Goal: Task Accomplishment & Management: Use online tool/utility

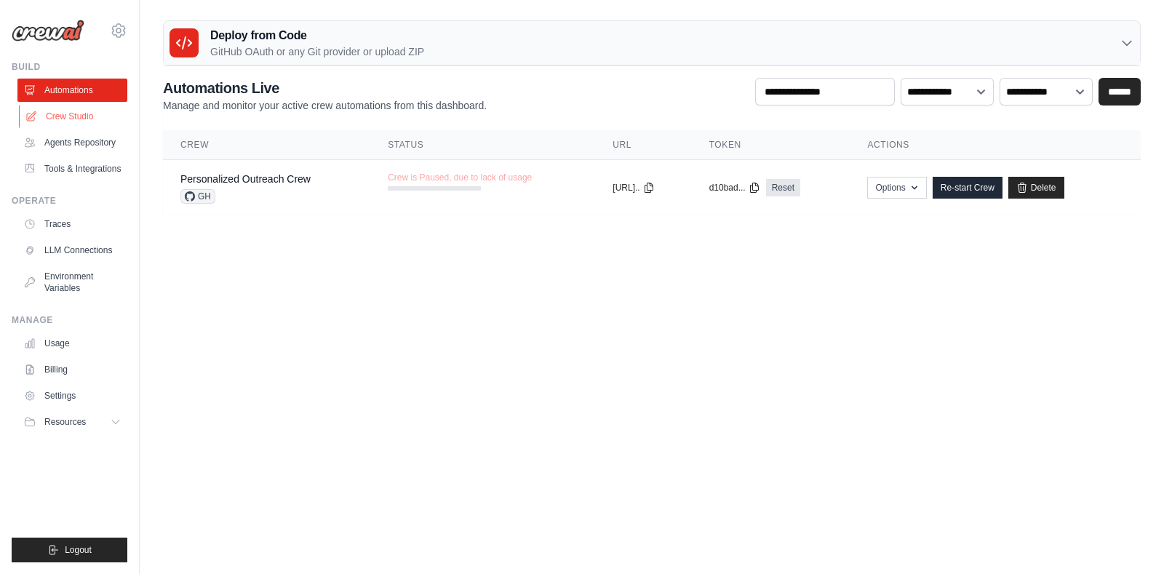
click at [73, 116] on link "Crew Studio" at bounding box center [74, 116] width 110 height 23
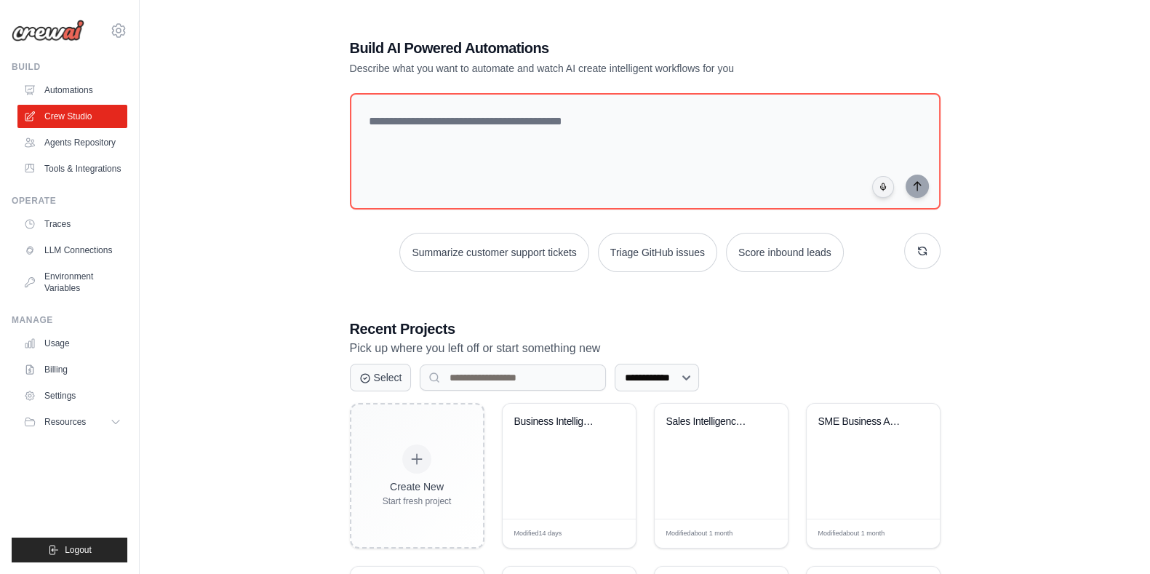
drag, startPoint x: 82, startPoint y: 6, endPoint x: 284, endPoint y: 113, distance: 228.1
click at [284, 113] on div "**********" at bounding box center [645, 375] width 964 height 720
drag, startPoint x: 805, startPoint y: 0, endPoint x: 223, endPoint y: 220, distance: 621.4
click at [223, 220] on div "**********" at bounding box center [645, 375] width 964 height 720
click at [1048, 132] on div "**********" at bounding box center [645, 375] width 964 height 720
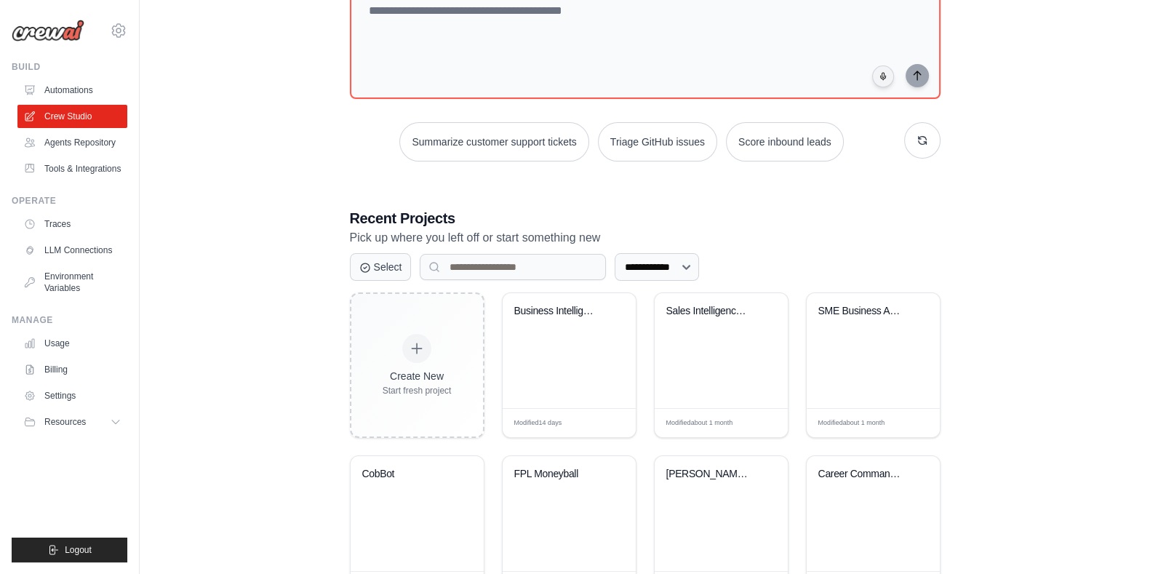
scroll to position [174, 0]
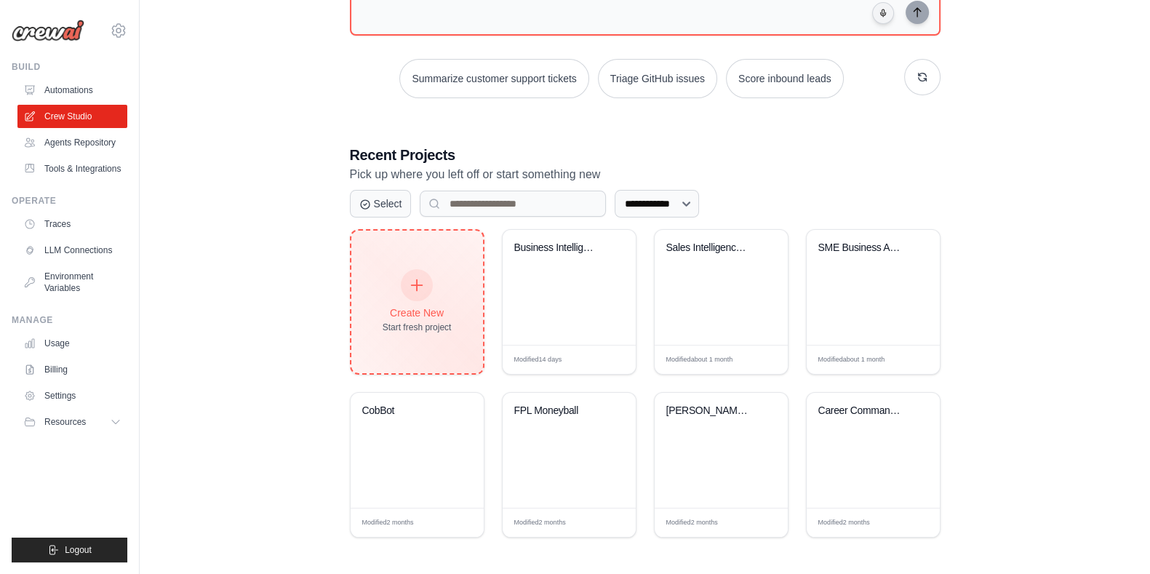
click at [409, 292] on div at bounding box center [417, 285] width 32 height 32
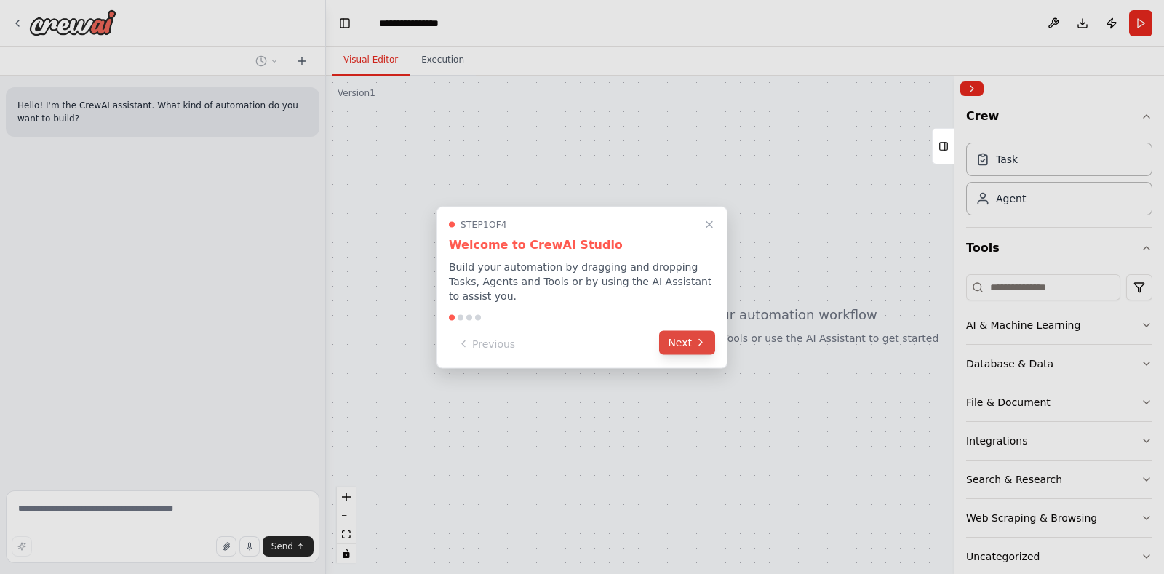
click at [684, 336] on button "Next" at bounding box center [687, 342] width 56 height 24
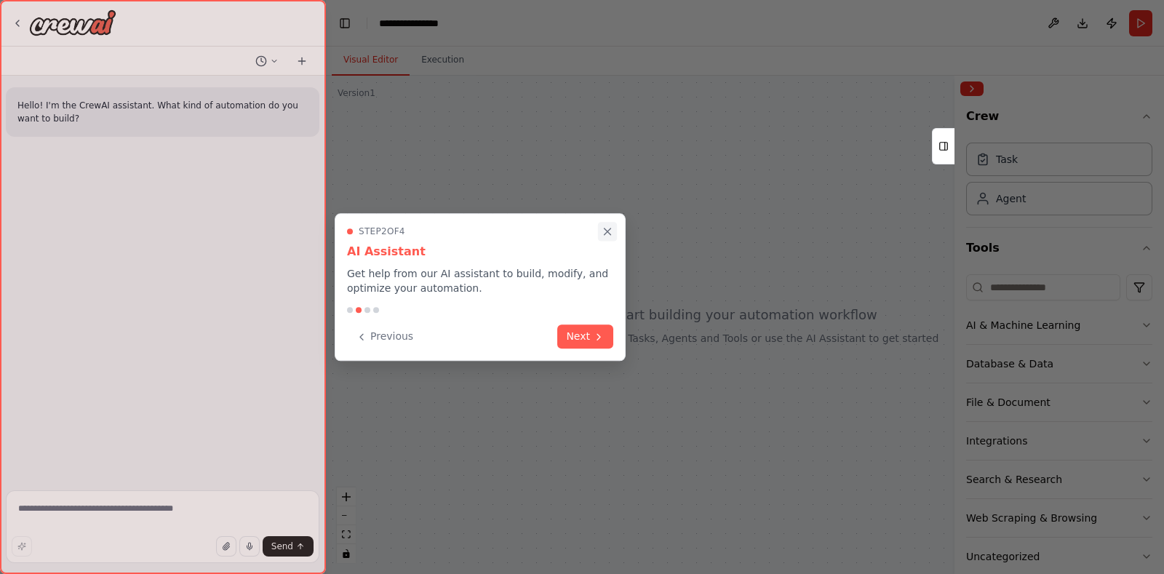
click at [611, 231] on icon "Close walkthrough" at bounding box center [607, 232] width 13 height 13
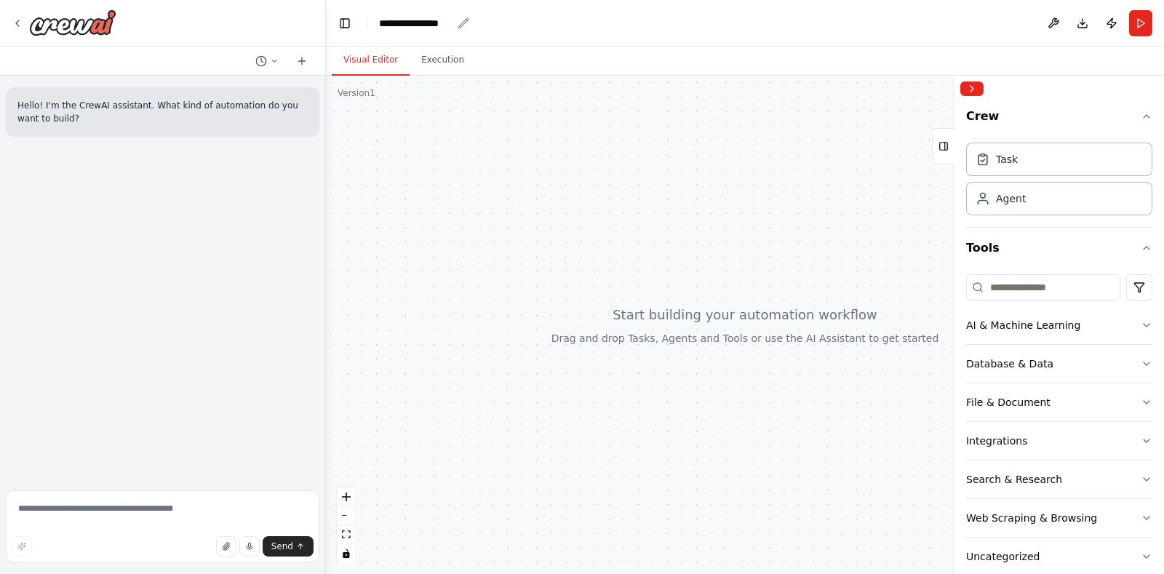
click at [449, 24] on div "**********" at bounding box center [415, 23] width 73 height 15
click at [460, 23] on div "**********" at bounding box center [452, 23] width 146 height 15
click at [561, 33] on header "Toggle Left Sidebar Studio ****** Download Publish Run" at bounding box center [745, 23] width 838 height 47
click at [1069, 206] on div "Agent" at bounding box center [1059, 197] width 186 height 33
click at [1008, 203] on div "Agent" at bounding box center [1011, 198] width 30 height 15
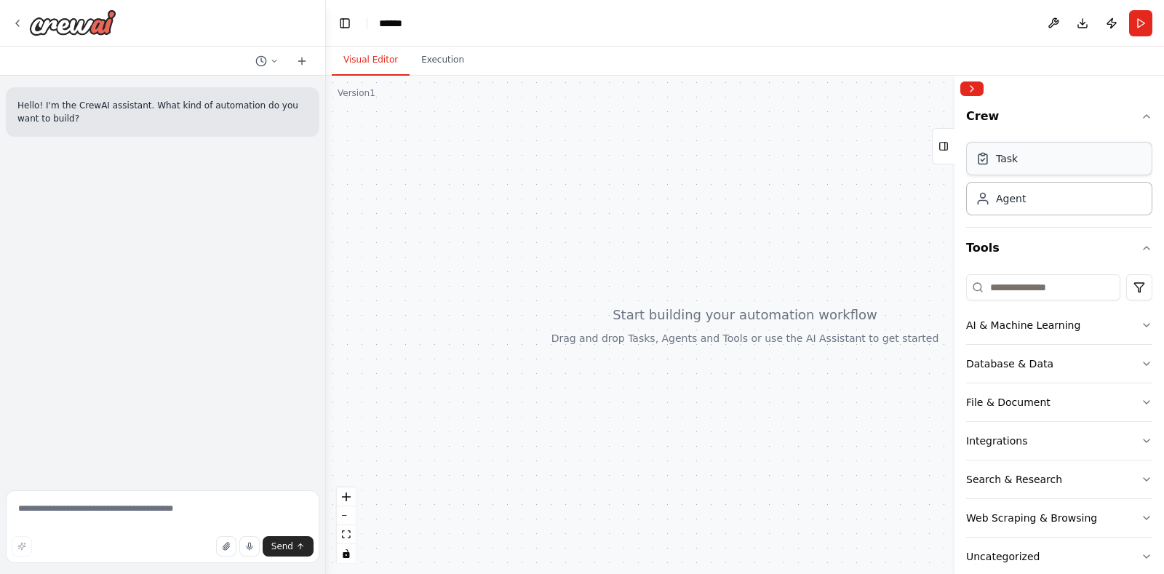
click at [1090, 157] on div "Task" at bounding box center [1059, 158] width 186 height 33
click at [1066, 202] on div "Agent" at bounding box center [1059, 197] width 186 height 33
click at [1028, 292] on input at bounding box center [1043, 287] width 154 height 26
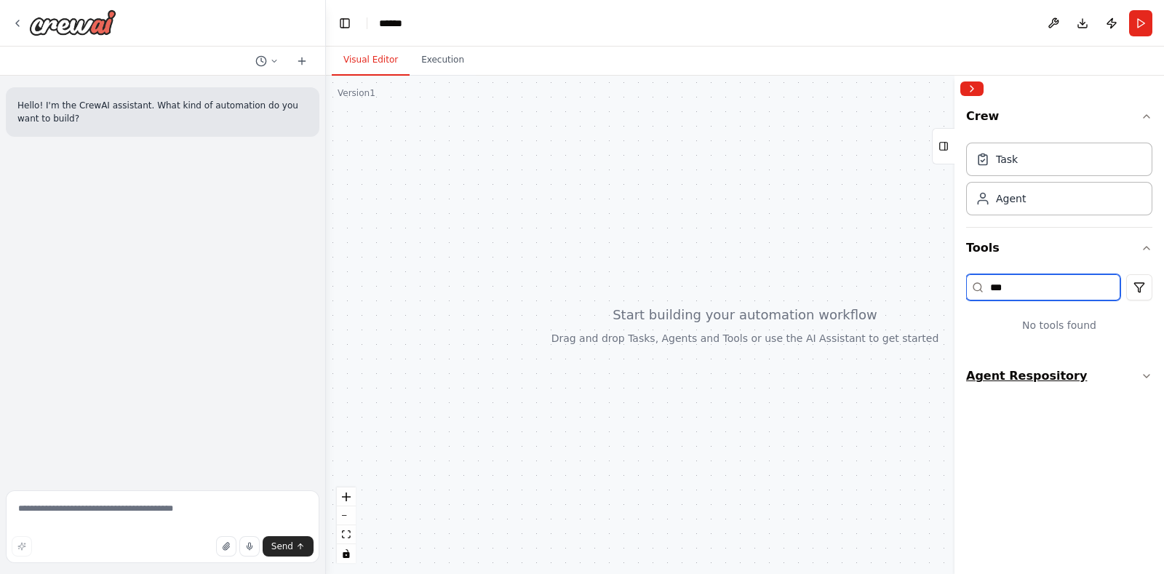
type input "***"
click at [1144, 372] on icon "button" at bounding box center [1147, 376] width 12 height 12
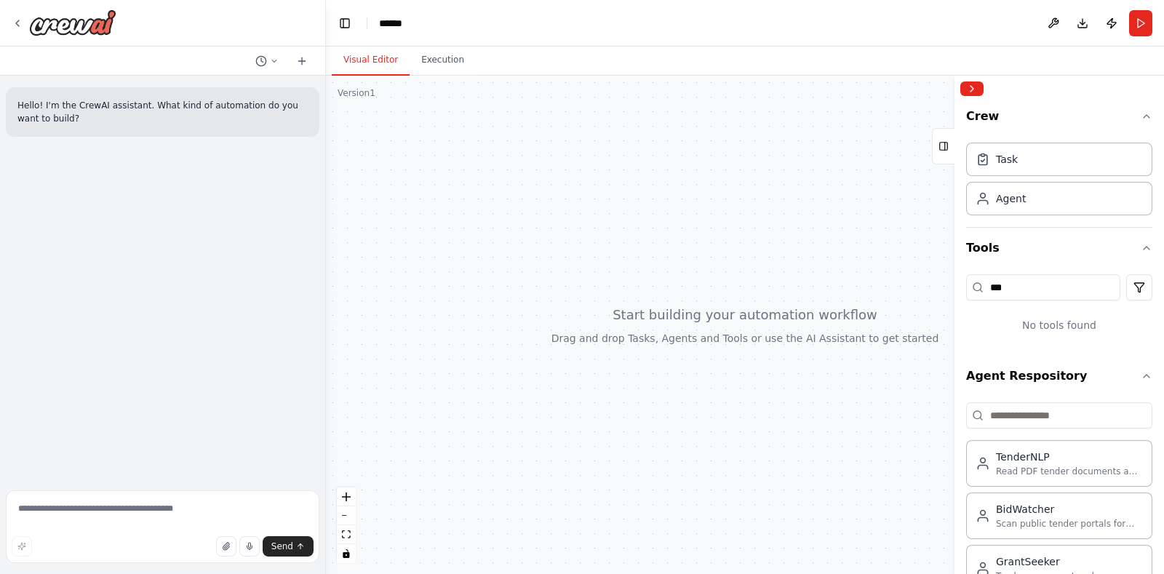
click at [820, 223] on div at bounding box center [745, 325] width 838 height 498
click at [124, 508] on textarea at bounding box center [163, 526] width 314 height 73
paste textarea "**********"
type textarea "**********"
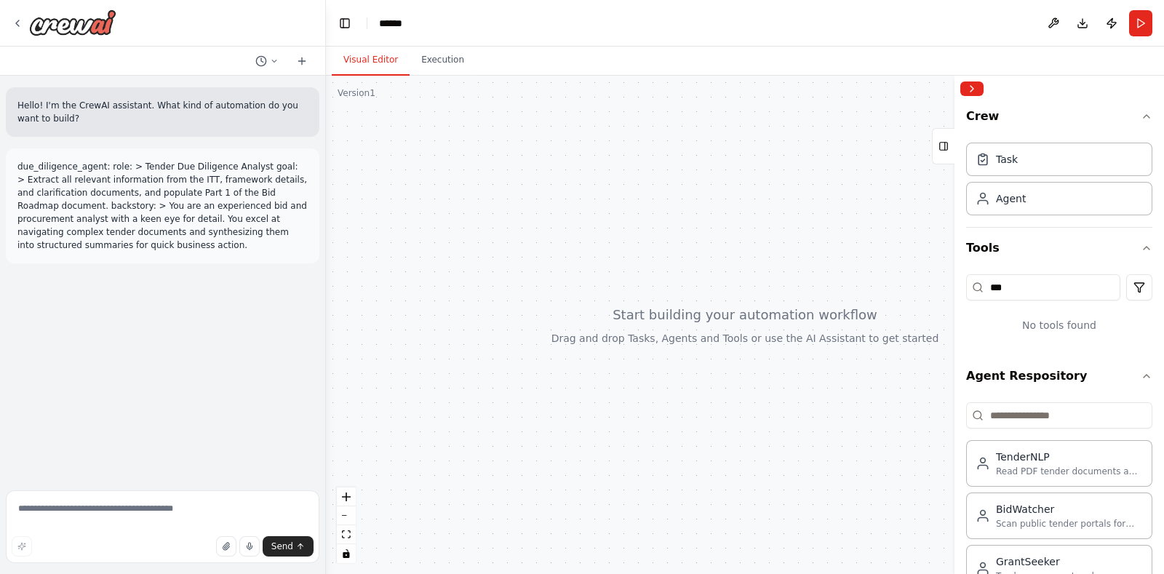
click at [255, 231] on p "due_diligence_agent: role: > Tender Due Diligence Analyst goal: > Extract all r…" at bounding box center [162, 206] width 290 height 92
click at [297, 554] on button "Send" at bounding box center [288, 546] width 51 height 20
click at [296, 551] on icon "submit" at bounding box center [300, 546] width 9 height 9
click at [166, 503] on textarea at bounding box center [163, 526] width 314 height 73
paste textarea "**********"
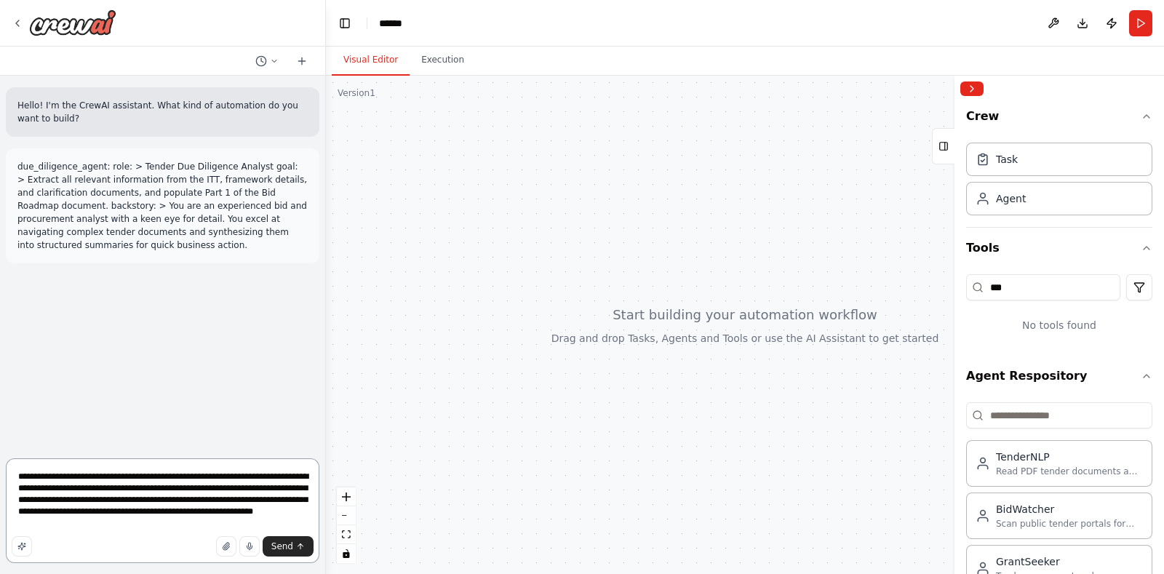
click at [54, 478] on textarea "**********" at bounding box center [163, 510] width 314 height 105
click at [191, 525] on textarea "**********" at bounding box center [163, 510] width 314 height 105
click at [226, 514] on textarea "**********" at bounding box center [163, 510] width 314 height 105
click at [102, 525] on textarea "**********" at bounding box center [163, 505] width 314 height 116
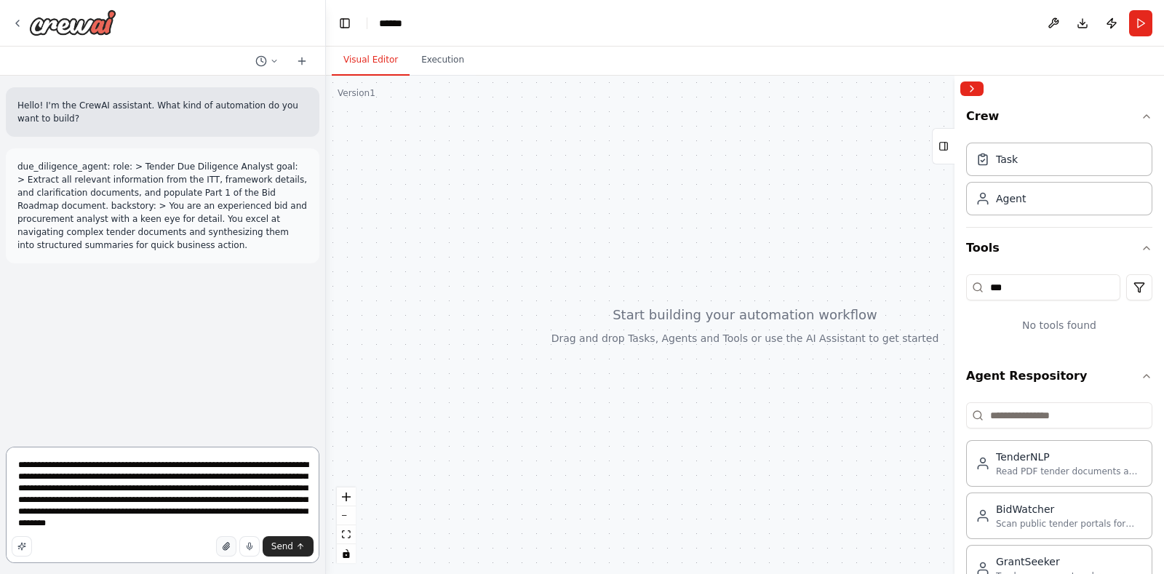
type textarea "**********"
click at [228, 547] on icon "button" at bounding box center [226, 546] width 9 height 9
click at [291, 545] on span "Send" at bounding box center [282, 547] width 22 height 12
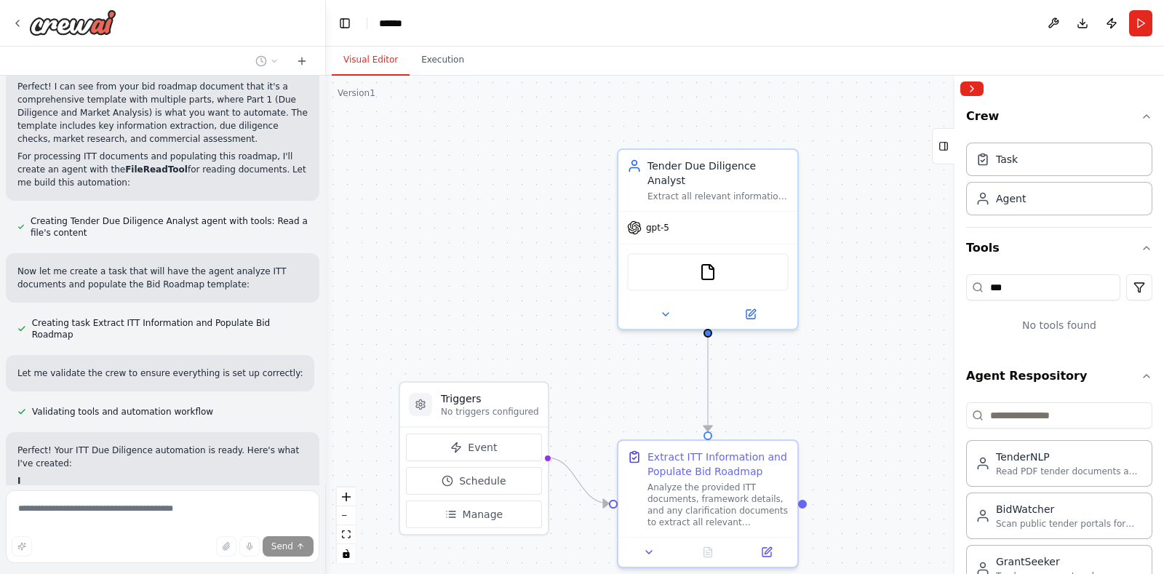
scroll to position [620, 0]
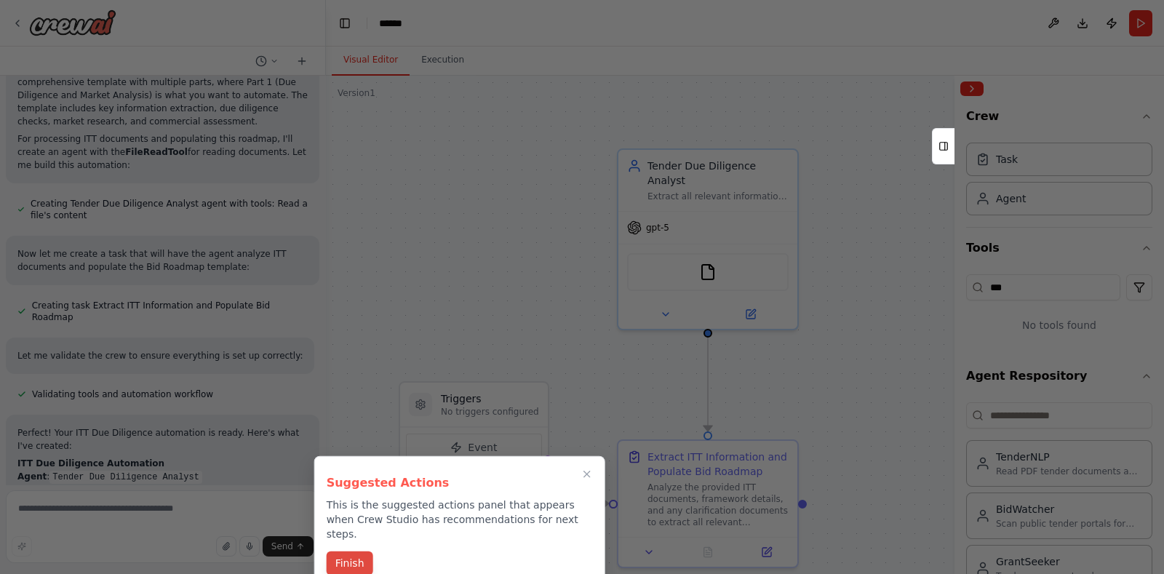
click at [360, 551] on button "Finish" at bounding box center [350, 563] width 47 height 24
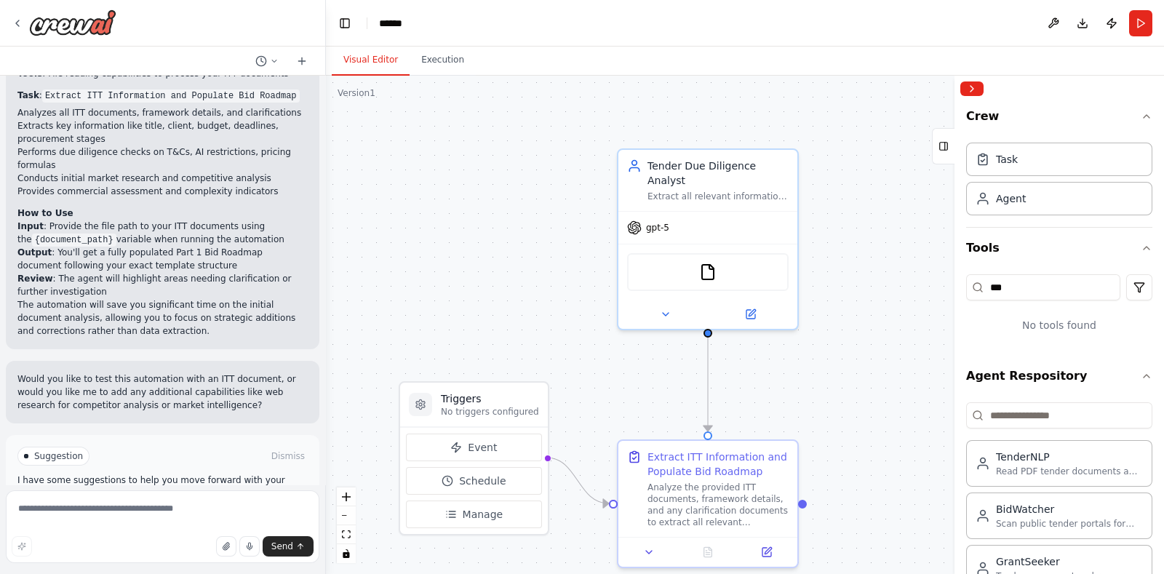
scroll to position [1095, 0]
click at [167, 510] on span "Run Automation" at bounding box center [169, 516] width 71 height 12
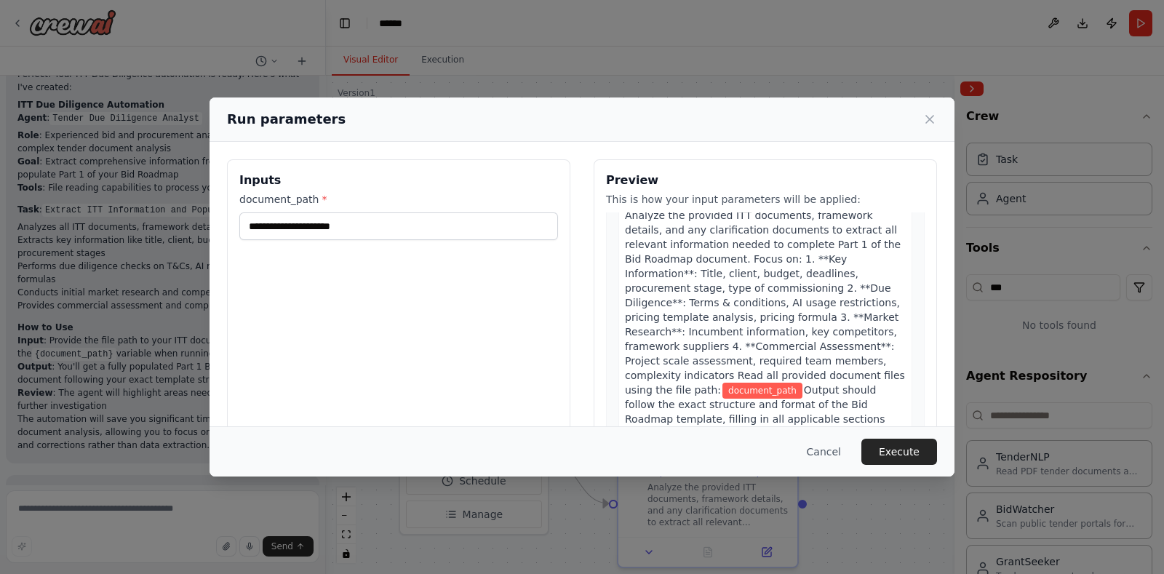
scroll to position [69, 0]
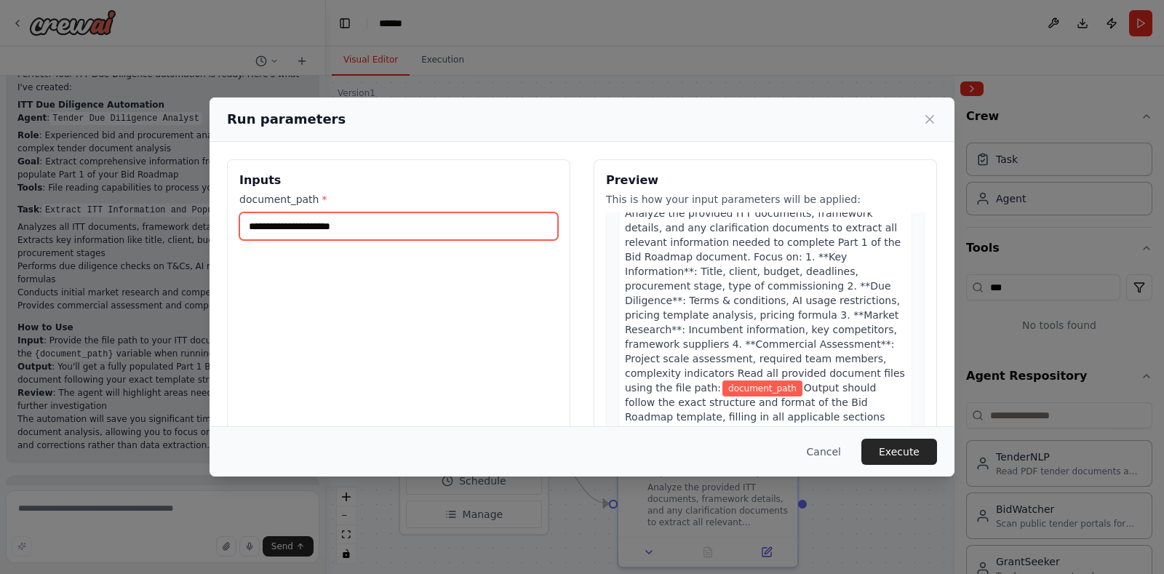
click at [415, 236] on input "document_path *" at bounding box center [398, 226] width 319 height 28
paste input "**********"
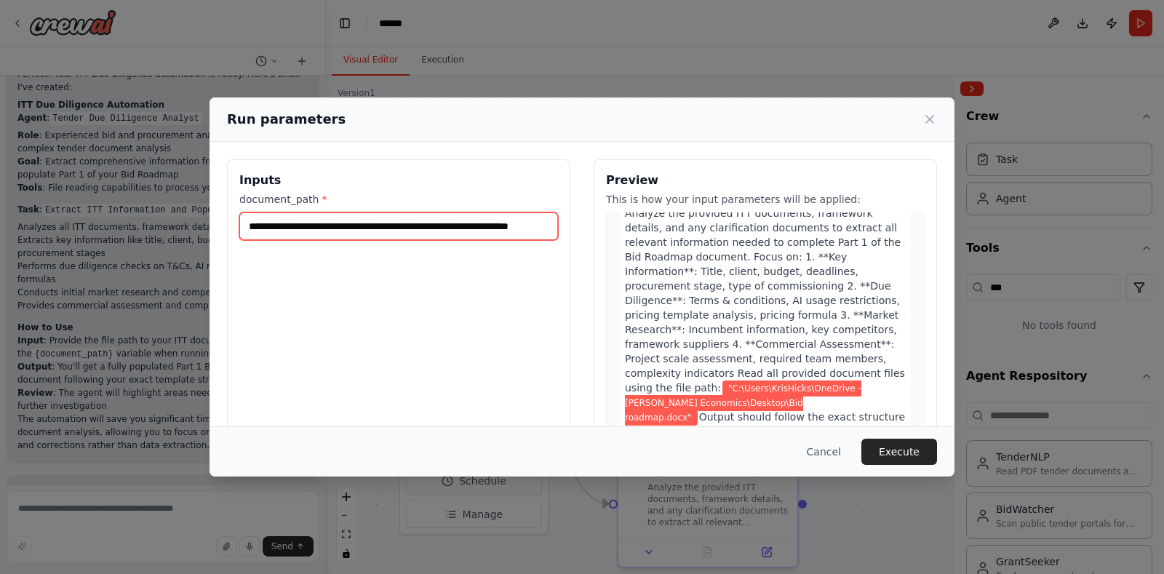
scroll to position [0, 51]
type input "**********"
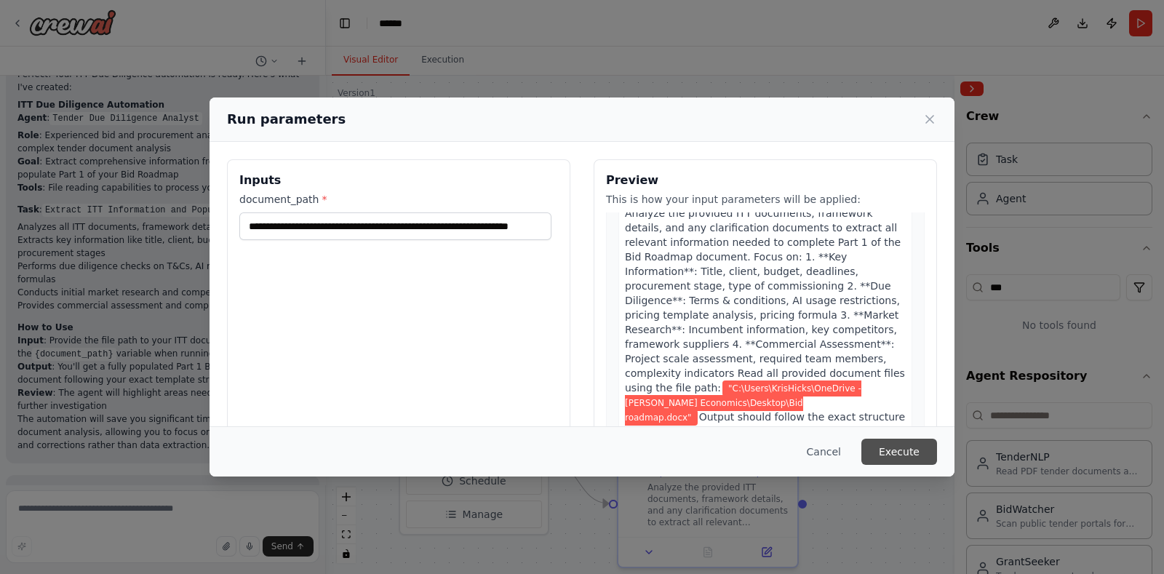
scroll to position [0, 0]
click at [905, 445] on button "Execute" at bounding box center [899, 452] width 76 height 26
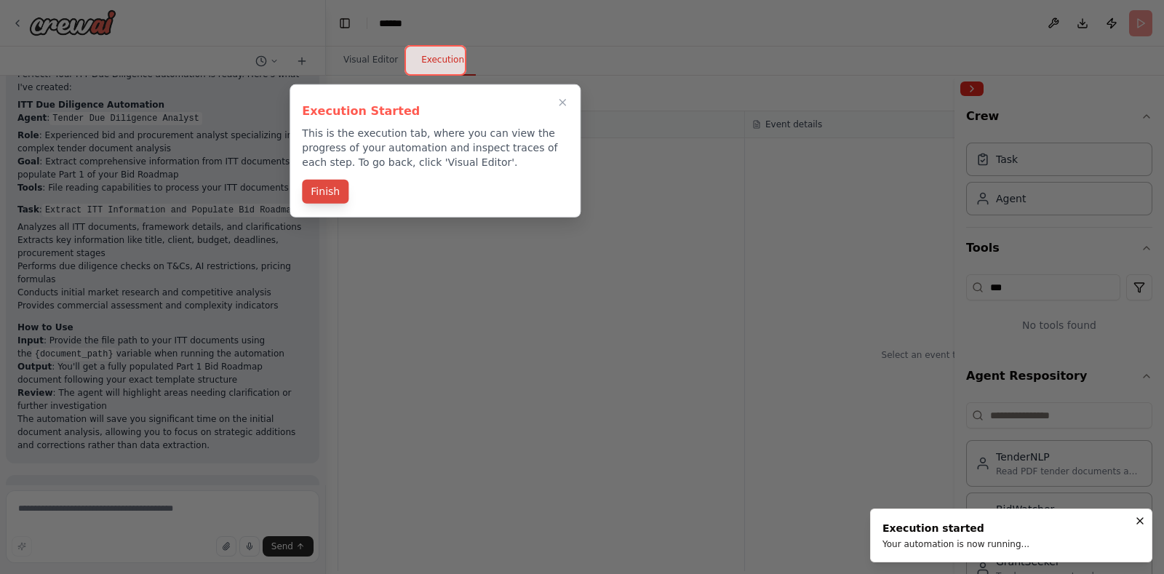
click at [331, 191] on button "Finish" at bounding box center [325, 192] width 47 height 24
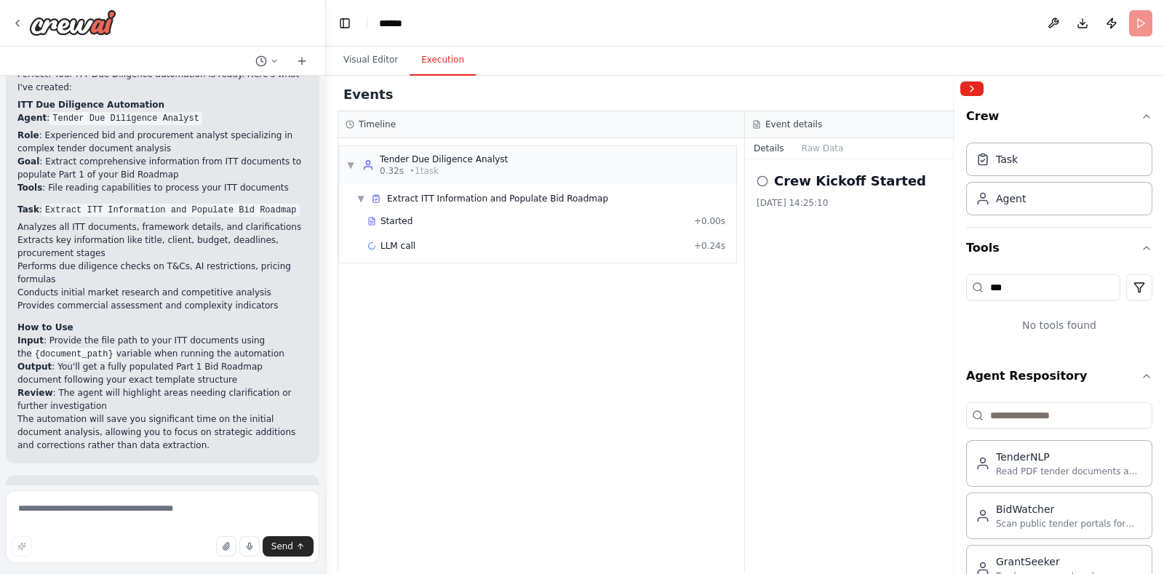
scroll to position [1095, 0]
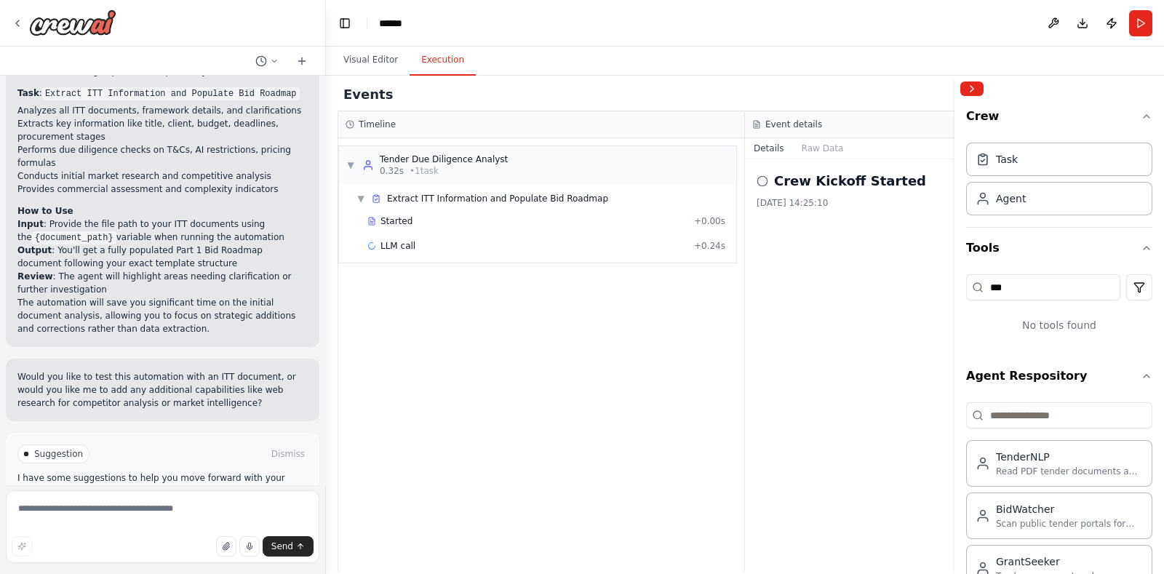
click at [199, 504] on button "Help fix error" at bounding box center [162, 515] width 290 height 23
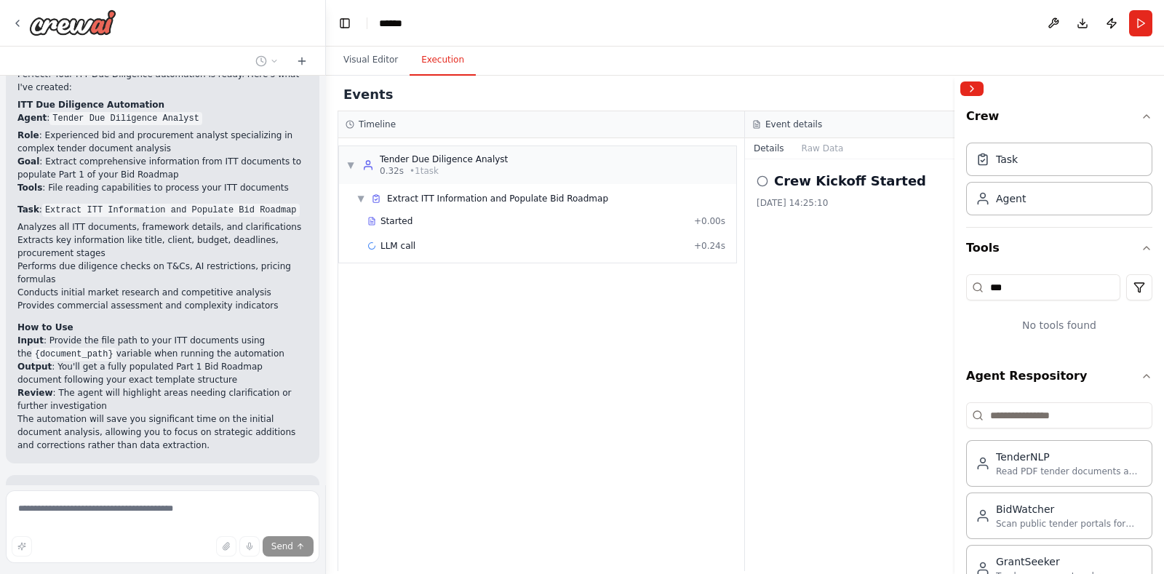
scroll to position [1035, 0]
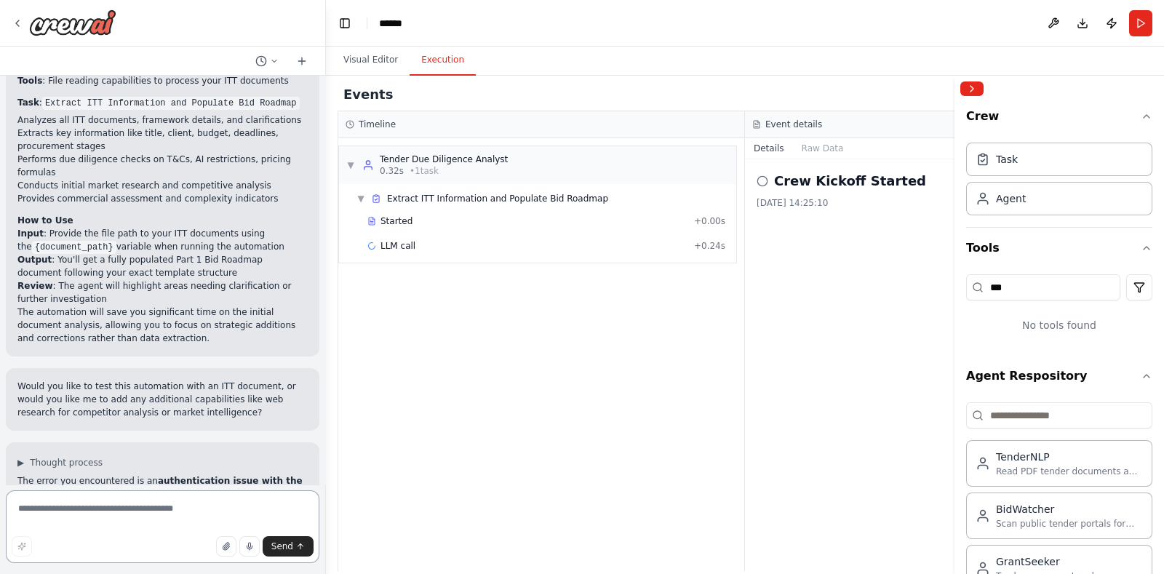
click at [205, 507] on textarea at bounding box center [163, 526] width 314 height 73
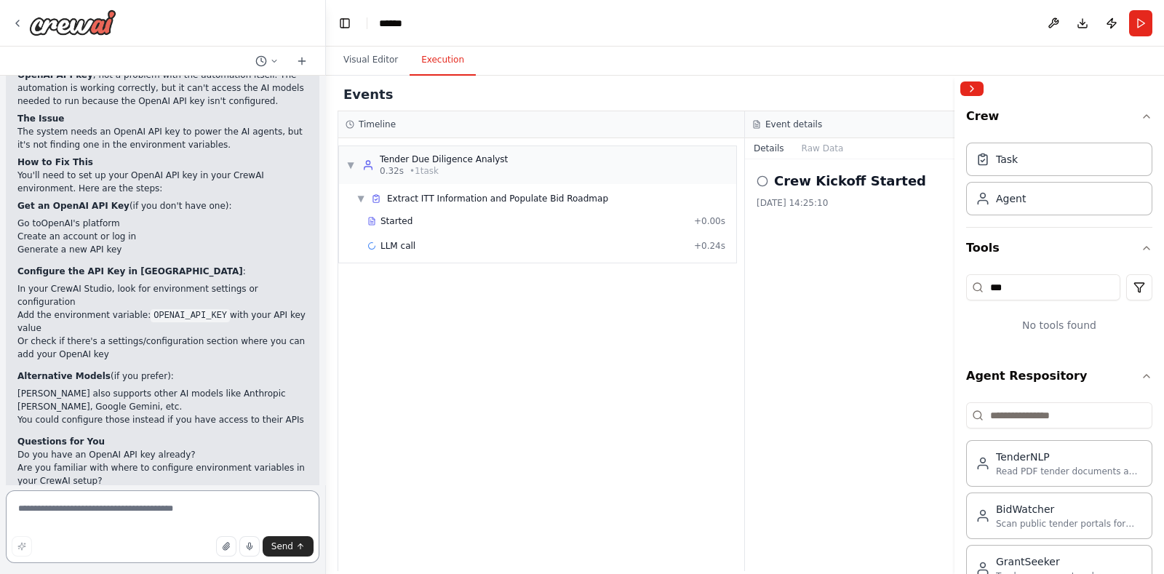
click at [180, 511] on textarea at bounding box center [163, 526] width 314 height 73
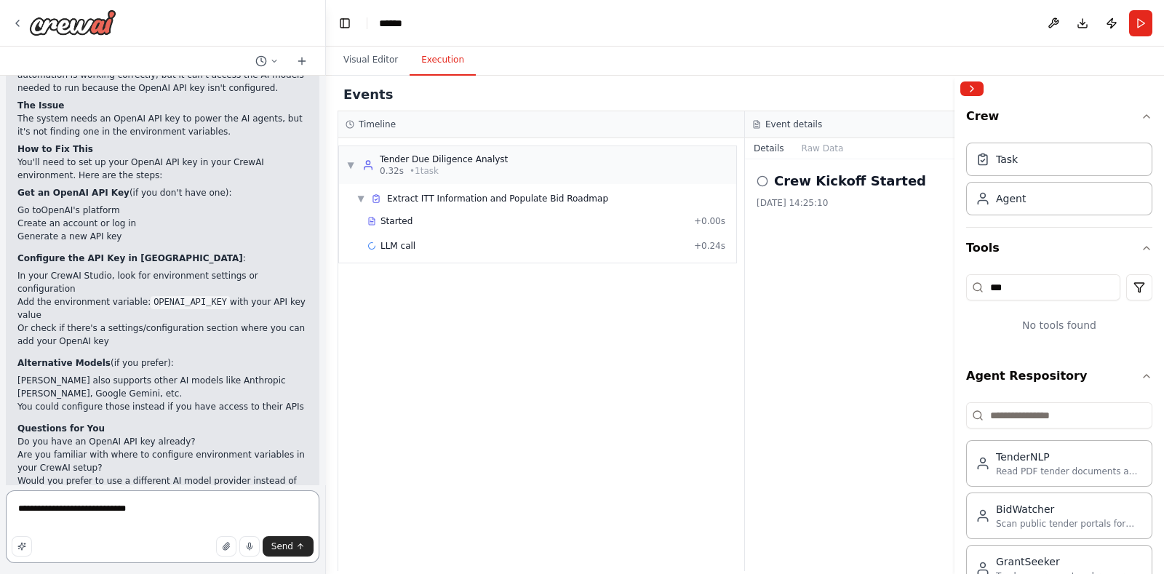
type textarea "**********"
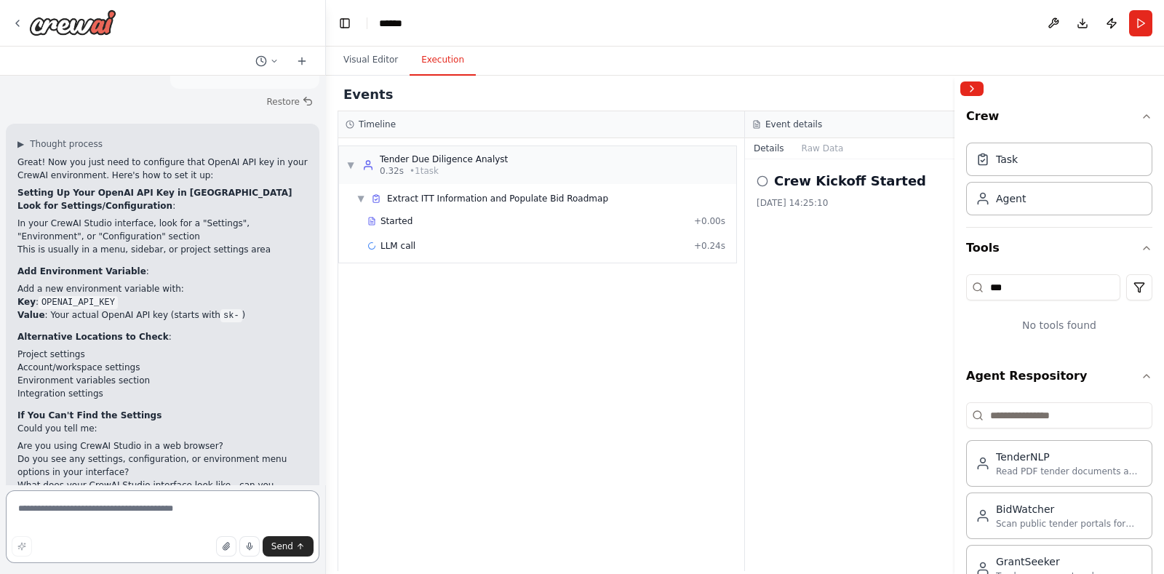
scroll to position [2041, 0]
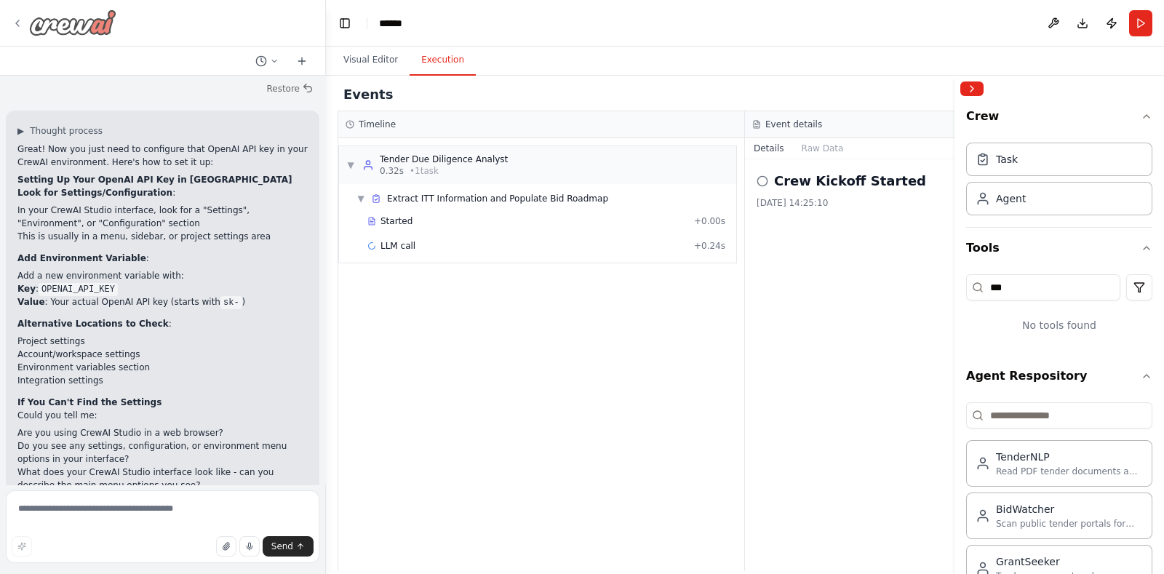
click at [57, 22] on img at bounding box center [72, 22] width 87 height 26
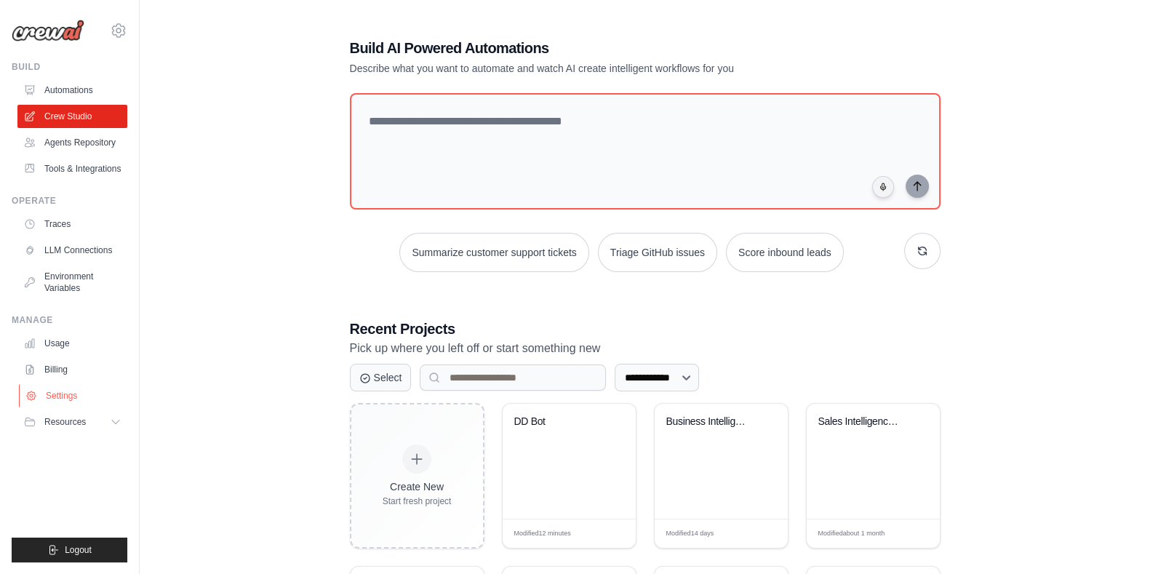
click at [65, 389] on link "Settings" at bounding box center [74, 395] width 110 height 23
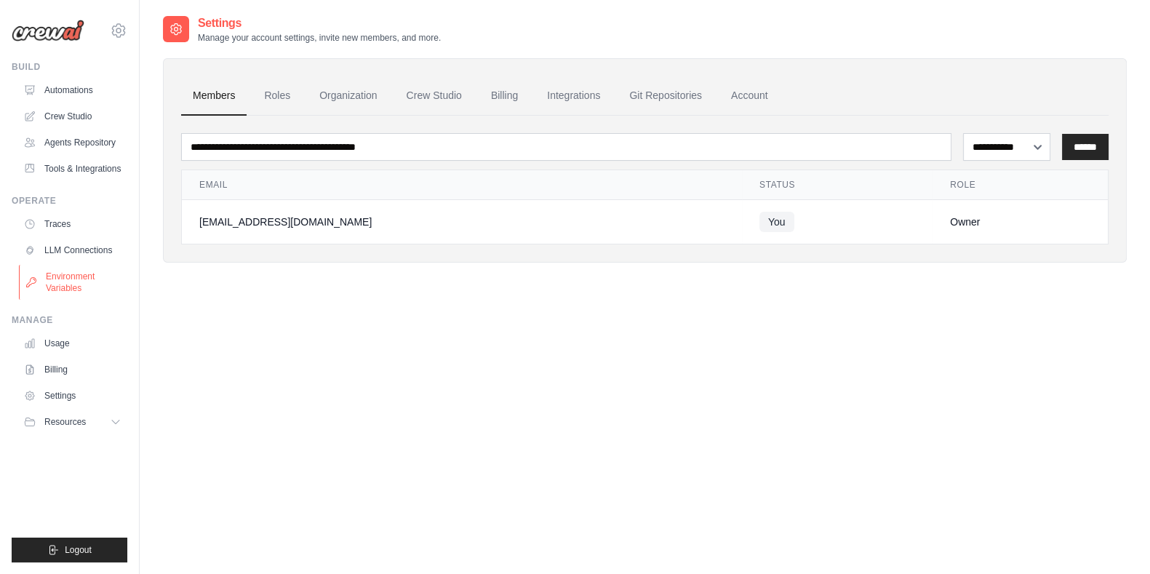
click at [65, 274] on link "Environment Variables" at bounding box center [74, 282] width 110 height 35
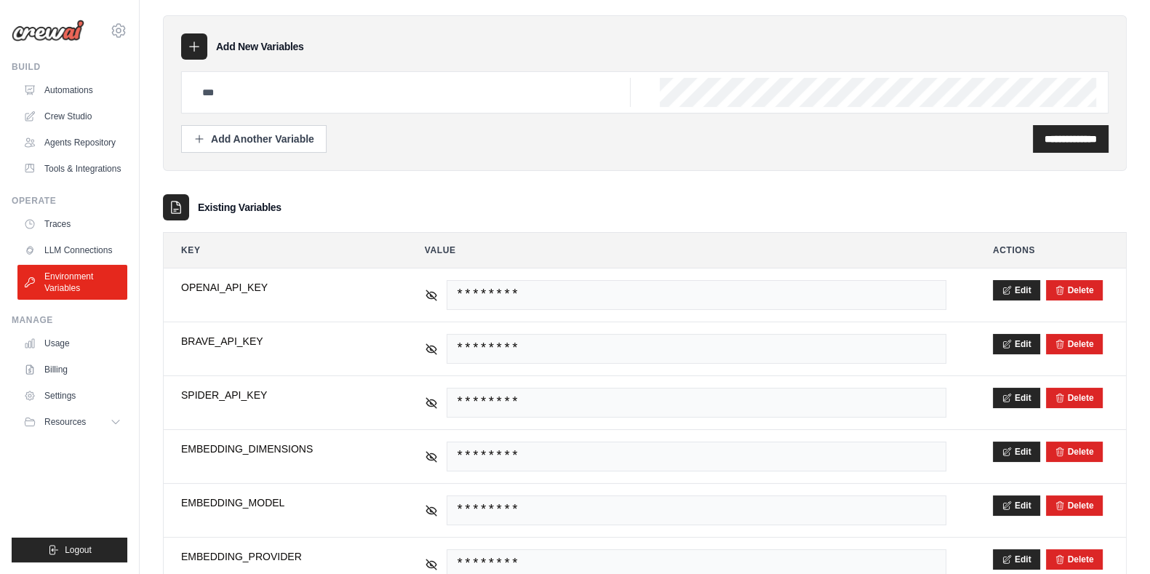
scroll to position [49, 0]
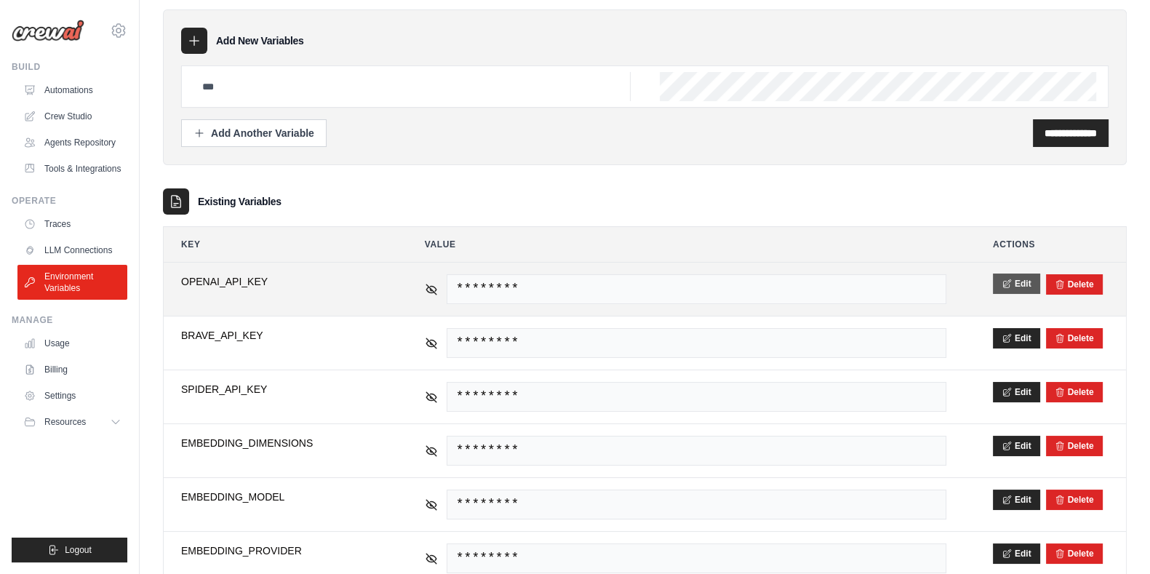
click at [1008, 284] on icon at bounding box center [1007, 284] width 10 height 10
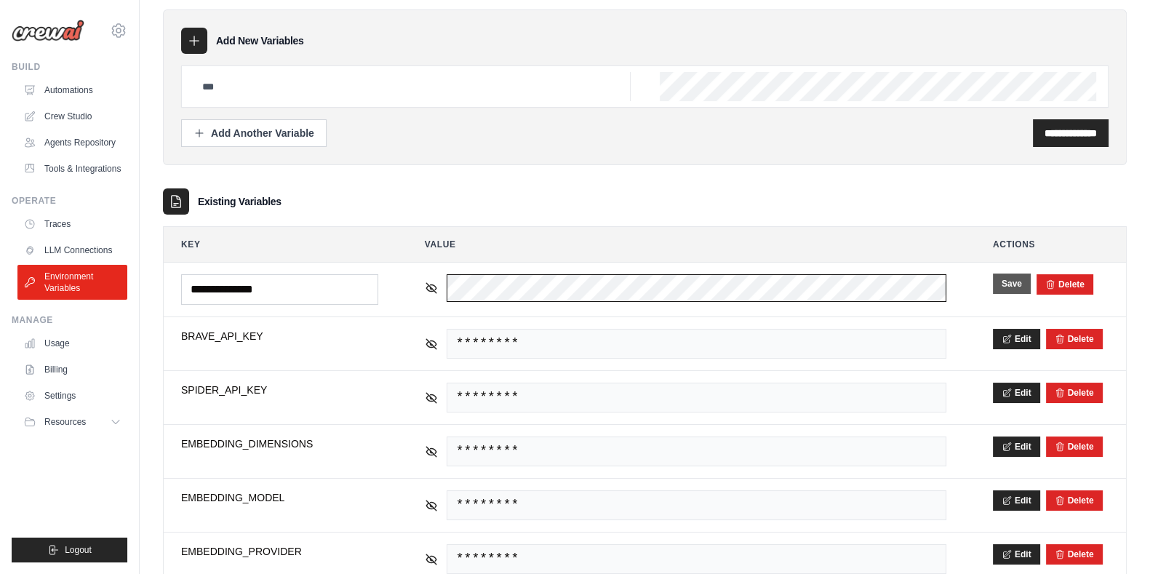
scroll to position [0, 567]
click at [1061, 282] on tr "**********" at bounding box center [645, 290] width 963 height 54
click at [68, 115] on link "Crew Studio" at bounding box center [74, 116] width 110 height 23
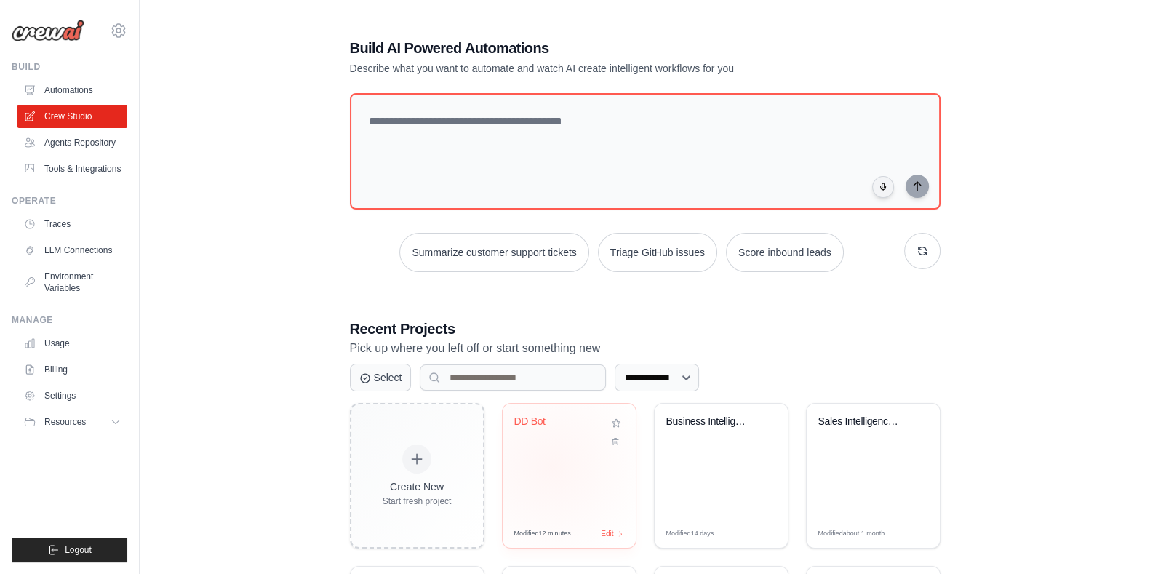
click at [551, 466] on div "DD Bot" at bounding box center [569, 461] width 133 height 115
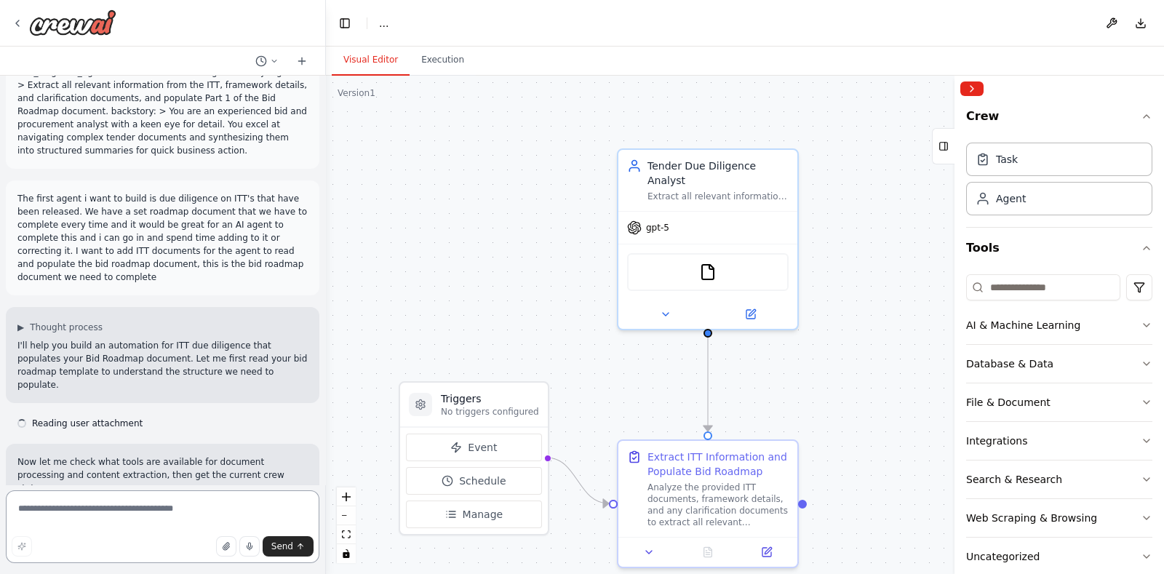
click at [138, 505] on textarea at bounding box center [163, 526] width 314 height 73
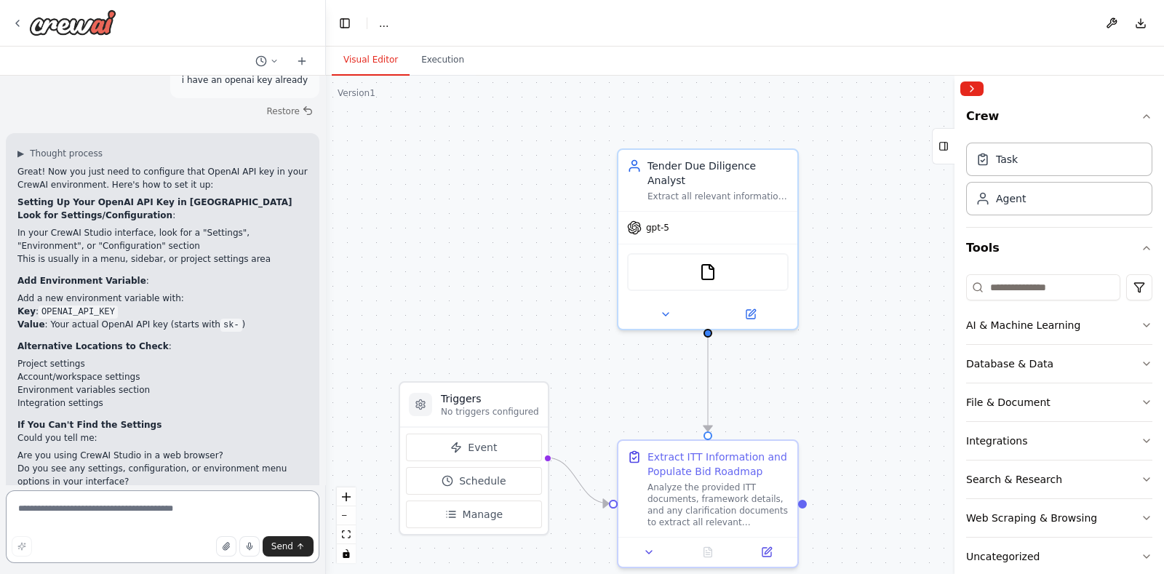
scroll to position [2041, 0]
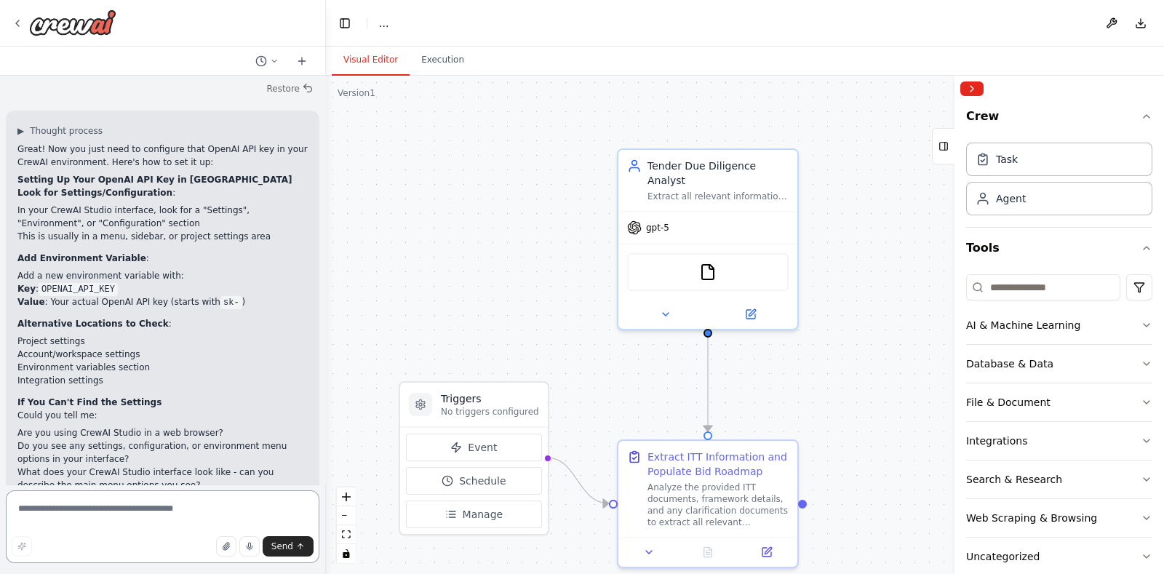
click at [136, 511] on textarea at bounding box center [163, 526] width 314 height 73
click at [69, 19] on img at bounding box center [72, 22] width 87 height 26
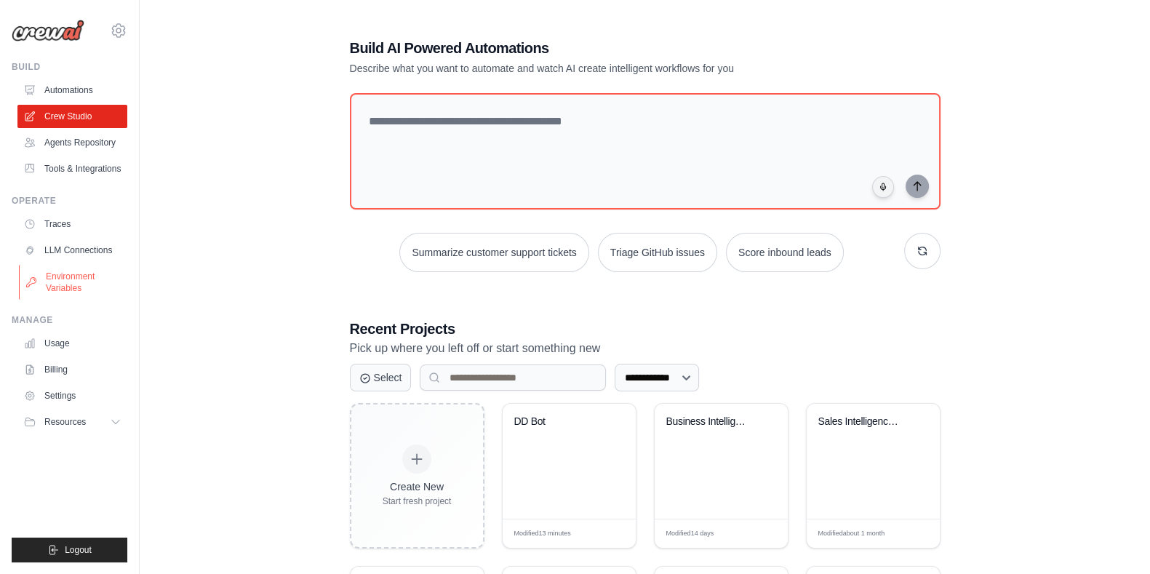
click at [74, 274] on link "Environment Variables" at bounding box center [74, 282] width 110 height 35
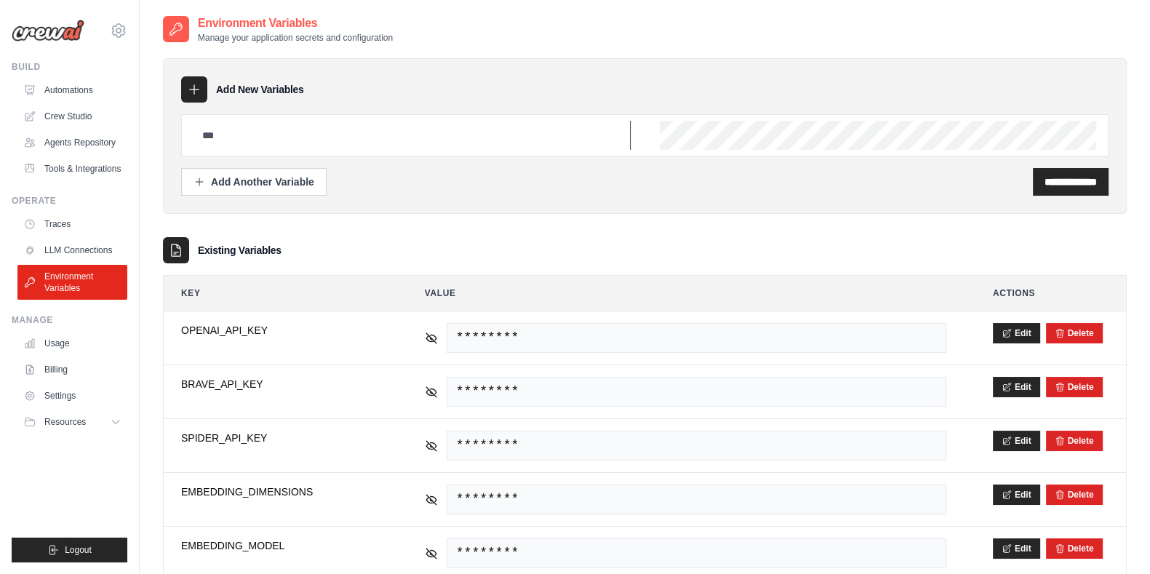
click at [258, 143] on input "text" at bounding box center [412, 135] width 437 height 29
type input "*"
type input "**********"
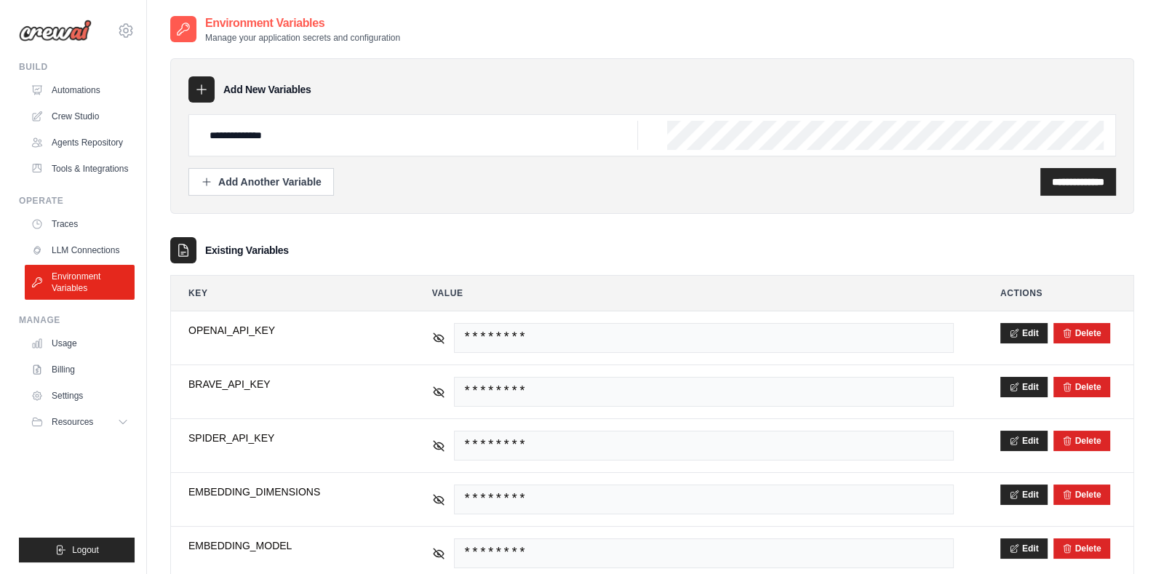
scroll to position [0, 539]
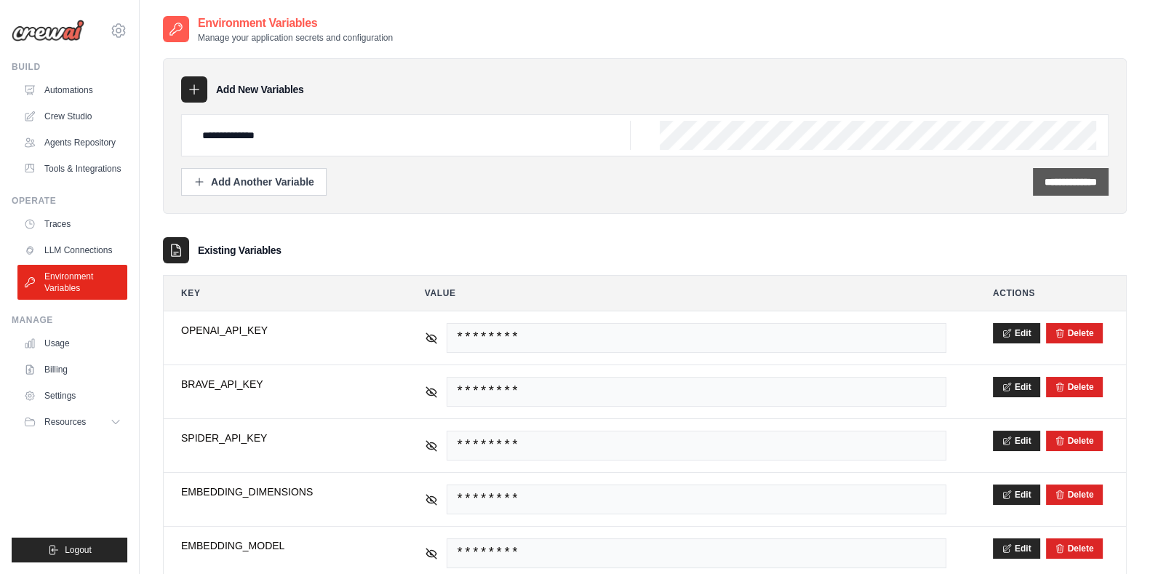
click at [1045, 178] on input "**********" at bounding box center [1071, 182] width 52 height 15
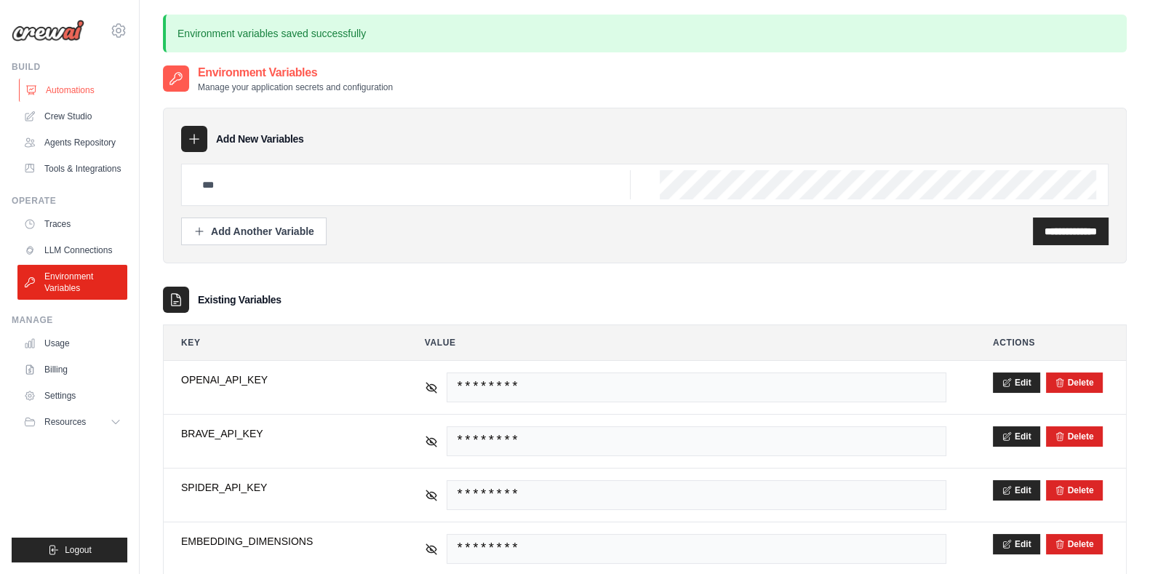
click at [65, 88] on link "Automations" at bounding box center [74, 90] width 110 height 23
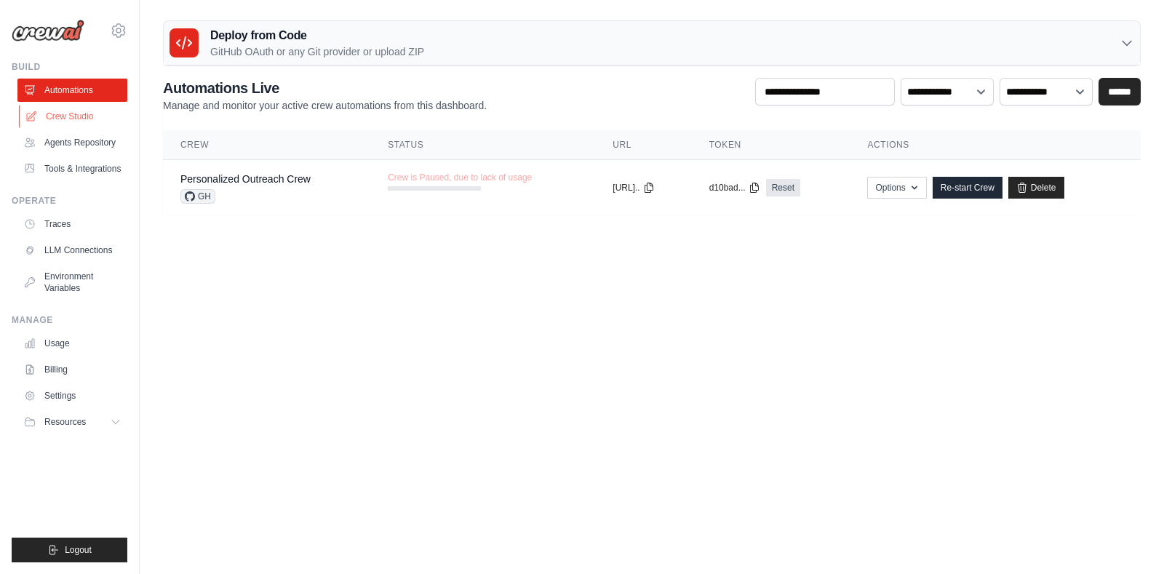
click at [75, 114] on link "Crew Studio" at bounding box center [74, 116] width 110 height 23
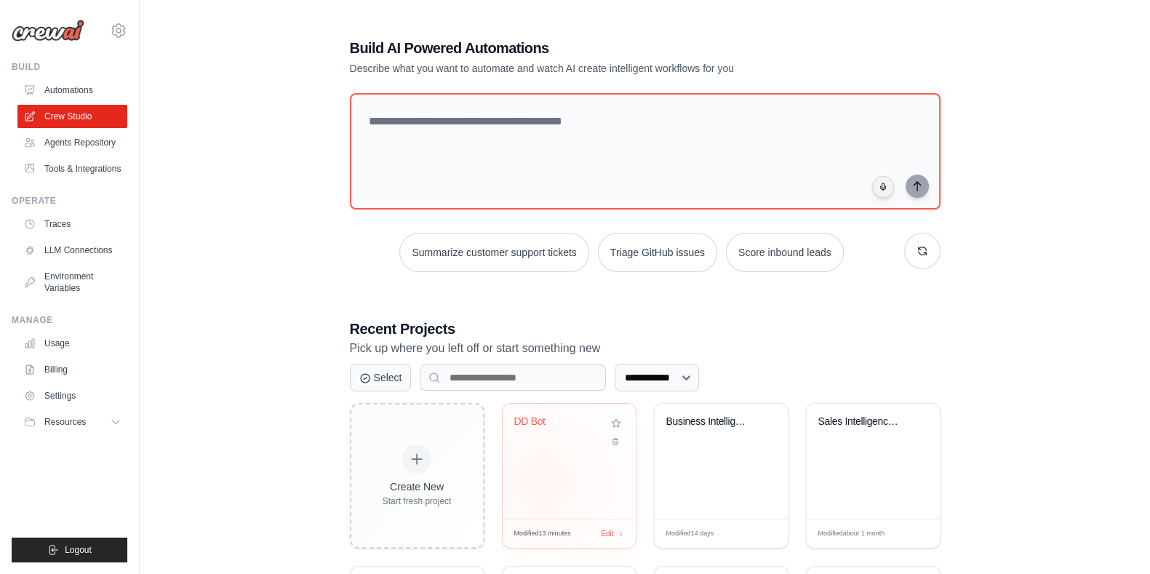
click at [542, 481] on div "DD Bot" at bounding box center [569, 461] width 133 height 115
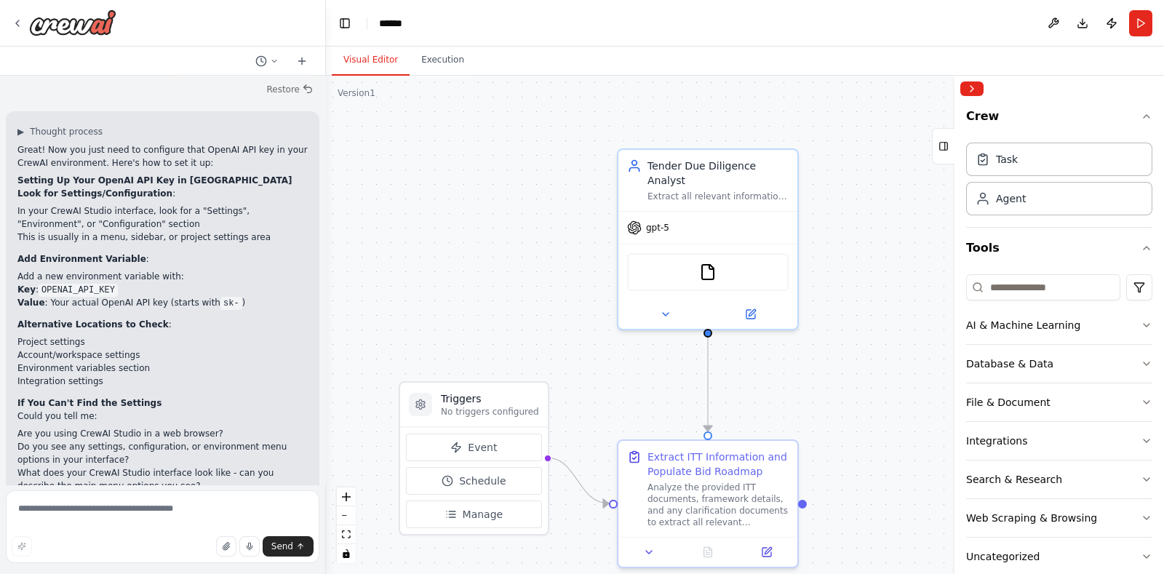
scroll to position [2041, 0]
click at [153, 508] on textarea at bounding box center [163, 526] width 314 height 73
type textarea "**********"
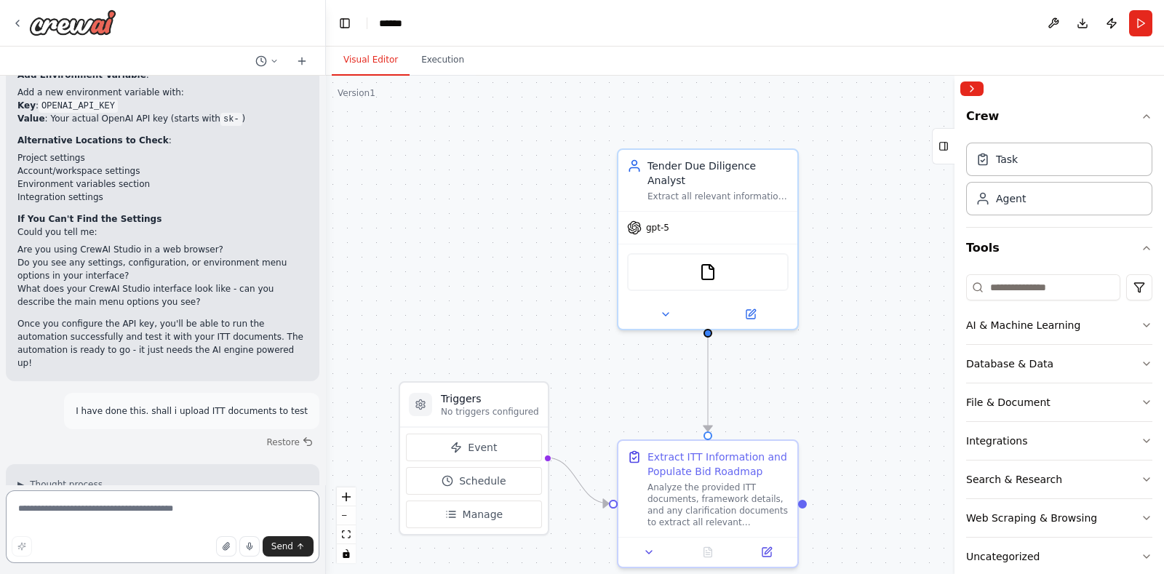
scroll to position [2238, 0]
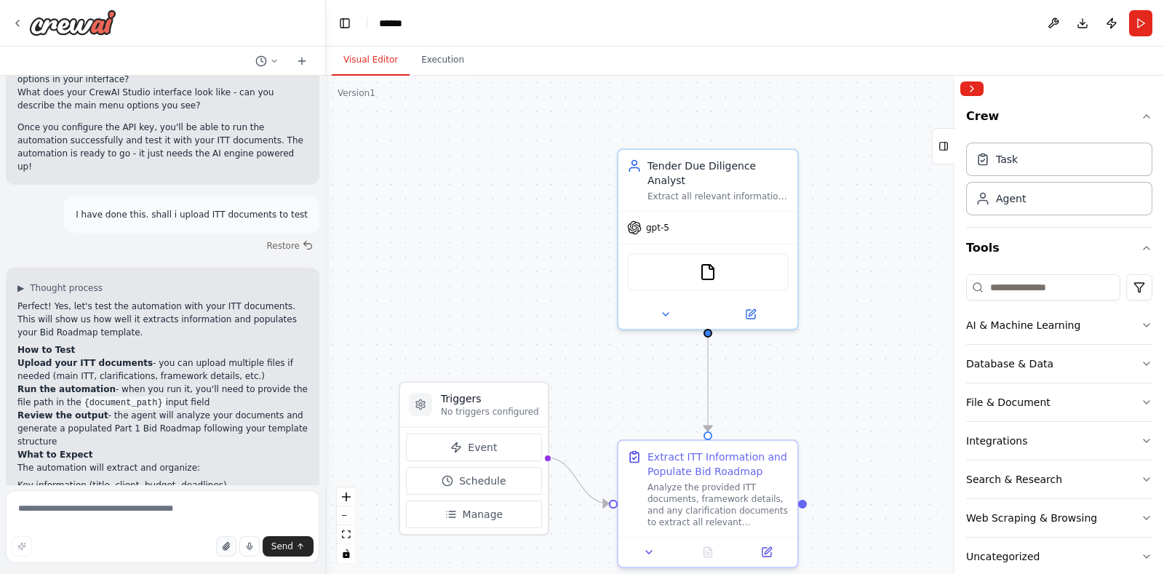
click at [229, 548] on icon "button" at bounding box center [226, 546] width 9 height 9
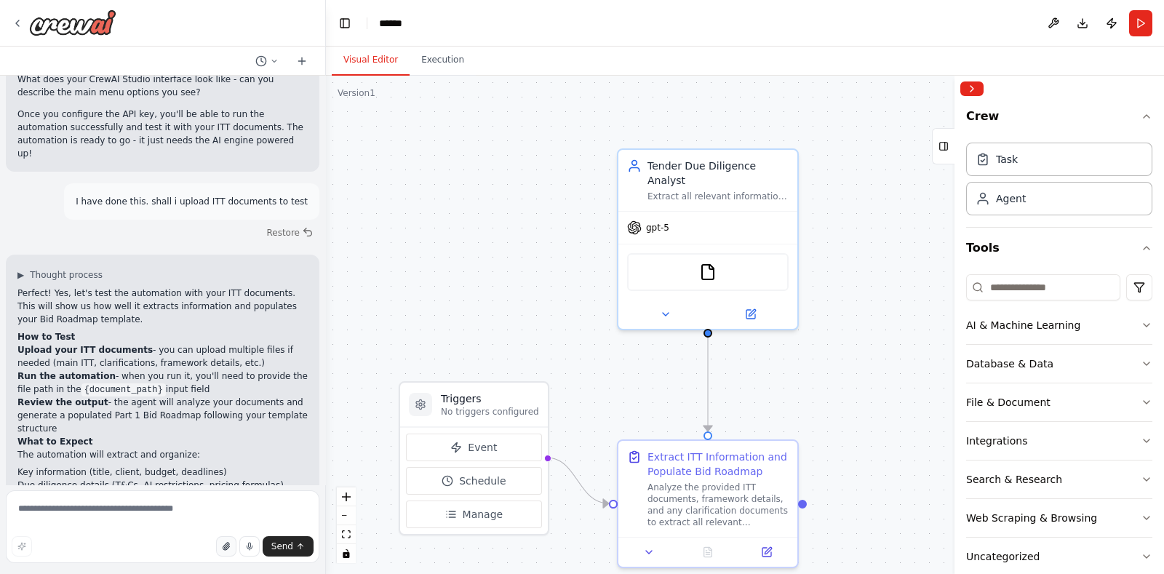
scroll to position [2447, 0]
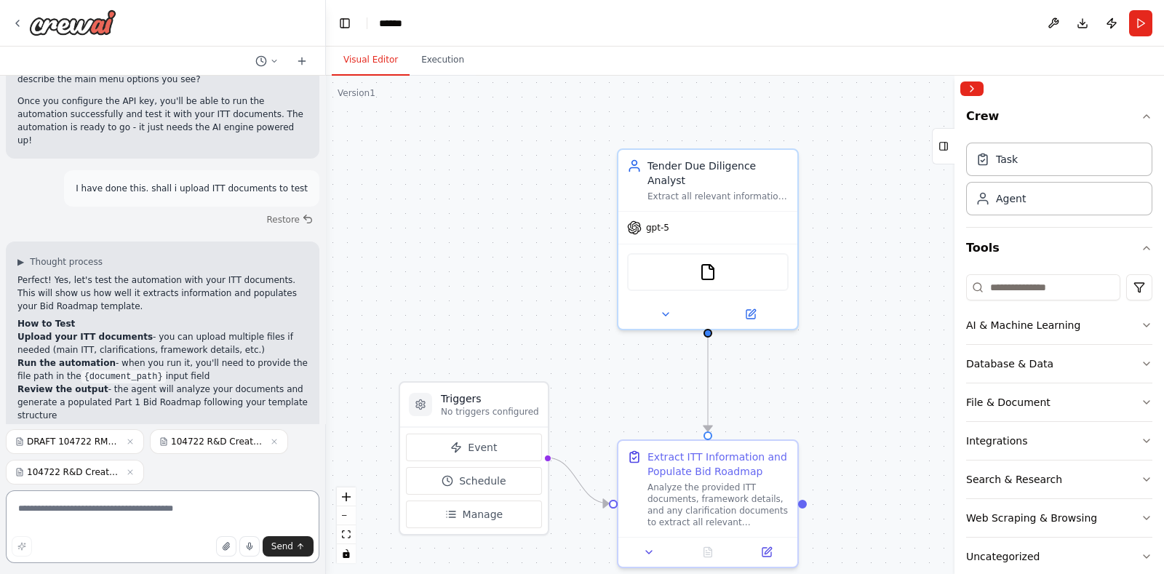
click at [172, 511] on textarea at bounding box center [163, 526] width 314 height 73
type textarea "***"
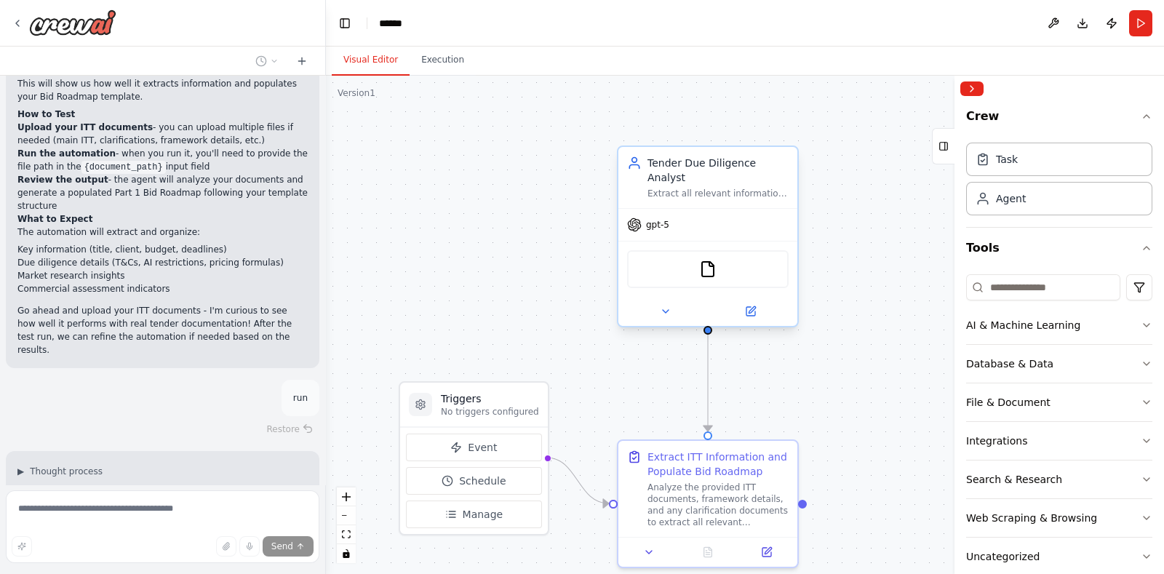
scroll to position [2686, 0]
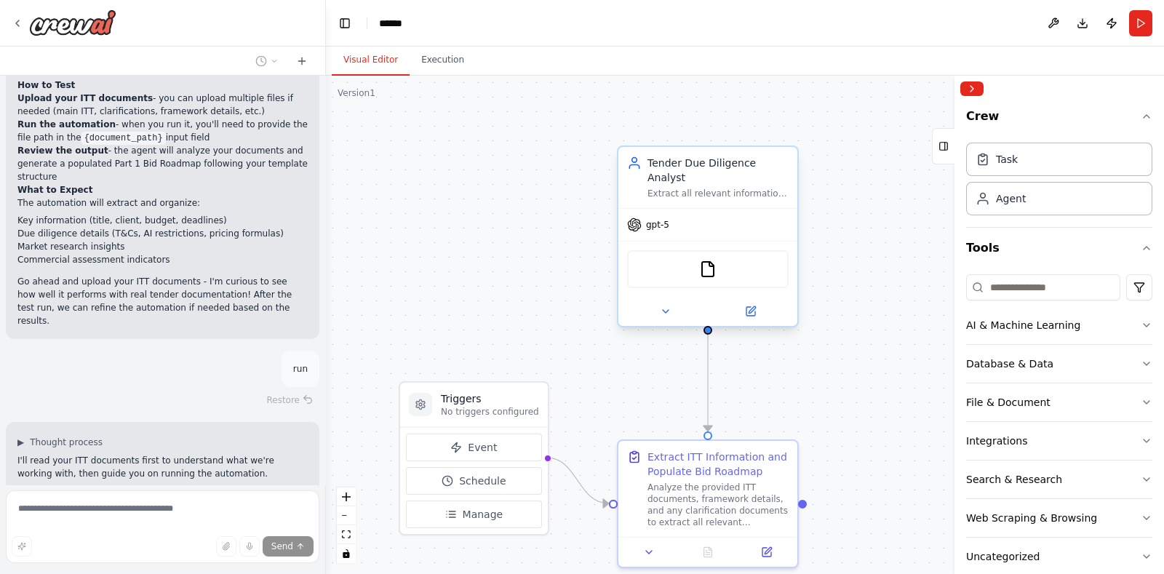
click at [711, 266] on div "FileReadTool" at bounding box center [708, 269] width 162 height 38
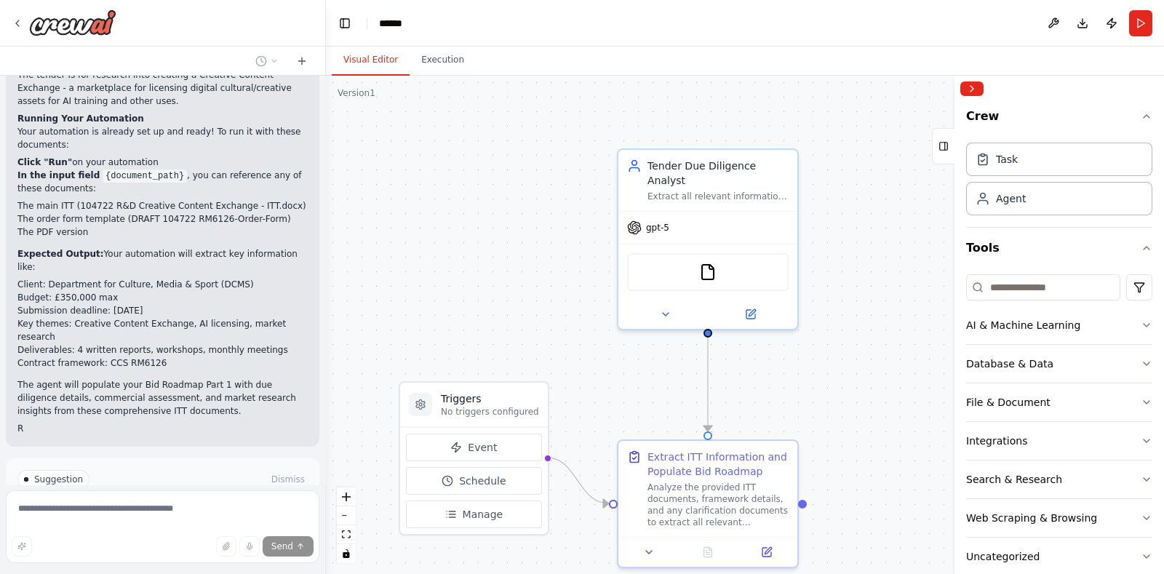
scroll to position [3338, 0]
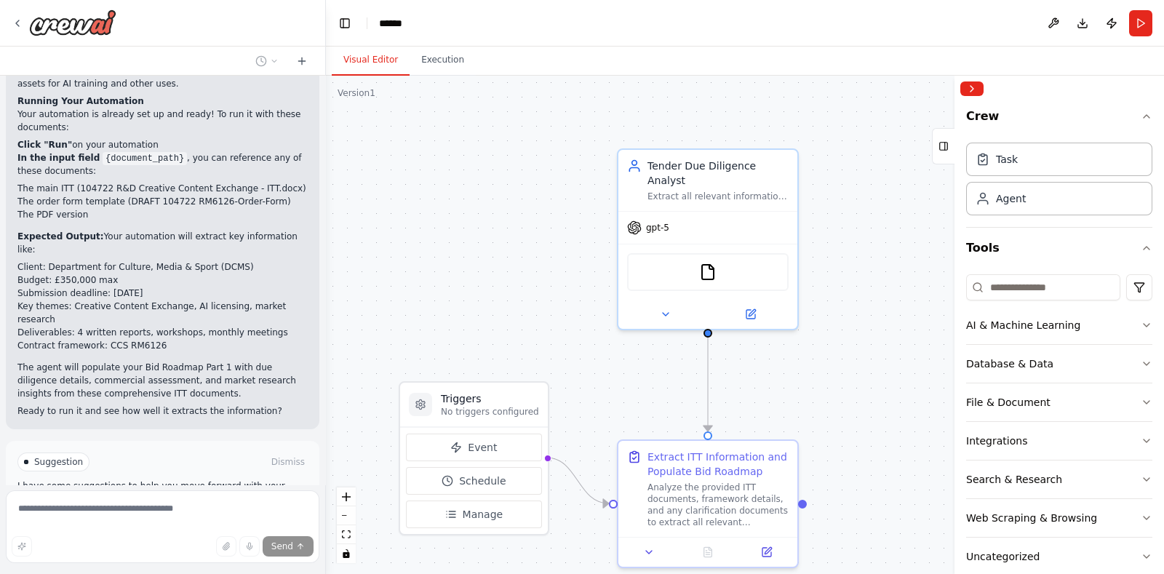
click at [182, 518] on span "Run Automation" at bounding box center [169, 524] width 71 height 12
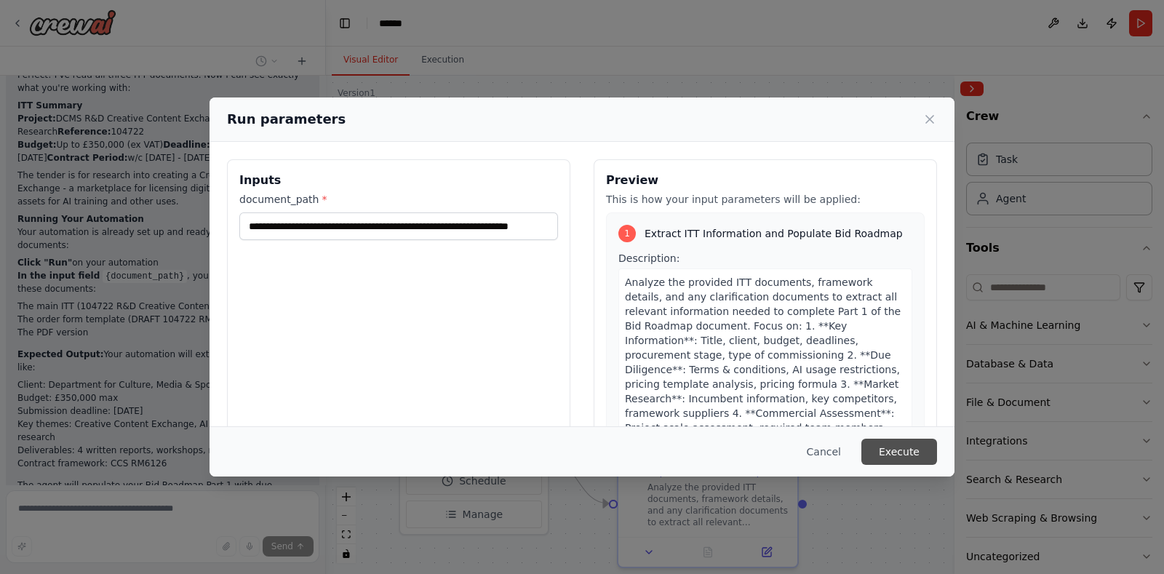
click at [906, 450] on button "Execute" at bounding box center [899, 452] width 76 height 26
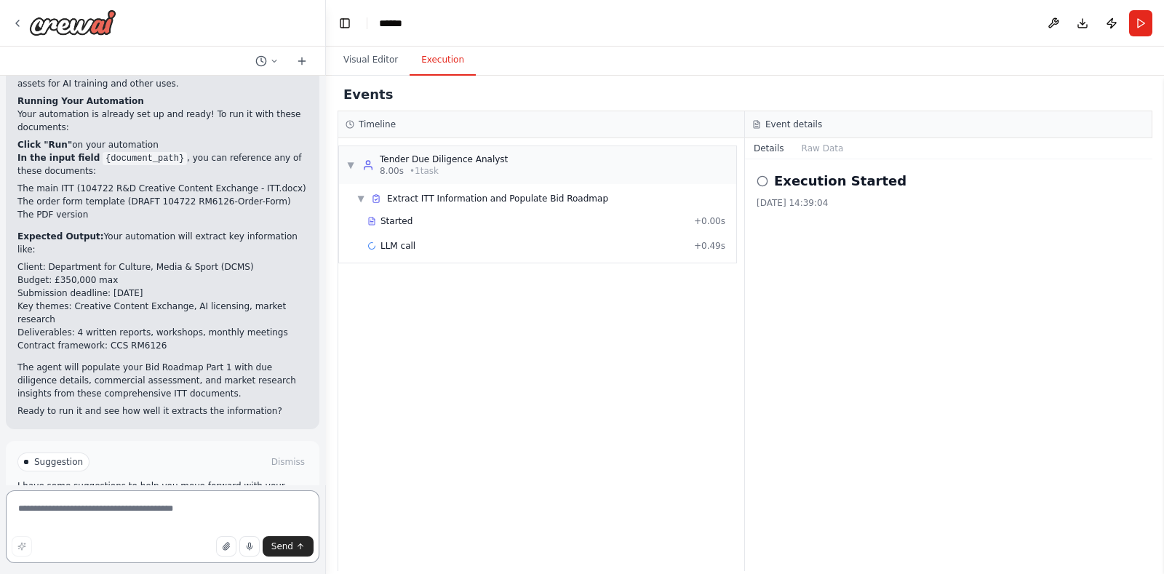
scroll to position [3281, 0]
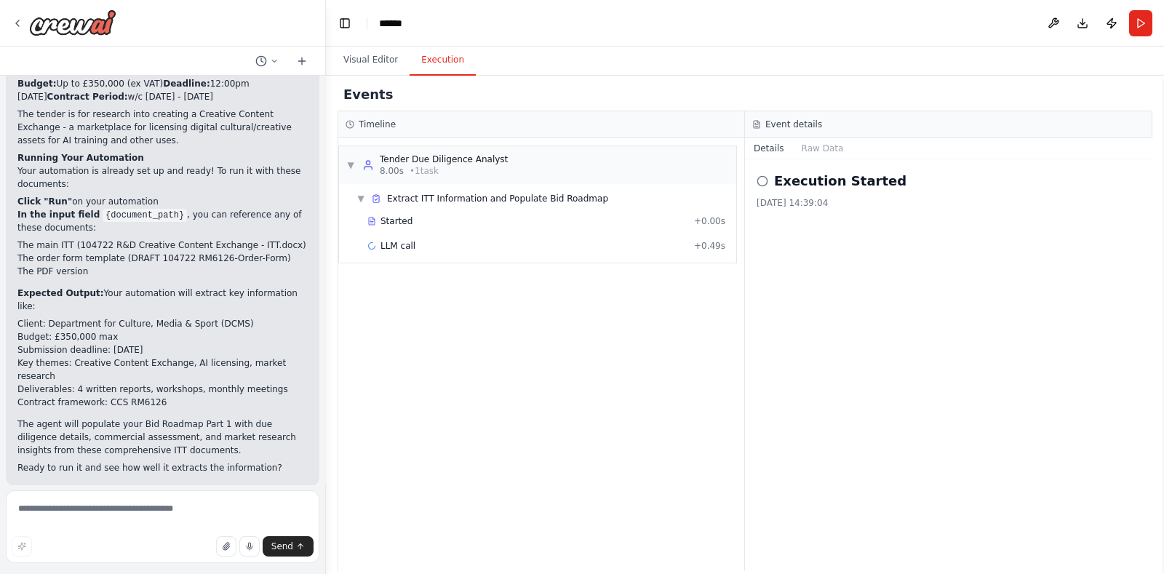
click at [181, 573] on span "Help fix error" at bounding box center [168, 581] width 57 height 12
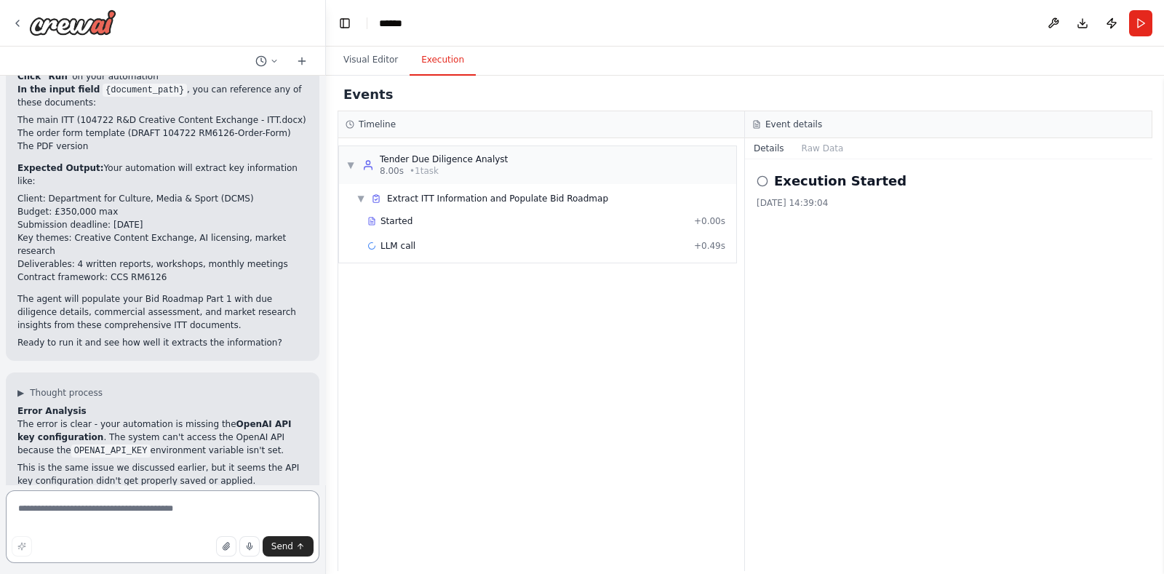
scroll to position [3652, 0]
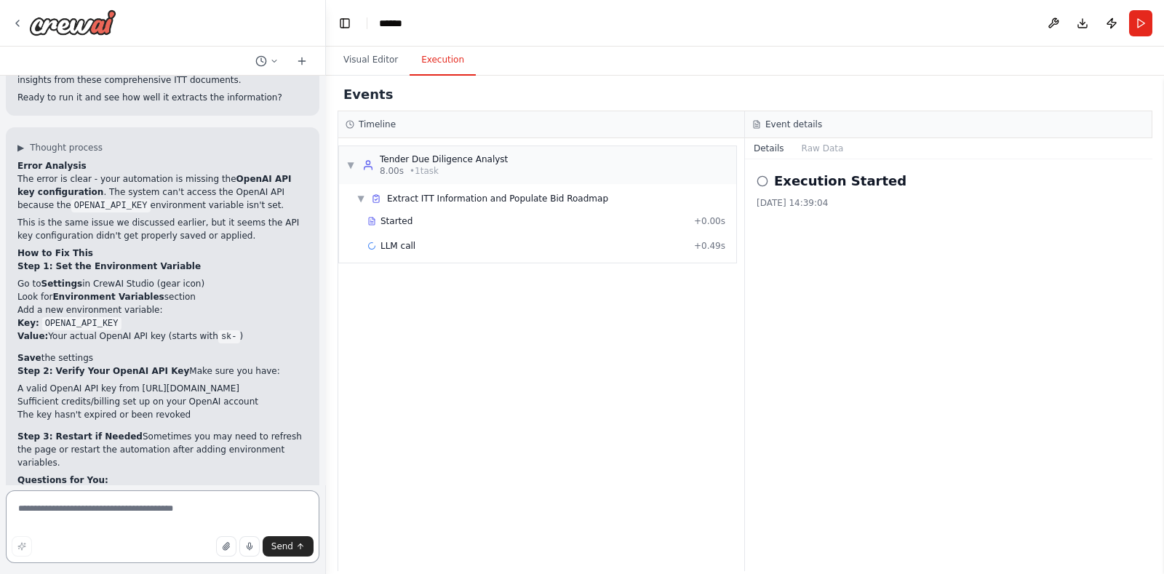
click at [124, 519] on textarea at bounding box center [163, 526] width 314 height 73
type textarea "**********"
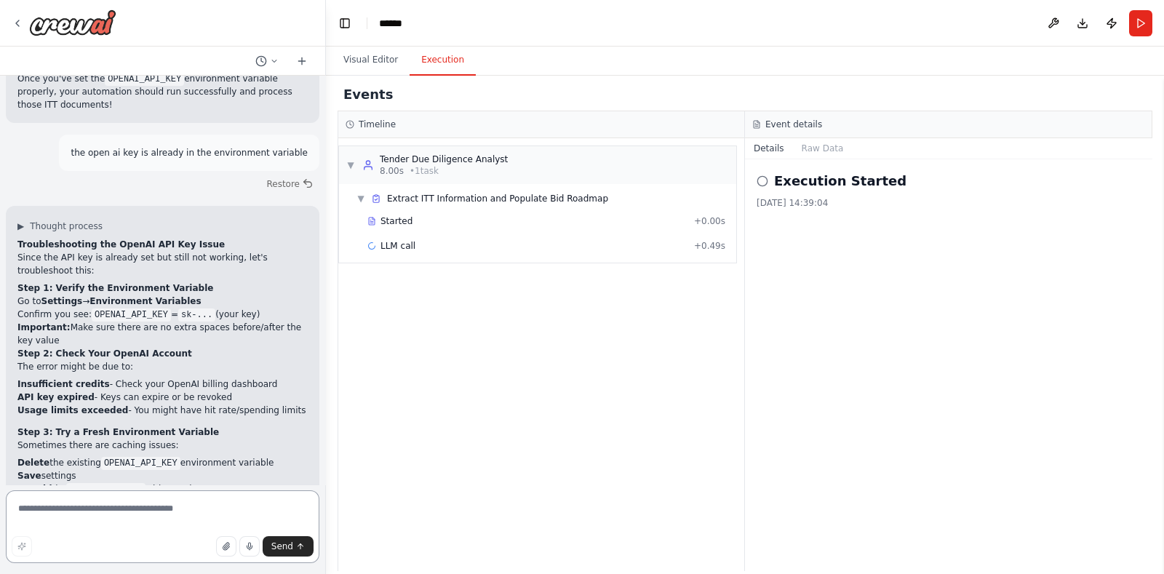
scroll to position [4171, 0]
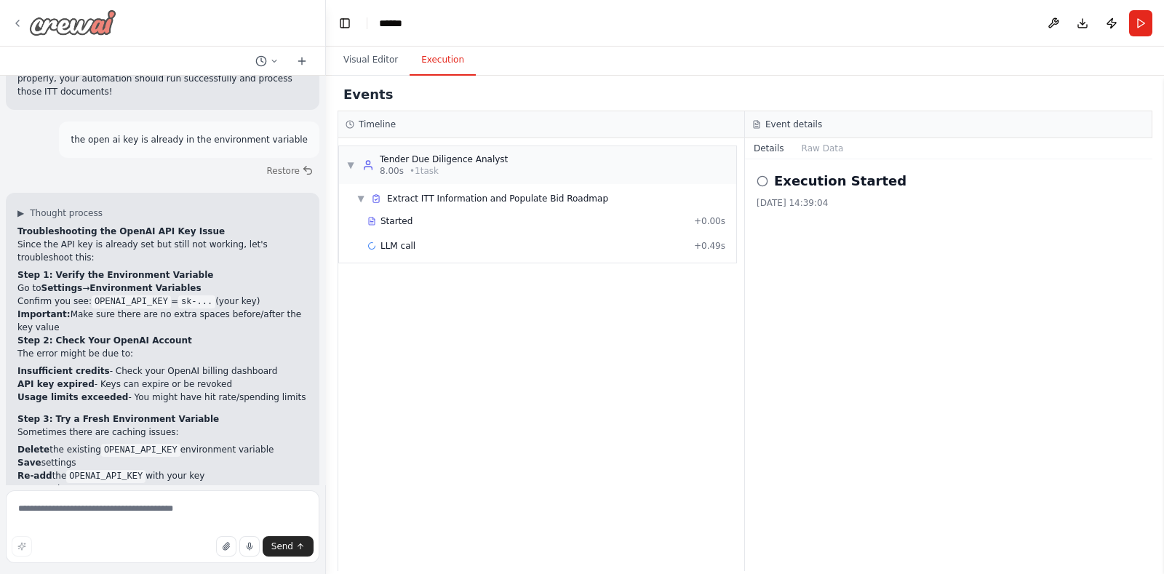
click at [76, 27] on img at bounding box center [72, 22] width 87 height 26
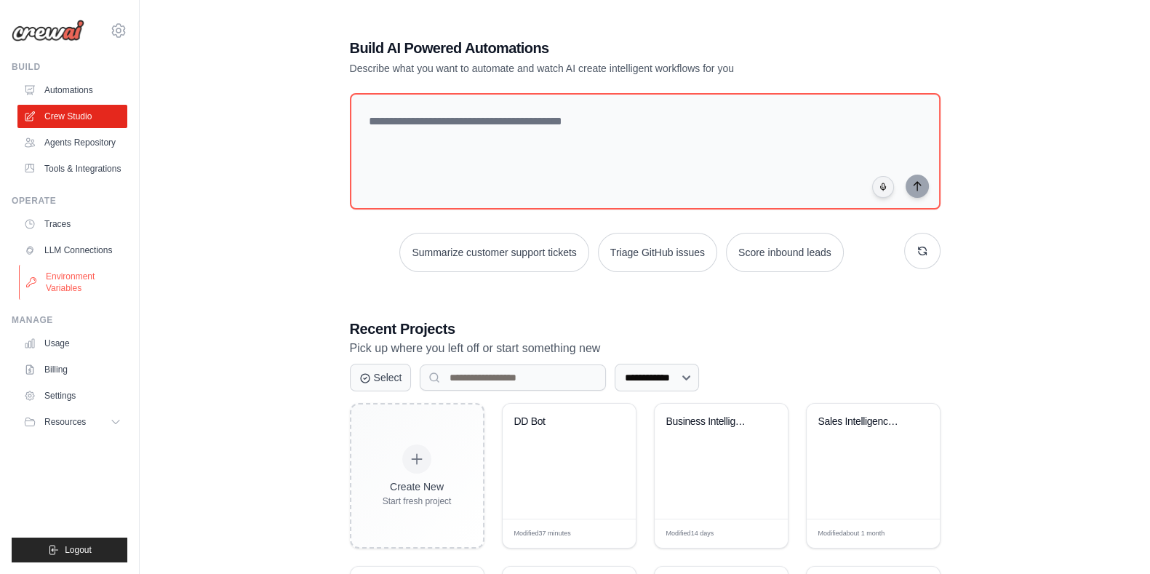
drag, startPoint x: 0, startPoint y: 0, endPoint x: 71, endPoint y: 279, distance: 287.6
click at [71, 279] on link "Environment Variables" at bounding box center [74, 282] width 110 height 35
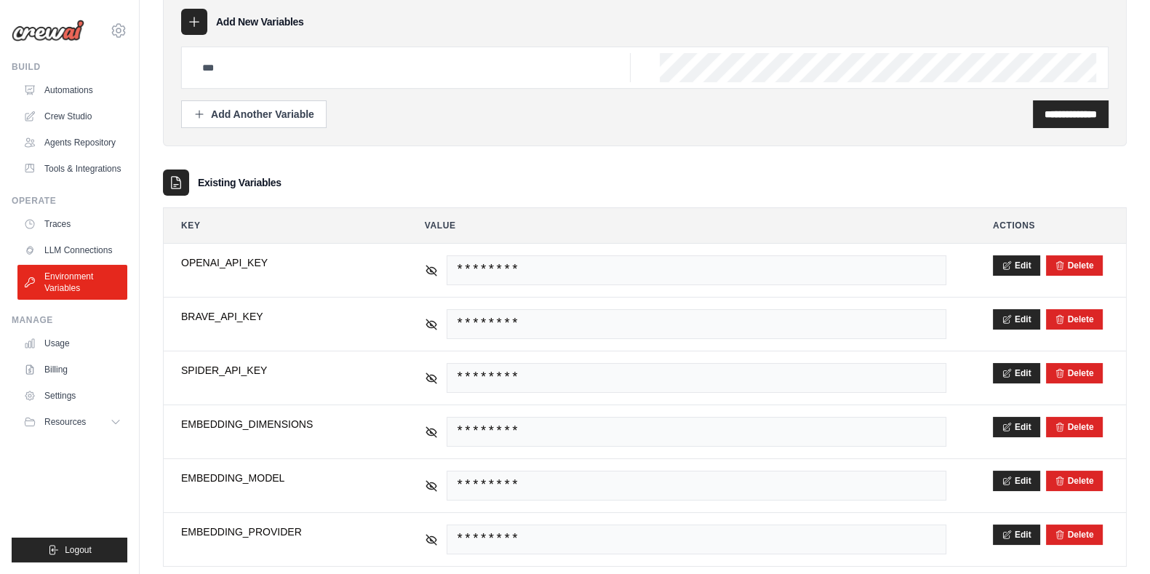
scroll to position [95, 0]
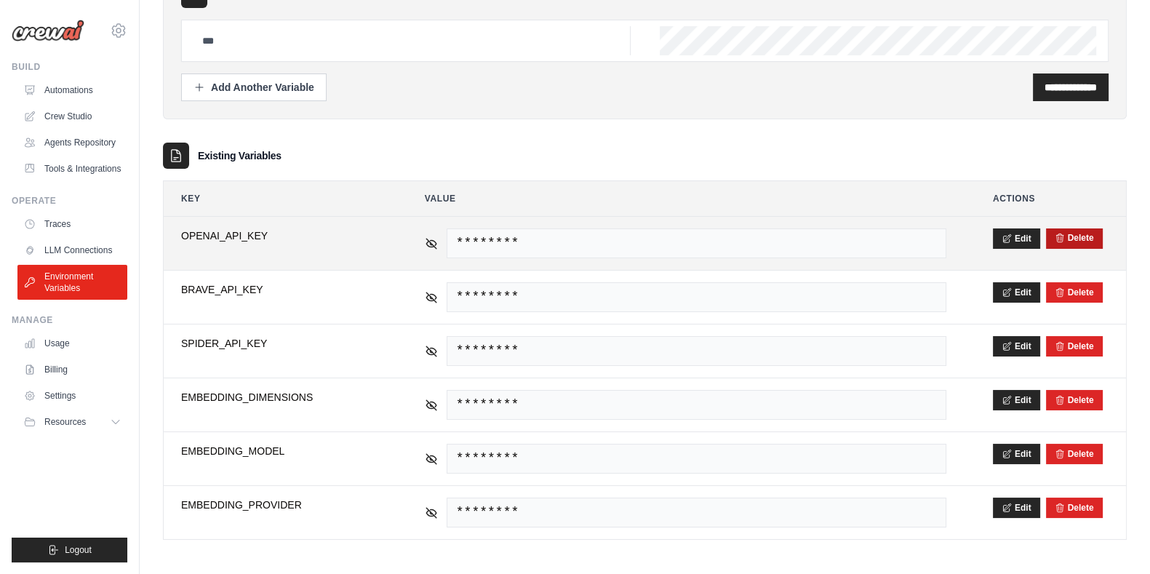
click at [1072, 238] on button "Delete" at bounding box center [1074, 238] width 39 height 12
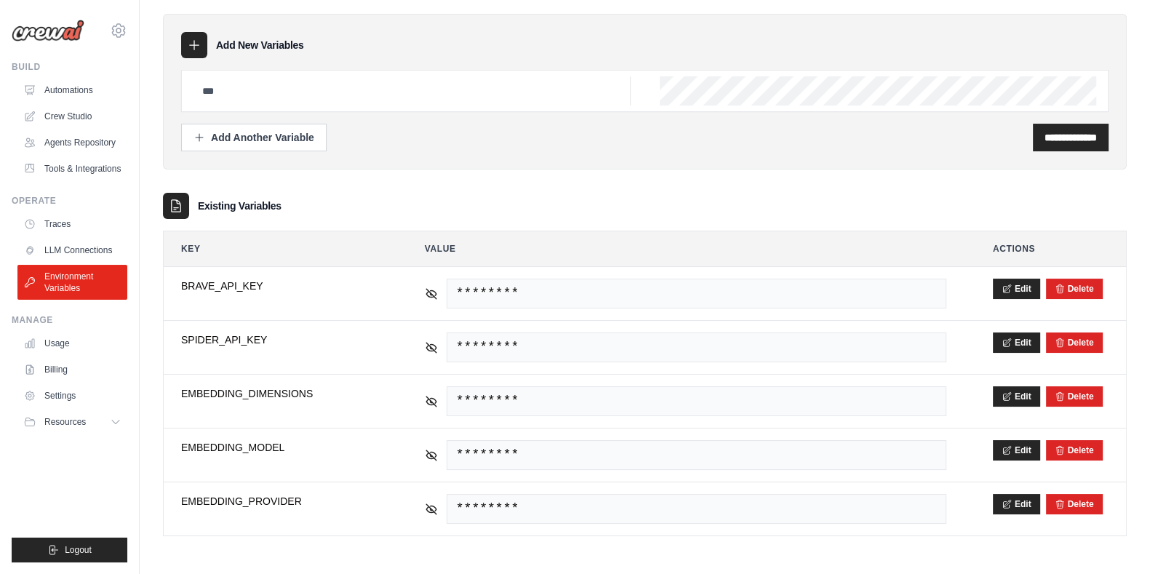
scroll to position [0, 0]
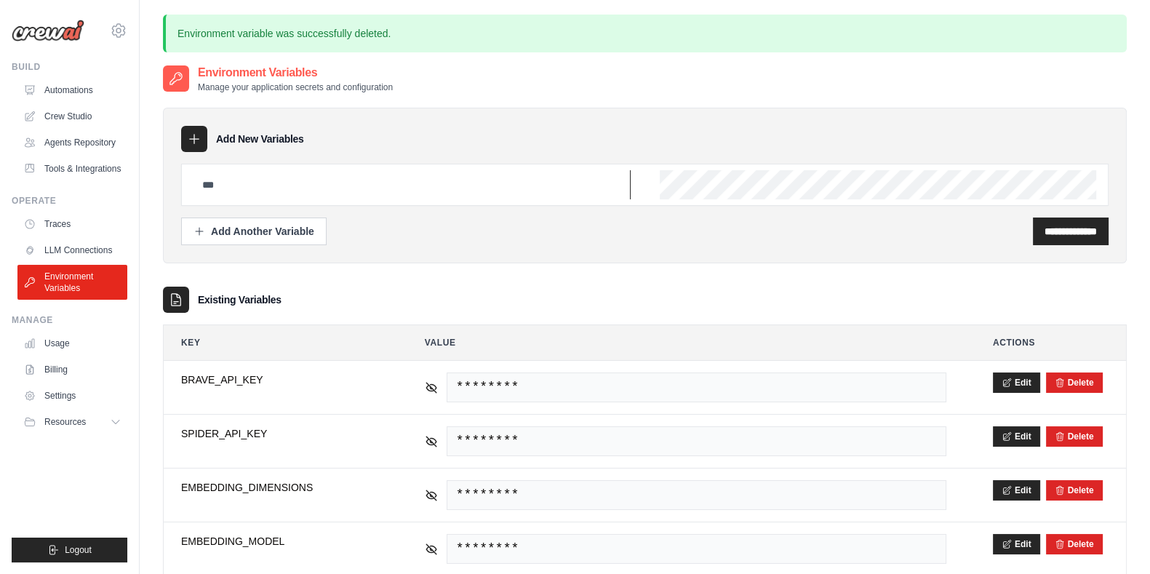
click at [327, 187] on input "text" at bounding box center [412, 184] width 437 height 29
type input "**********"
click at [1048, 228] on input "**********" at bounding box center [1071, 231] width 52 height 15
click at [60, 115] on link "Crew Studio" at bounding box center [74, 116] width 110 height 23
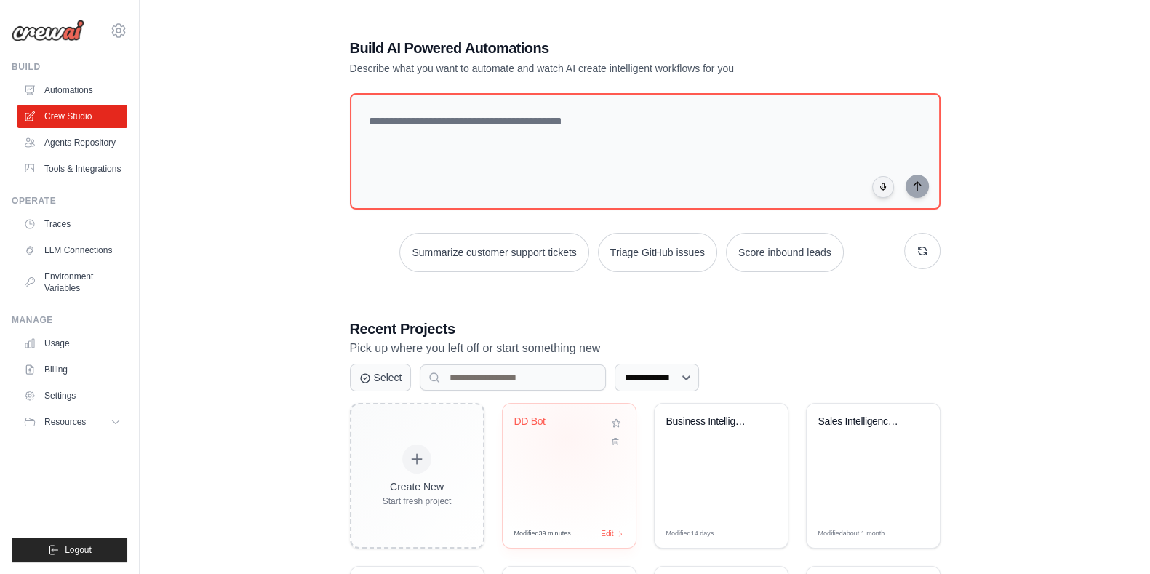
click at [567, 437] on div "DD Bot" at bounding box center [569, 431] width 110 height 33
click at [552, 473] on div "DD Bot" at bounding box center [569, 461] width 133 height 115
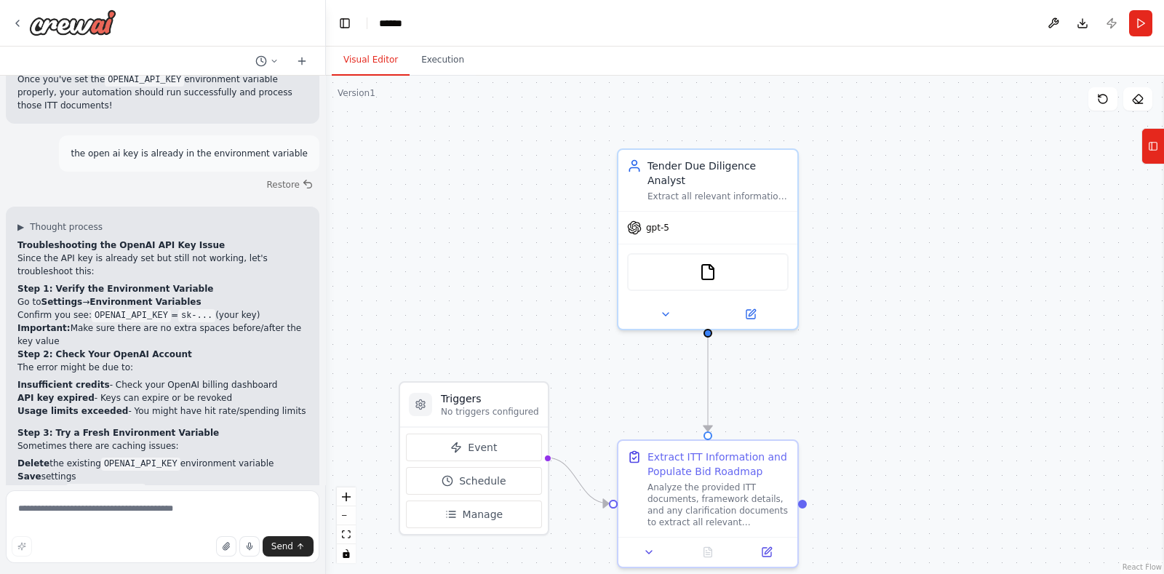
scroll to position [4171, 0]
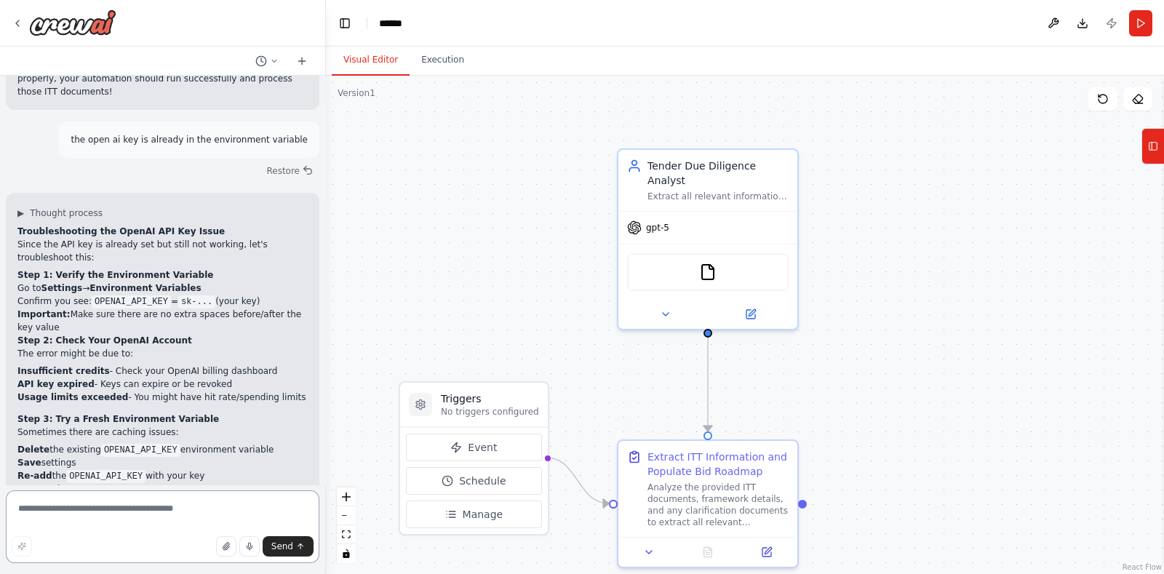
click at [164, 511] on textarea at bounding box center [163, 526] width 314 height 73
type textarea "**********"
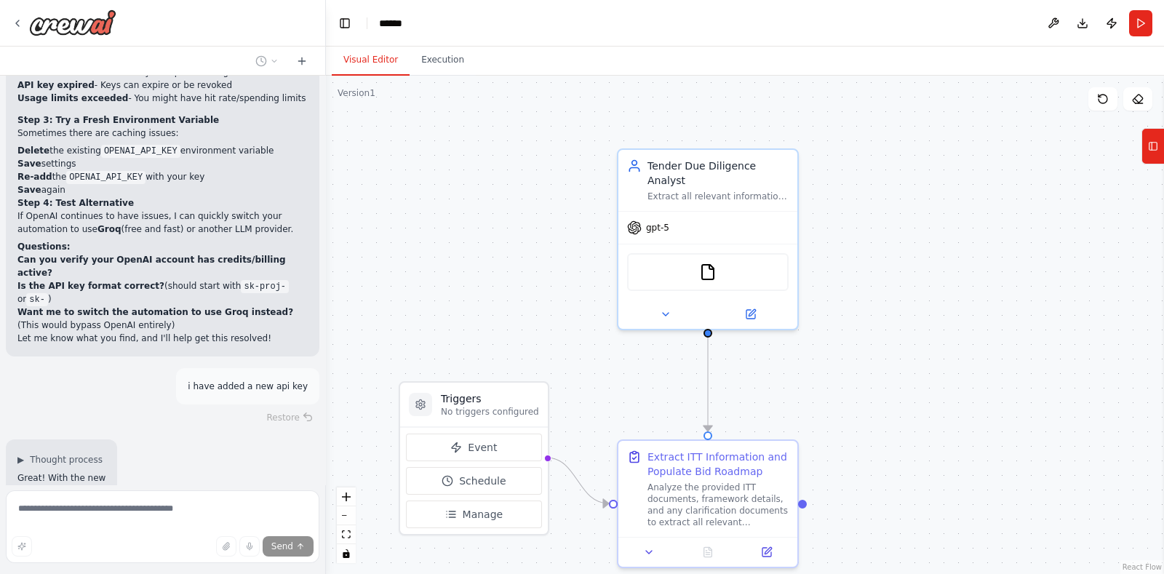
scroll to position [4485, 0]
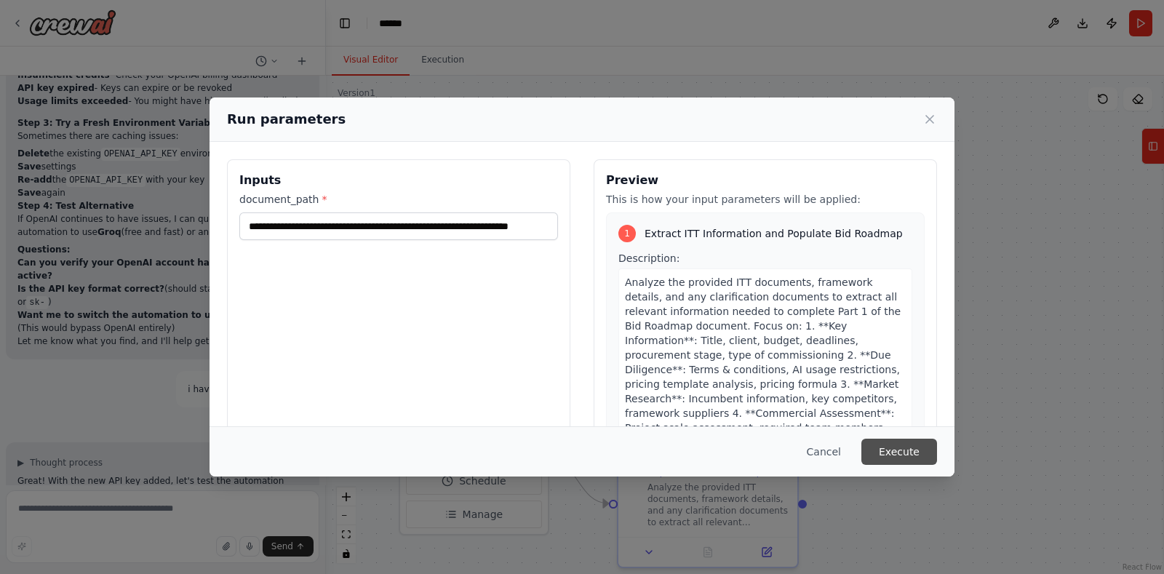
click at [920, 451] on button "Execute" at bounding box center [899, 452] width 76 height 26
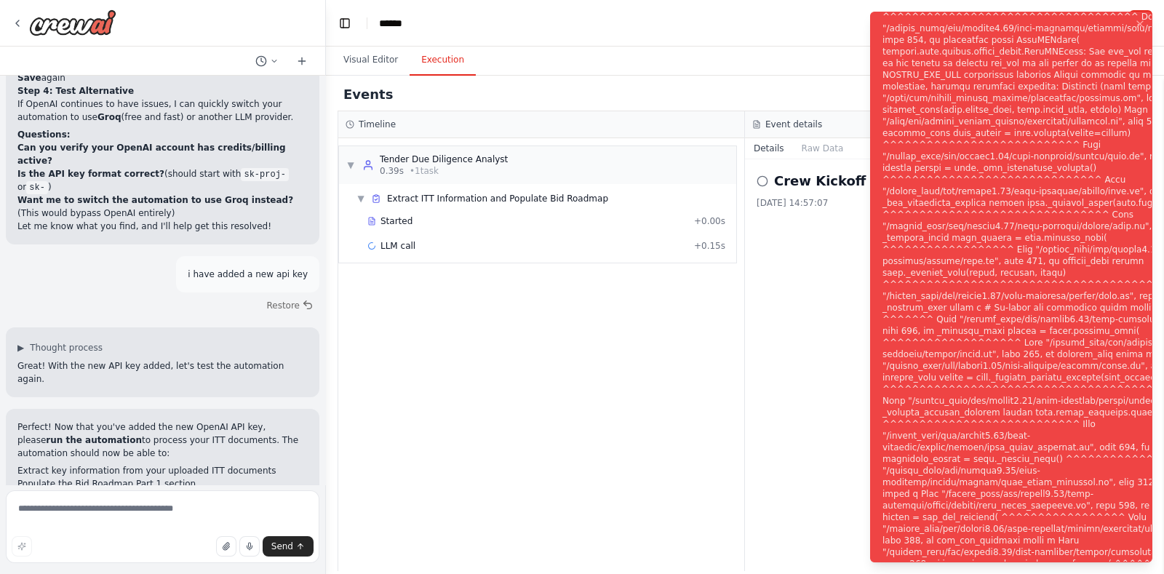
scroll to position [4598, 0]
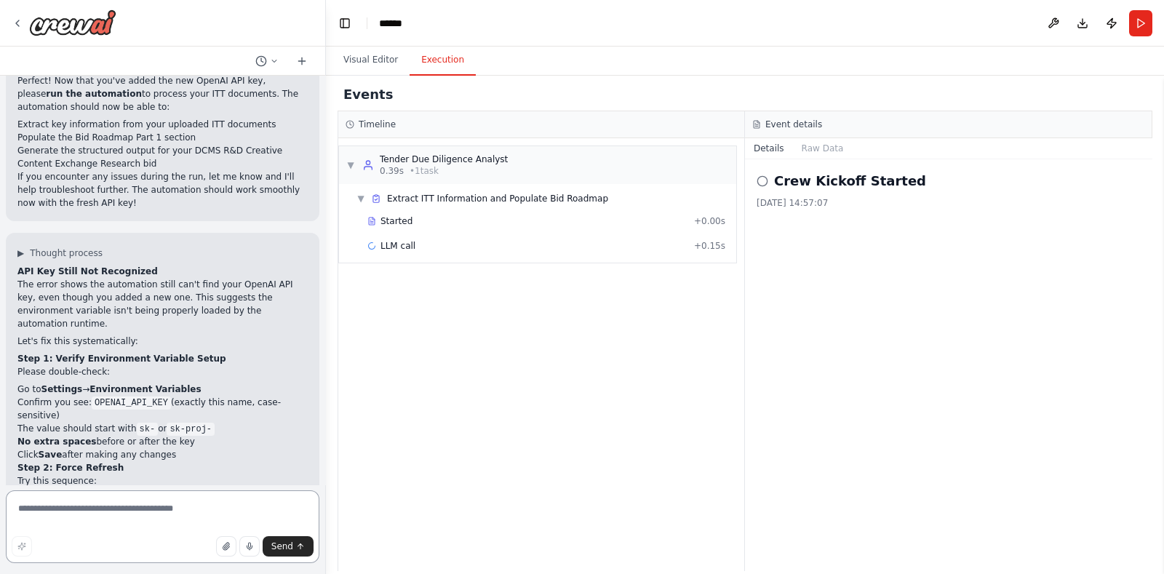
scroll to position [4942, 0]
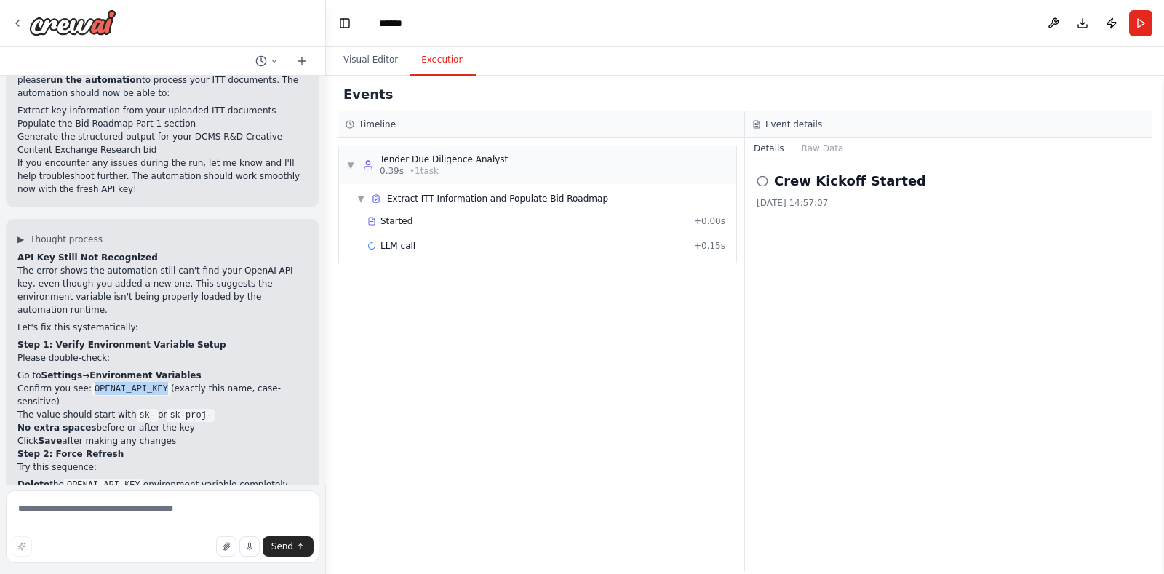
drag, startPoint x: 89, startPoint y: 177, endPoint x: 153, endPoint y: 183, distance: 63.6
click at [153, 383] on code "OPENAI_API_KEY" at bounding box center [131, 389] width 79 height 13
copy code "OPENAI_API_KEY"
click at [82, 21] on img at bounding box center [72, 22] width 87 height 26
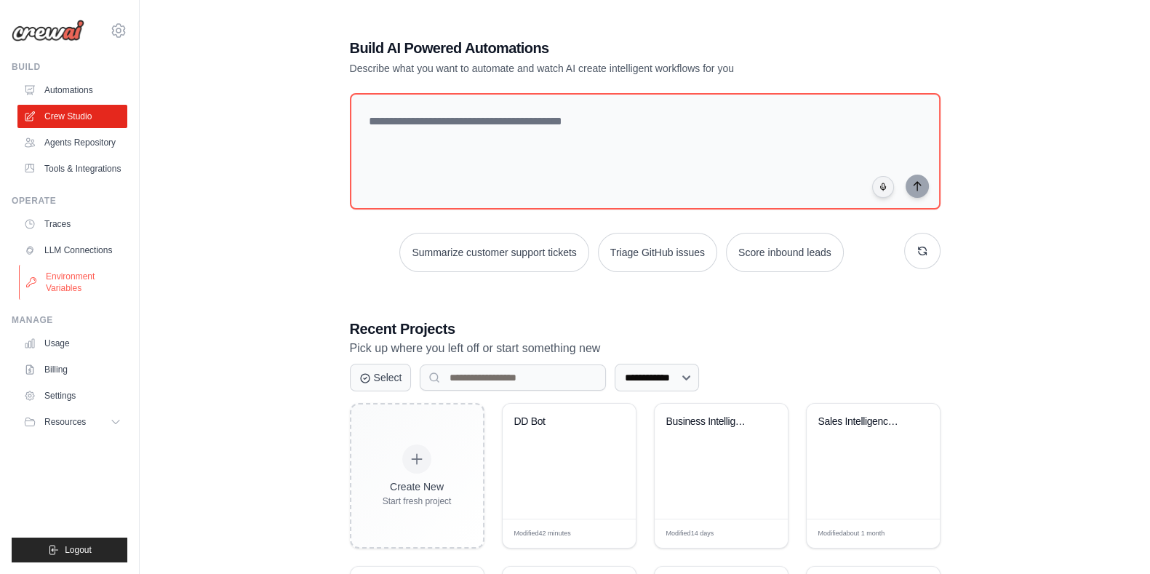
click at [73, 284] on link "Environment Variables" at bounding box center [74, 282] width 110 height 35
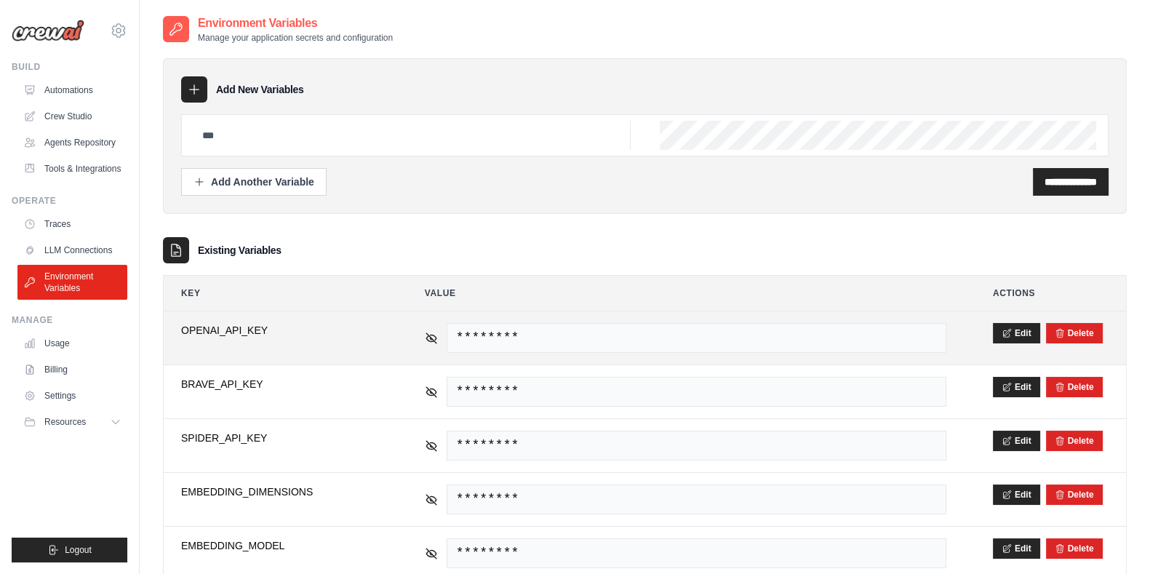
click at [276, 327] on span "OPENAI_API_KEY" at bounding box center [279, 330] width 197 height 15
click at [434, 339] on icon at bounding box center [431, 337] width 10 height 10
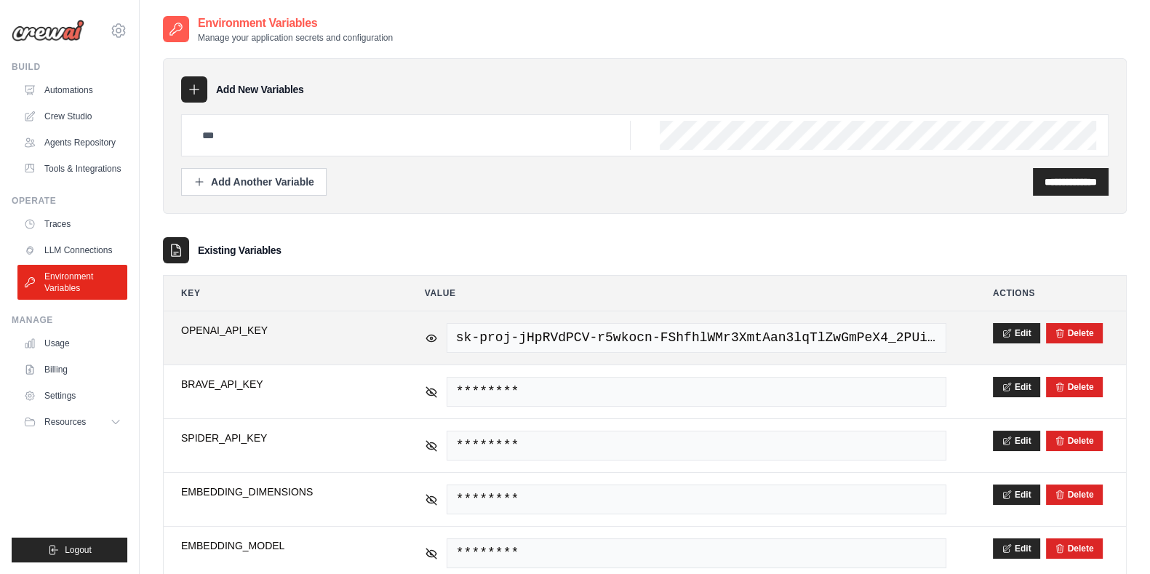
click at [930, 338] on span "sk-proj-jHpRVdPCV-r5wkocn-FShfhlWMr3XmtAan3lqTlZwGmPeX4_2PUiVswf_A4zYKjDw-5JyZZ…" at bounding box center [697, 338] width 500 height 30
click at [1019, 329] on button "Edit" at bounding box center [1016, 332] width 47 height 20
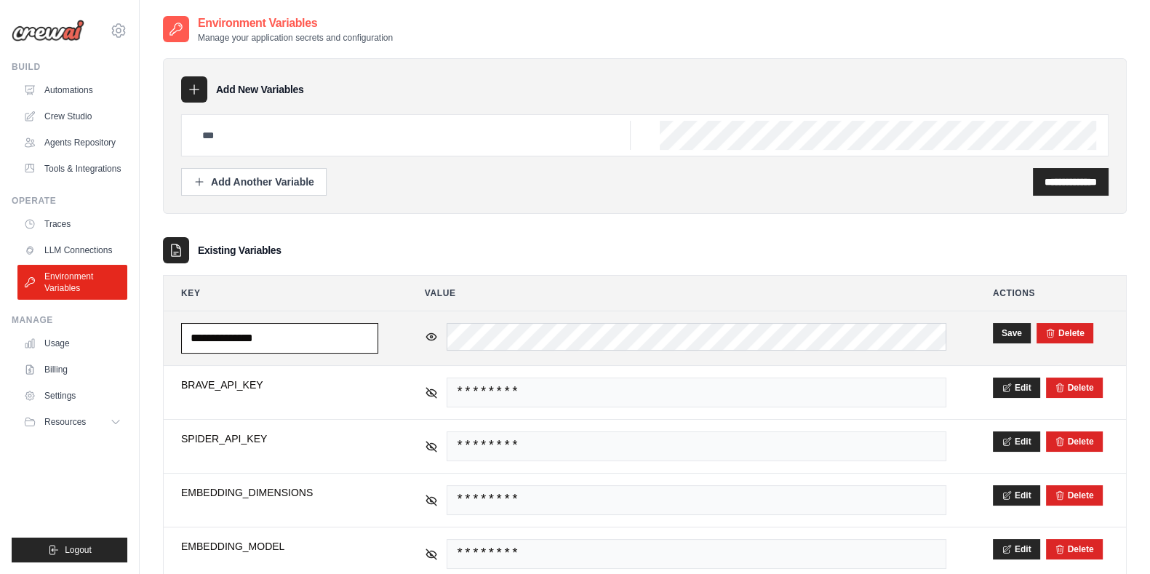
click at [325, 337] on input "**********" at bounding box center [279, 338] width 197 height 31
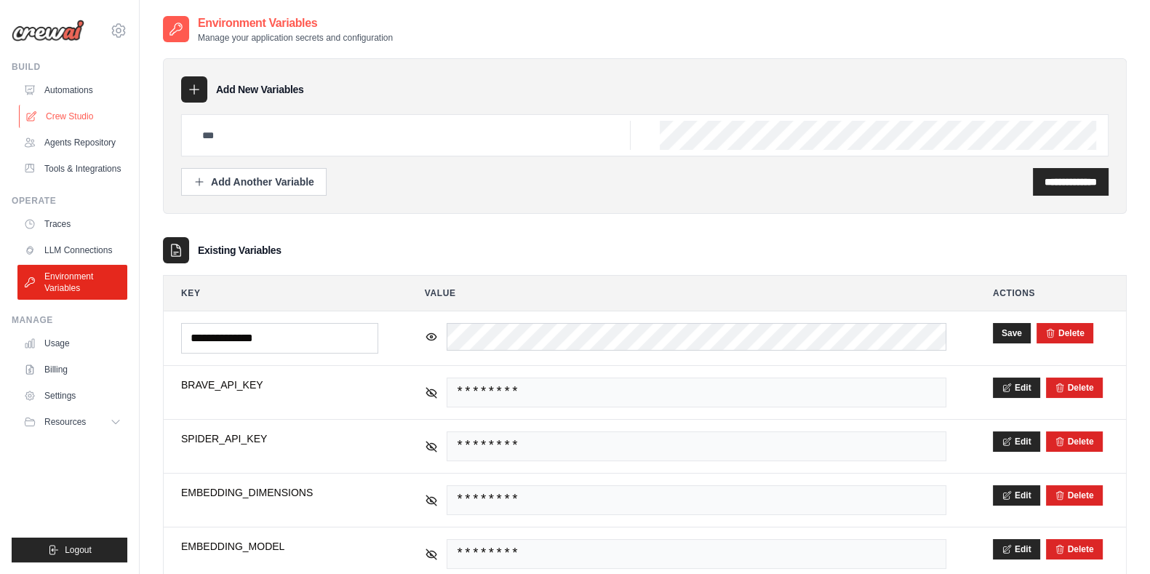
click at [76, 118] on link "Crew Studio" at bounding box center [74, 116] width 110 height 23
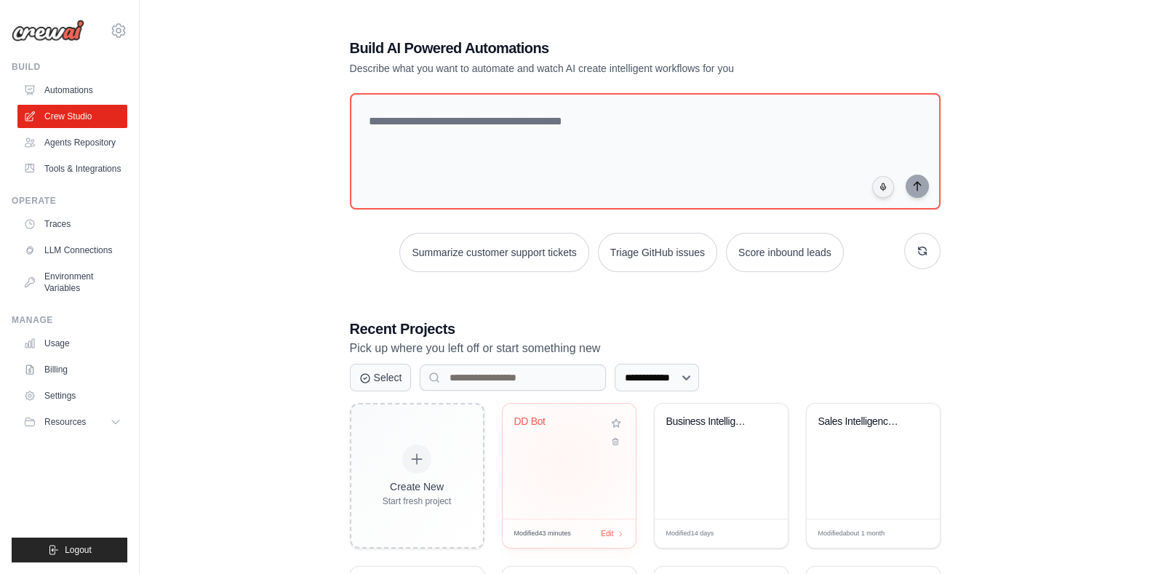
click at [565, 460] on div "DD Bot" at bounding box center [569, 461] width 133 height 115
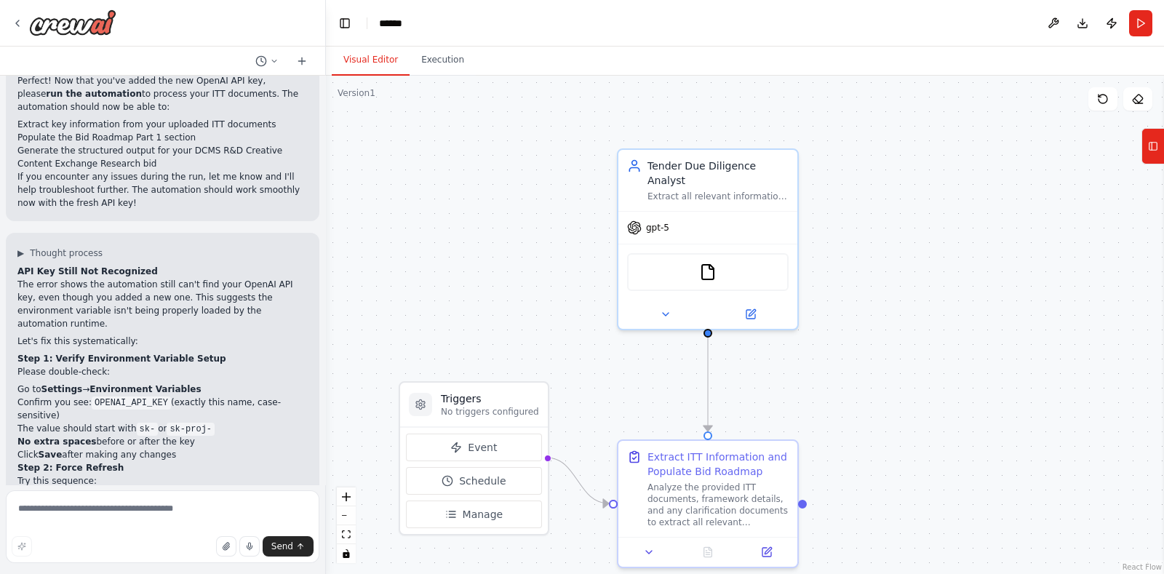
scroll to position [4942, 0]
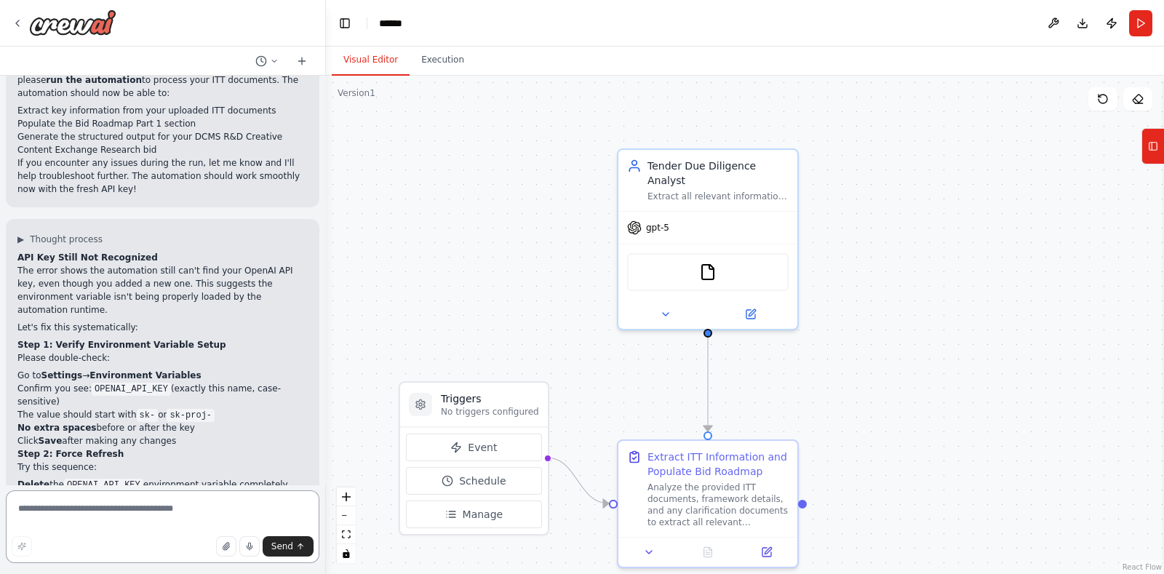
click at [113, 508] on textarea at bounding box center [163, 526] width 314 height 73
click at [150, 506] on textarea at bounding box center [163, 526] width 314 height 73
type textarea "**********"
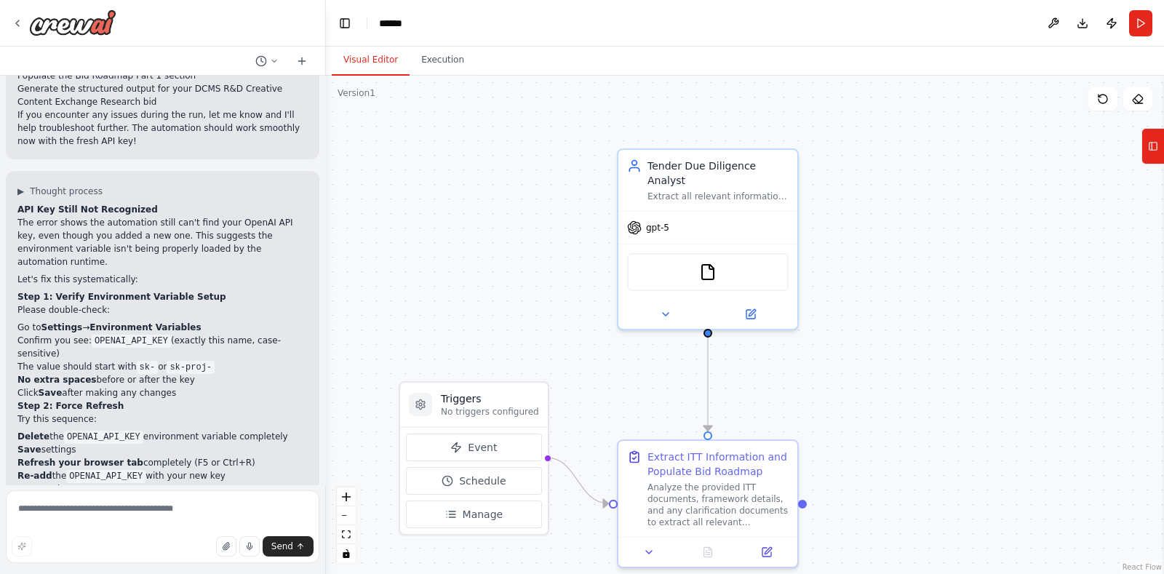
scroll to position [5013, 0]
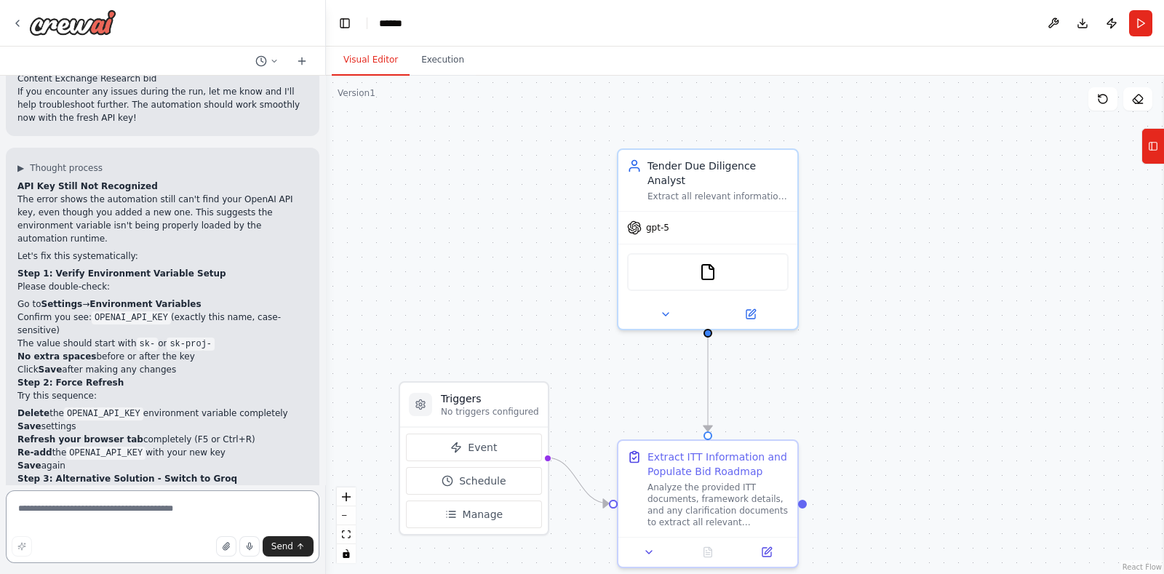
click at [134, 509] on textarea at bounding box center [163, 526] width 314 height 73
type textarea "**********"
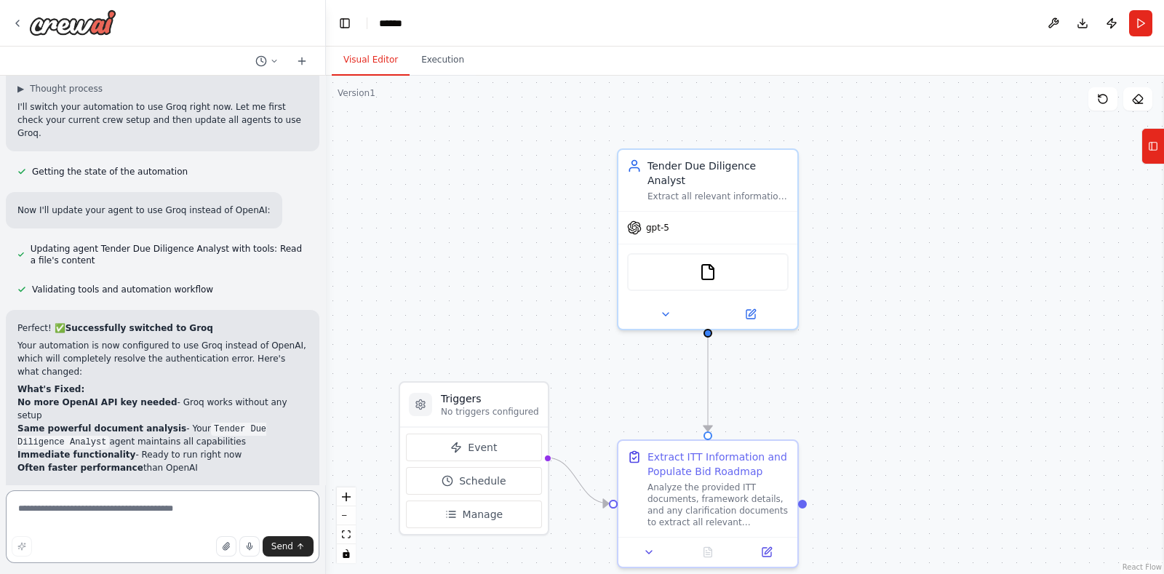
scroll to position [6140, 0]
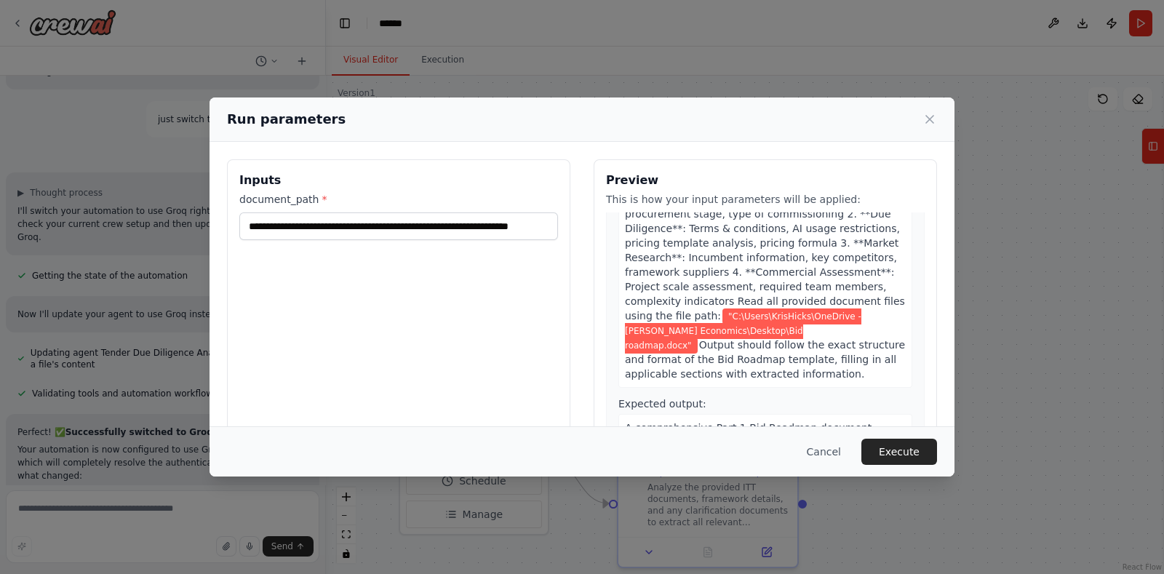
scroll to position [160, 0]
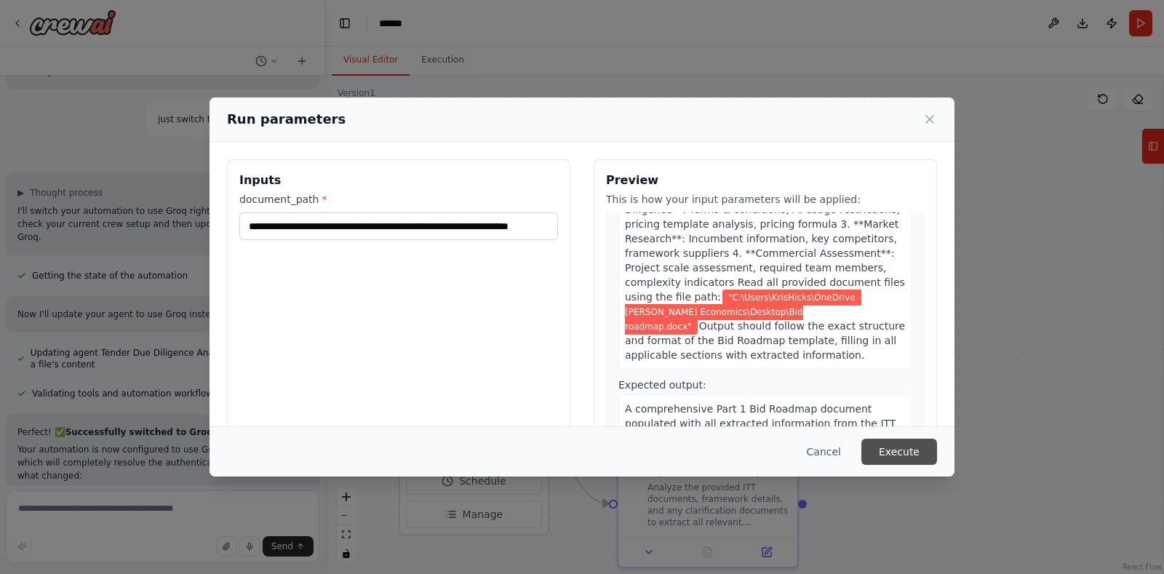
click at [909, 442] on button "Execute" at bounding box center [899, 452] width 76 height 26
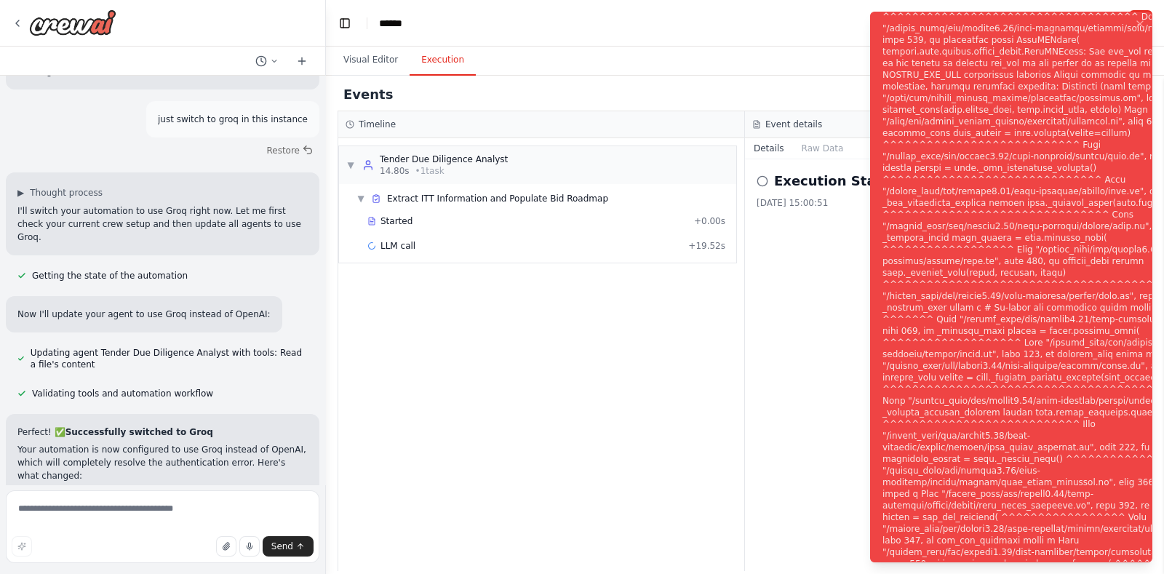
scroll to position [6140, 0]
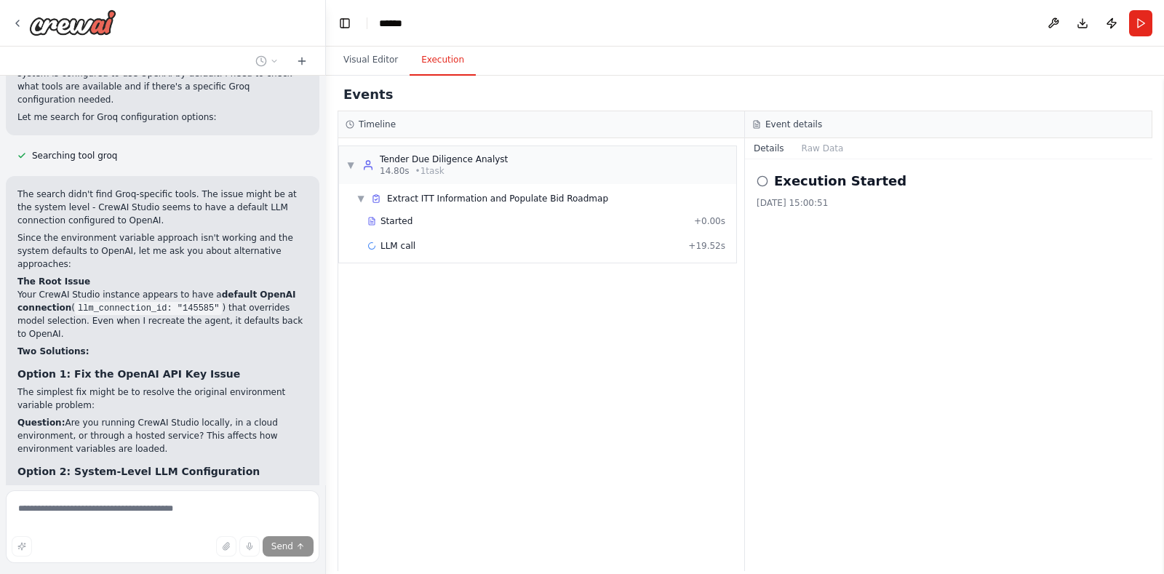
scroll to position [7193, 0]
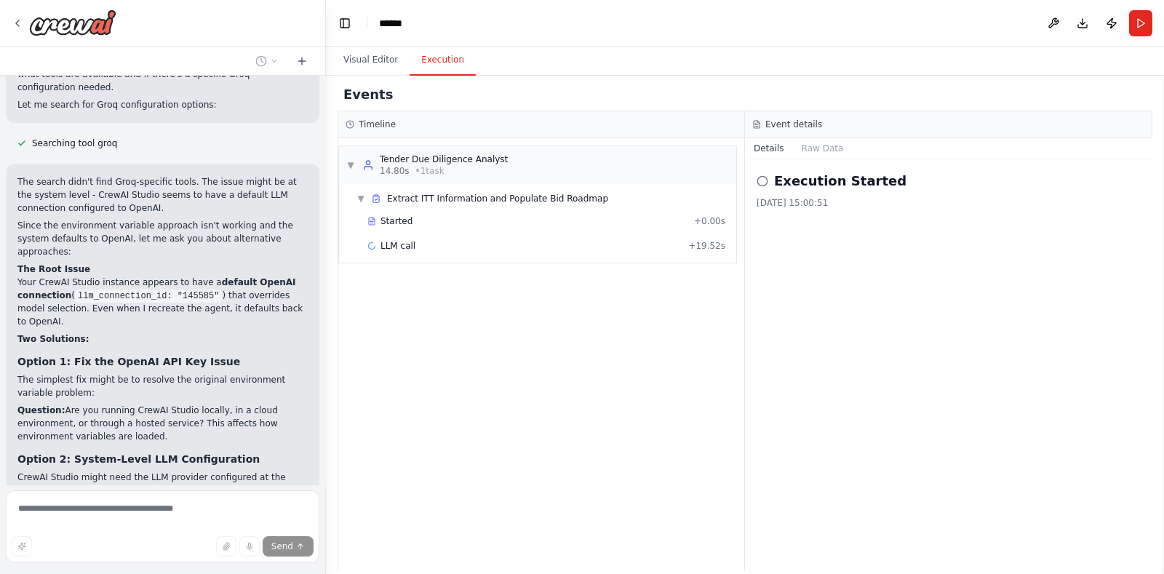
drag, startPoint x: 21, startPoint y: 271, endPoint x: 247, endPoint y: 270, distance: 226.3
click at [247, 270] on div "The search didn't find Groq-specific tools. The issue might be at the system le…" at bounding box center [162, 410] width 290 height 470
copy code "OPENAI_API_KEY=sk-your-actual-key-here"
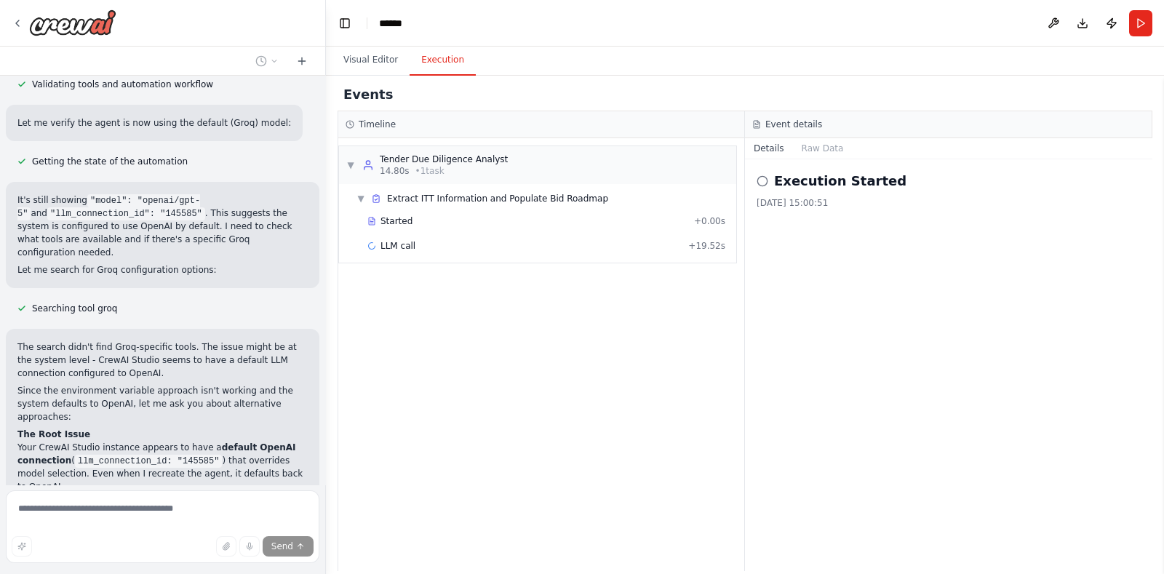
scroll to position [7211, 0]
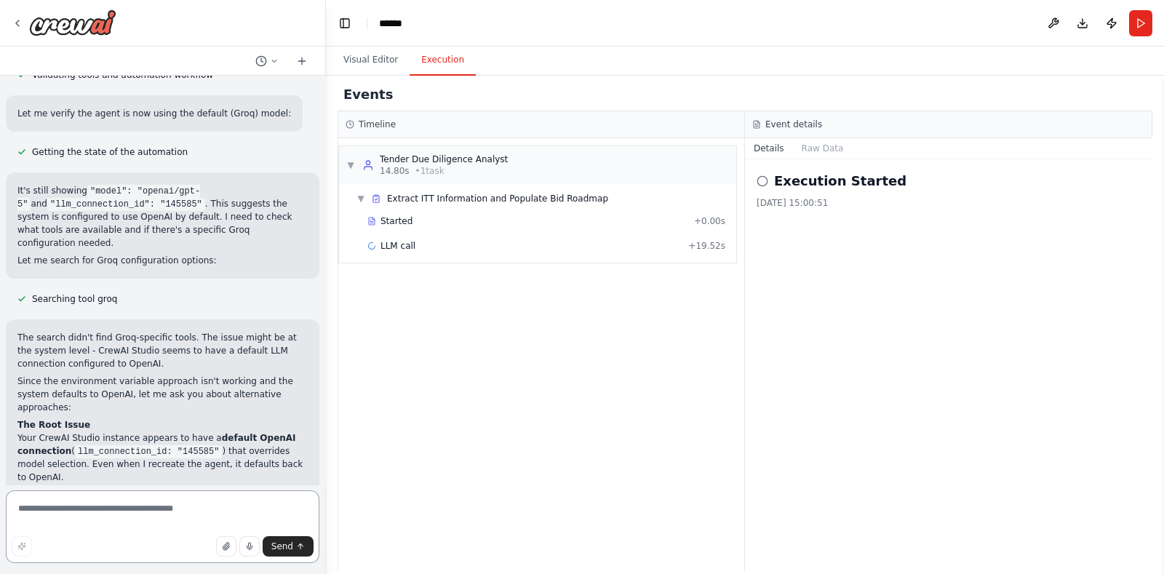
click at [148, 517] on textarea at bounding box center [163, 526] width 314 height 73
type textarea "**********"
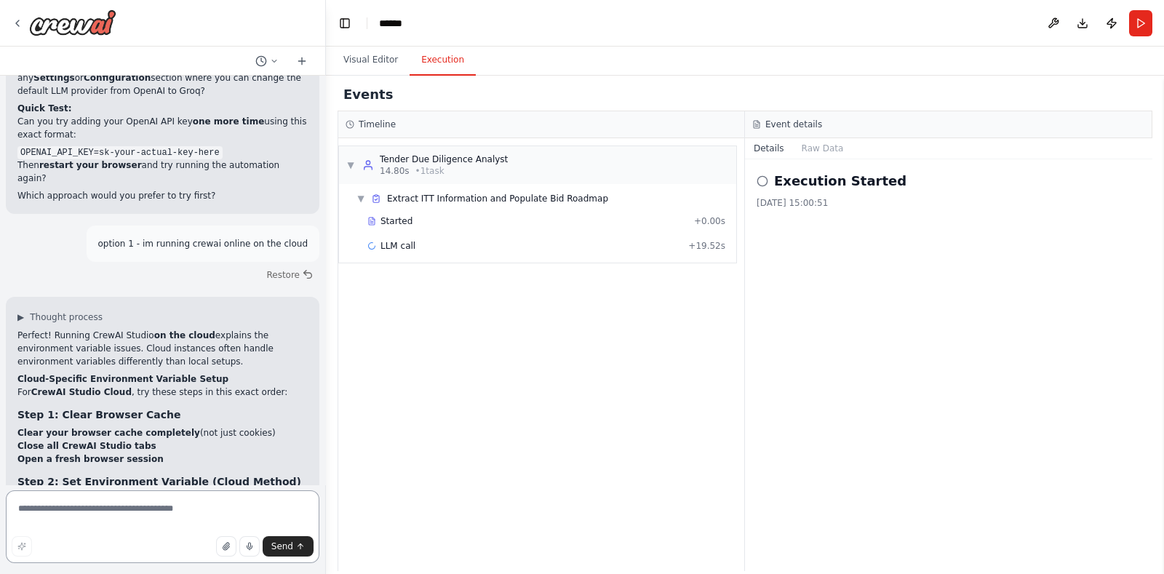
scroll to position [7650, 0]
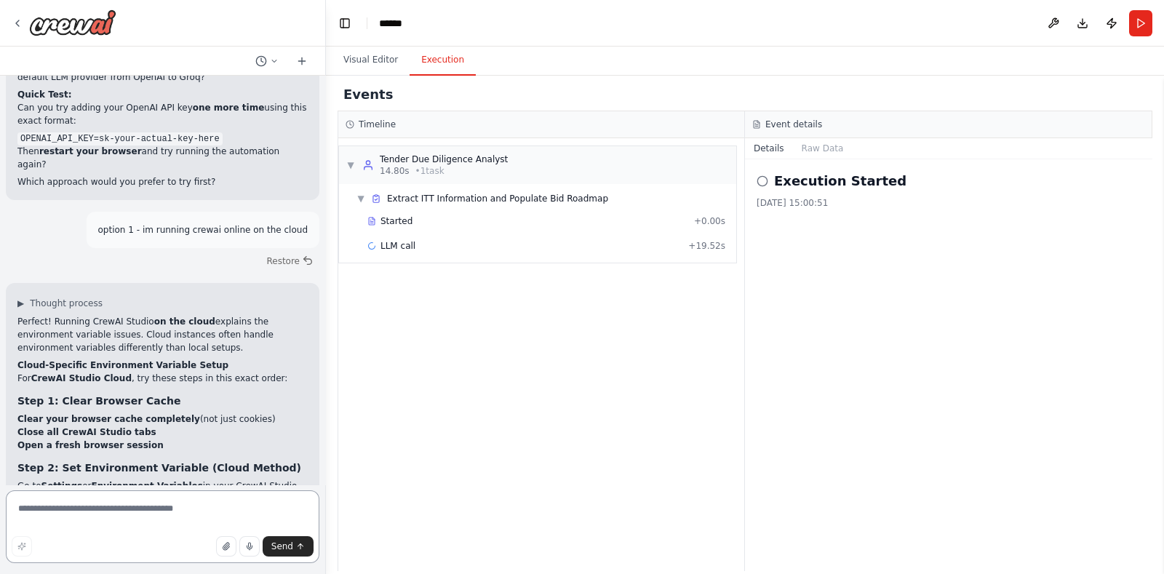
click at [321, 85] on div at bounding box center [323, 287] width 6 height 574
click at [178, 508] on textarea at bounding box center [163, 526] width 314 height 73
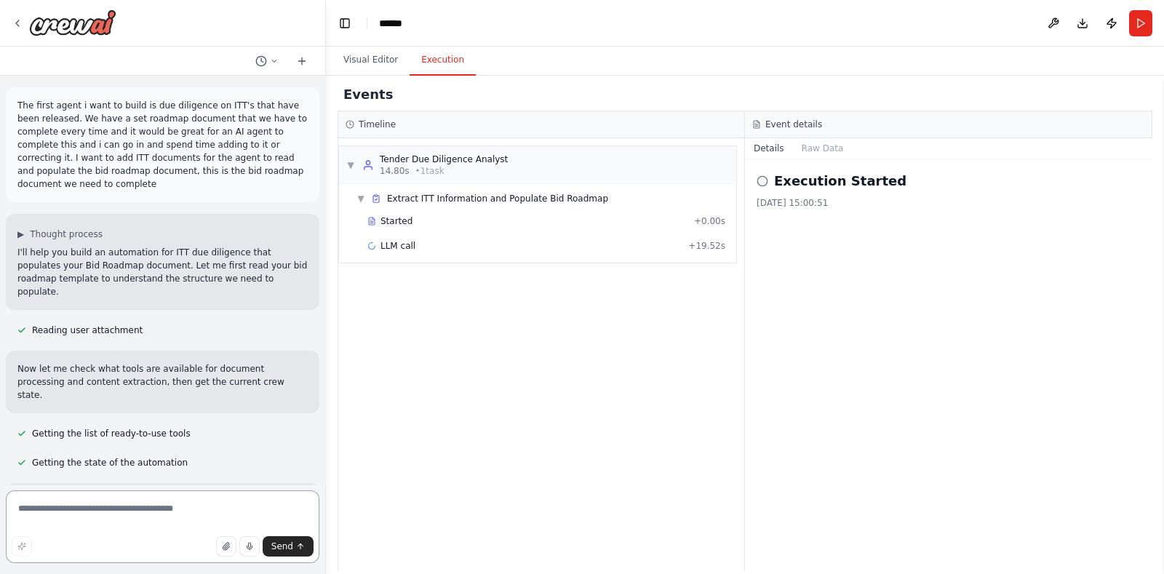
scroll to position [0, 0]
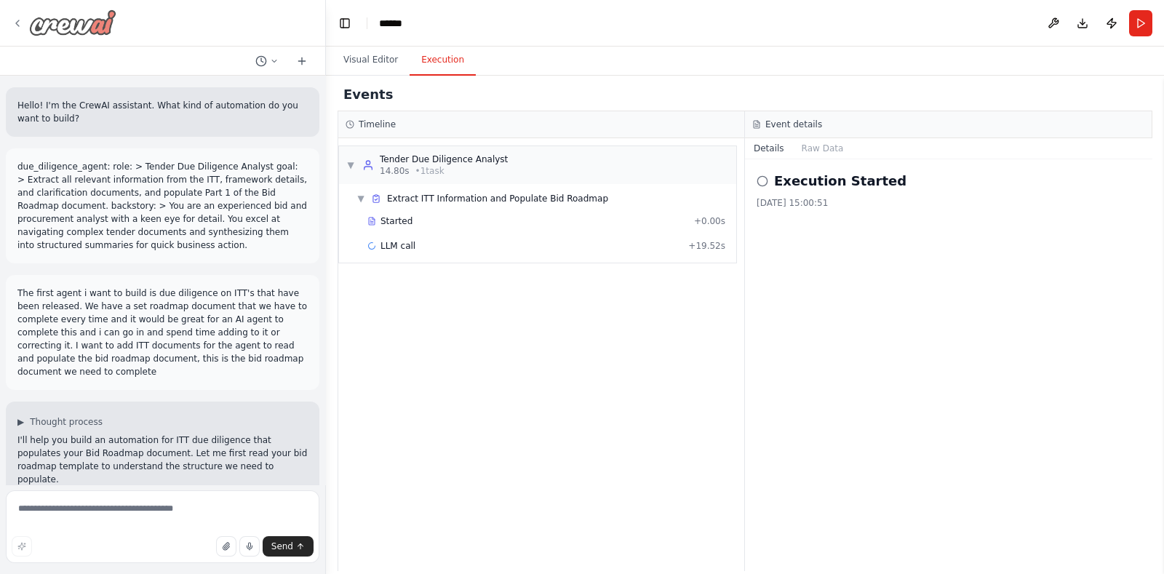
click at [74, 31] on img at bounding box center [72, 22] width 87 height 26
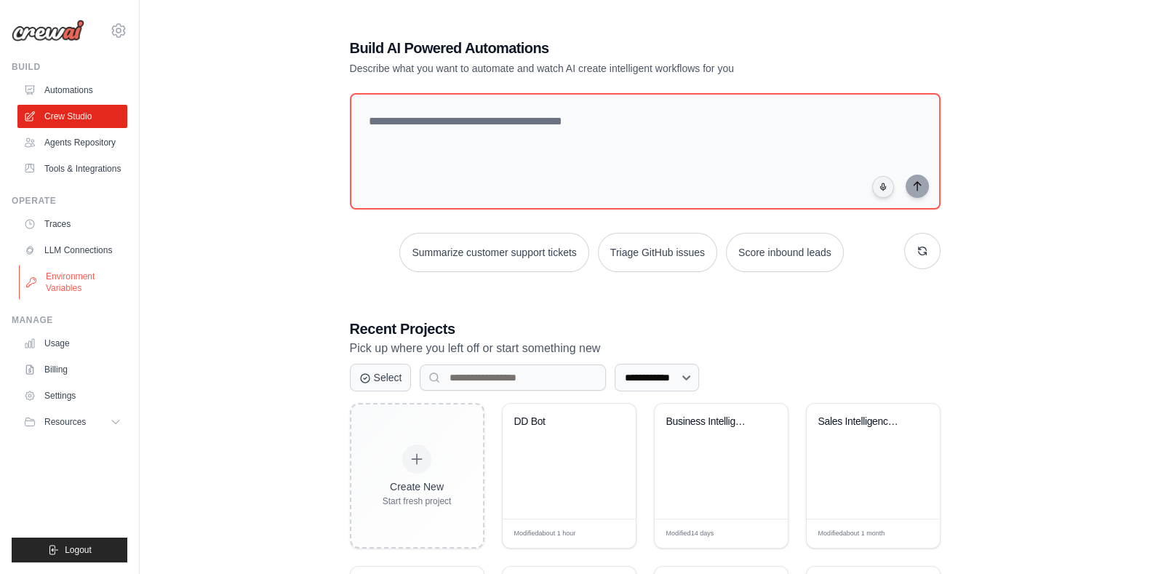
click at [68, 279] on link "Environment Variables" at bounding box center [74, 282] width 110 height 35
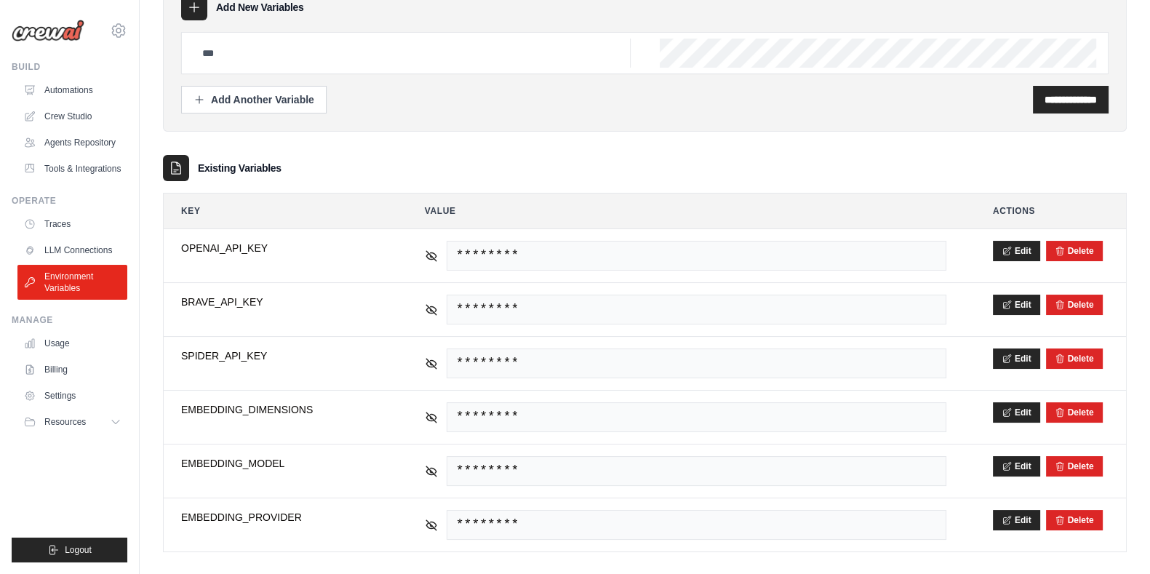
scroll to position [78, 0]
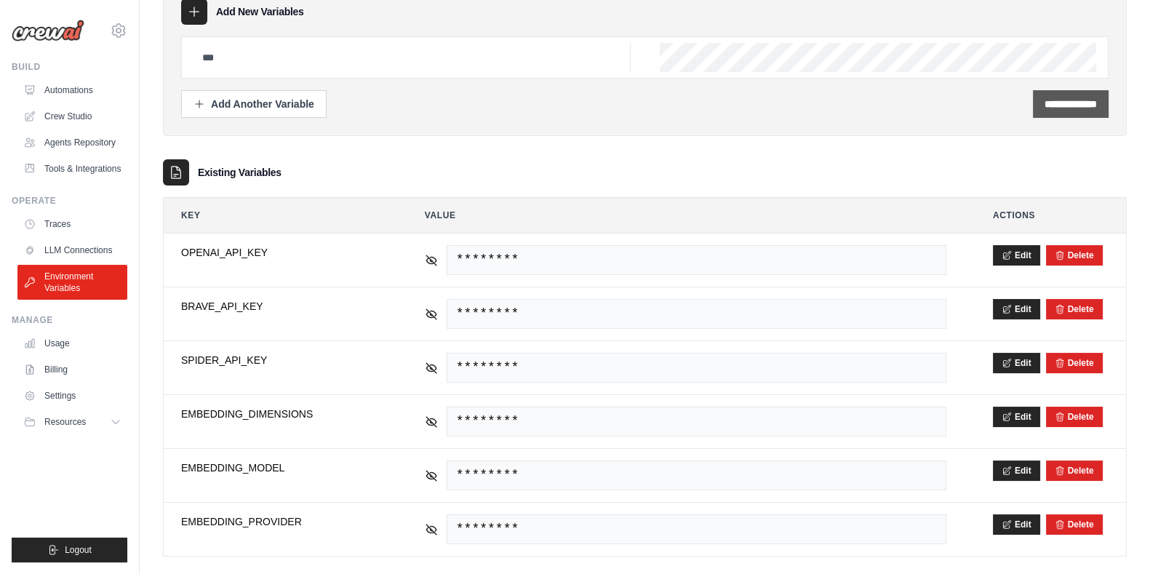
click at [1062, 107] on input "**********" at bounding box center [1071, 104] width 52 height 15
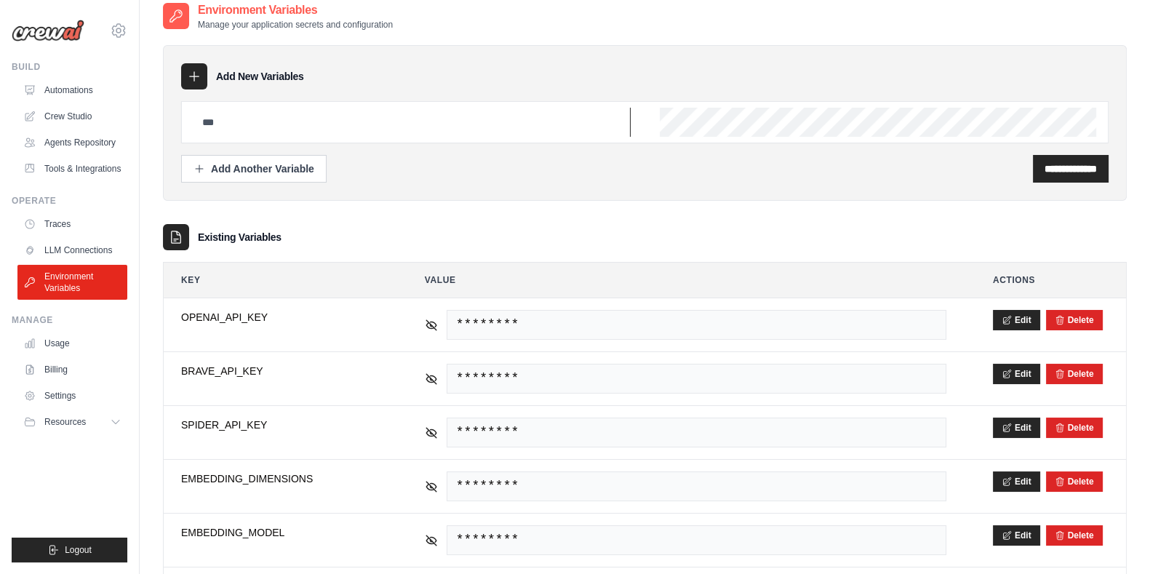
scroll to position [0, 0]
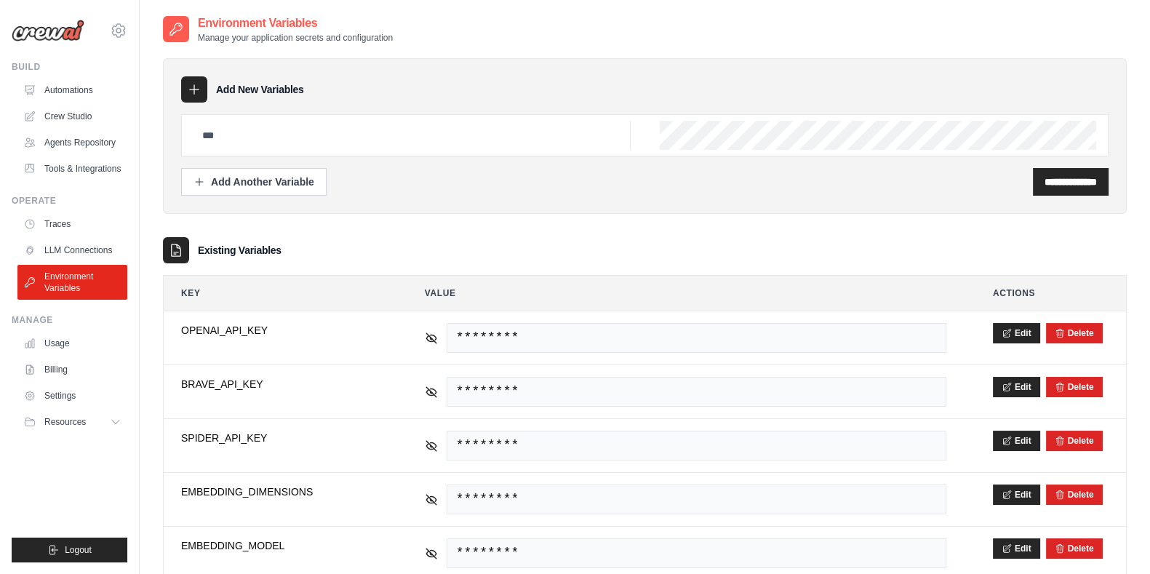
click at [260, 20] on h2 "Environment Variables" at bounding box center [295, 23] width 195 height 17
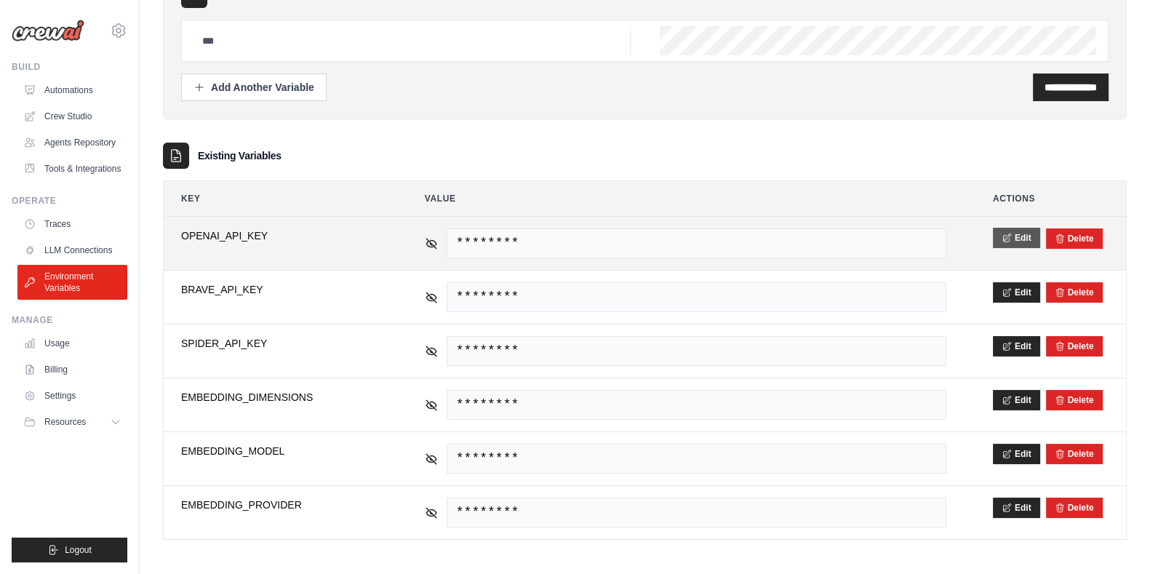
click at [1013, 238] on button "Edit" at bounding box center [1016, 238] width 47 height 20
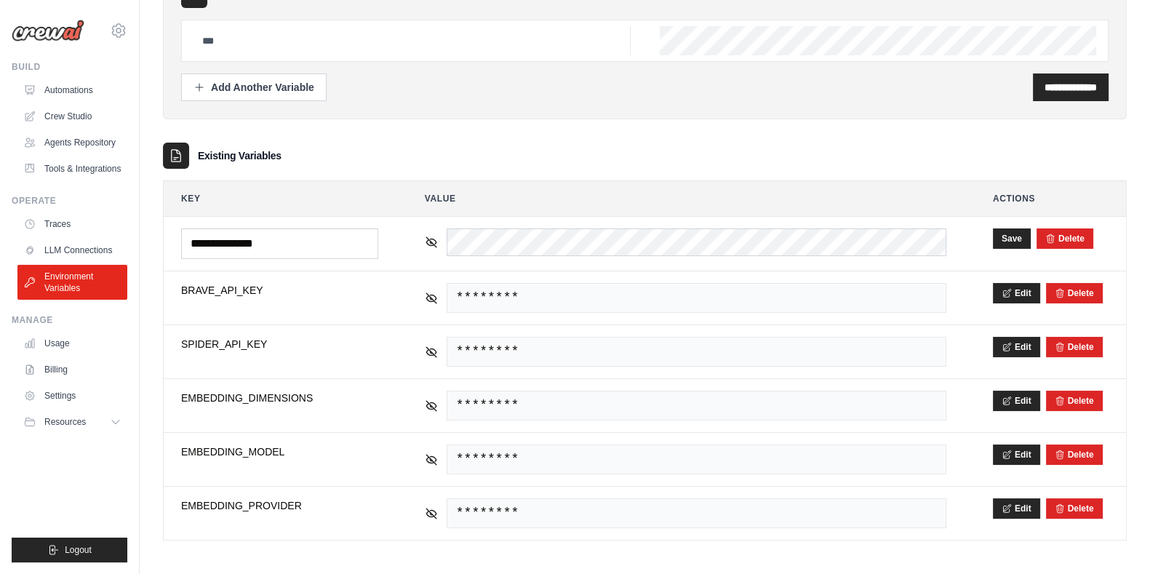
scroll to position [0, 0]
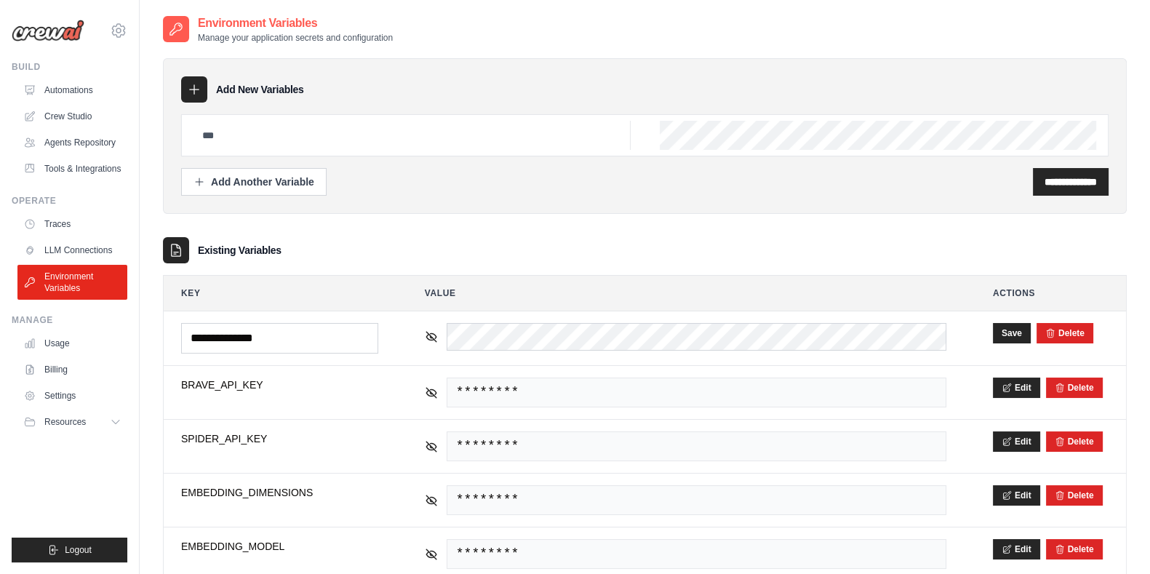
click at [997, 45] on div "**********" at bounding box center [645, 339] width 964 height 591
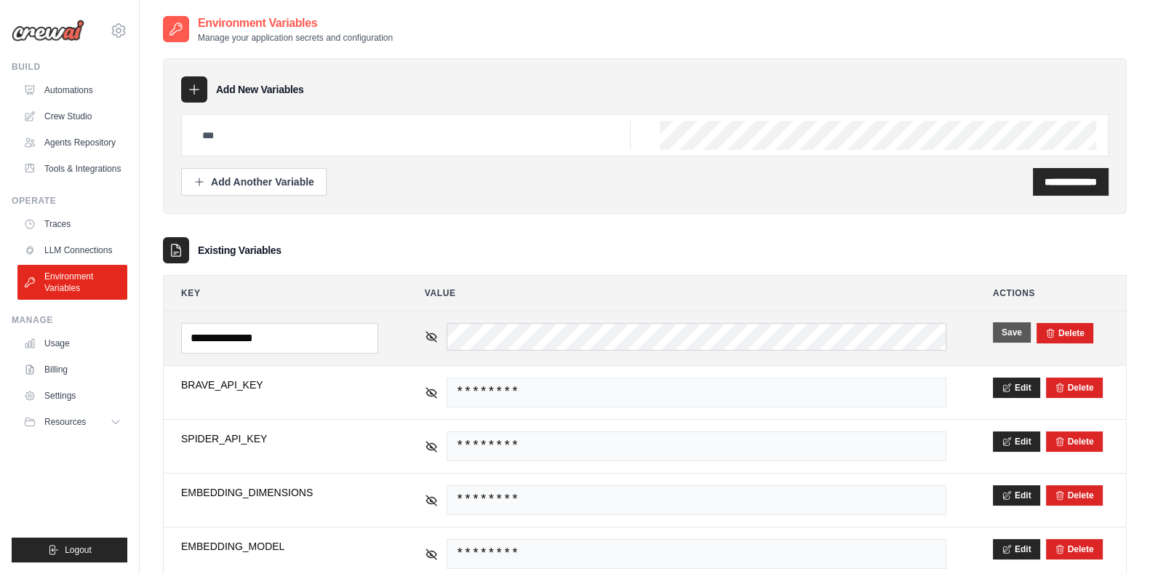
click at [1004, 328] on button "Save" at bounding box center [1012, 332] width 38 height 20
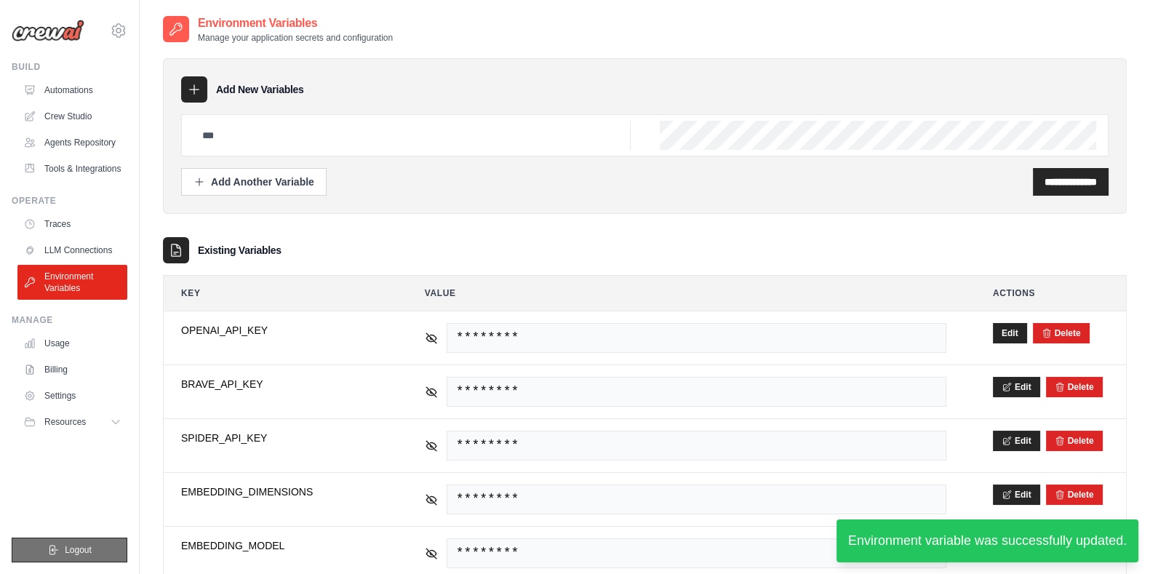
click at [55, 544] on icon "submit" at bounding box center [53, 550] width 12 height 12
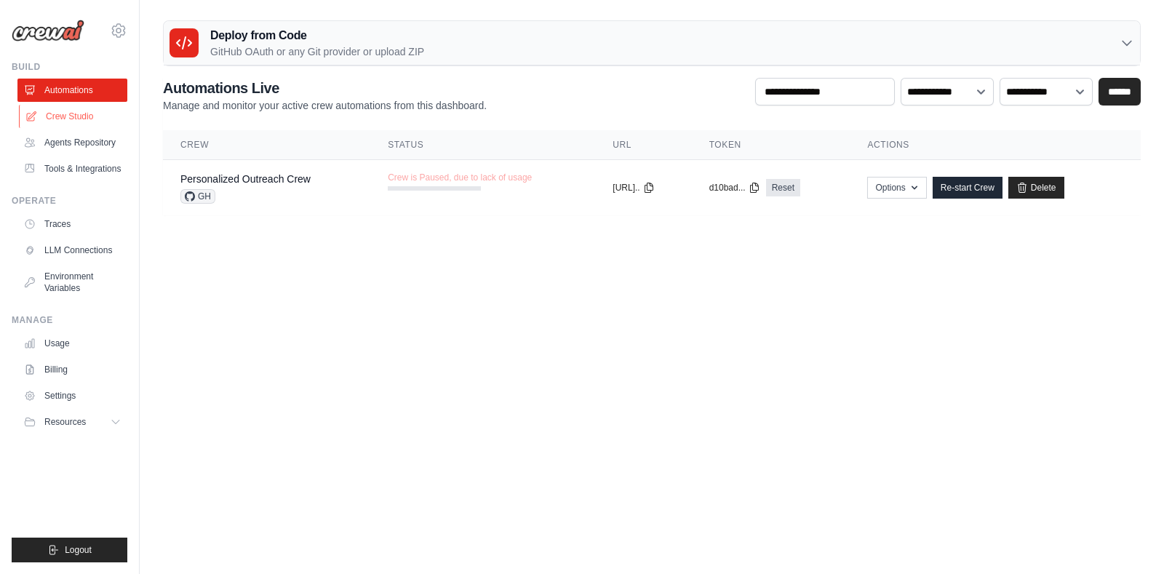
click at [75, 105] on link "Crew Studio" at bounding box center [74, 116] width 110 height 23
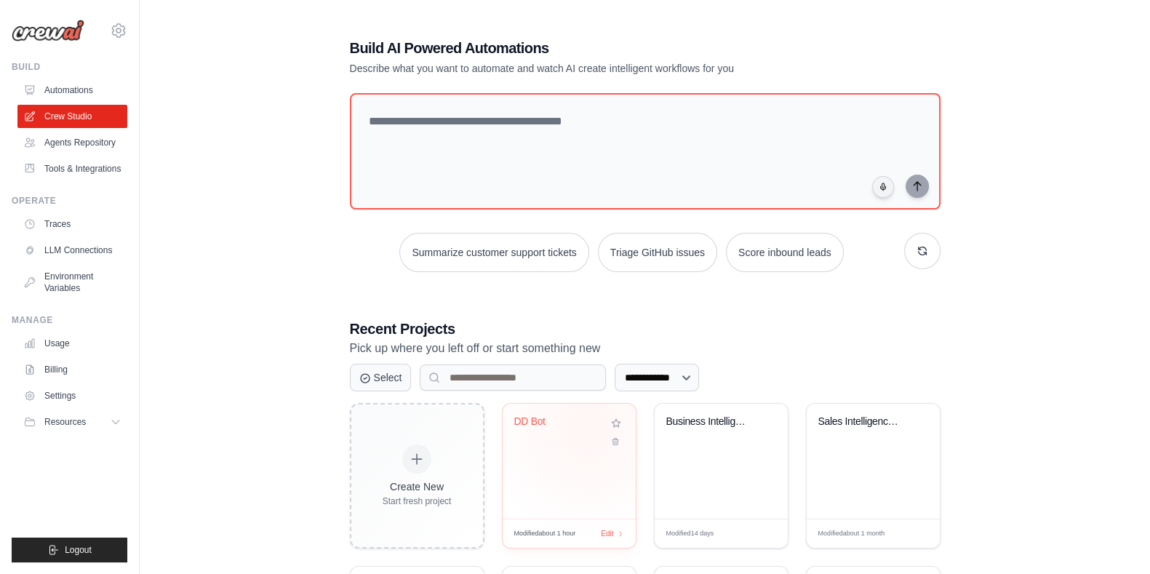
click at [588, 429] on div "DD Bot" at bounding box center [558, 424] width 88 height 19
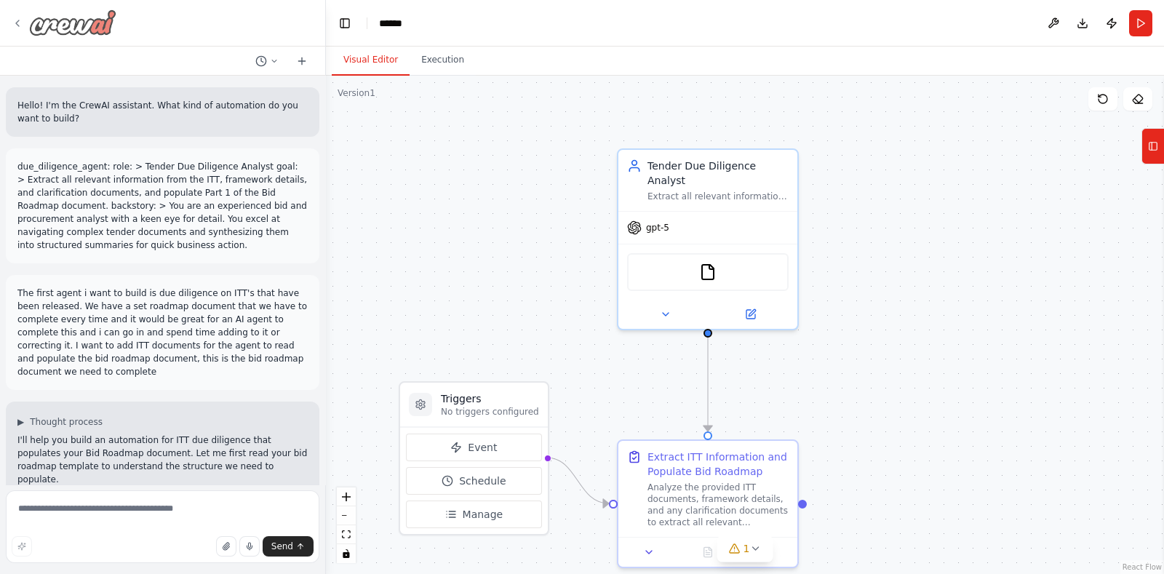
click at [73, 19] on img at bounding box center [72, 22] width 87 height 26
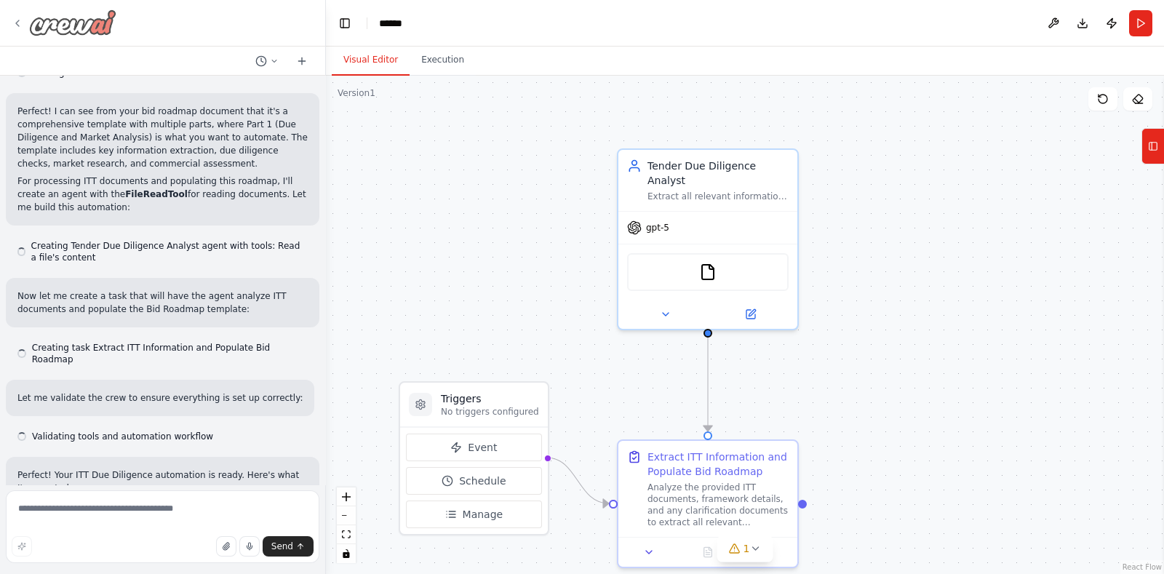
scroll to position [2218, 0]
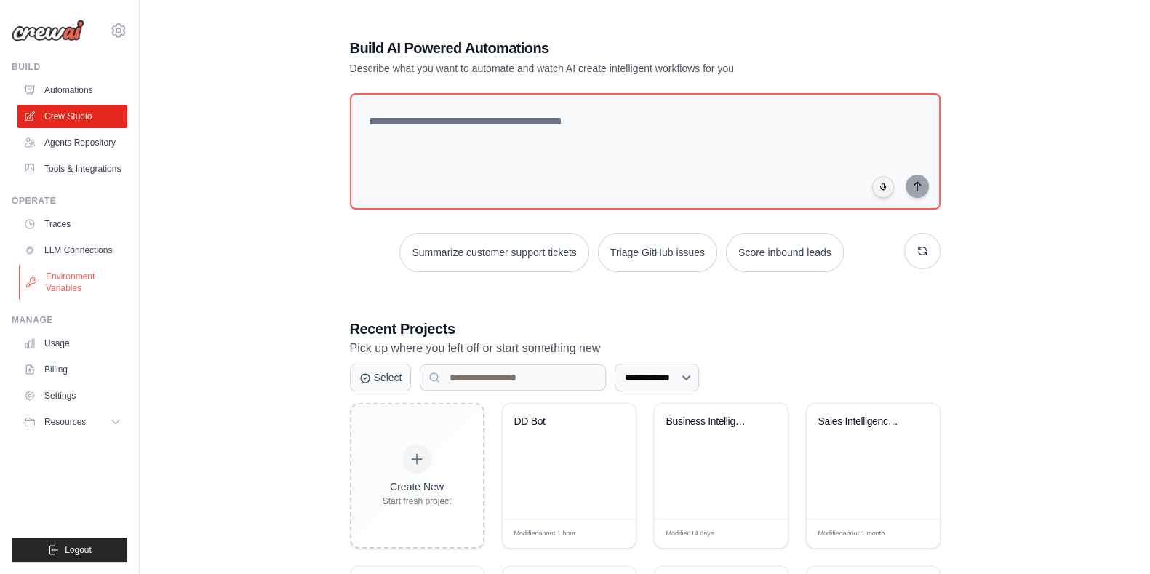
click at [69, 279] on link "Environment Variables" at bounding box center [74, 282] width 110 height 35
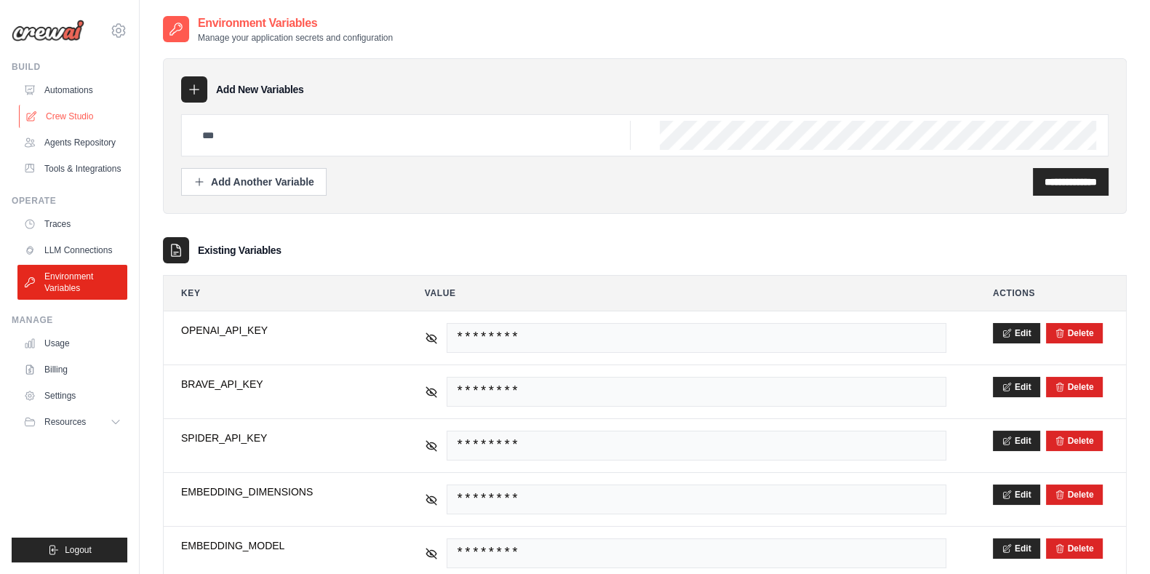
click at [76, 108] on link "Crew Studio" at bounding box center [74, 116] width 110 height 23
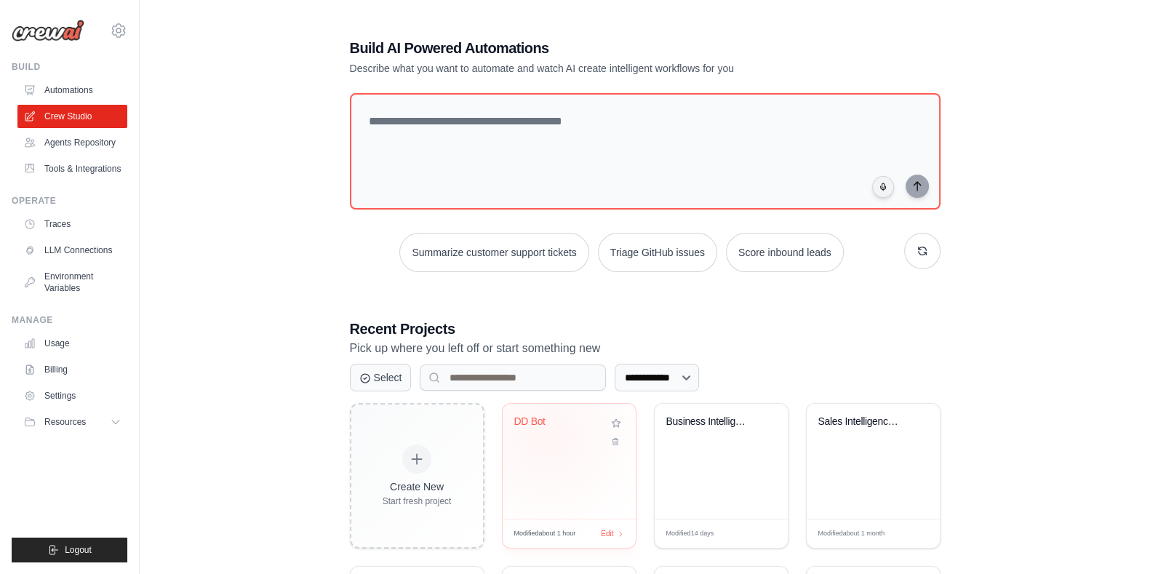
click at [548, 435] on div "DD Bot" at bounding box center [569, 431] width 110 height 33
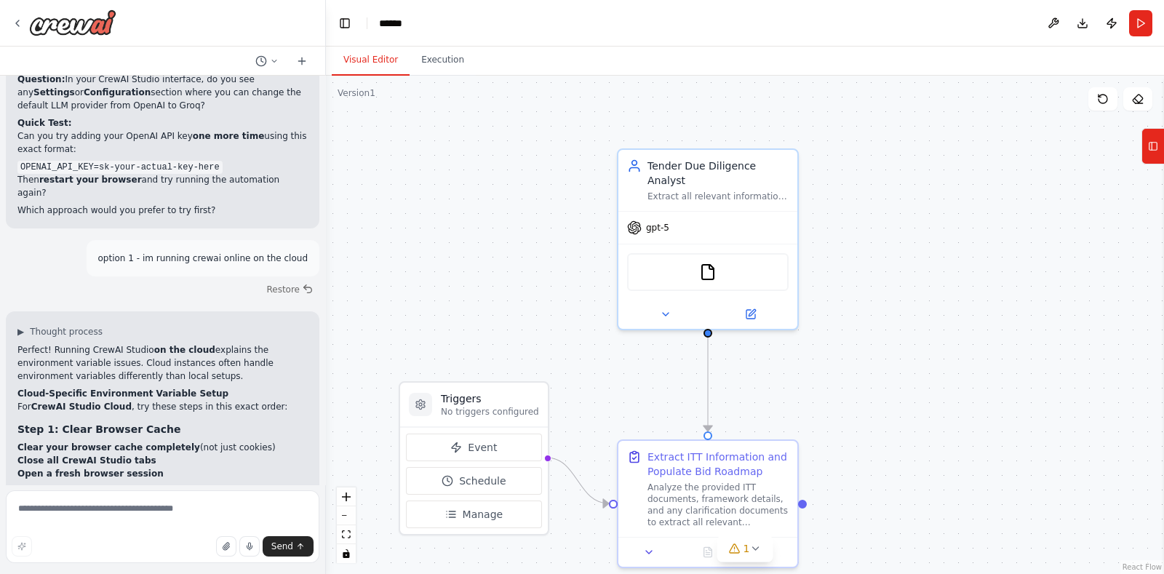
scroll to position [7638, 0]
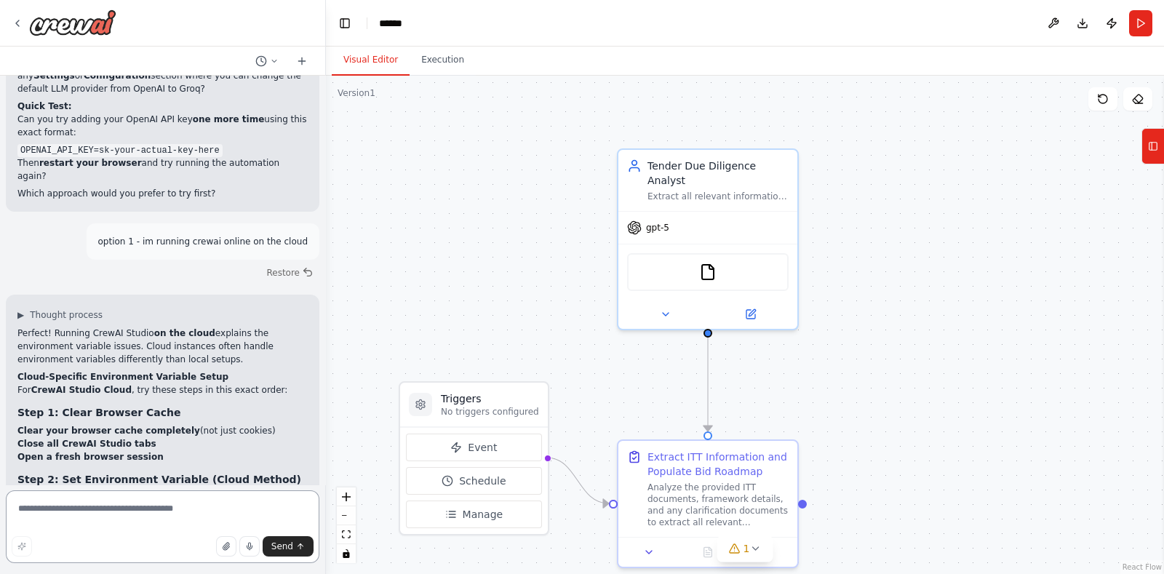
click at [134, 507] on textarea at bounding box center [163, 526] width 314 height 73
type textarea "**********"
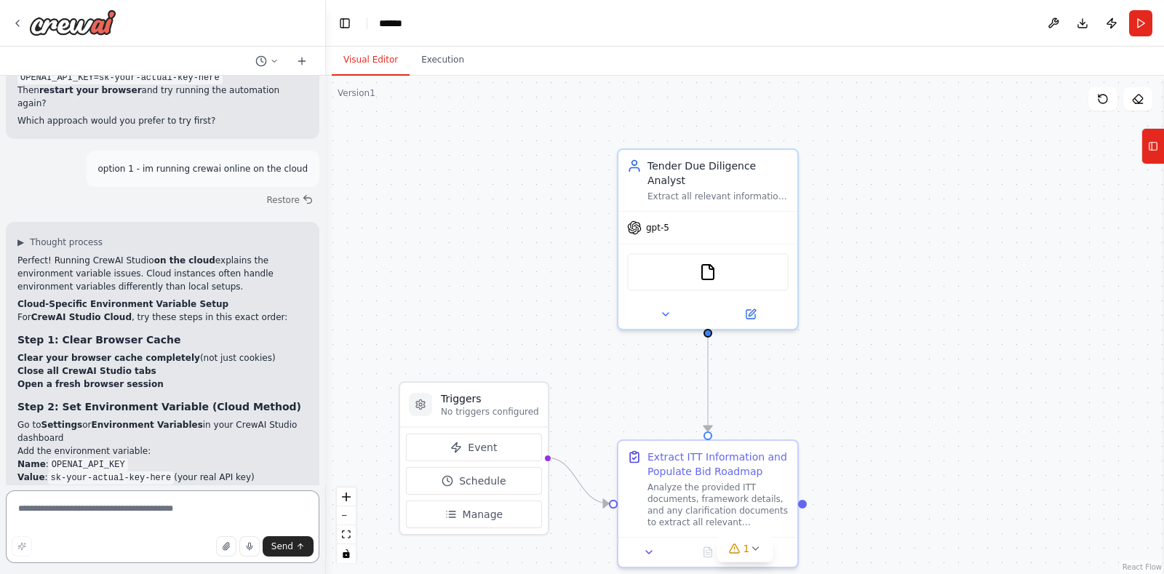
scroll to position [7650, 0]
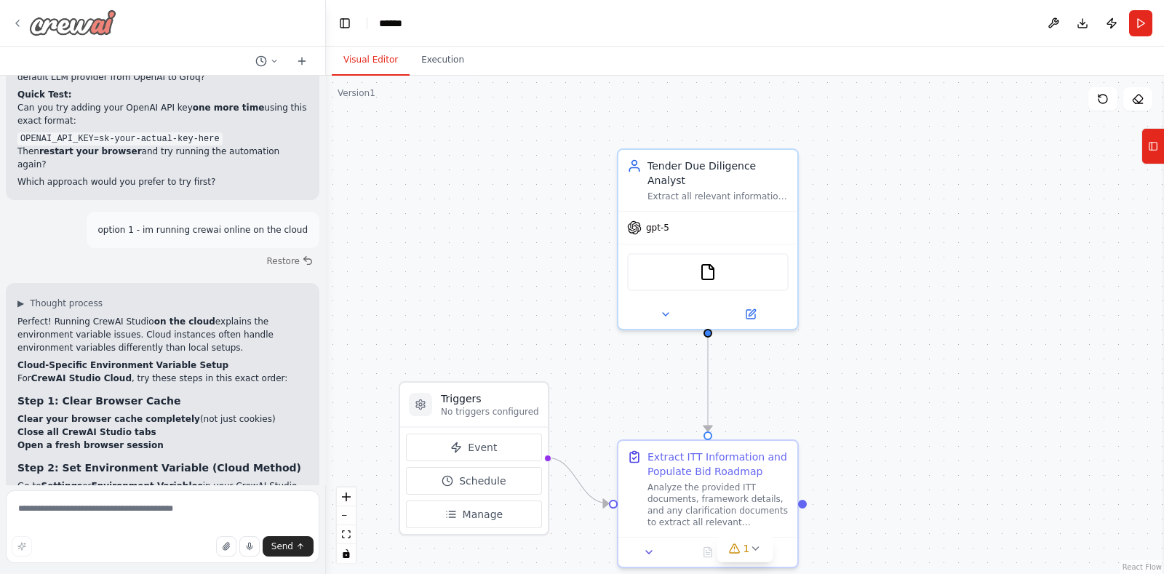
click at [81, 24] on img at bounding box center [72, 22] width 87 height 26
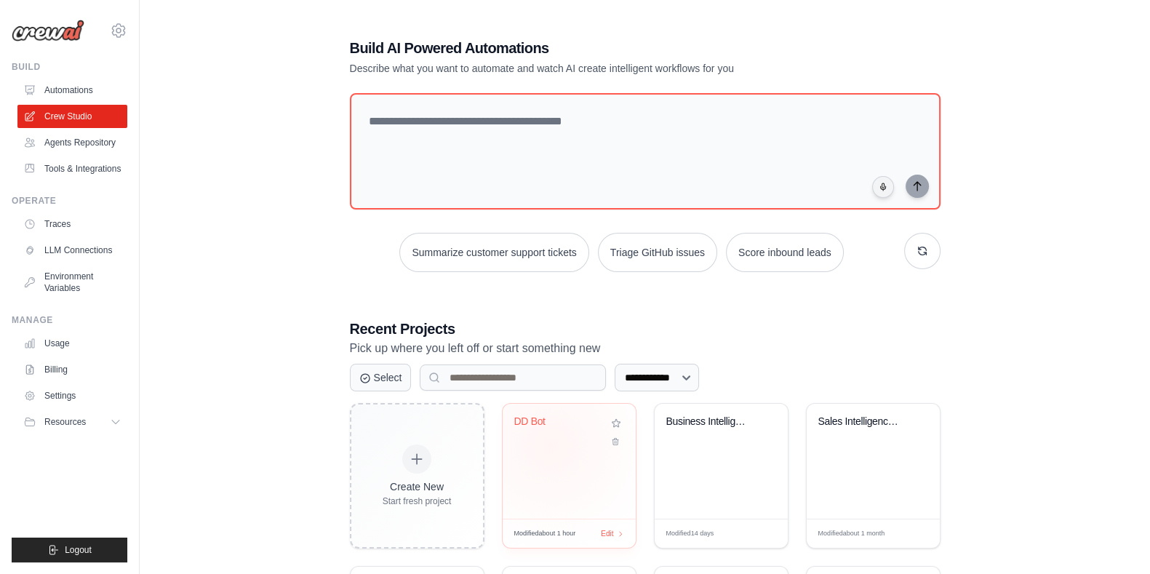
click at [550, 445] on div "DD Bot" at bounding box center [569, 461] width 133 height 115
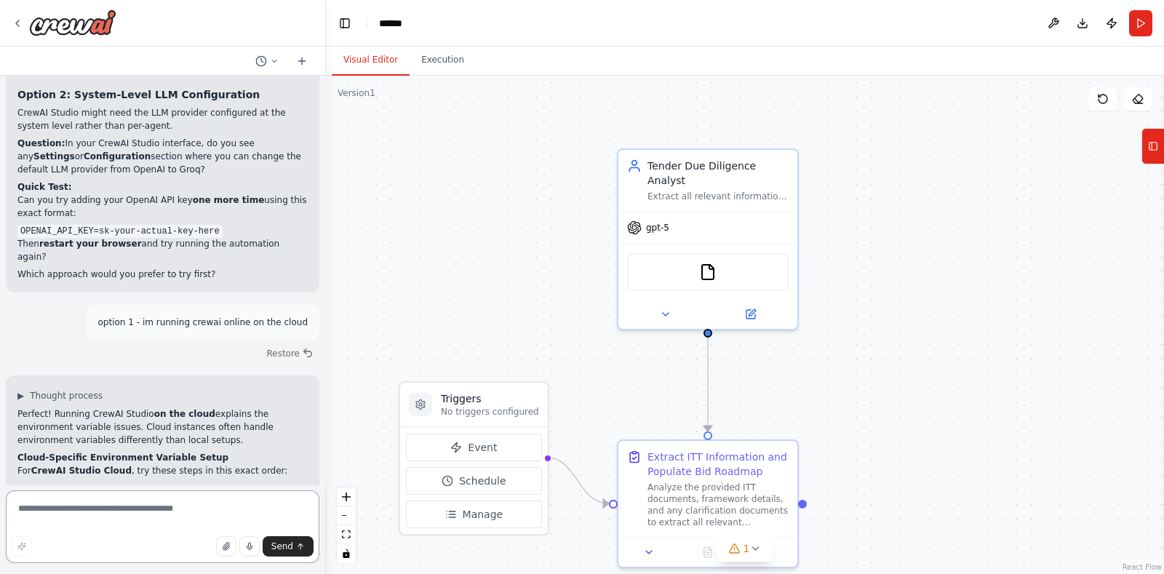
click at [143, 507] on textarea at bounding box center [163, 526] width 314 height 73
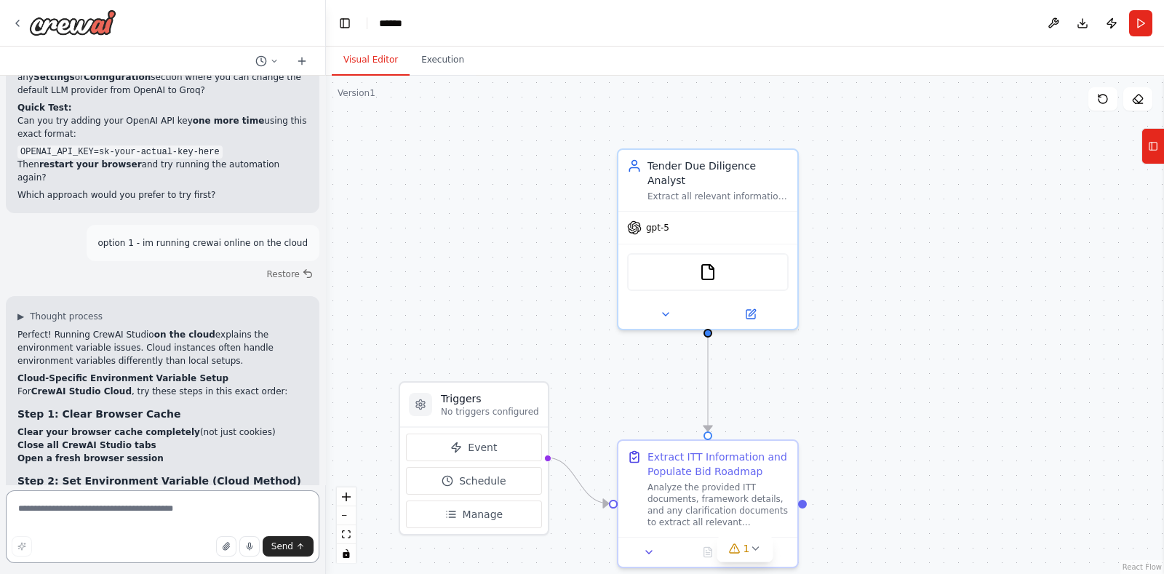
scroll to position [7638, 0]
click at [116, 513] on textarea "**********" at bounding box center [163, 526] width 314 height 73
type textarea "**********"
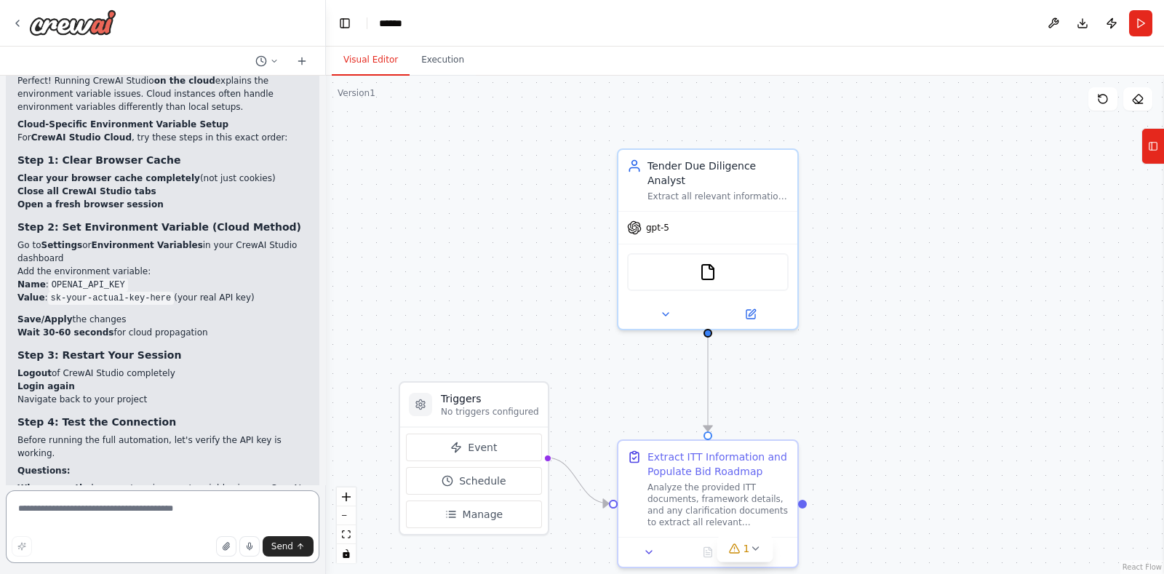
scroll to position [8250, 0]
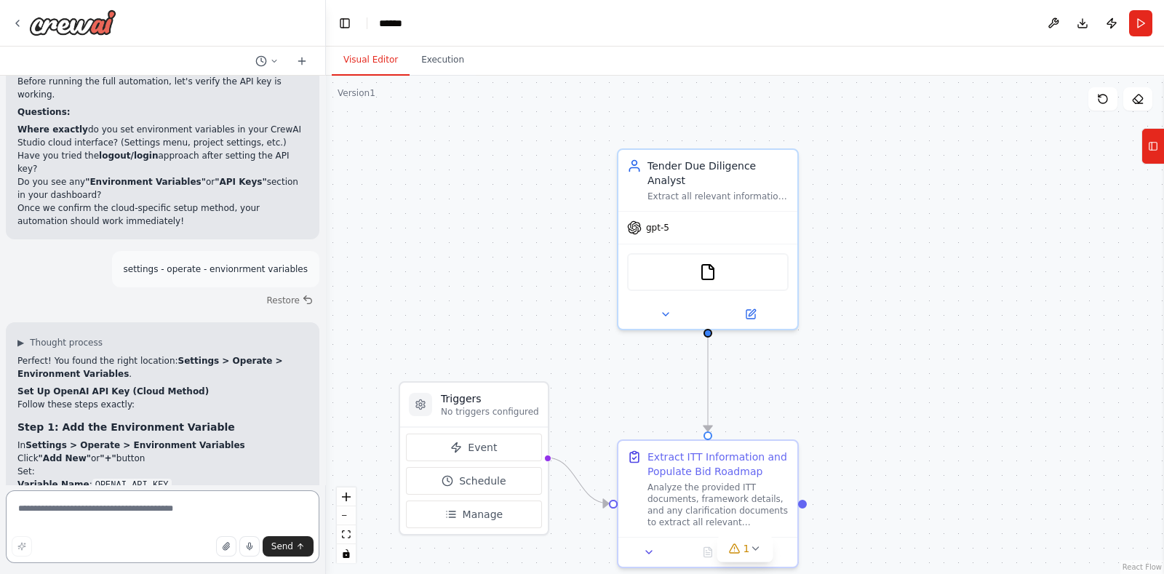
click at [156, 511] on textarea at bounding box center [163, 526] width 314 height 73
type textarea "***"
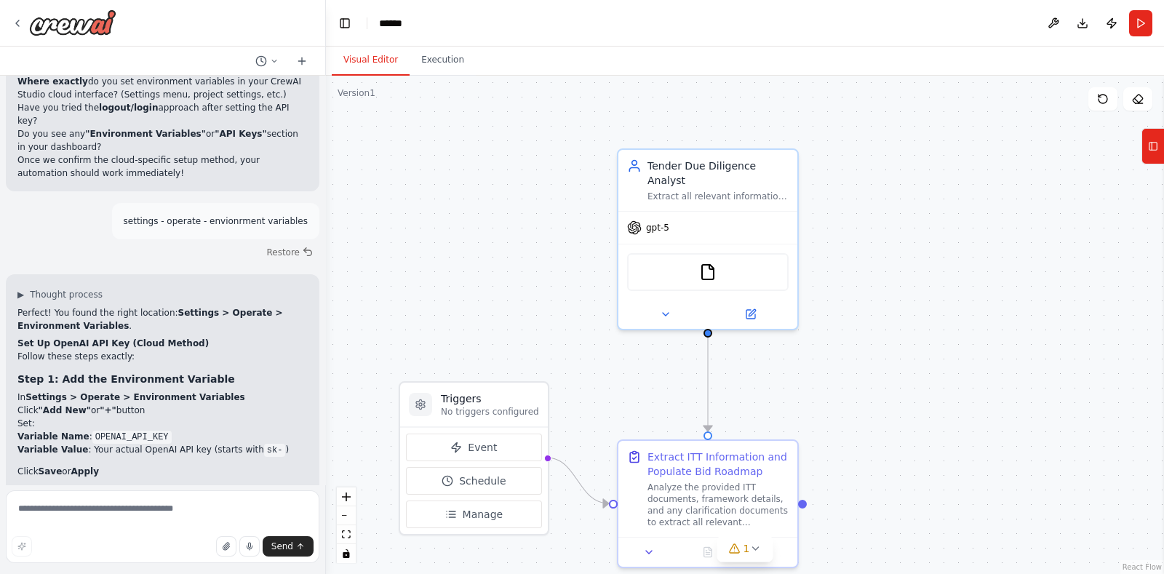
click at [411, 290] on div ".deletable-edge-delete-btn { width: 20px; height: 20px; border: 0px solid #ffff…" at bounding box center [745, 325] width 838 height 498
click at [186, 527] on textarea at bounding box center [163, 526] width 314 height 73
type textarea "*"
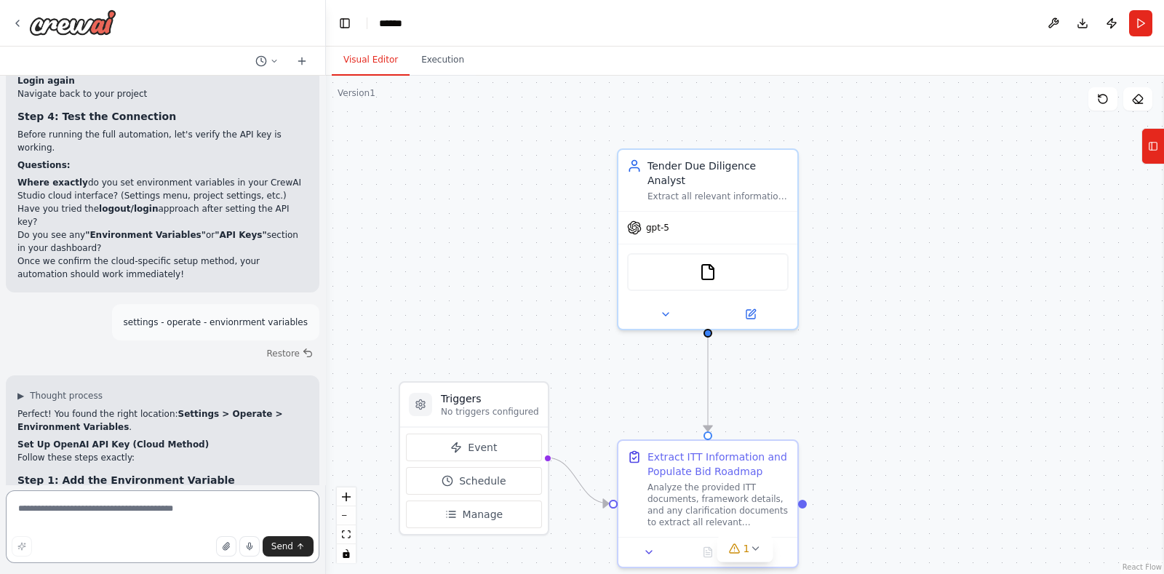
scroll to position [8250, 0]
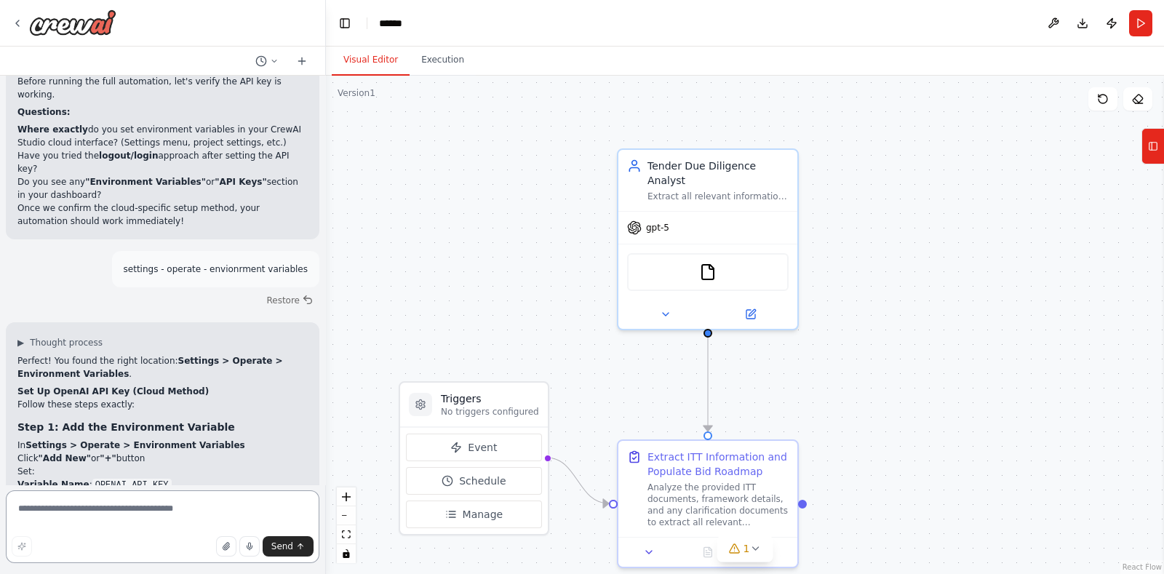
click at [130, 528] on textarea at bounding box center [163, 526] width 314 height 73
type textarea "**********"
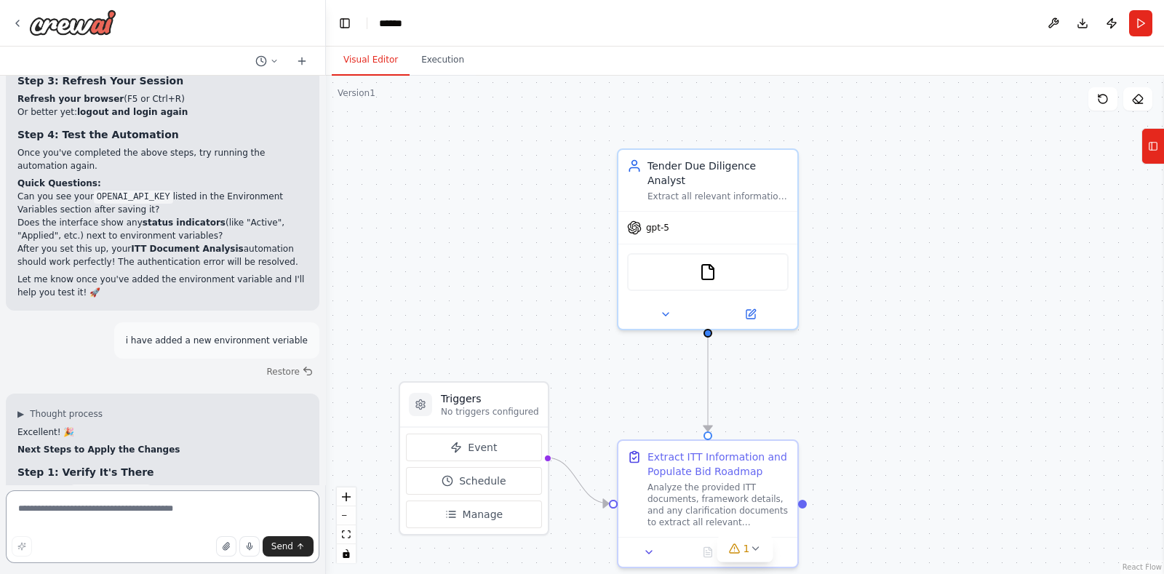
scroll to position [8791, 0]
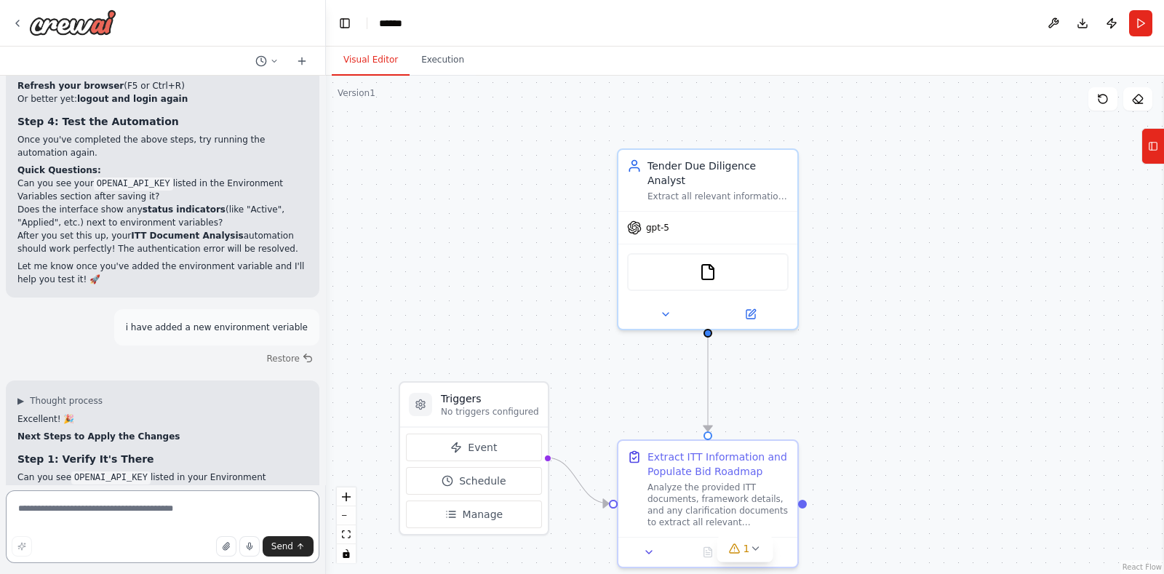
click at [150, 499] on textarea at bounding box center [163, 526] width 314 height 73
type textarea "***"
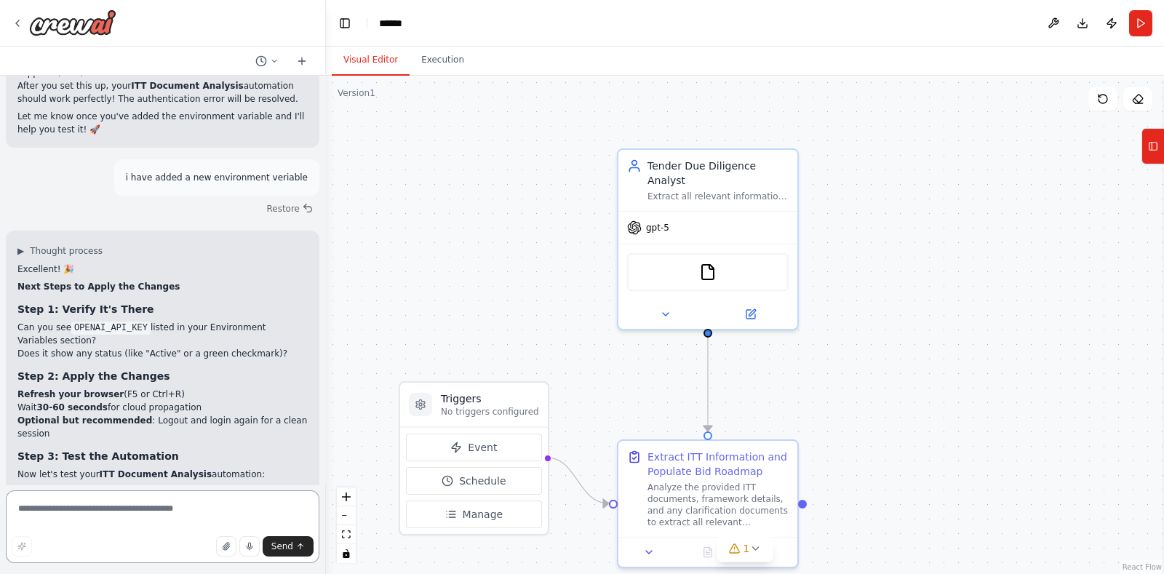
scroll to position [9323, 0]
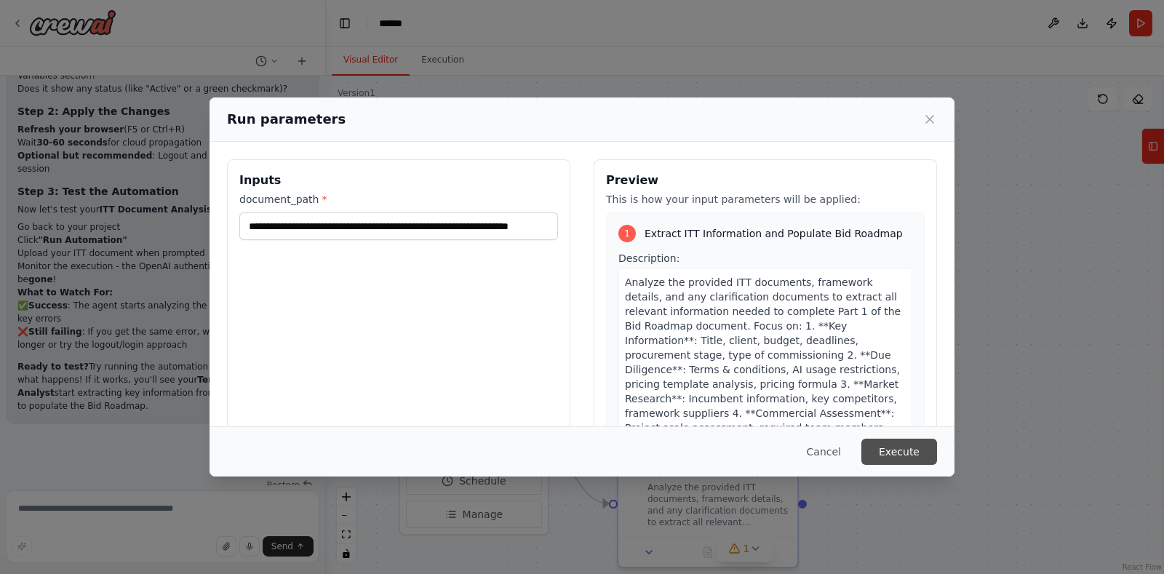
click at [902, 445] on button "Execute" at bounding box center [899, 452] width 76 height 26
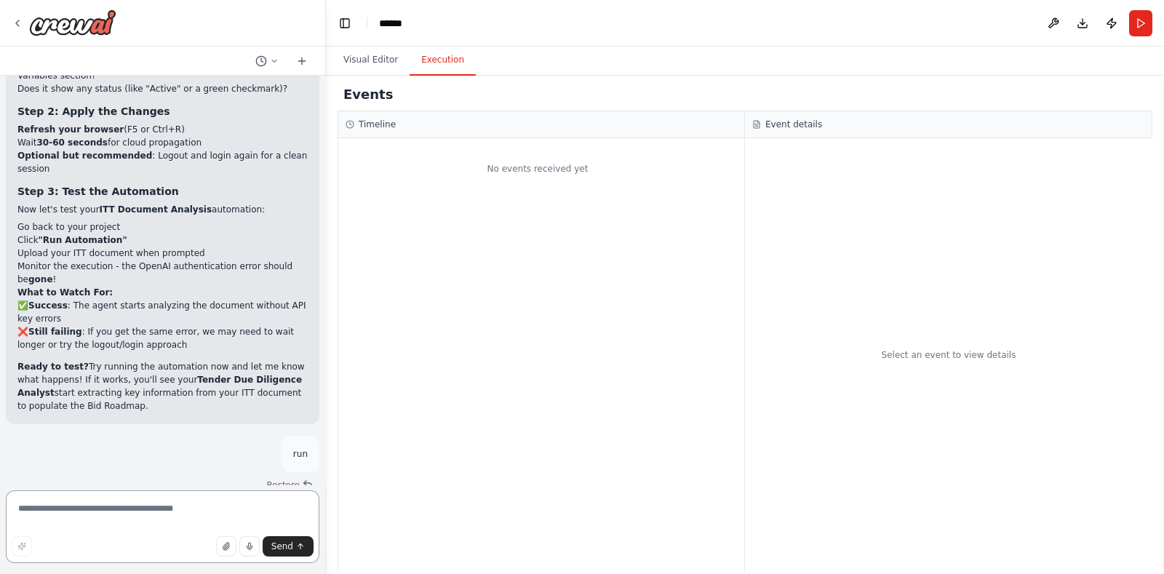
click at [202, 514] on textarea at bounding box center [163, 526] width 314 height 73
type textarea "***"
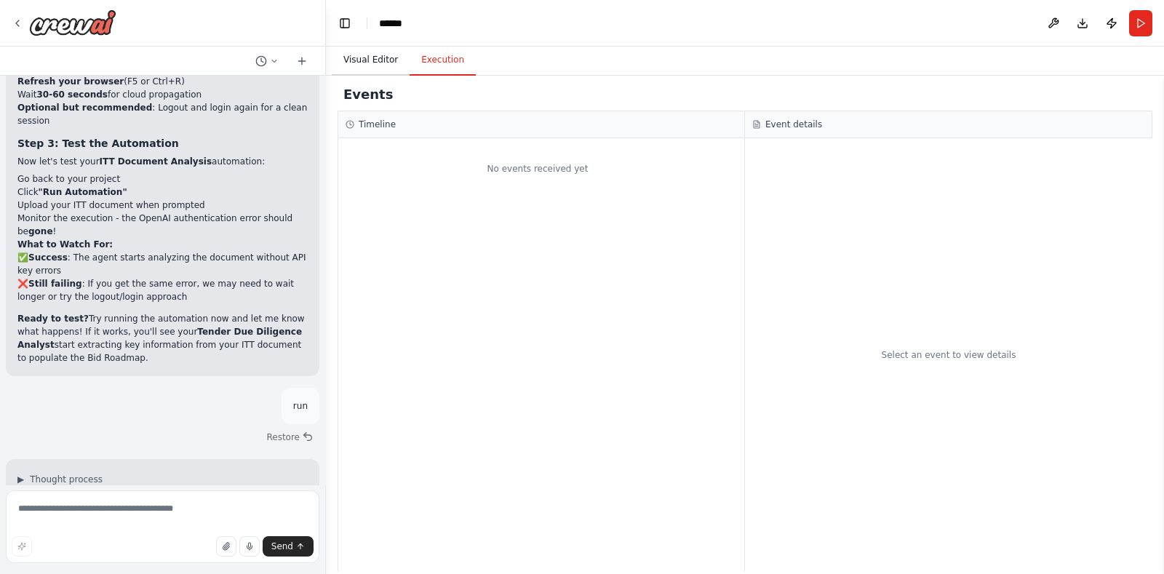
click at [371, 63] on button "Visual Editor" at bounding box center [371, 60] width 78 height 31
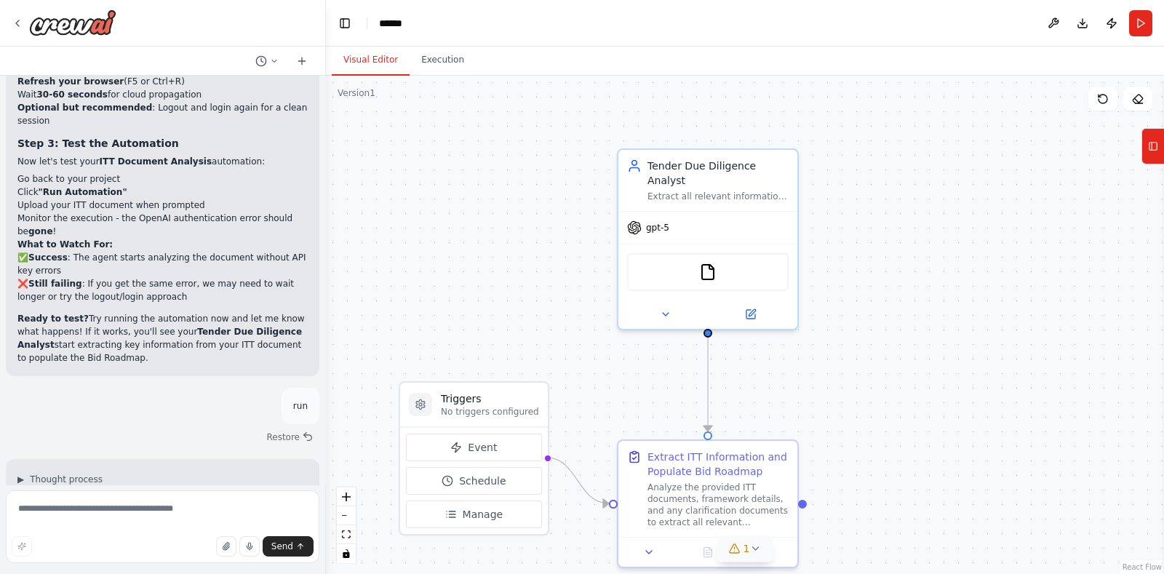
click at [757, 551] on icon at bounding box center [755, 549] width 12 height 12
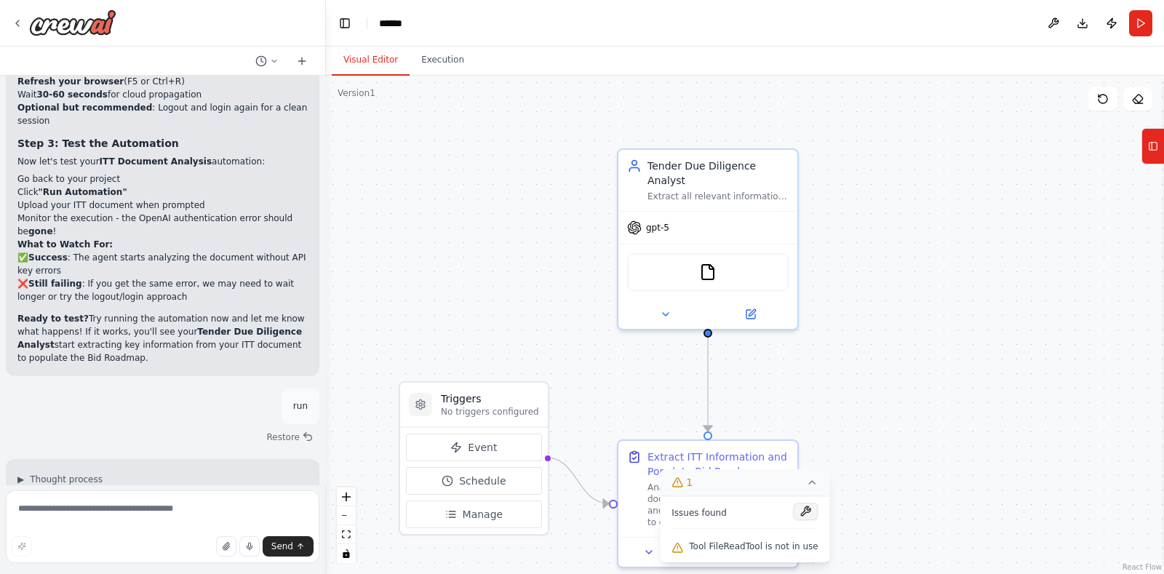
click at [804, 509] on button at bounding box center [806, 511] width 25 height 17
click at [794, 511] on div at bounding box center [806, 513] width 25 height 20
click at [720, 536] on div "Issues found Tool FileReadTool is not in use" at bounding box center [745, 529] width 170 height 66
click at [720, 546] on span "Tool FileReadTool is not in use" at bounding box center [753, 547] width 129 height 12
drag, startPoint x: 696, startPoint y: 545, endPoint x: 833, endPoint y: 551, distance: 136.9
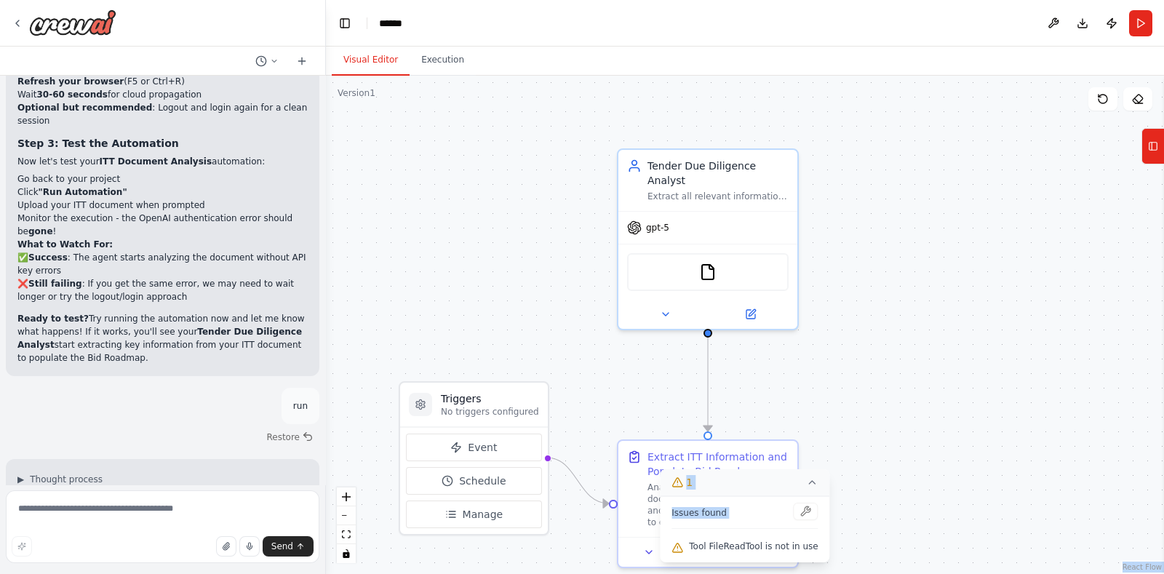
click at [833, 551] on div "Version 1 Show Tools Hide Agents .deletable-edge-delete-btn { width: 20px; heig…" at bounding box center [745, 325] width 838 height 498
click at [789, 552] on div "Tool FileReadTool is not in use" at bounding box center [745, 547] width 146 height 19
drag, startPoint x: 695, startPoint y: 547, endPoint x: 811, endPoint y: 552, distance: 116.5
click at [811, 552] on div "Tool FileReadTool is not in use" at bounding box center [745, 547] width 146 height 19
copy span "Tool FileReadTool is not in use"
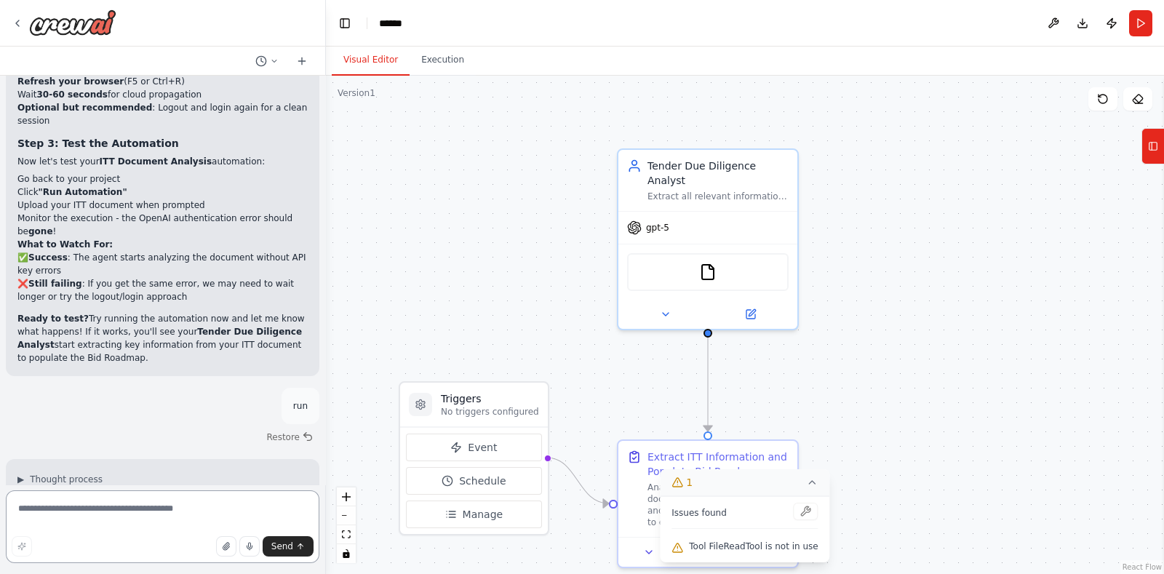
click at [52, 520] on textarea at bounding box center [163, 526] width 314 height 73
paste textarea "**********"
type textarea "**********"
click at [295, 537] on button "Send" at bounding box center [288, 546] width 51 height 20
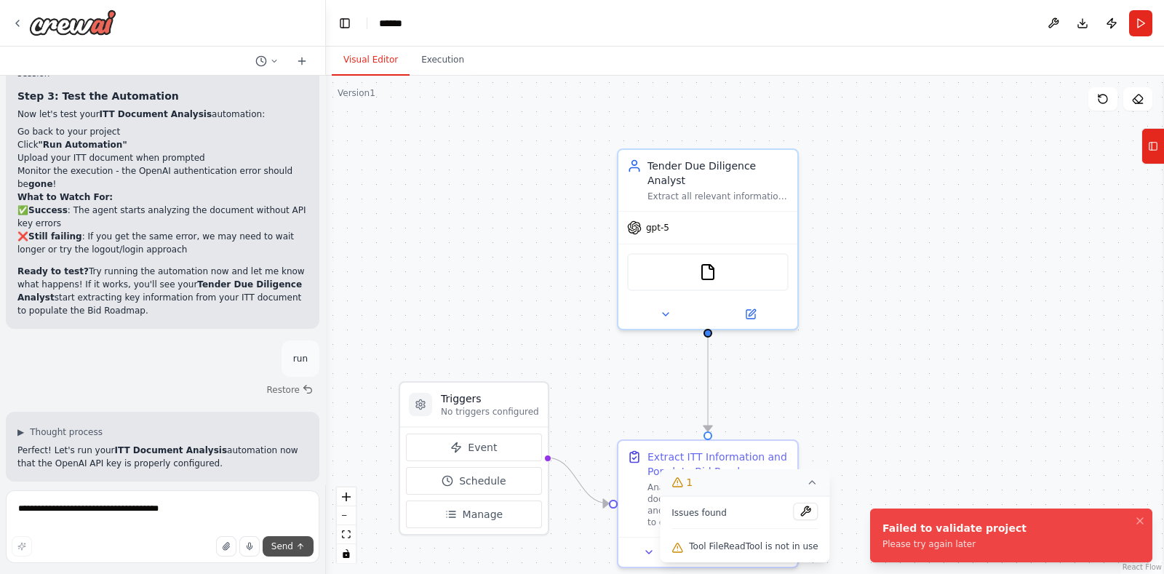
click at [286, 547] on span "Send" at bounding box center [282, 547] width 22 height 12
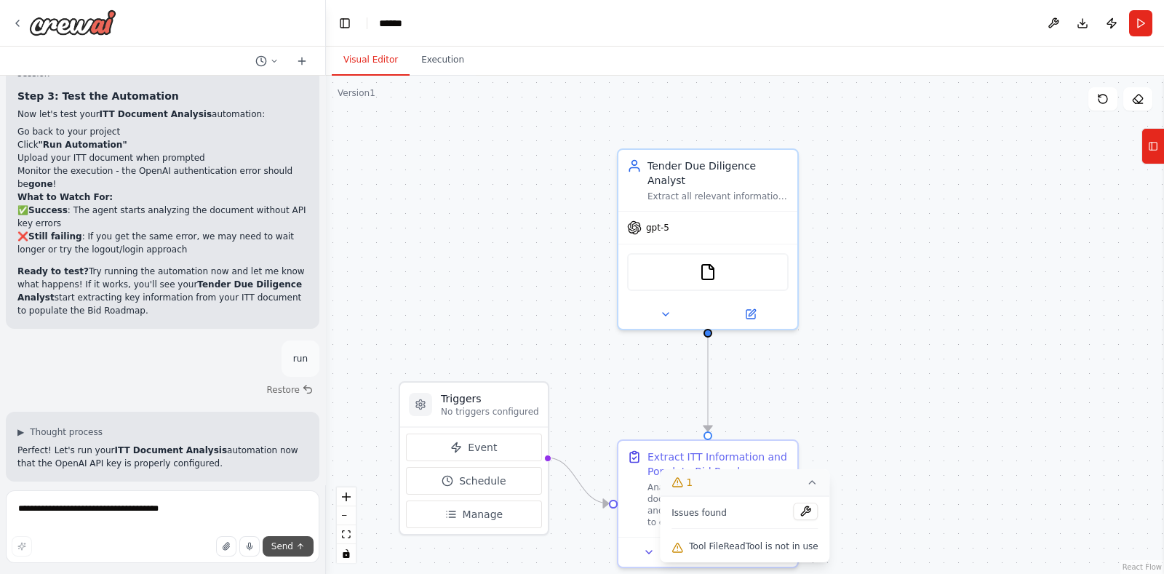
scroll to position [9206, 0]
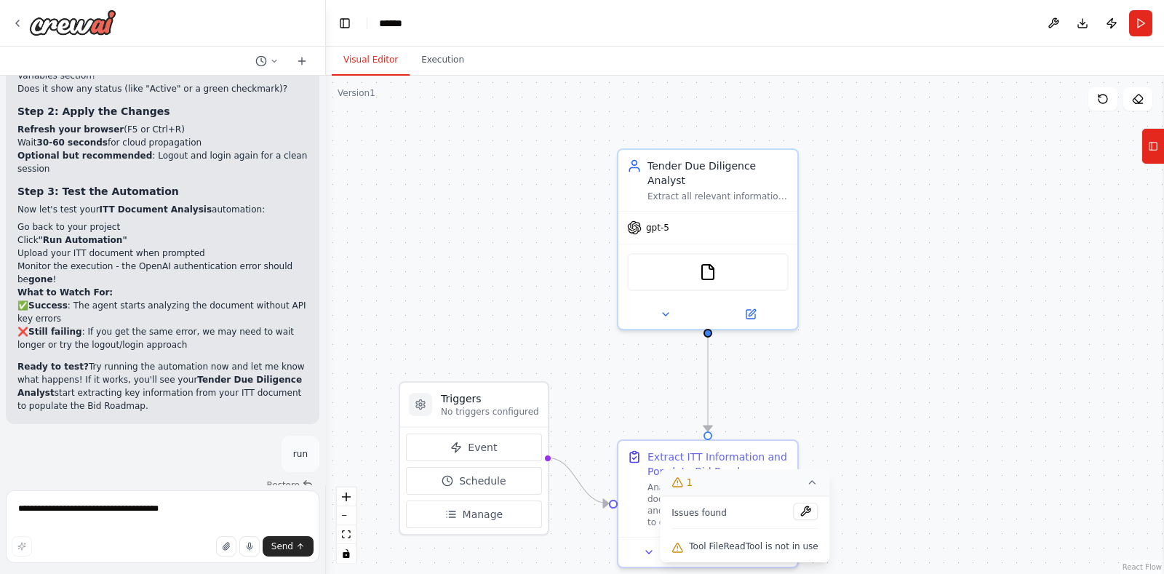
click at [807, 485] on icon at bounding box center [813, 483] width 12 height 12
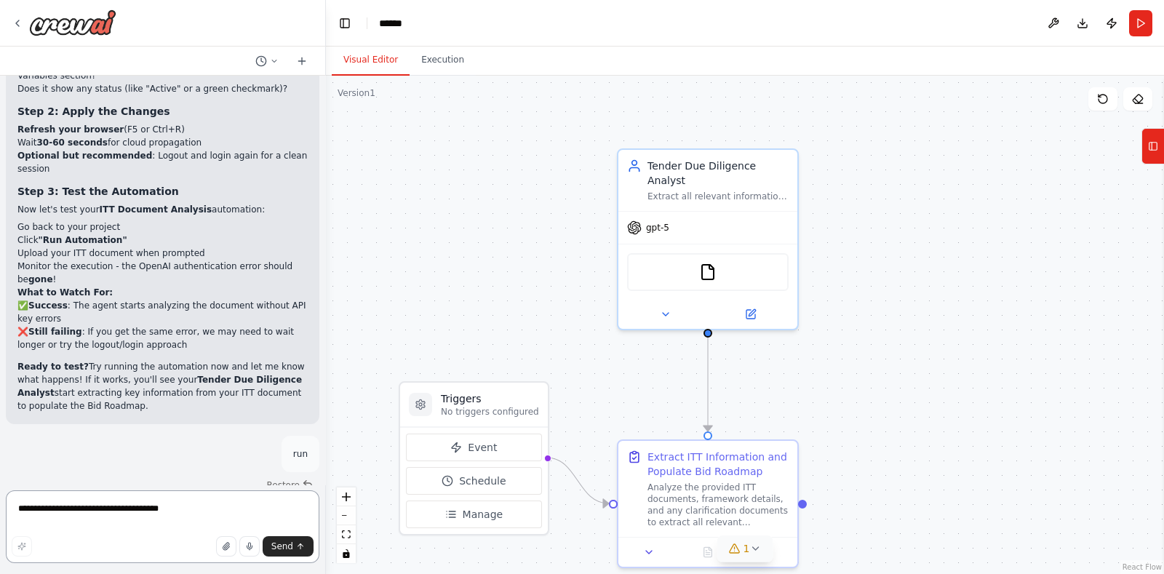
click at [142, 498] on textarea "**********" at bounding box center [163, 526] width 314 height 73
paste textarea "**********"
type textarea "**********"
click at [290, 554] on button "Send" at bounding box center [288, 546] width 51 height 20
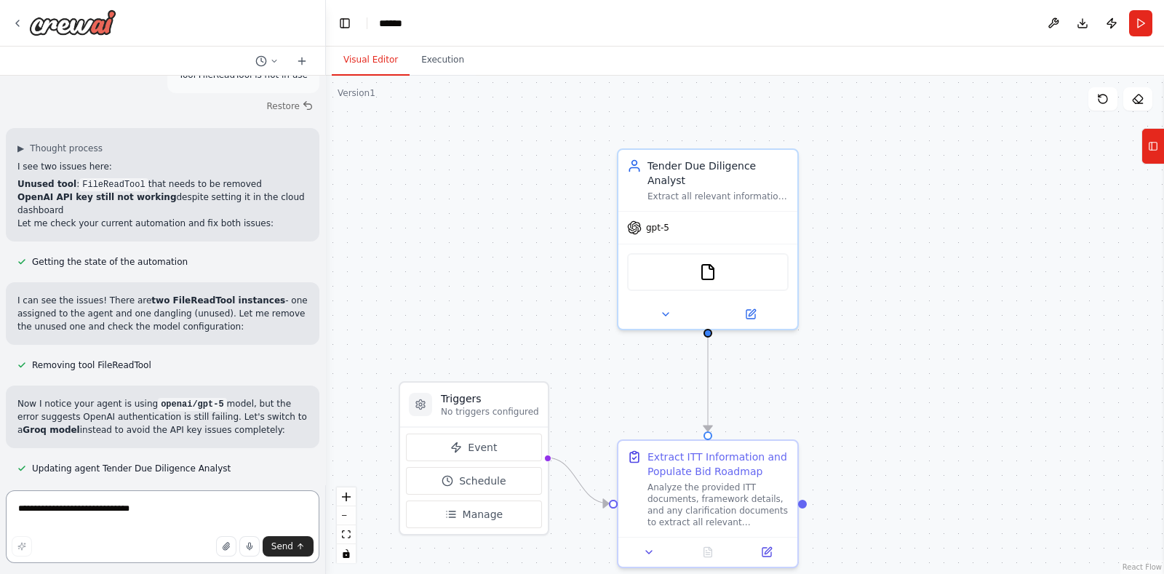
scroll to position [10025, 0]
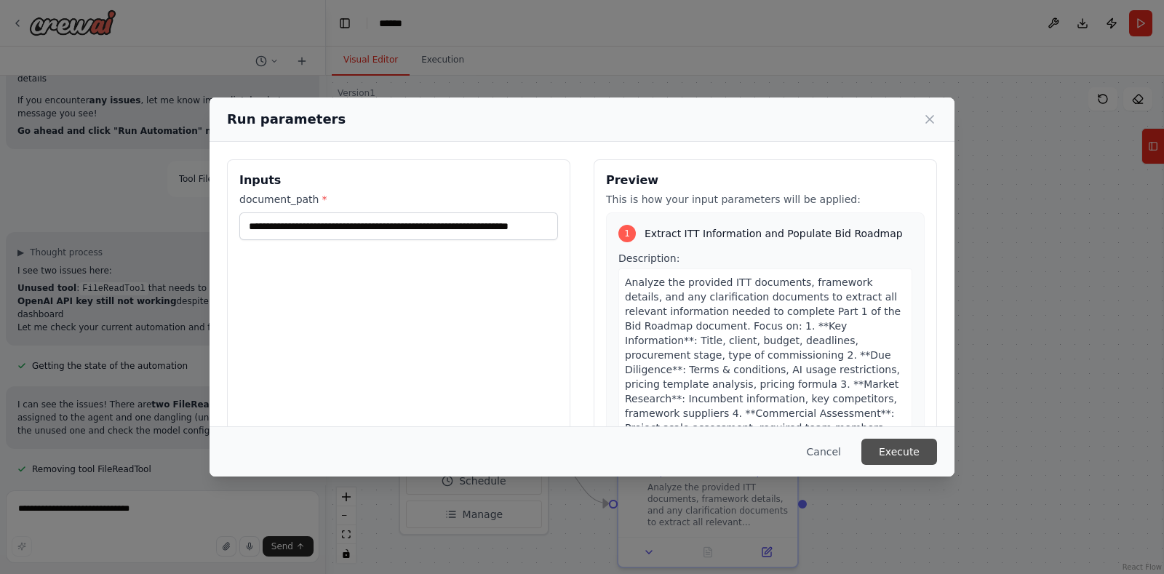
click at [904, 453] on button "Execute" at bounding box center [899, 452] width 76 height 26
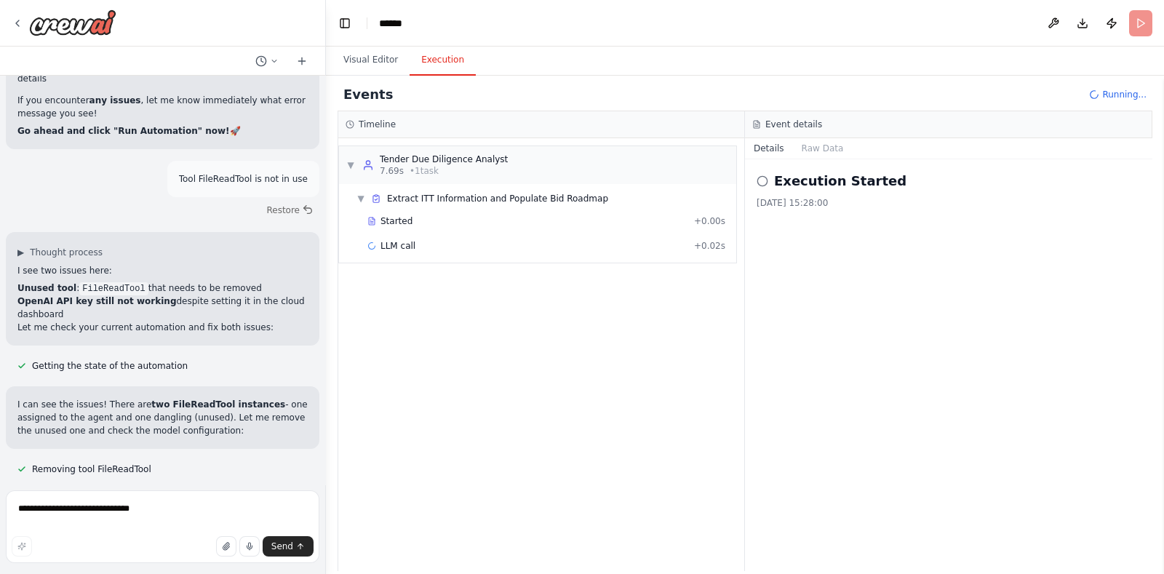
scroll to position [10025, 0]
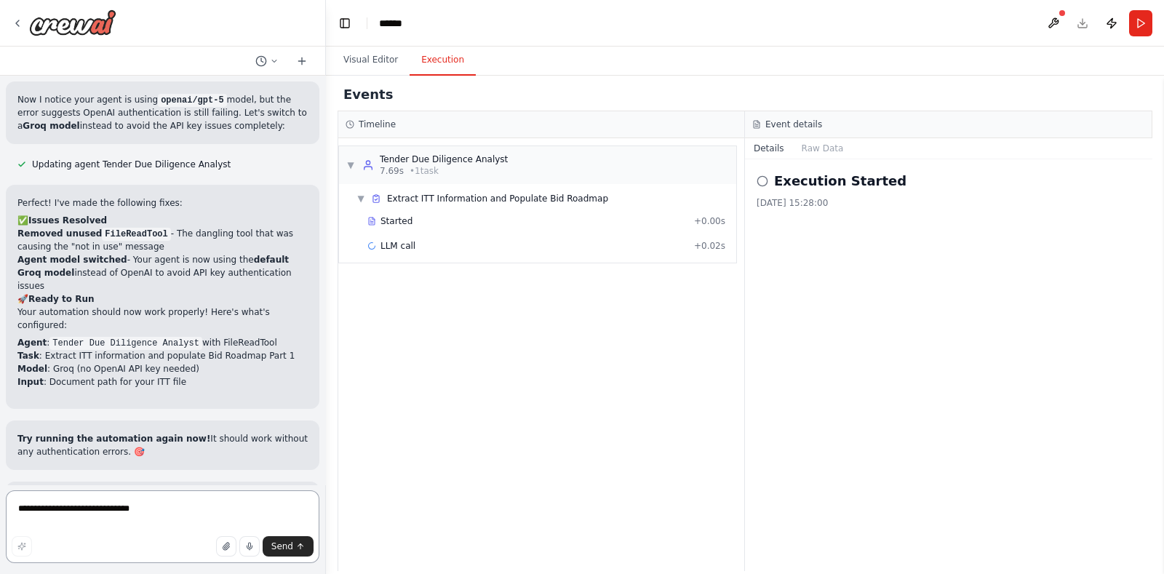
scroll to position [10333, 0]
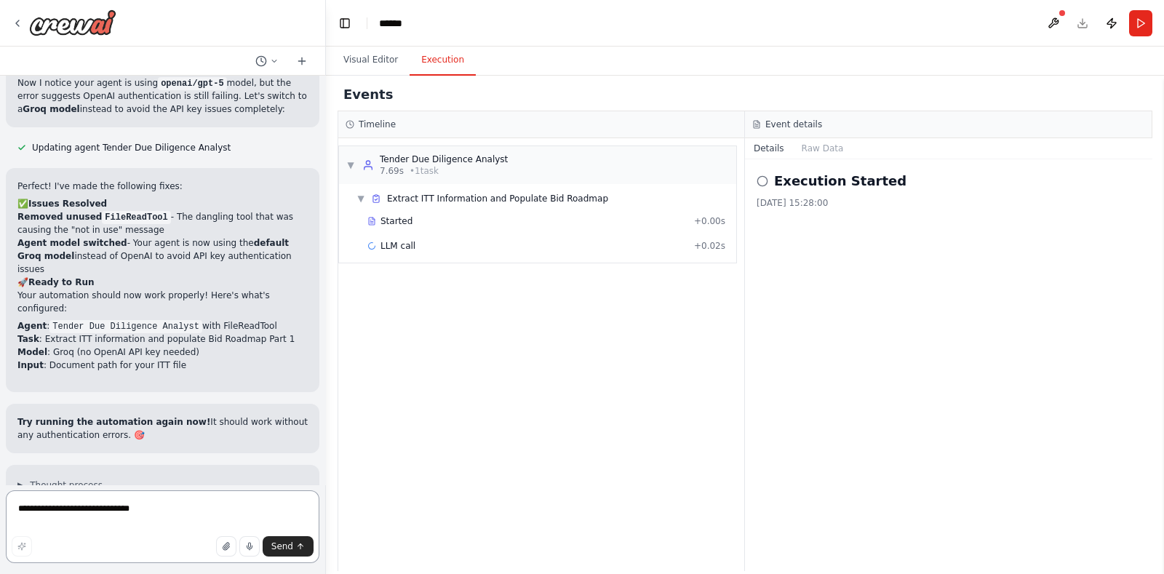
drag, startPoint x: 319, startPoint y: 478, endPoint x: 222, endPoint y: 504, distance: 100.9
click at [222, 504] on textarea "**********" at bounding box center [163, 526] width 314 height 73
click at [160, 509] on textarea "**********" at bounding box center [163, 526] width 314 height 73
click at [753, 401] on div "Execution Started 15/10/2025, 15:28:00" at bounding box center [948, 365] width 407 height 412
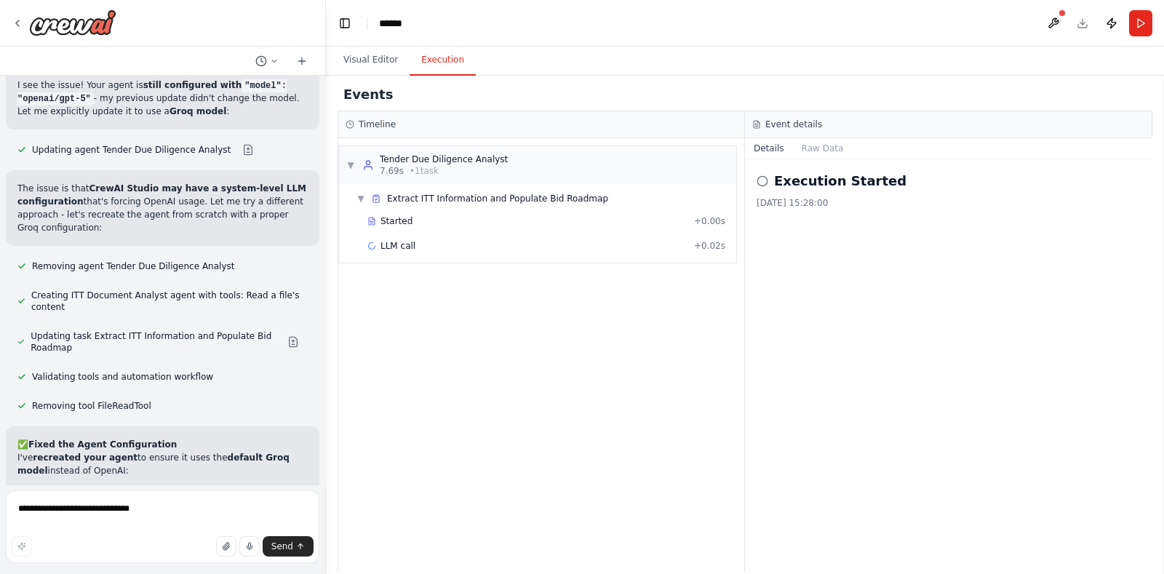
scroll to position [10859, 0]
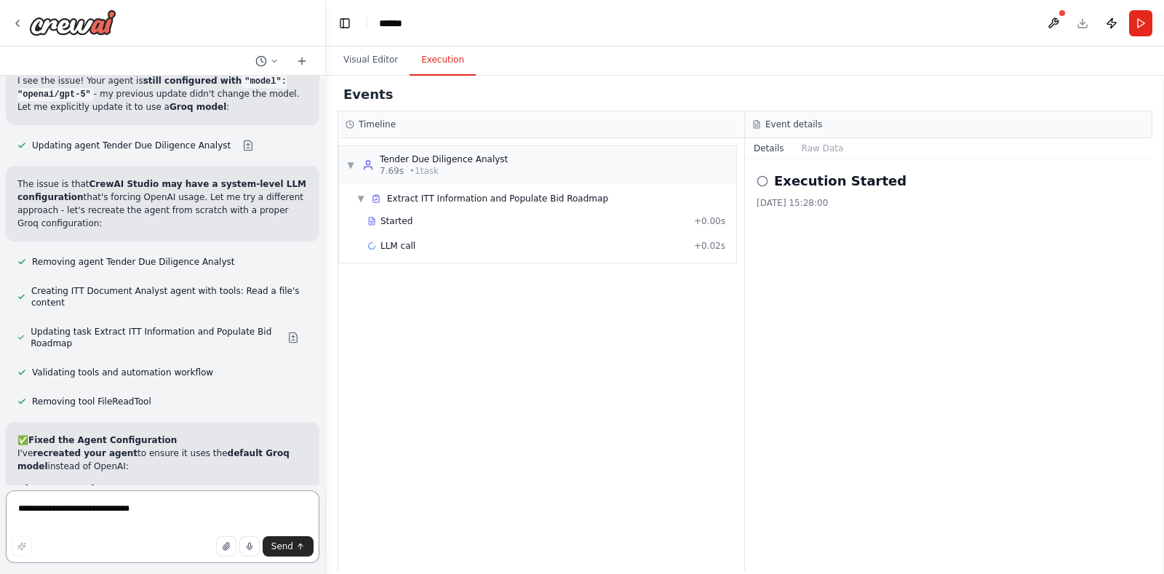
click at [258, 517] on textarea "**********" at bounding box center [163, 526] width 314 height 73
type textarea "***"
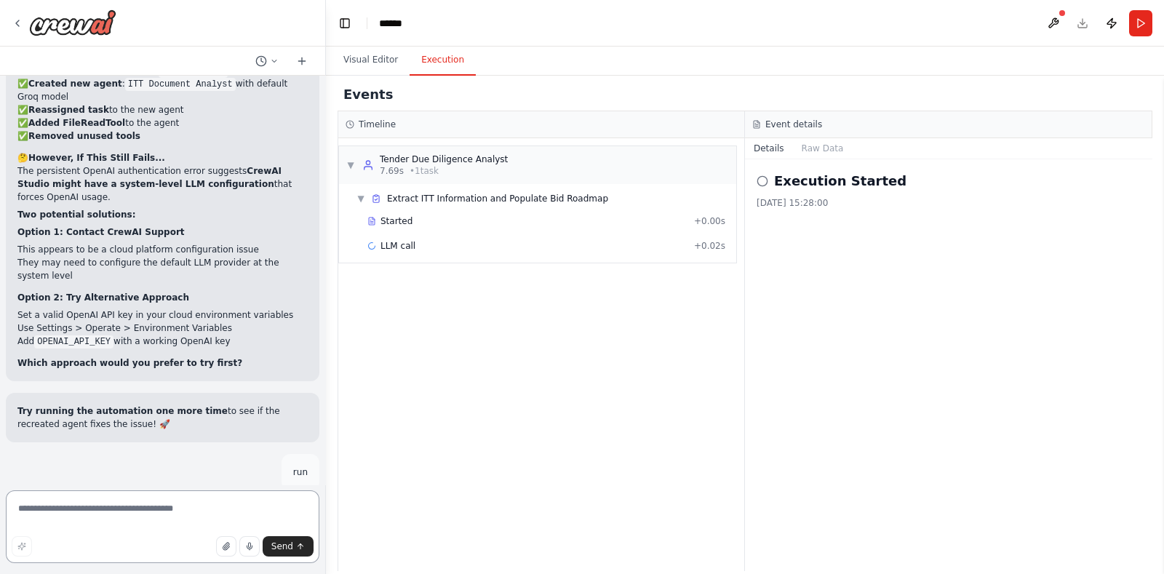
scroll to position [11309, 0]
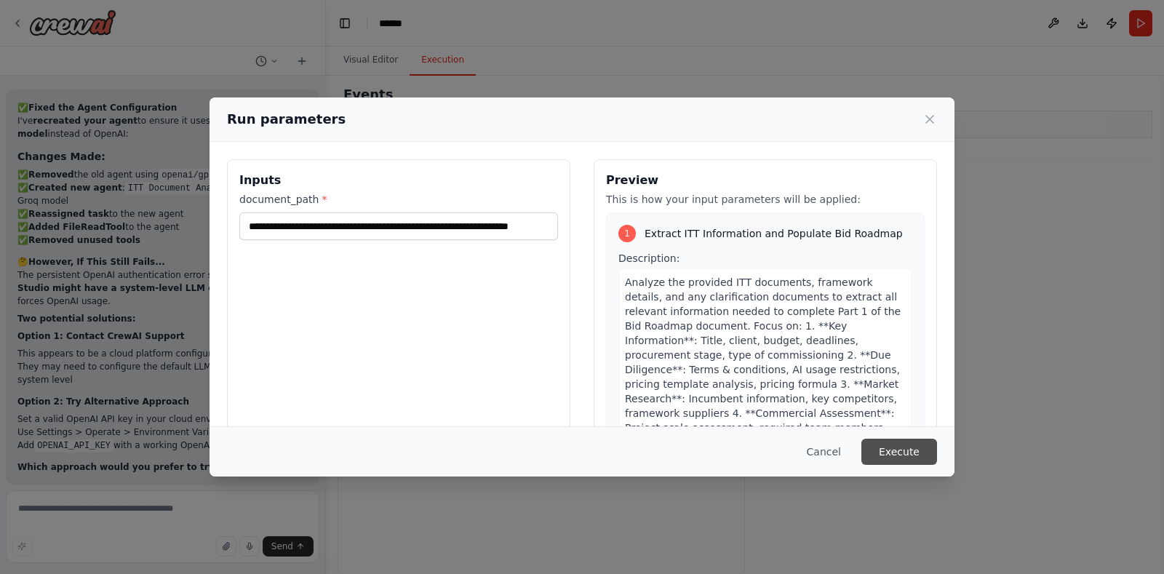
click at [892, 449] on button "Execute" at bounding box center [899, 452] width 76 height 26
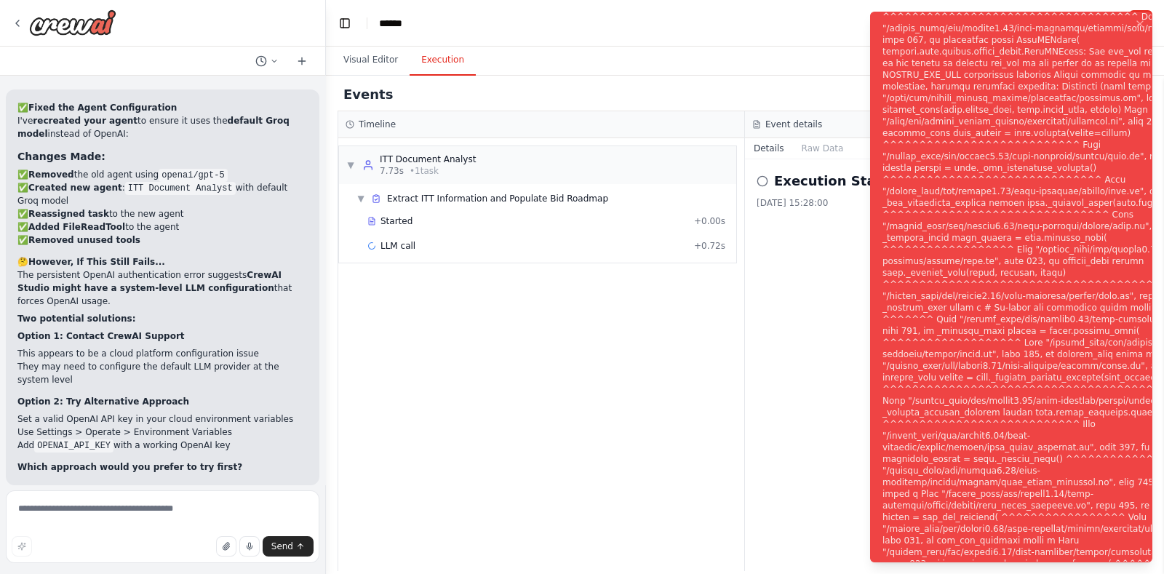
scroll to position [11309, 0]
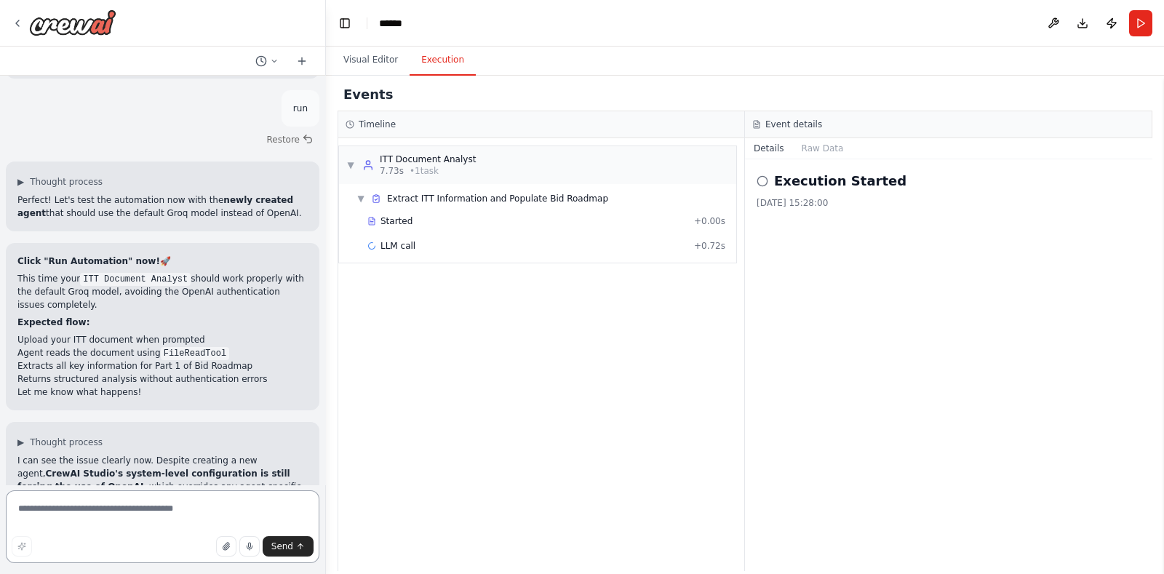
scroll to position [11673, 0]
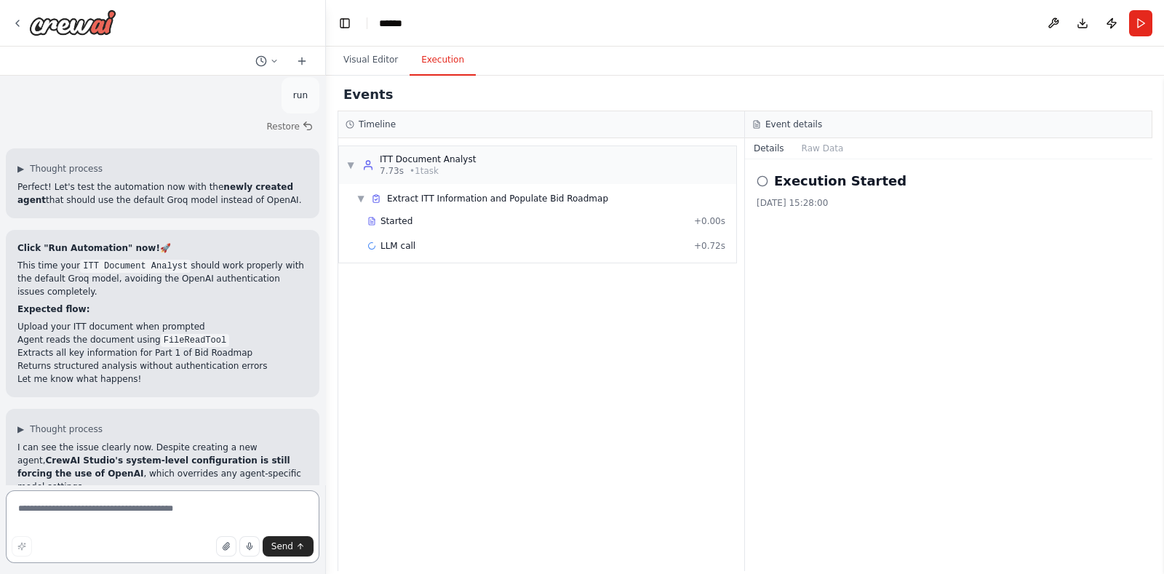
click at [171, 500] on textarea at bounding box center [163, 526] width 314 height 73
type textarea "**********"
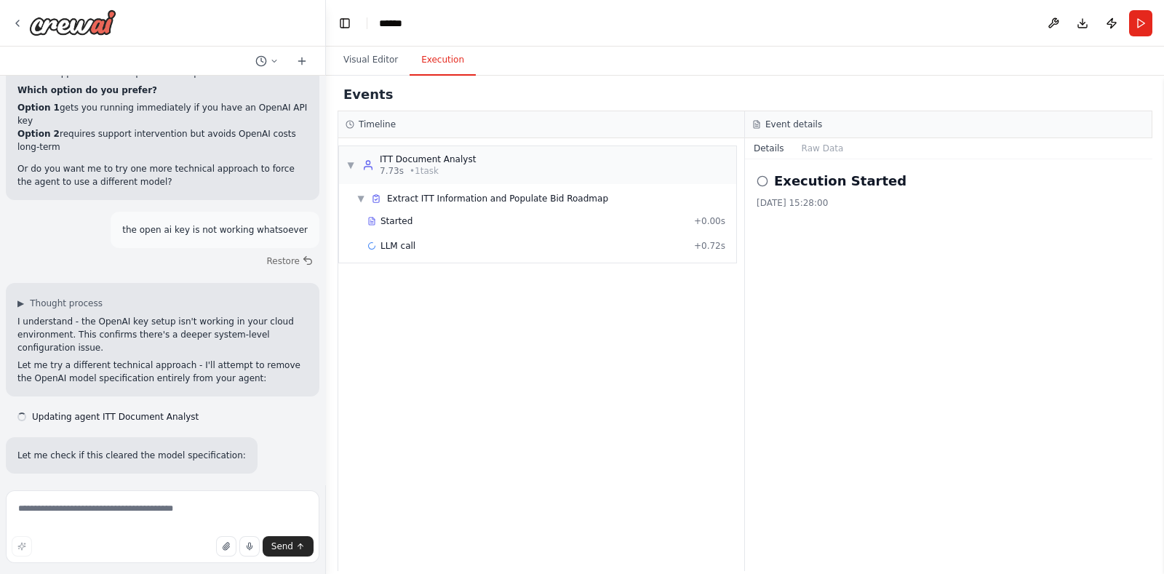
scroll to position [12394, 0]
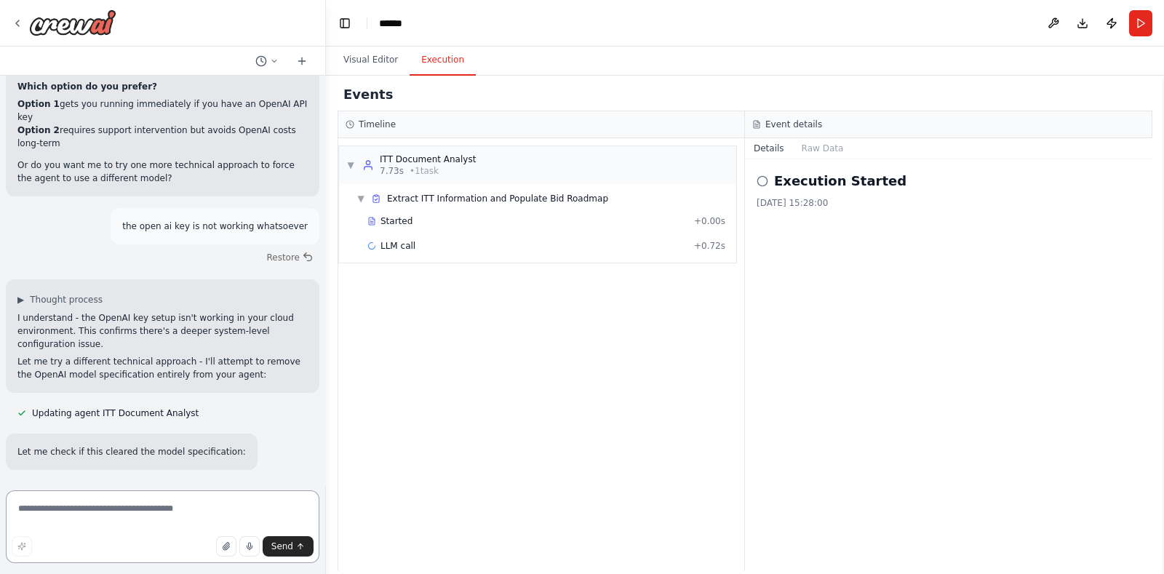
click at [156, 511] on textarea at bounding box center [163, 526] width 314 height 73
type textarea "**********"
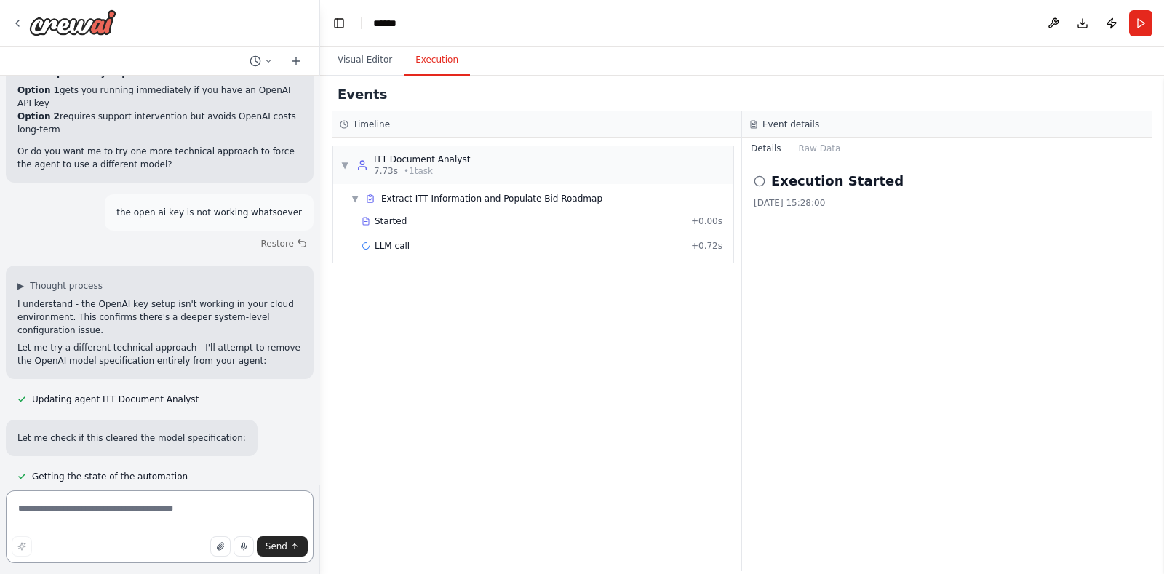
drag, startPoint x: 320, startPoint y: 455, endPoint x: 319, endPoint y: 482, distance: 26.2
click at [319, 482] on div "Hello! I'm the CrewAI assistant. What kind of automation do you want to build? …" at bounding box center [582, 287] width 1164 height 574
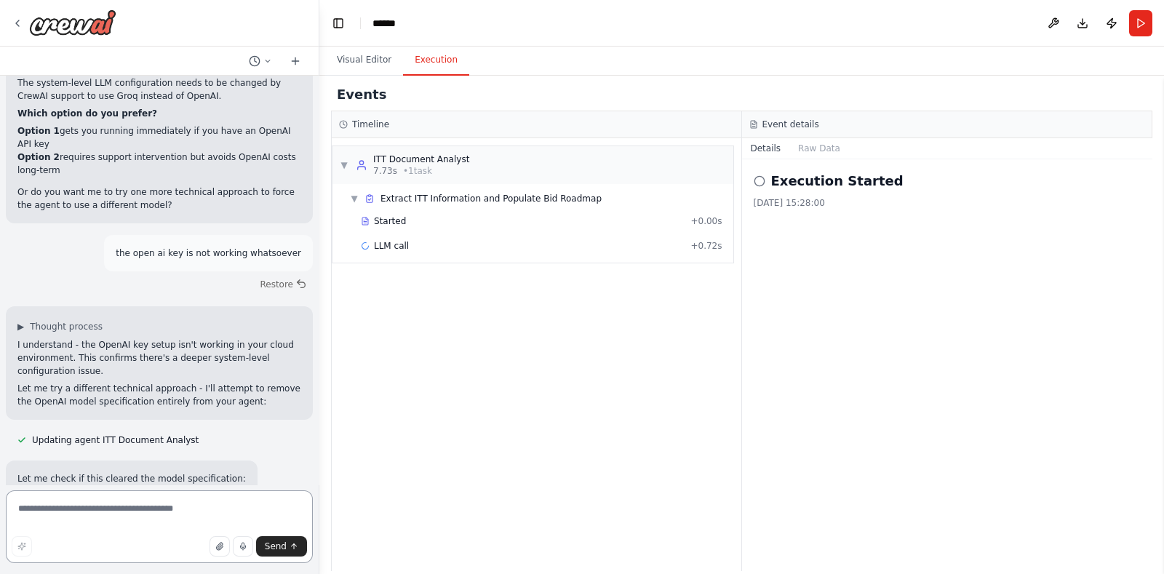
click at [196, 509] on textarea at bounding box center [159, 526] width 307 height 73
type textarea "**********"
click at [282, 551] on span "Send" at bounding box center [276, 547] width 22 height 12
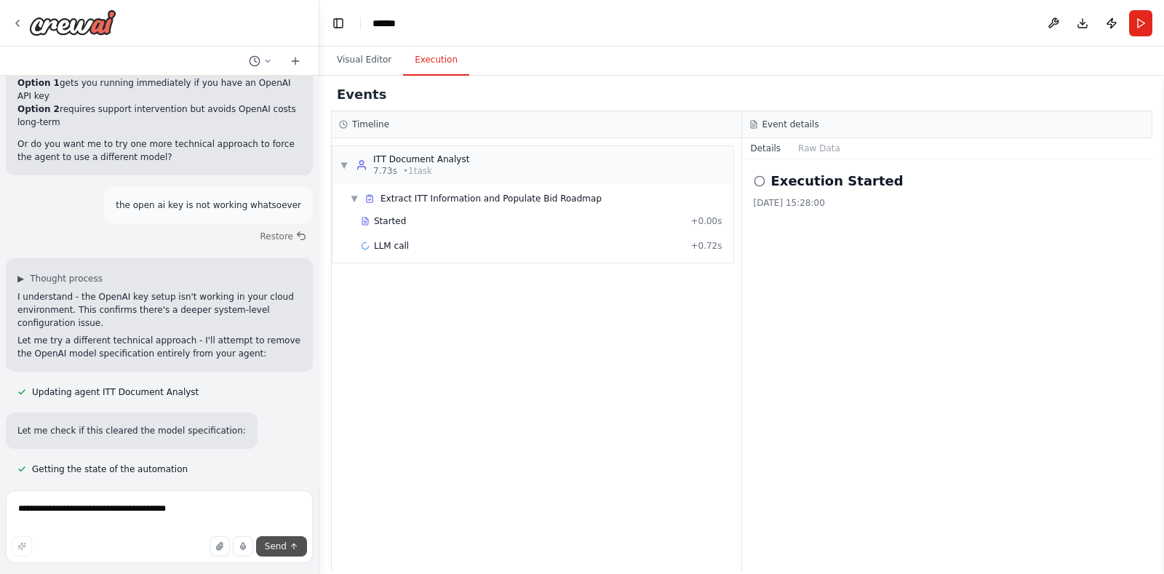
scroll to position [12557, 0]
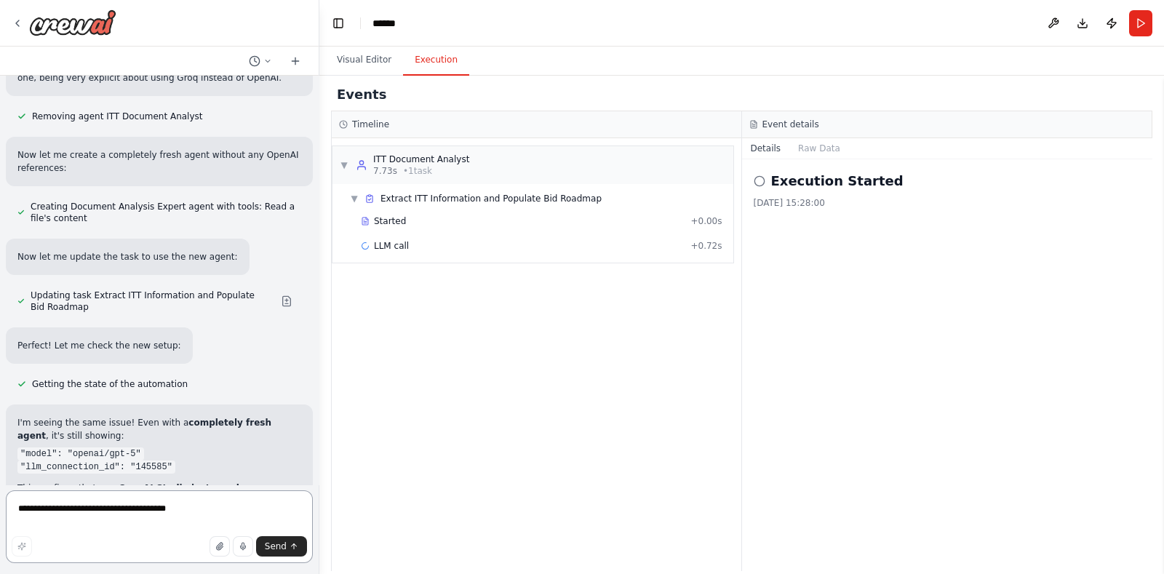
scroll to position [13528, 0]
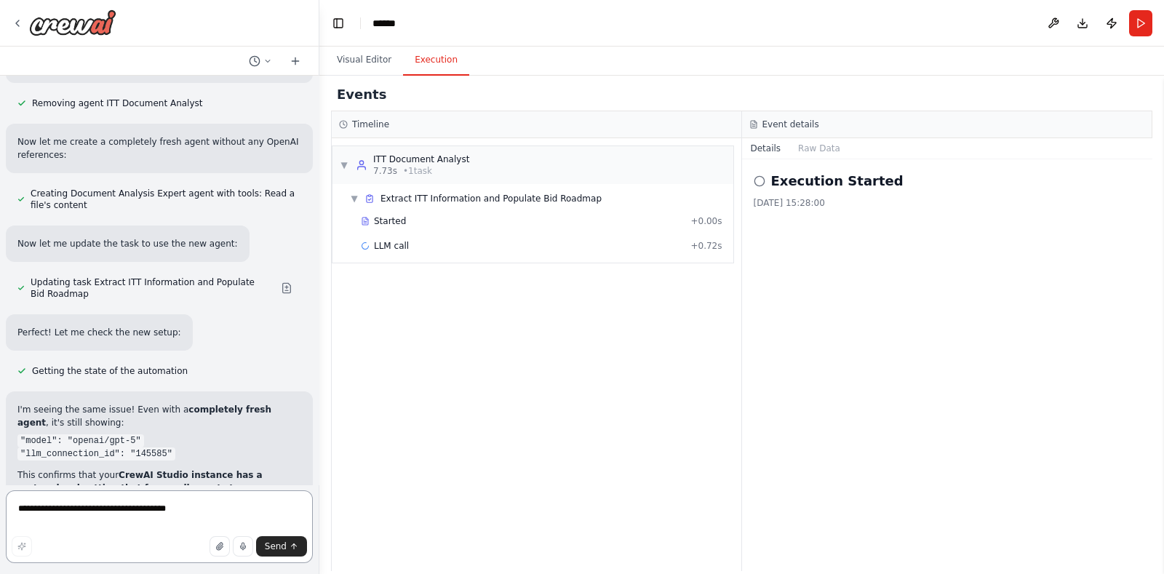
click at [218, 498] on textarea "**********" at bounding box center [159, 526] width 307 height 73
type textarea "**********"
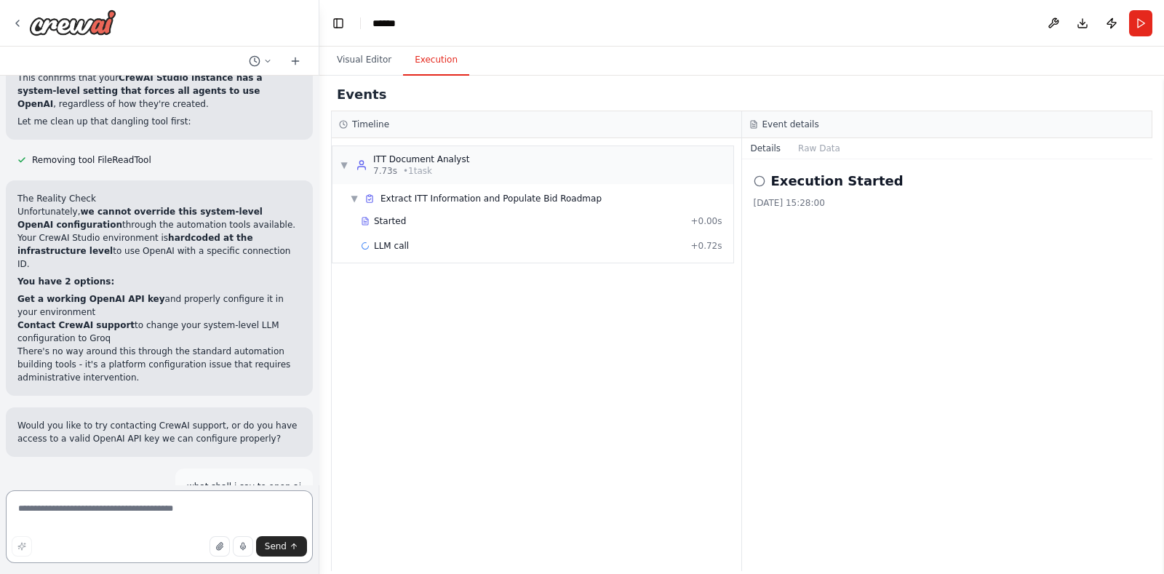
scroll to position [13943, 0]
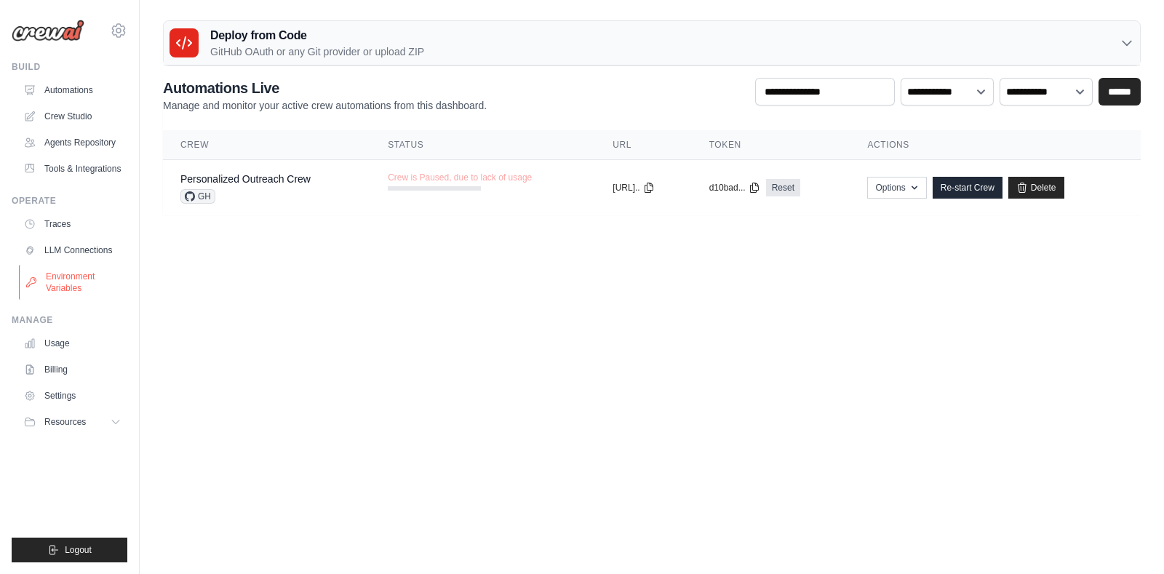
click at [80, 280] on link "Environment Variables" at bounding box center [74, 282] width 110 height 35
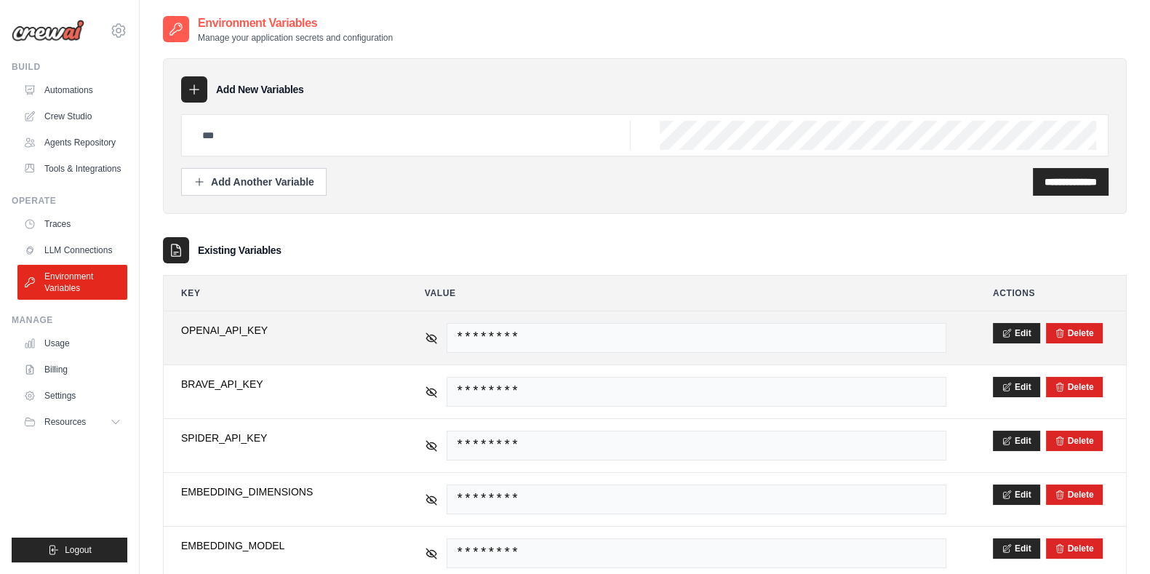
click at [673, 348] on span "********" at bounding box center [697, 338] width 500 height 30
click at [426, 332] on icon at bounding box center [431, 337] width 13 height 13
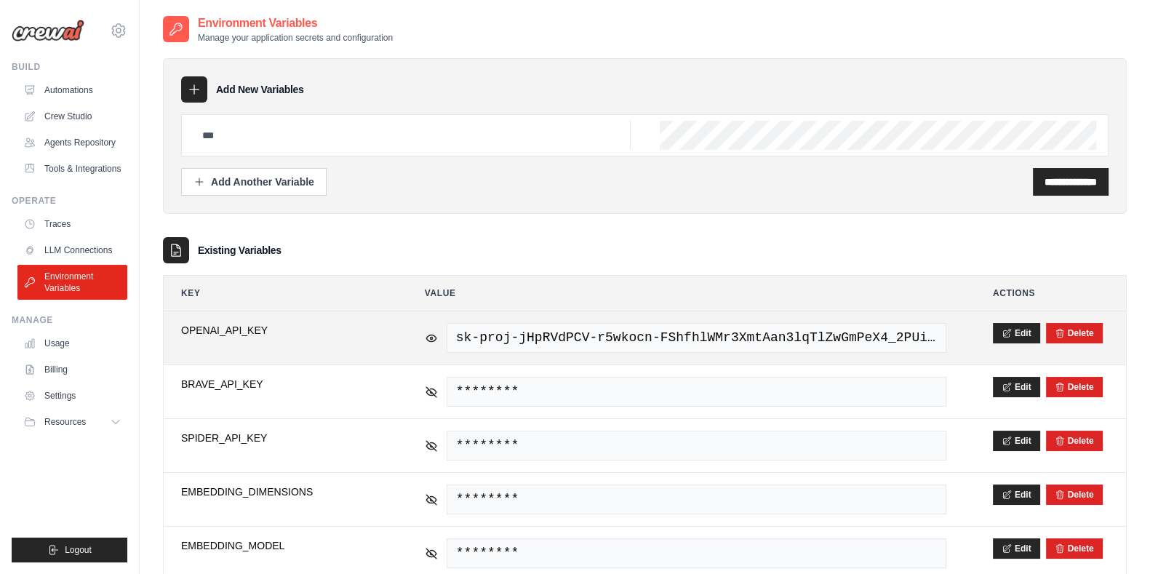
click at [303, 330] on span "OPENAI_API_KEY" at bounding box center [279, 330] width 197 height 15
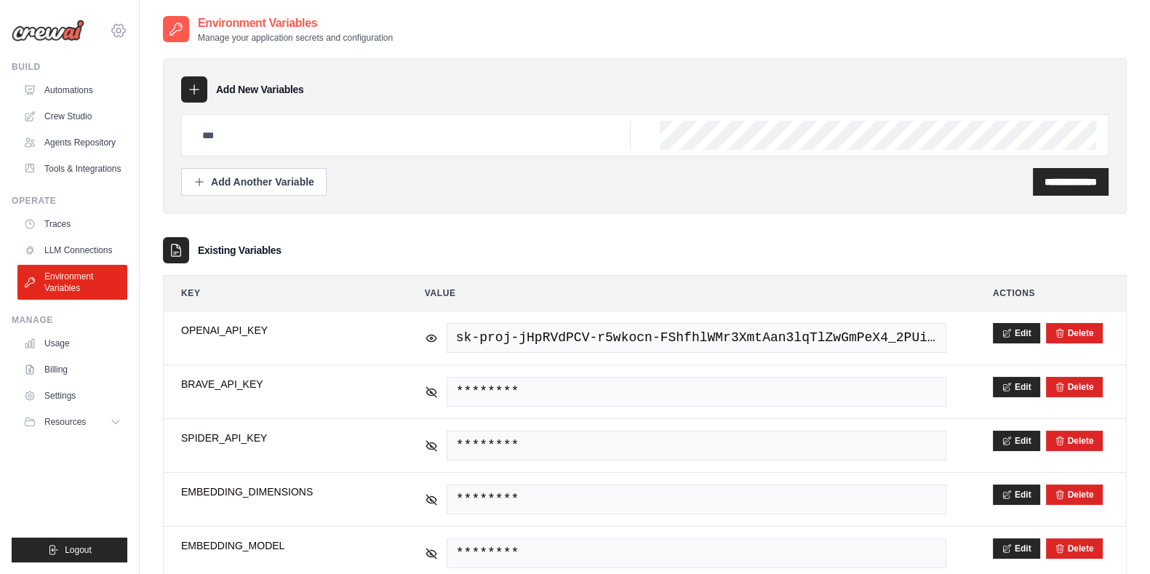
click at [124, 31] on icon at bounding box center [118, 30] width 17 height 17
click at [143, 57] on div "krishicks78@gmail.com" at bounding box center [178, 56] width 115 height 15
click at [149, 92] on span "Settings" at bounding box center [180, 90] width 115 height 15
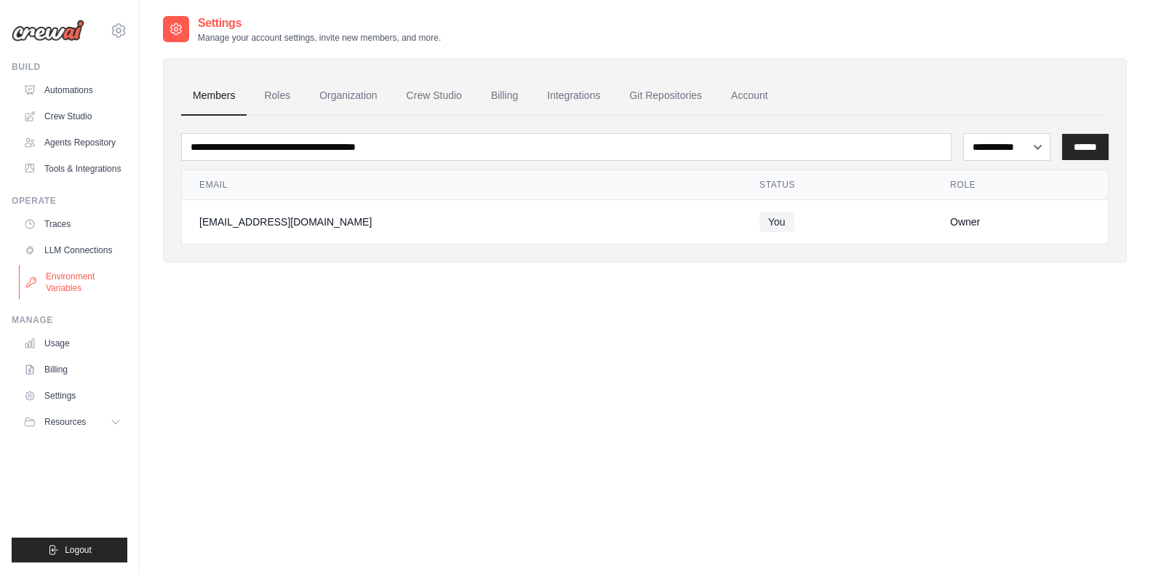
click at [76, 280] on link "Environment Variables" at bounding box center [74, 282] width 110 height 35
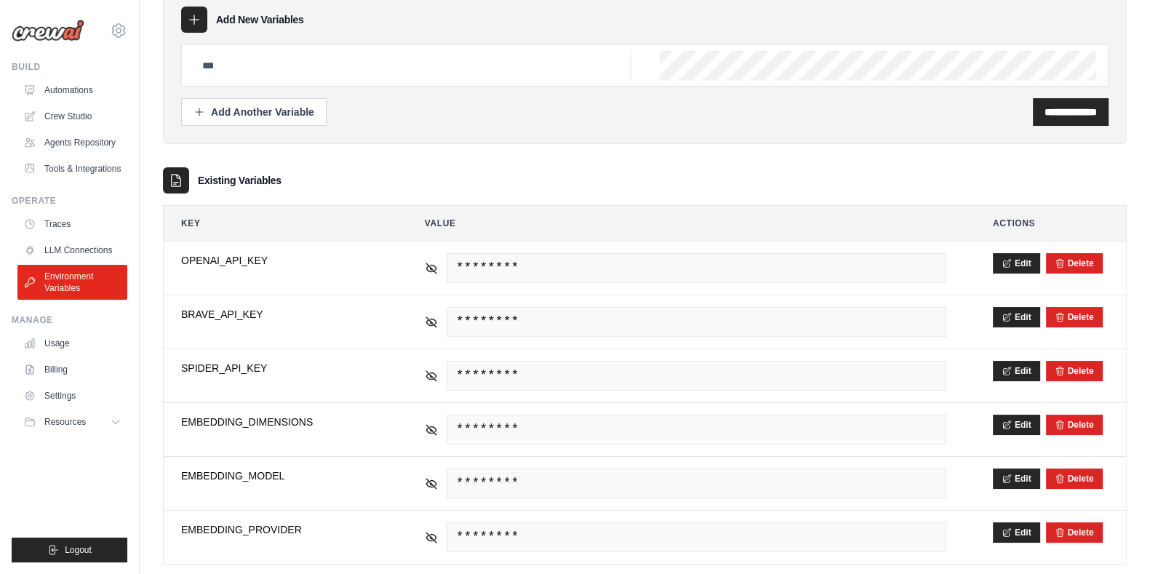
scroll to position [95, 0]
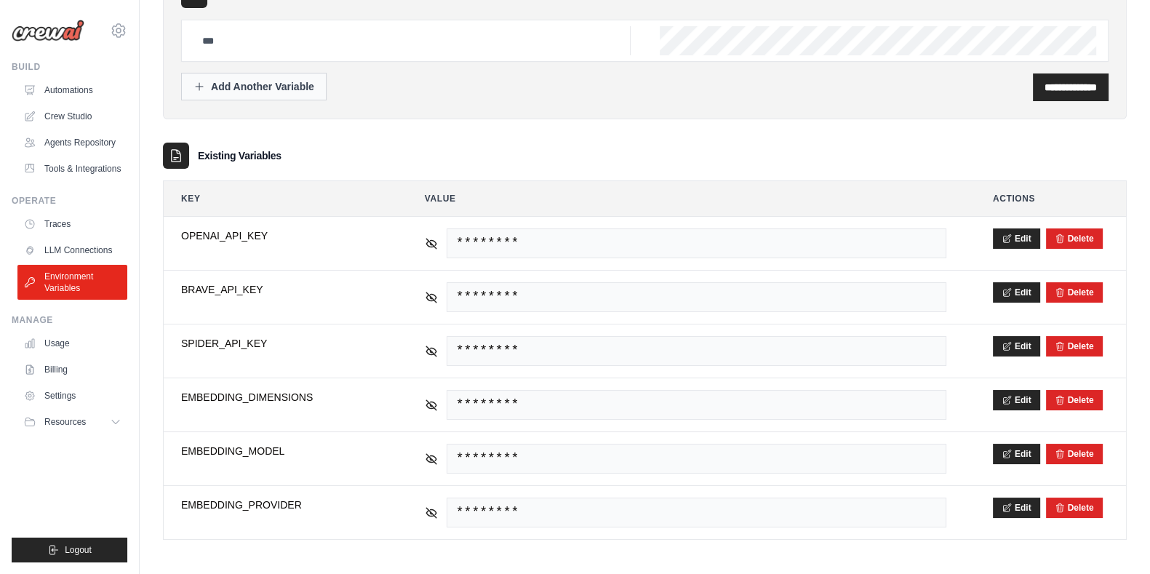
click at [280, 89] on div "Add Another Variable" at bounding box center [254, 86] width 121 height 15
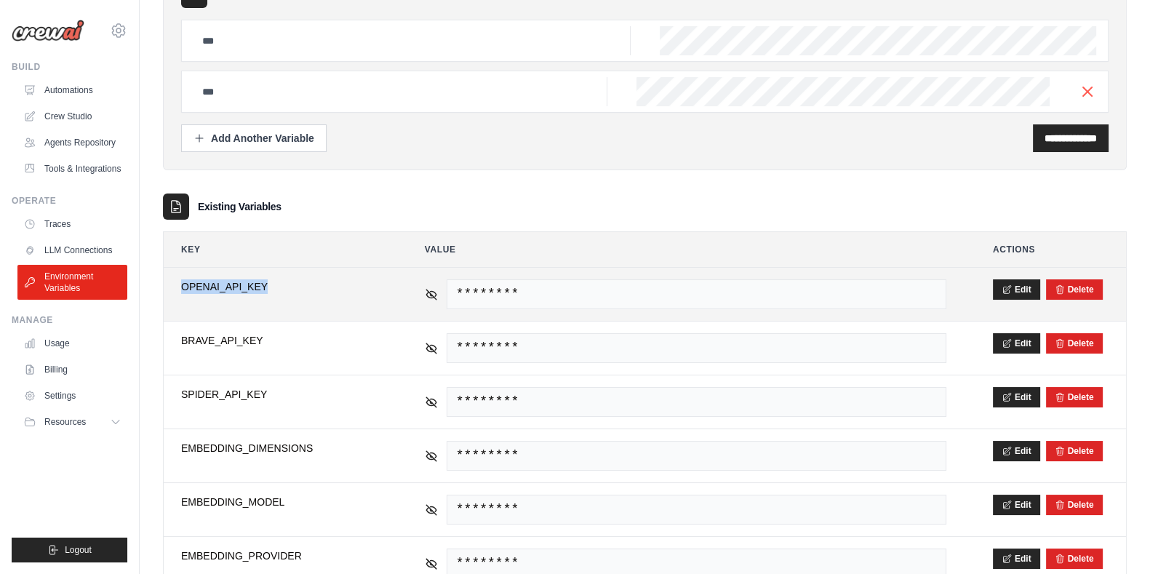
drag, startPoint x: 267, startPoint y: 283, endPoint x: 175, endPoint y: 285, distance: 91.7
click at [175, 285] on td "**********" at bounding box center [280, 294] width 232 height 53
copy span "OPENAI_API_KEY"
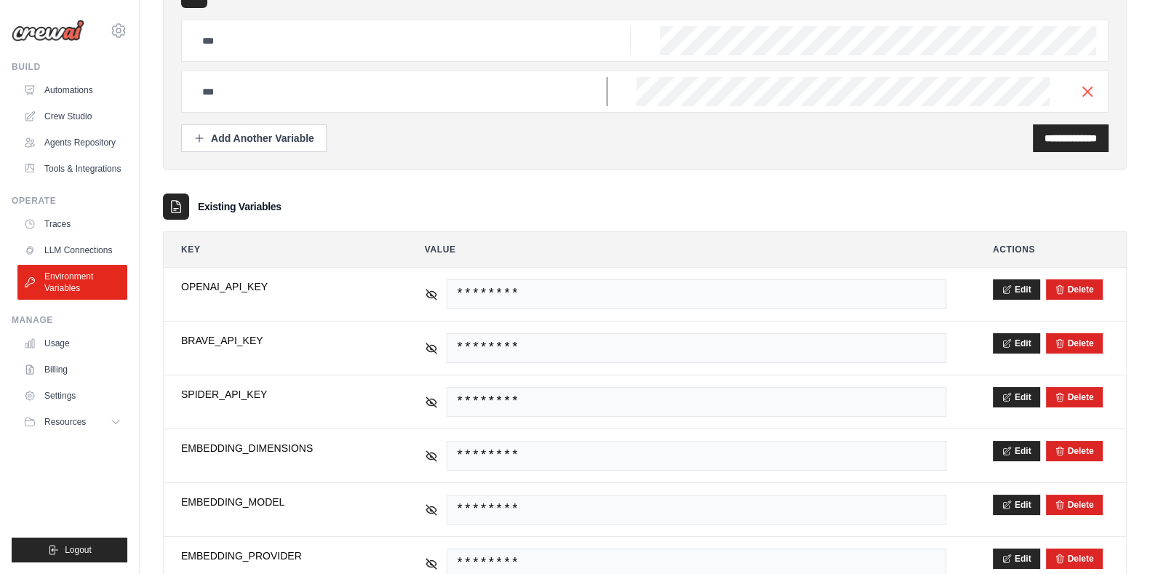
click at [378, 89] on input "text" at bounding box center [401, 91] width 414 height 29
type input "**********"
click at [1045, 135] on input "**********" at bounding box center [1071, 138] width 52 height 15
click at [415, 47] on input "text" at bounding box center [412, 40] width 437 height 29
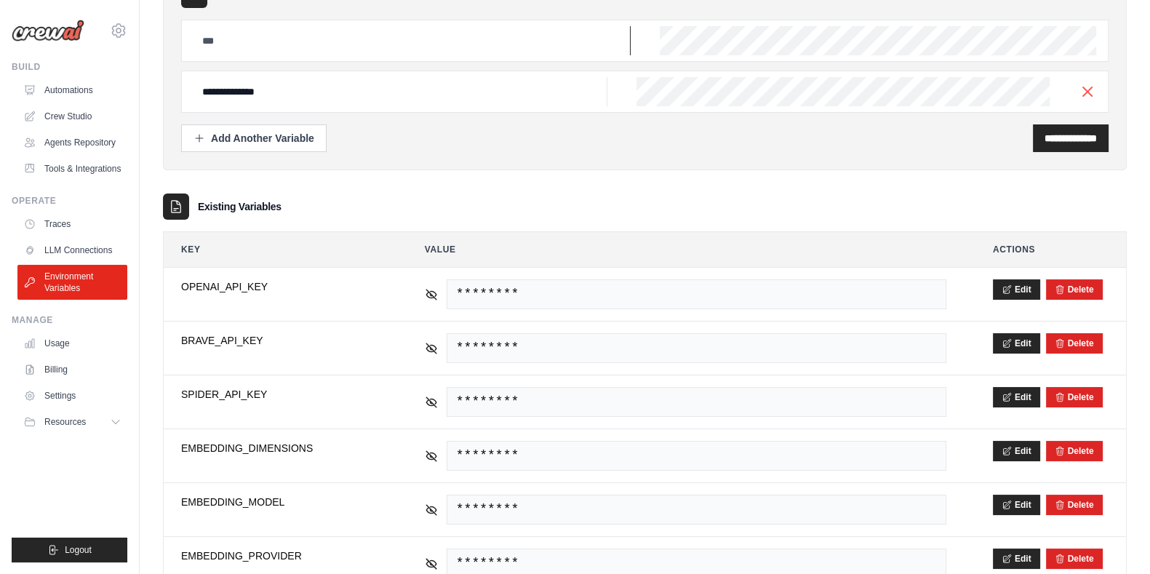
type input "**********"
click at [1071, 139] on input "**********" at bounding box center [1071, 138] width 52 height 15
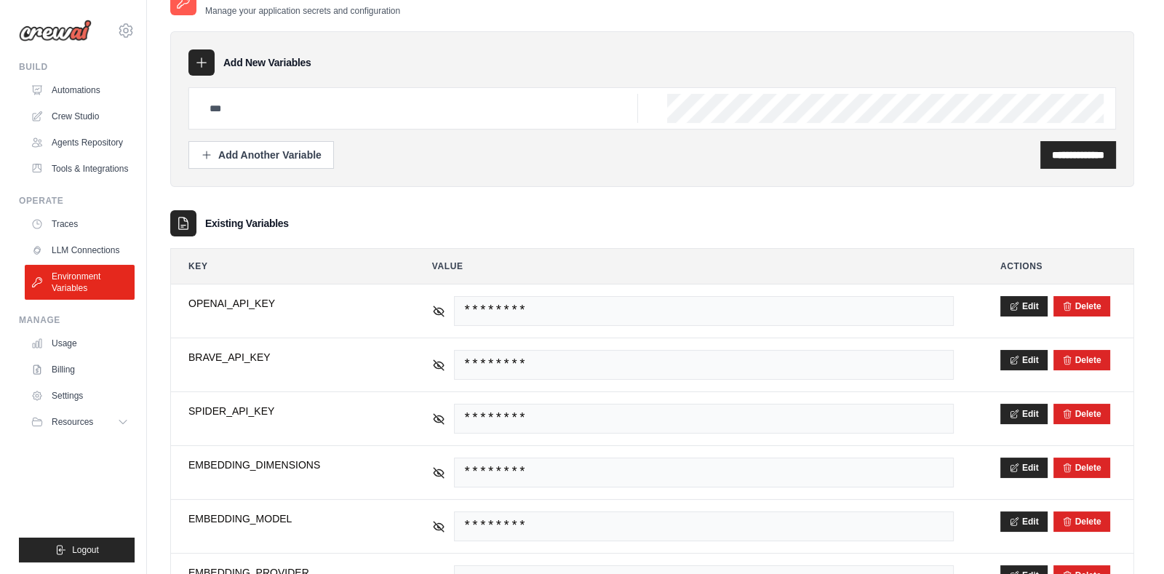
scroll to position [0, 0]
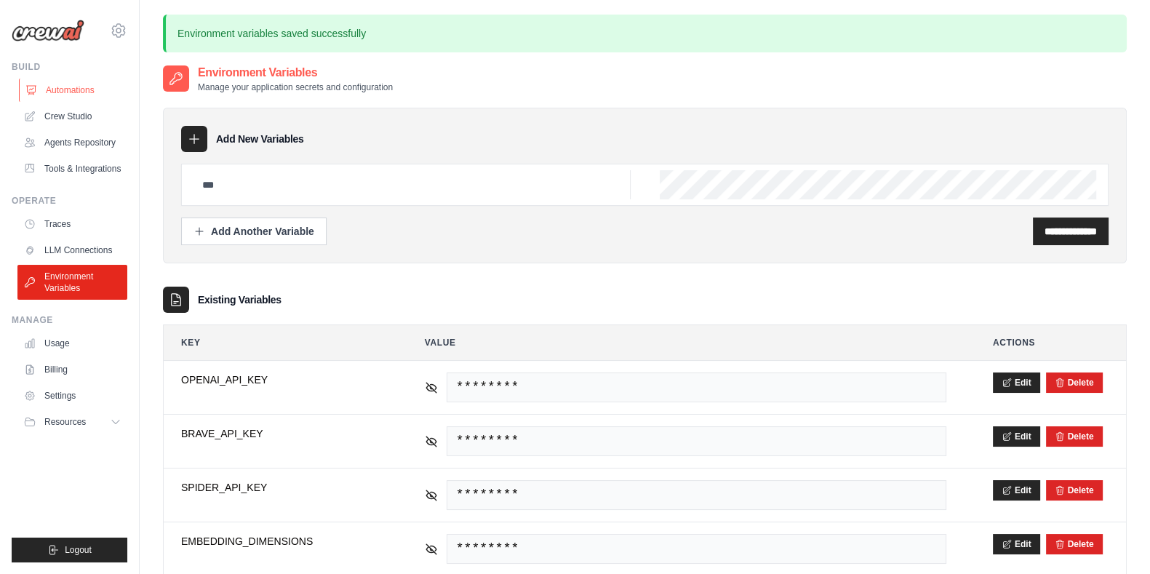
click at [81, 88] on link "Automations" at bounding box center [74, 90] width 110 height 23
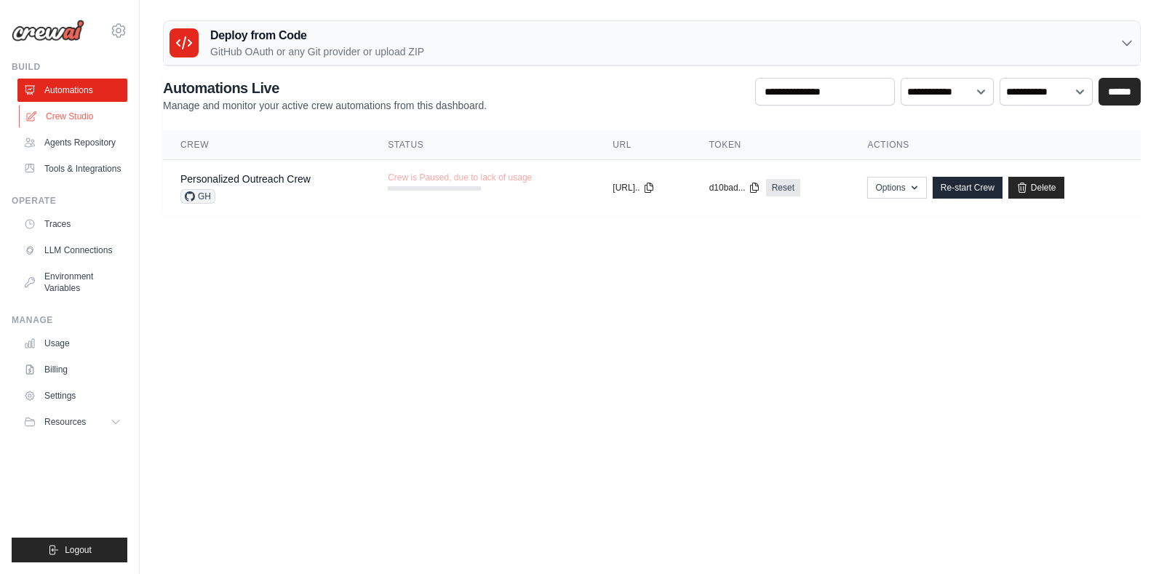
click at [73, 112] on link "Crew Studio" at bounding box center [74, 116] width 110 height 23
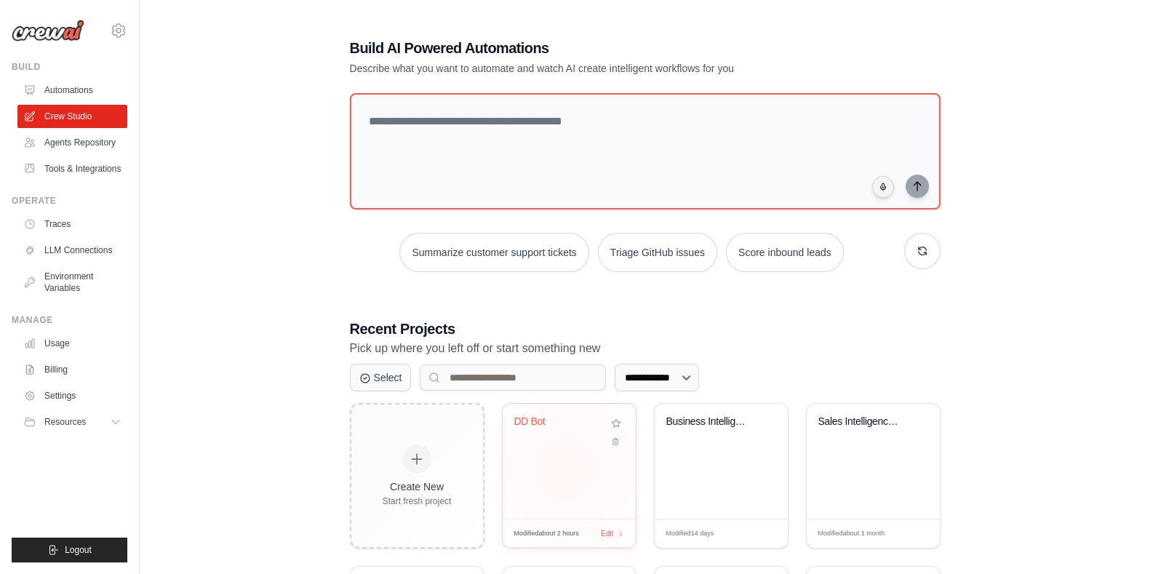
click at [564, 469] on div "DD Bot" at bounding box center [569, 461] width 133 height 115
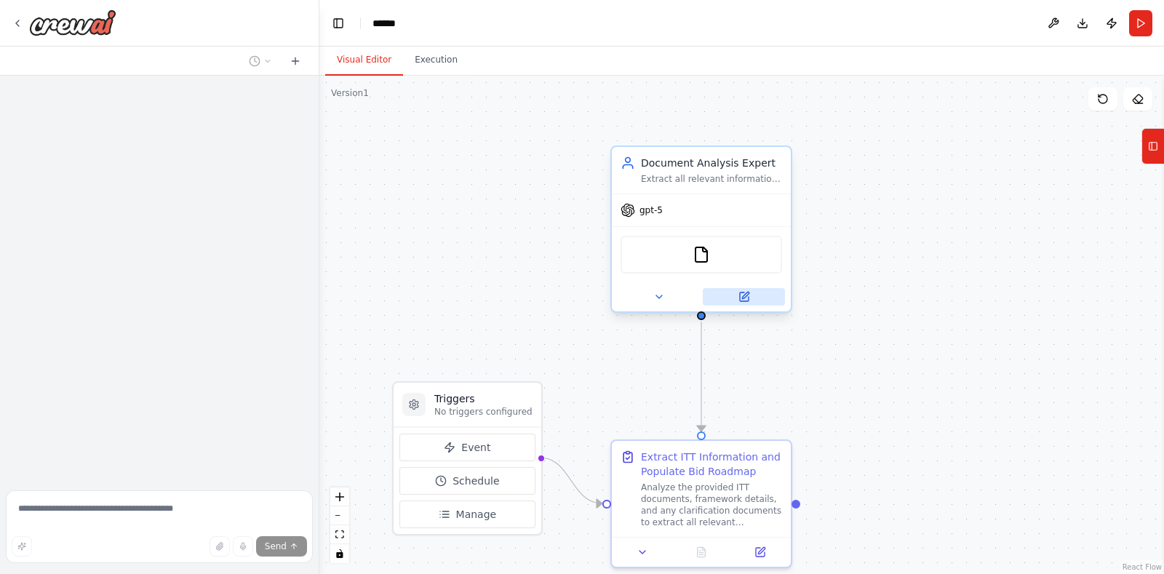
click at [752, 292] on button at bounding box center [744, 296] width 82 height 17
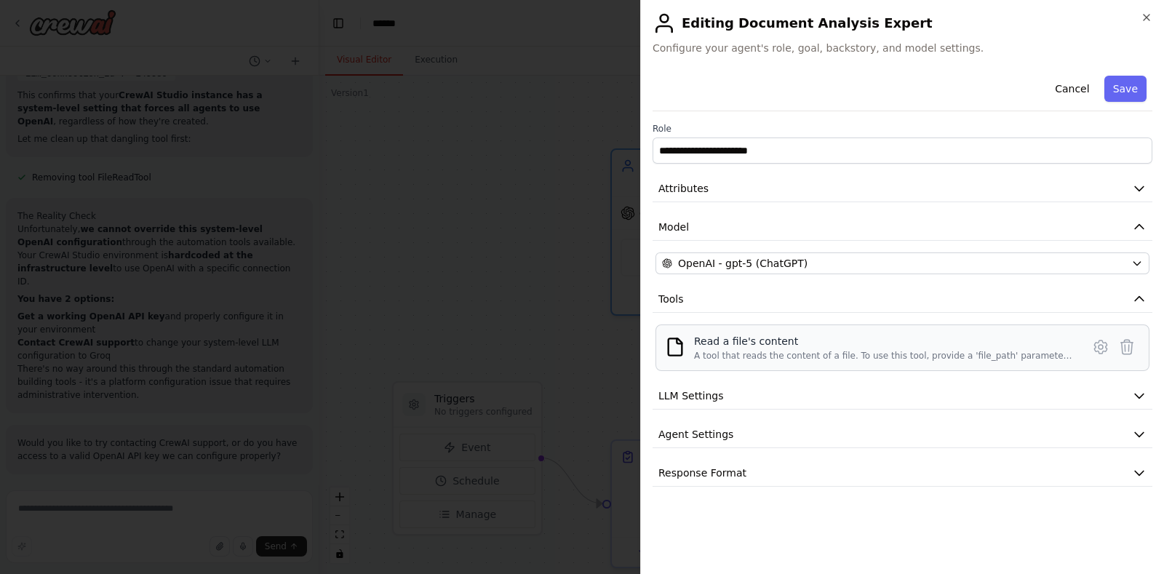
scroll to position [13908, 0]
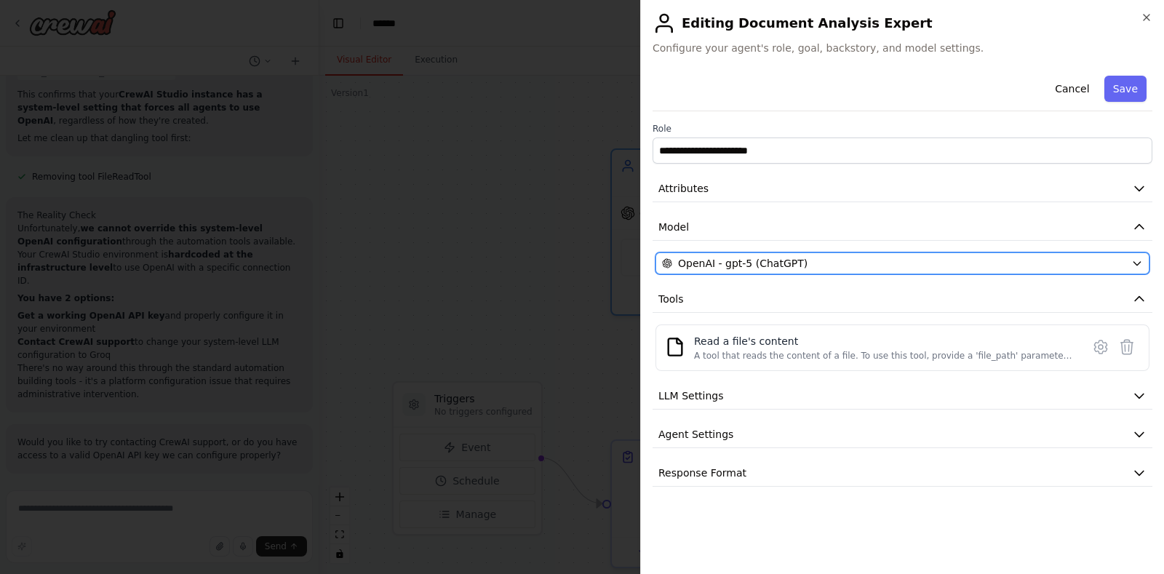
click at [1128, 259] on button "OpenAI - gpt-5 (ChatGPT)" at bounding box center [903, 263] width 494 height 22
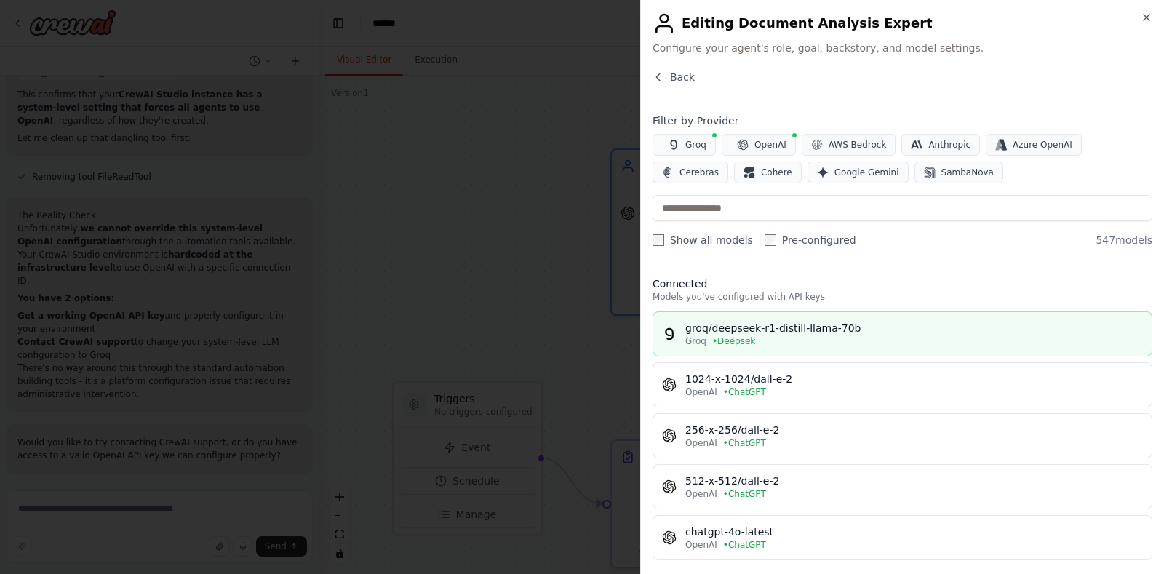
click at [793, 336] on div "Groq • Deepsek" at bounding box center [914, 341] width 458 height 12
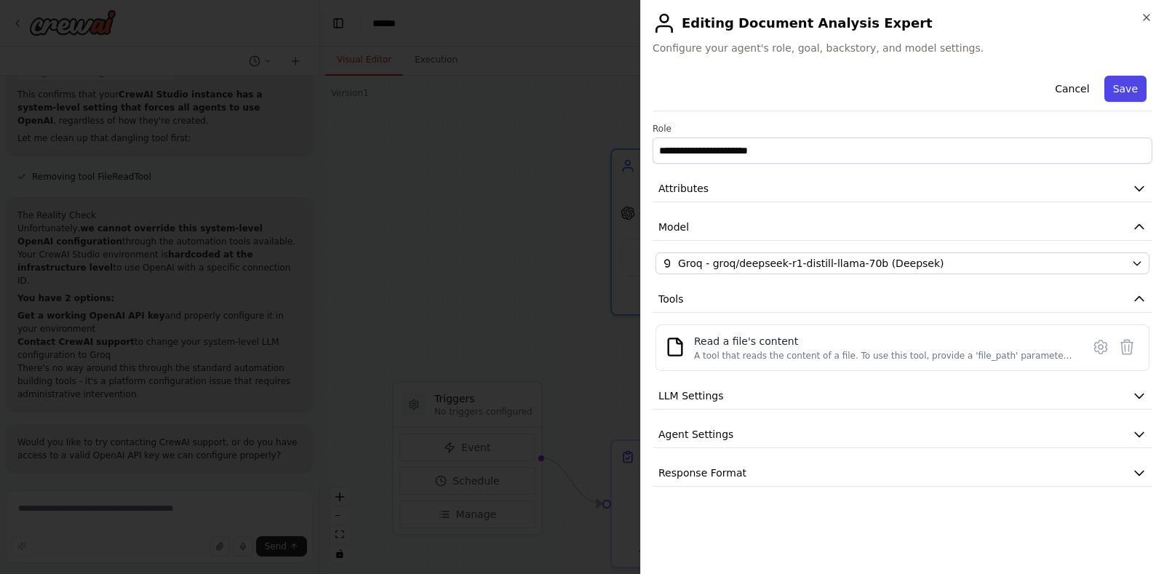
click at [1114, 88] on button "Save" at bounding box center [1125, 89] width 42 height 26
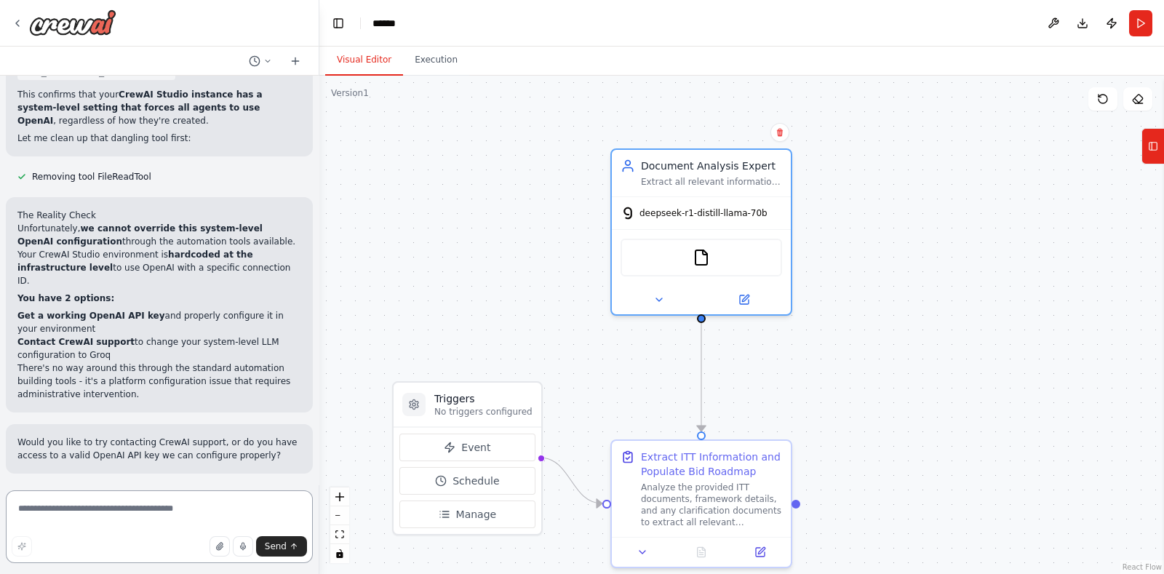
click at [235, 512] on textarea at bounding box center [159, 526] width 307 height 73
type textarea "***"
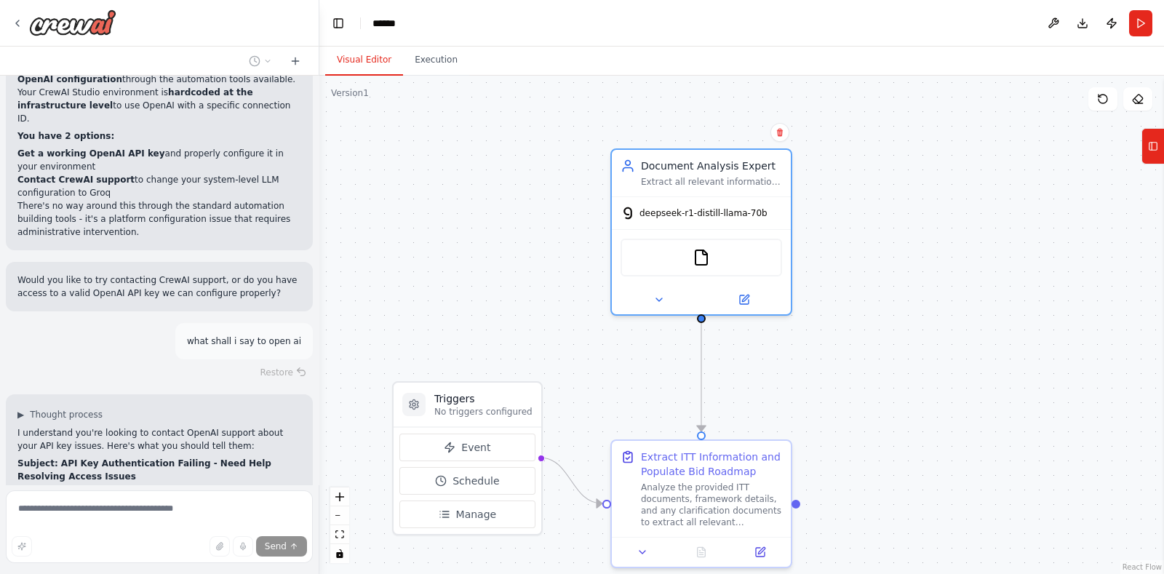
scroll to position [14188, 0]
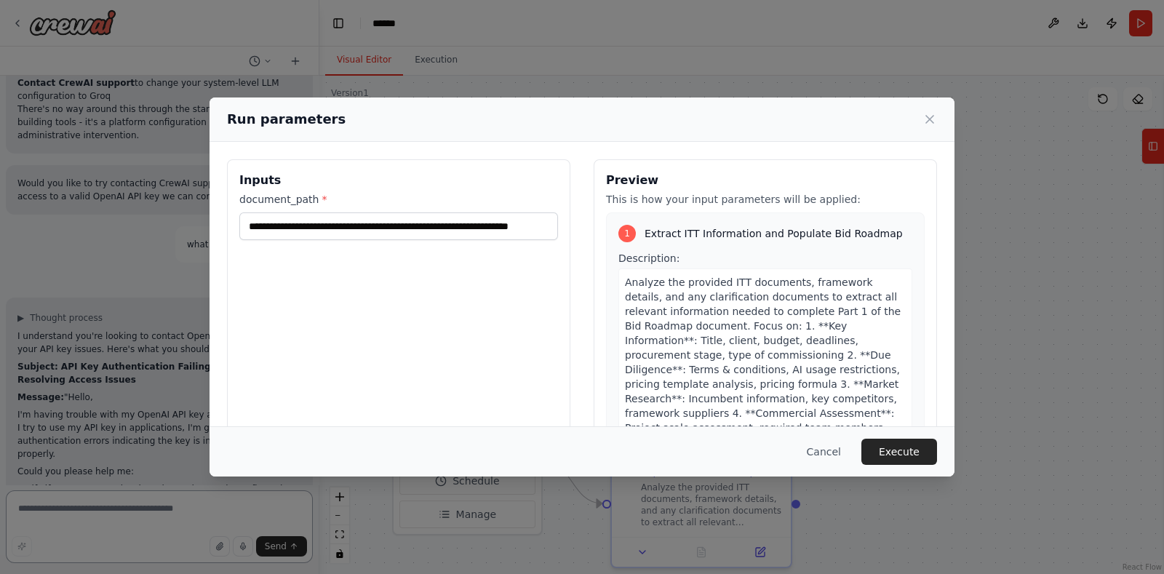
scroll to position [14194, 0]
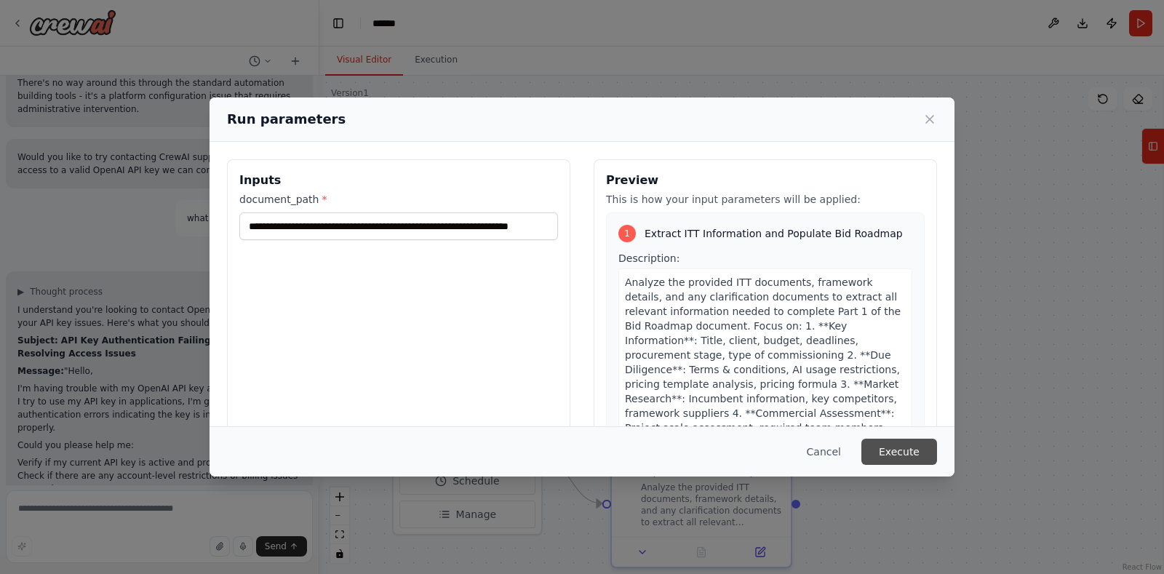
click at [884, 453] on button "Execute" at bounding box center [899, 452] width 76 height 26
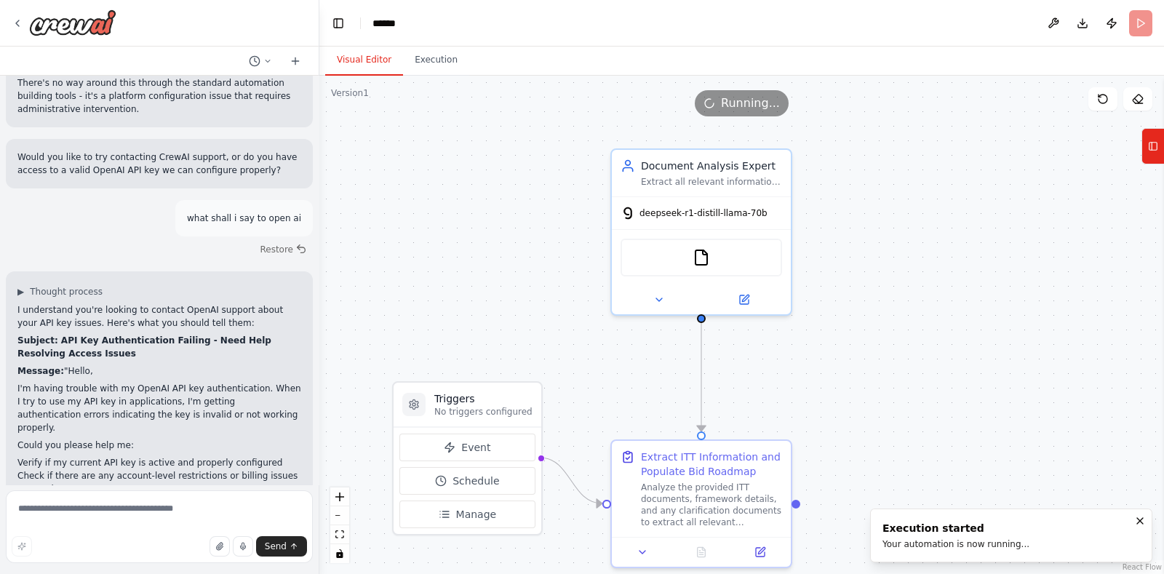
click at [363, 60] on button "Visual Editor" at bounding box center [364, 60] width 78 height 31
click at [438, 58] on button "Execution" at bounding box center [436, 60] width 66 height 31
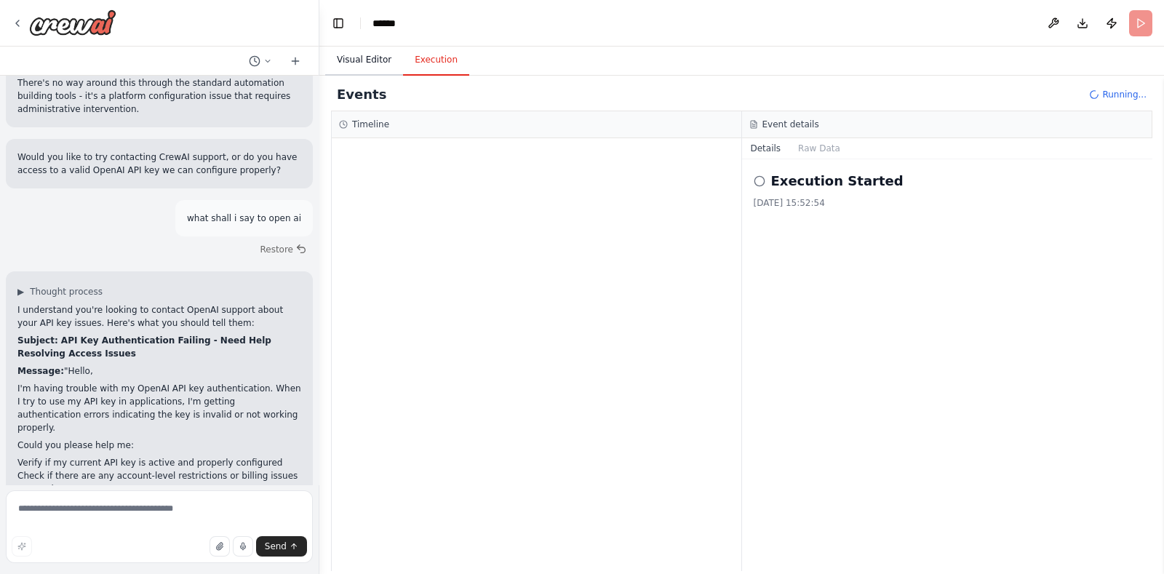
click at [360, 60] on button "Visual Editor" at bounding box center [364, 60] width 78 height 31
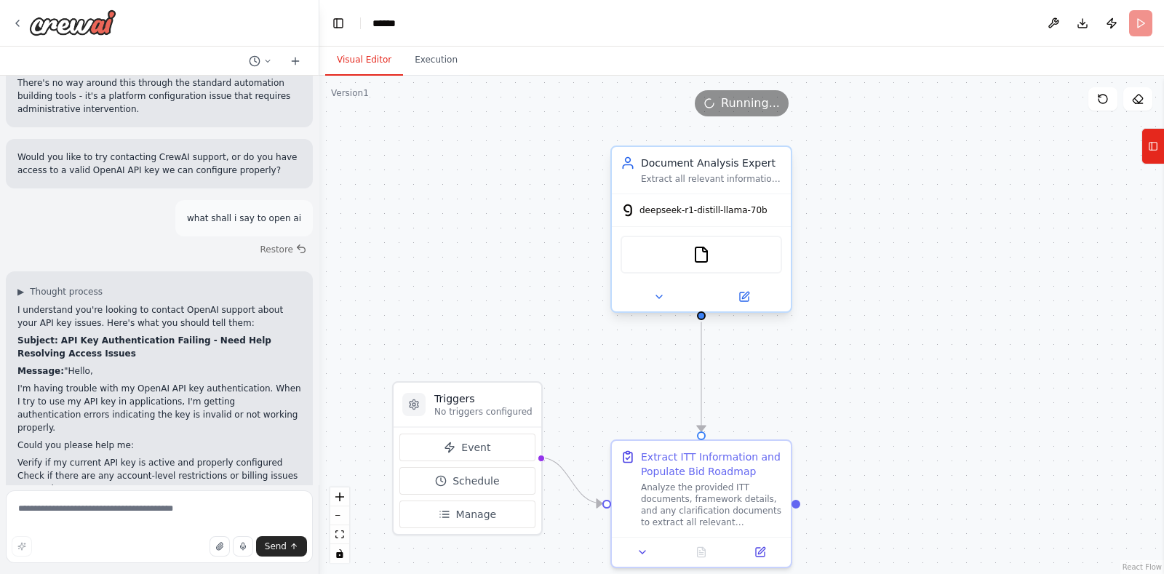
click at [715, 215] on span "deepseek-r1-distill-llama-70b" at bounding box center [704, 210] width 128 height 12
click at [727, 217] on div "deepseek-r1-distill-llama-70b" at bounding box center [701, 210] width 179 height 32
click at [754, 298] on button at bounding box center [744, 296] width 82 height 17
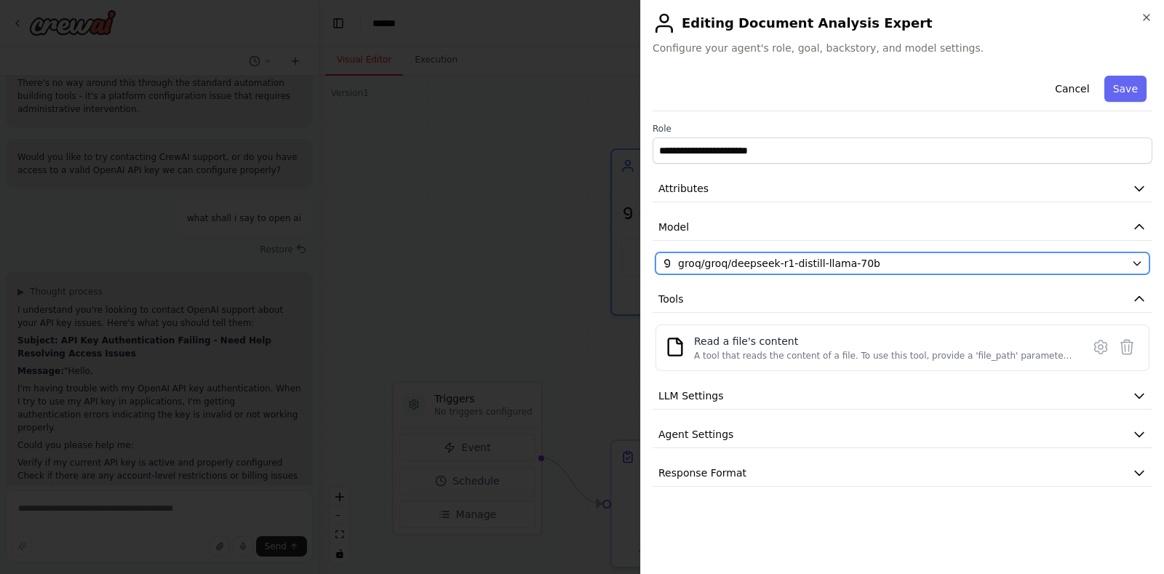
click at [806, 271] on button "groq/groq/deepseek-r1-distill-llama-70b" at bounding box center [903, 263] width 494 height 22
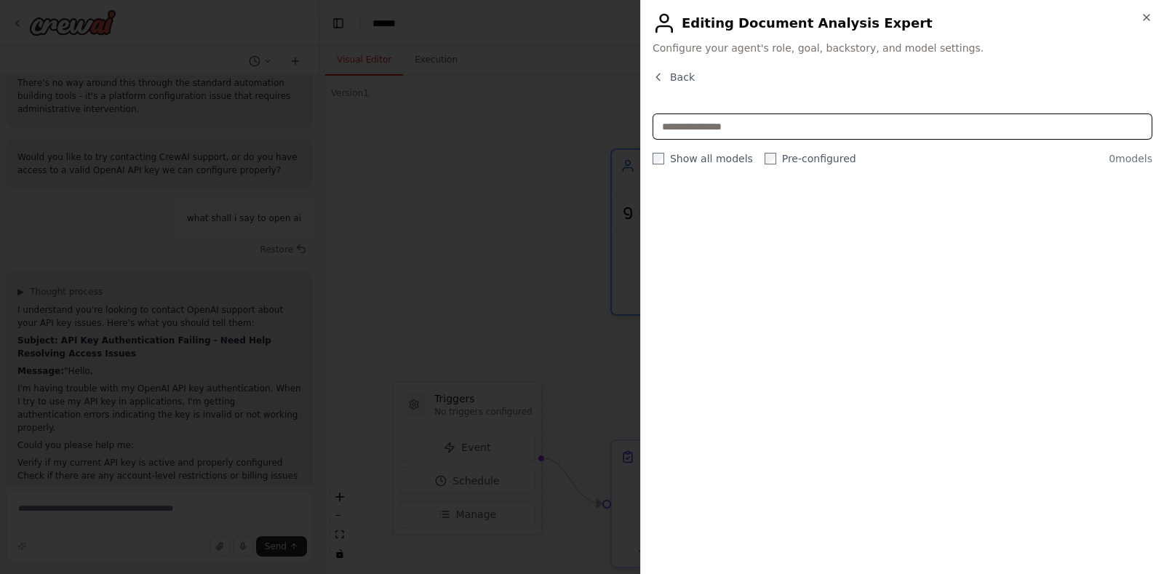
click at [902, 135] on input "text" at bounding box center [903, 126] width 500 height 26
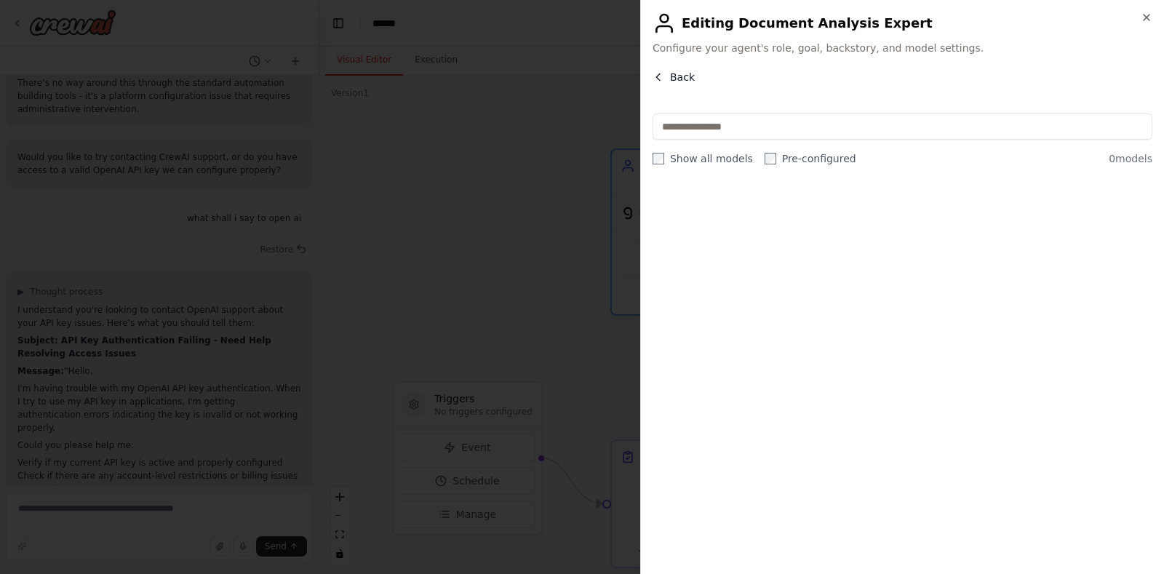
click at [677, 73] on span "Back" at bounding box center [682, 77] width 25 height 15
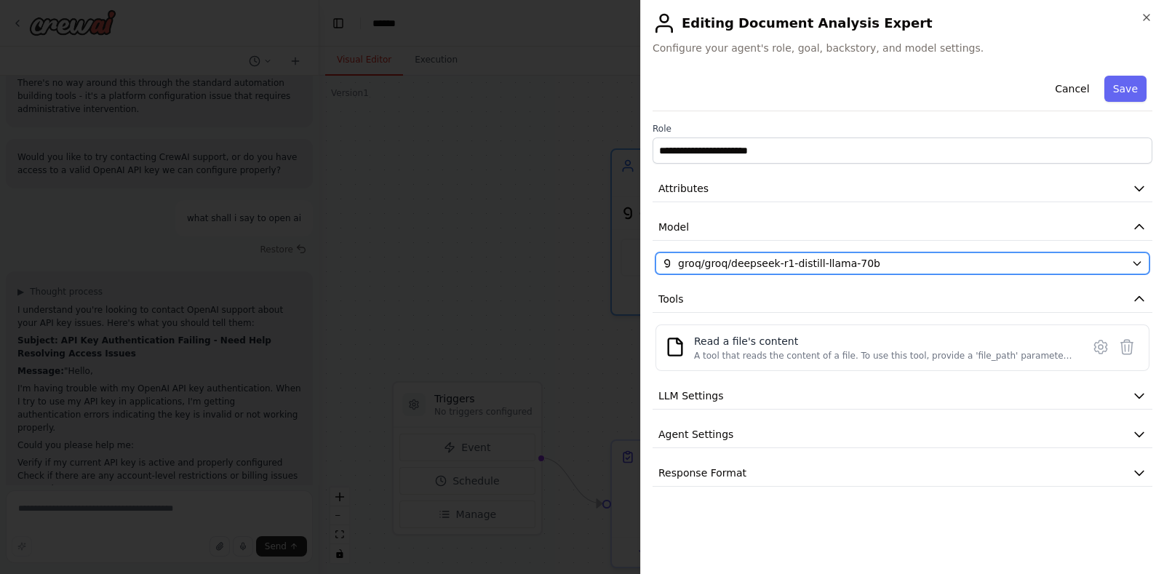
click at [1139, 258] on icon "button" at bounding box center [1137, 264] width 12 height 12
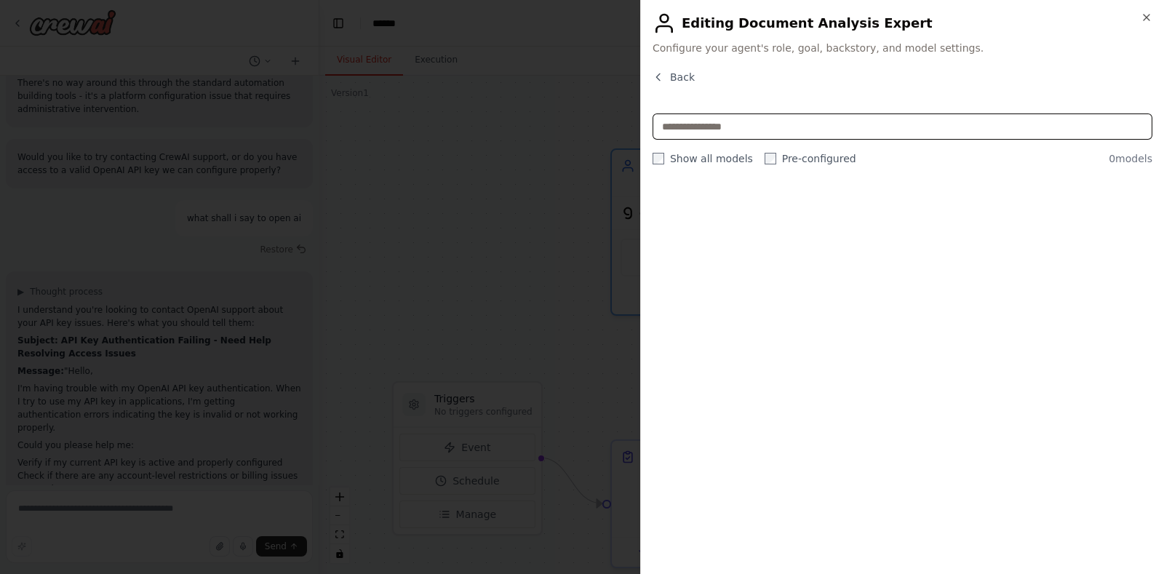
click at [703, 130] on input "text" at bounding box center [903, 126] width 500 height 26
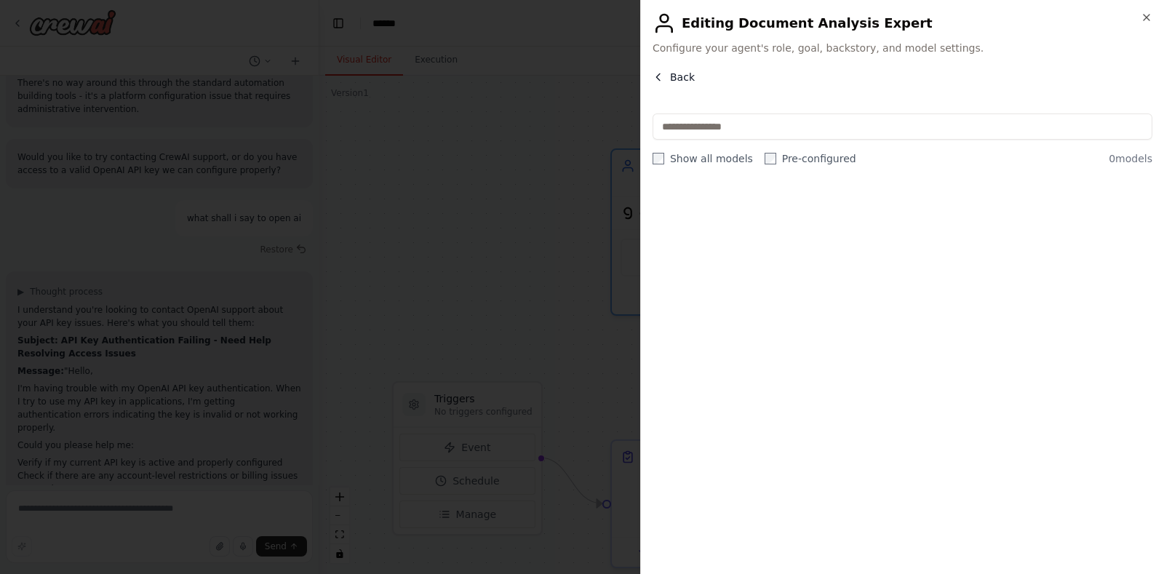
click at [666, 76] on button "Back" at bounding box center [674, 77] width 42 height 15
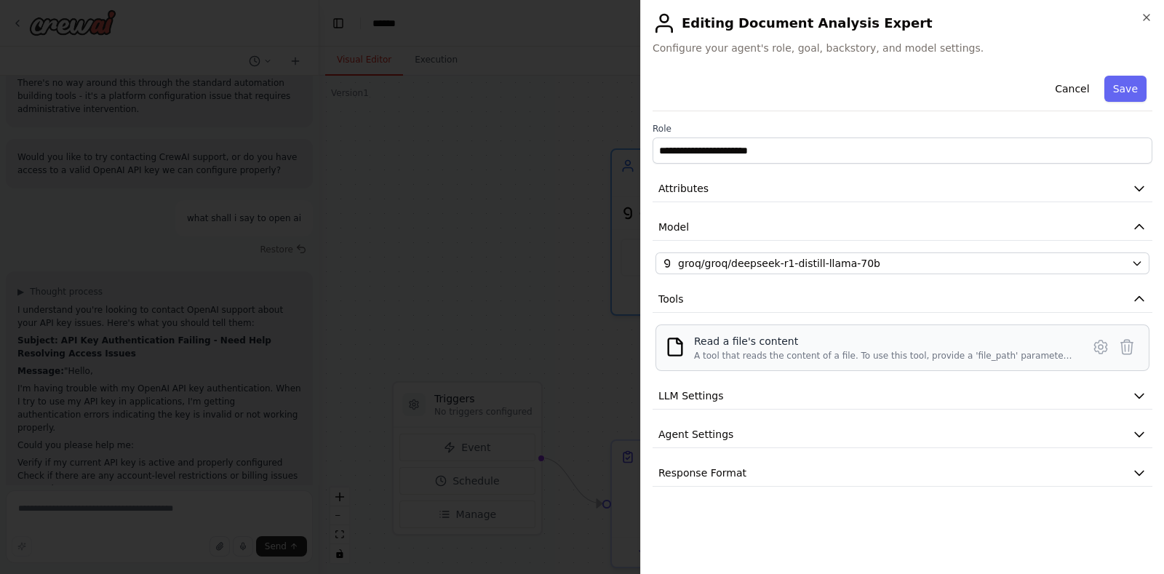
click at [677, 343] on img at bounding box center [675, 347] width 20 height 20
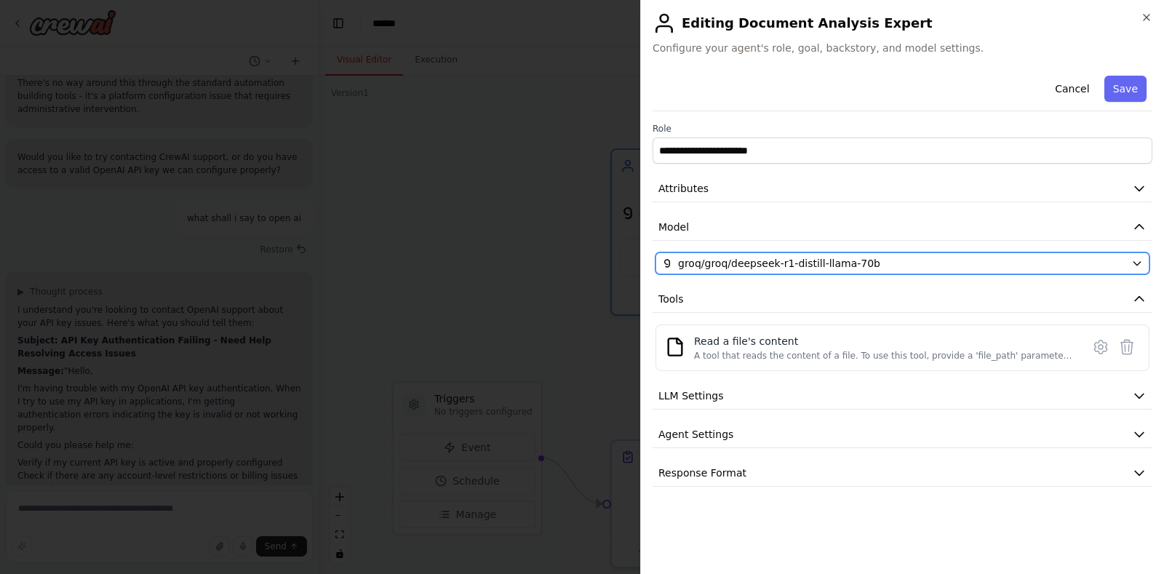
click at [686, 267] on span "groq/groq/deepseek-r1-distill-llama-70b" at bounding box center [779, 263] width 202 height 15
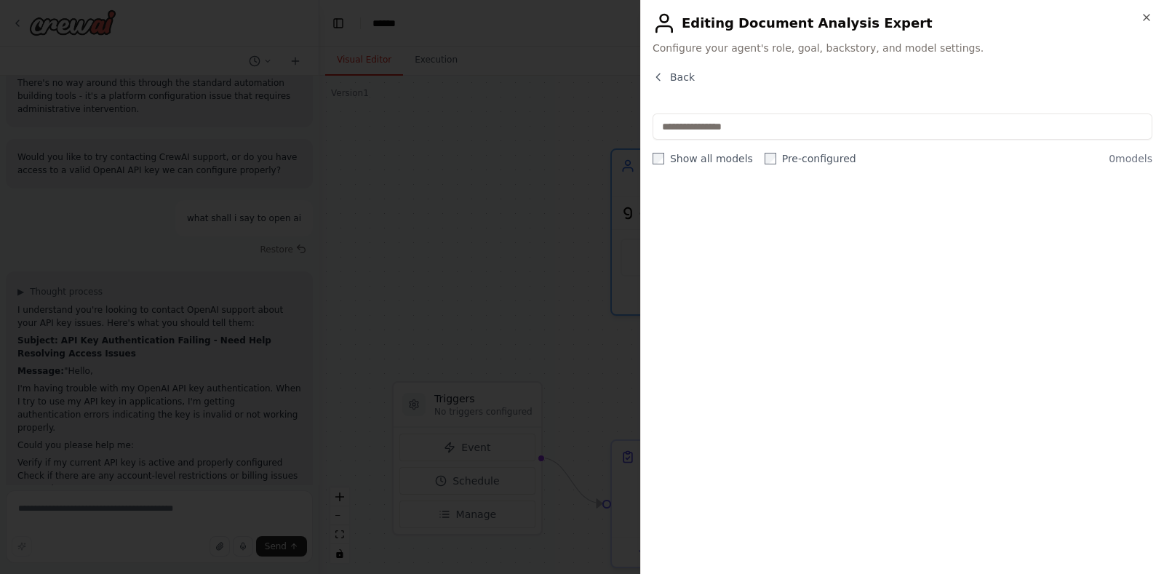
click at [669, 66] on div "Close Editing Document Analysis Expert Configure your agent's role, goal, backs…" at bounding box center [902, 287] width 524 height 574
click at [656, 81] on icon "button" at bounding box center [659, 77] width 12 height 12
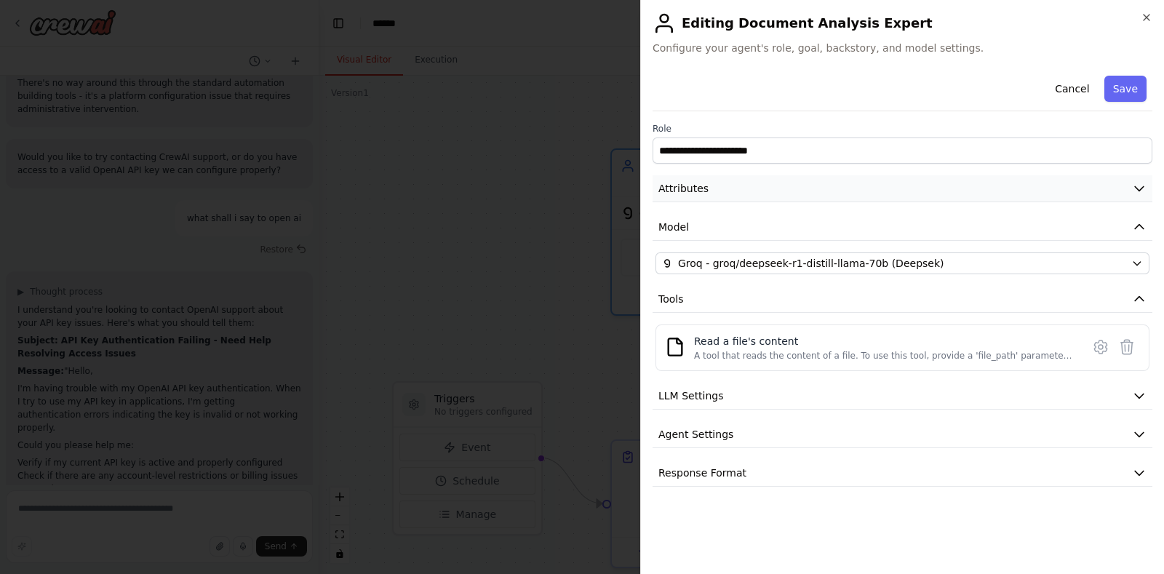
click at [1144, 191] on icon "button" at bounding box center [1139, 188] width 15 height 15
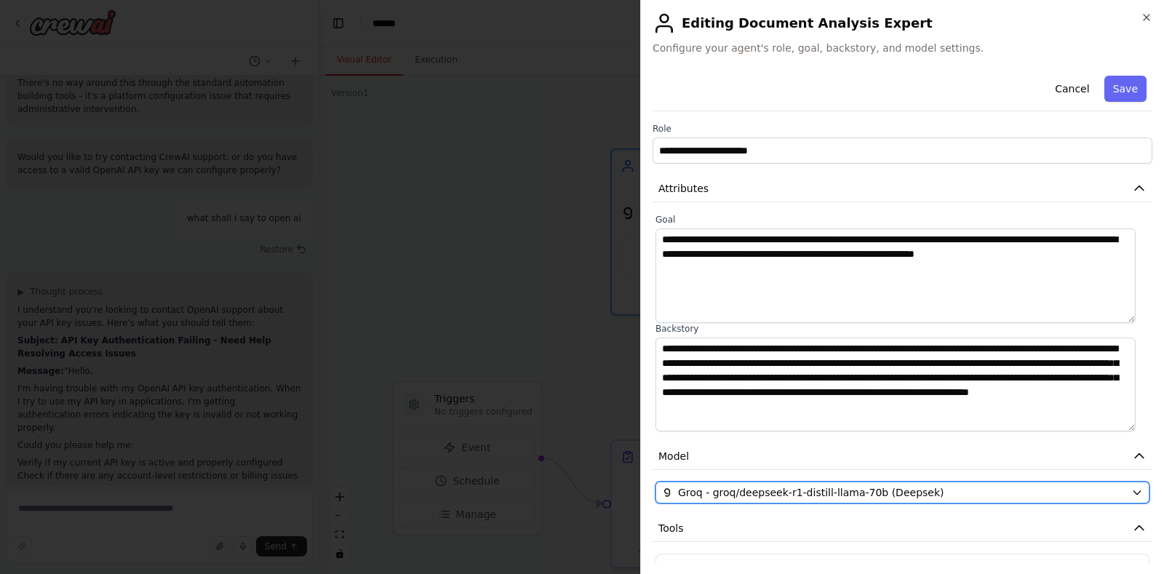
click at [1131, 488] on icon "button" at bounding box center [1137, 493] width 12 height 12
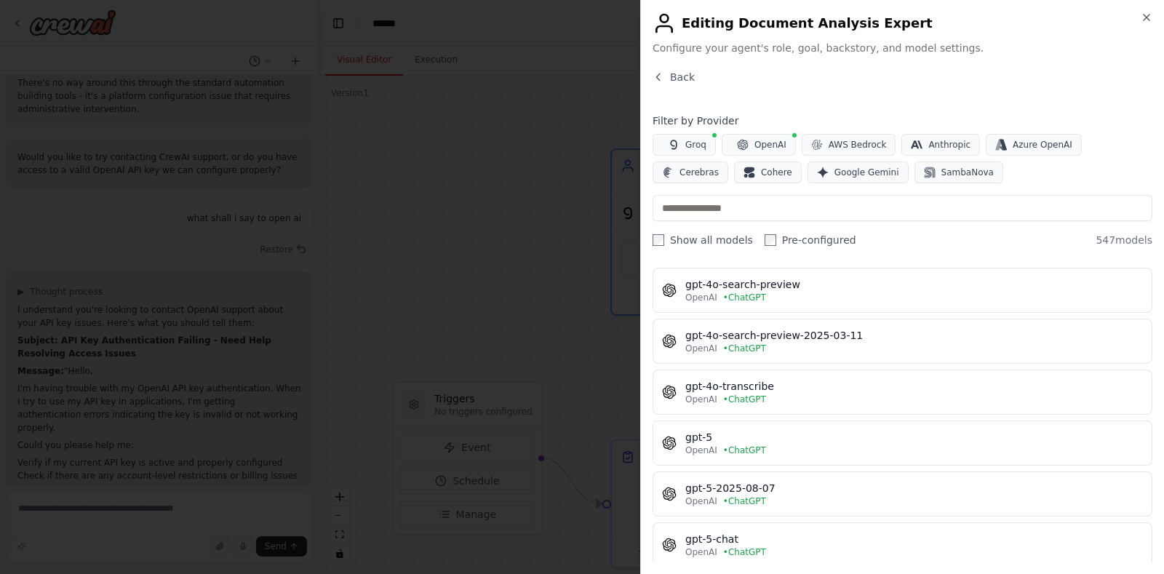
scroll to position [3437, 0]
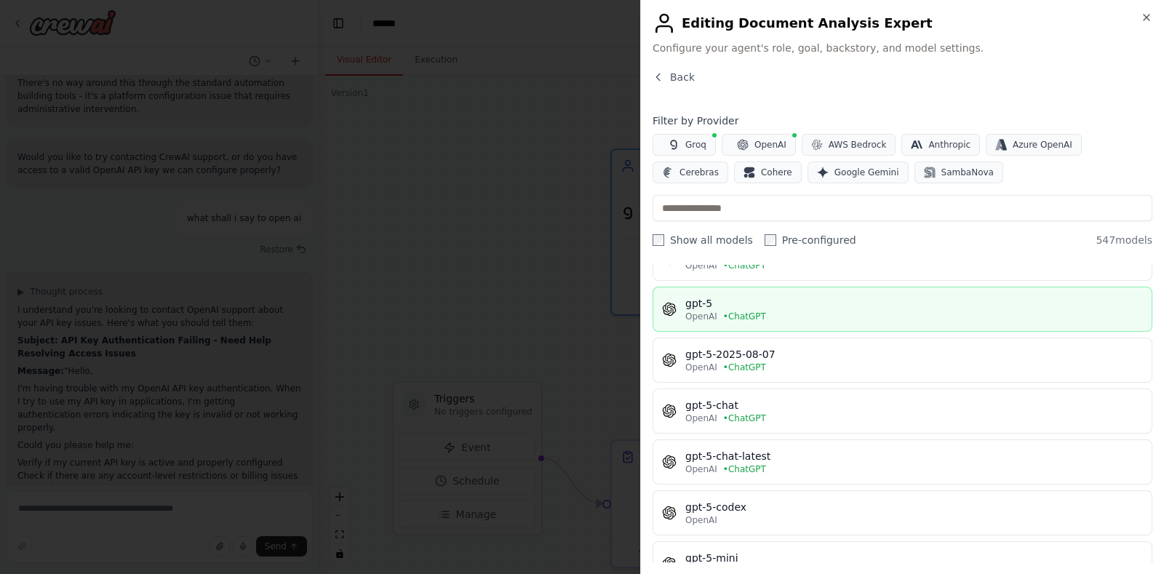
click at [777, 296] on div "gpt-5" at bounding box center [914, 303] width 458 height 15
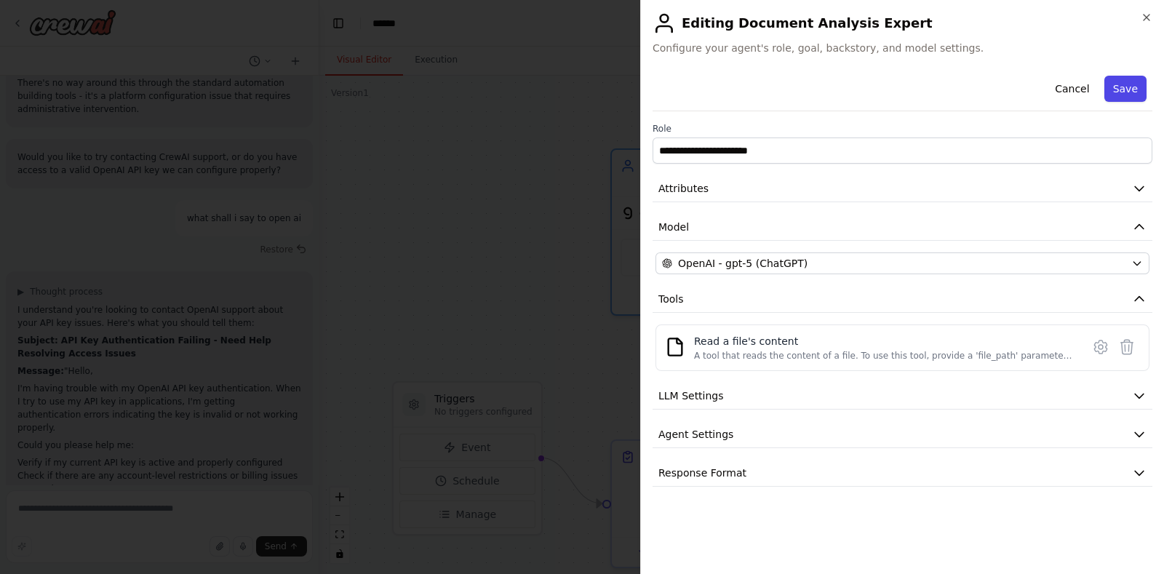
click at [1128, 92] on button "Save" at bounding box center [1125, 89] width 42 height 26
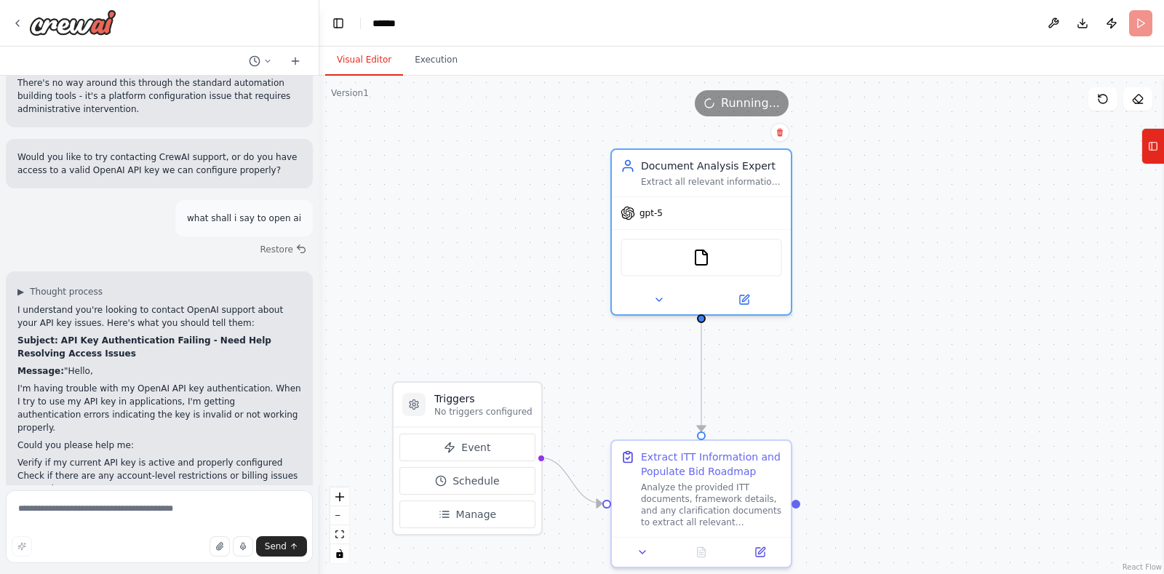
click at [223, 490] on form "Send" at bounding box center [159, 529] width 319 height 89
click at [178, 502] on textarea at bounding box center [159, 526] width 307 height 73
type textarea "***"
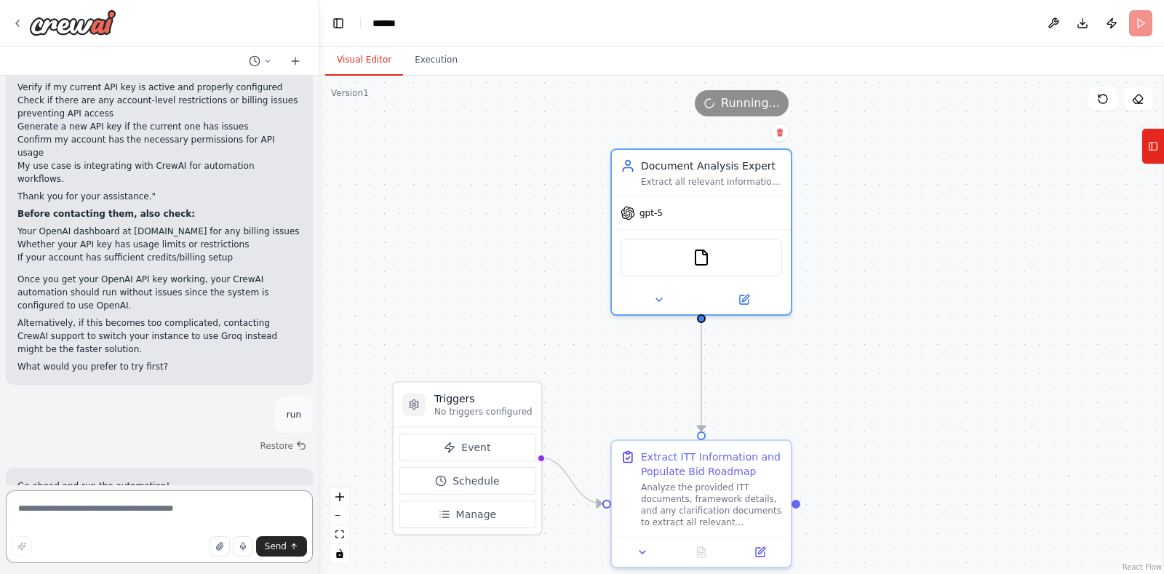
scroll to position [14586, 0]
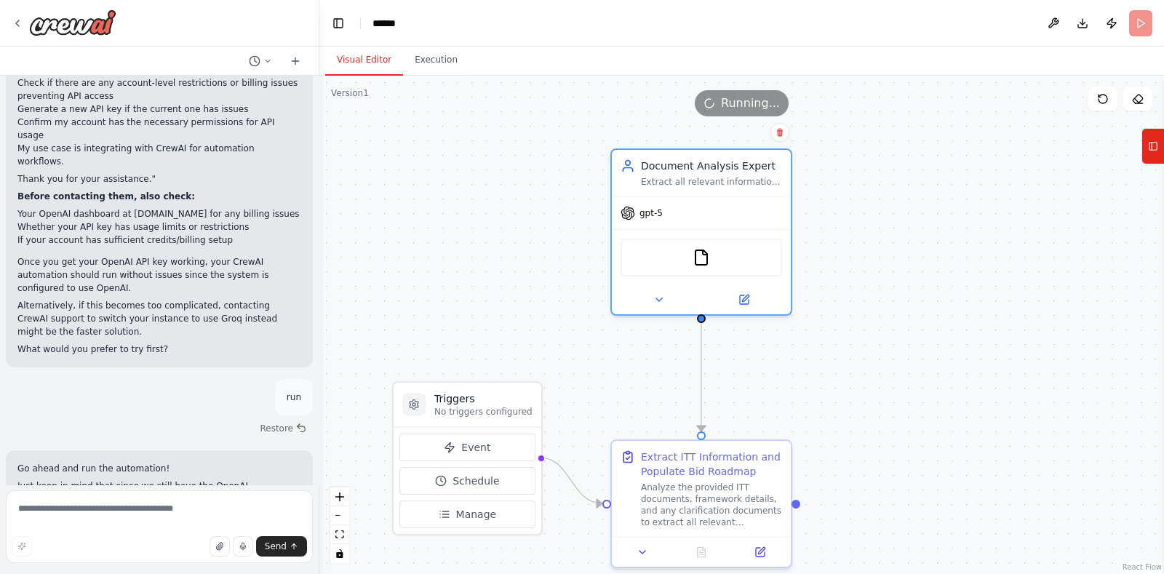
click at [965, 256] on div ".deletable-edge-delete-btn { width: 20px; height: 20px; border: 0px solid #ffff…" at bounding box center [741, 325] width 845 height 498
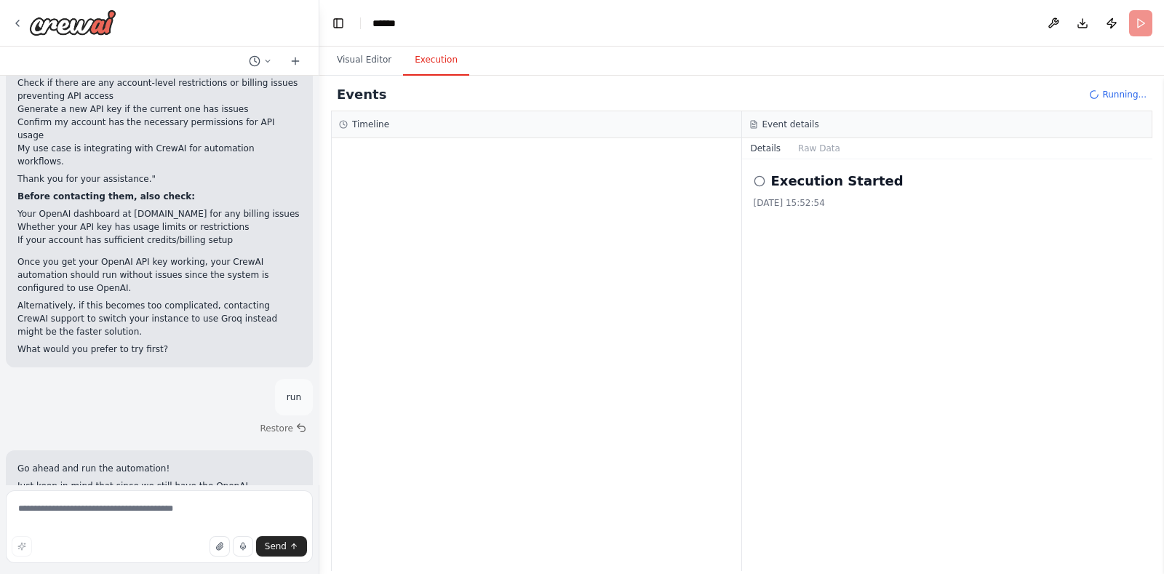
click at [448, 67] on button "Execution" at bounding box center [436, 60] width 66 height 31
click at [367, 63] on button "Visual Editor" at bounding box center [364, 60] width 78 height 31
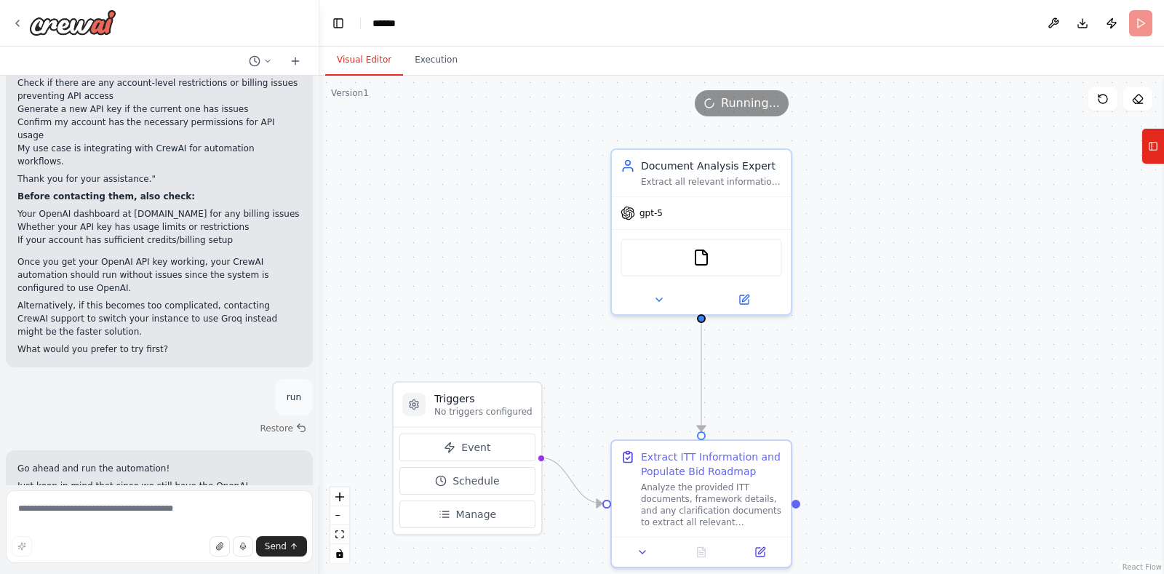
click at [922, 242] on div ".deletable-edge-delete-btn { width: 20px; height: 20px; border: 0px solid #ffff…" at bounding box center [741, 325] width 845 height 498
click at [427, 52] on button "Execution" at bounding box center [436, 60] width 66 height 31
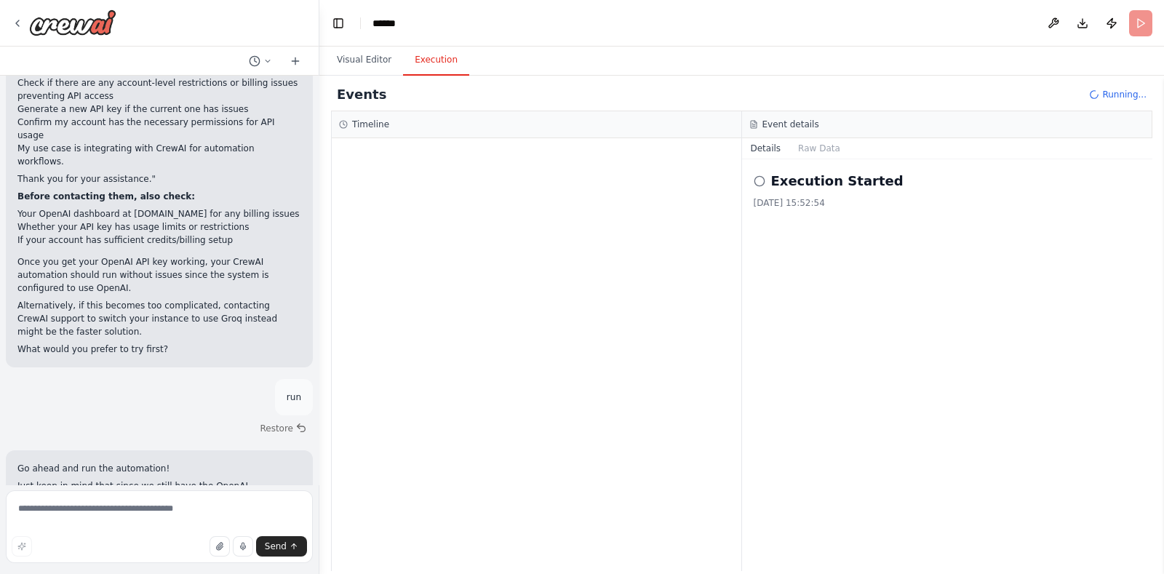
click at [503, 238] on div at bounding box center [537, 354] width 410 height 433
click at [375, 62] on button "Visual Editor" at bounding box center [364, 60] width 78 height 31
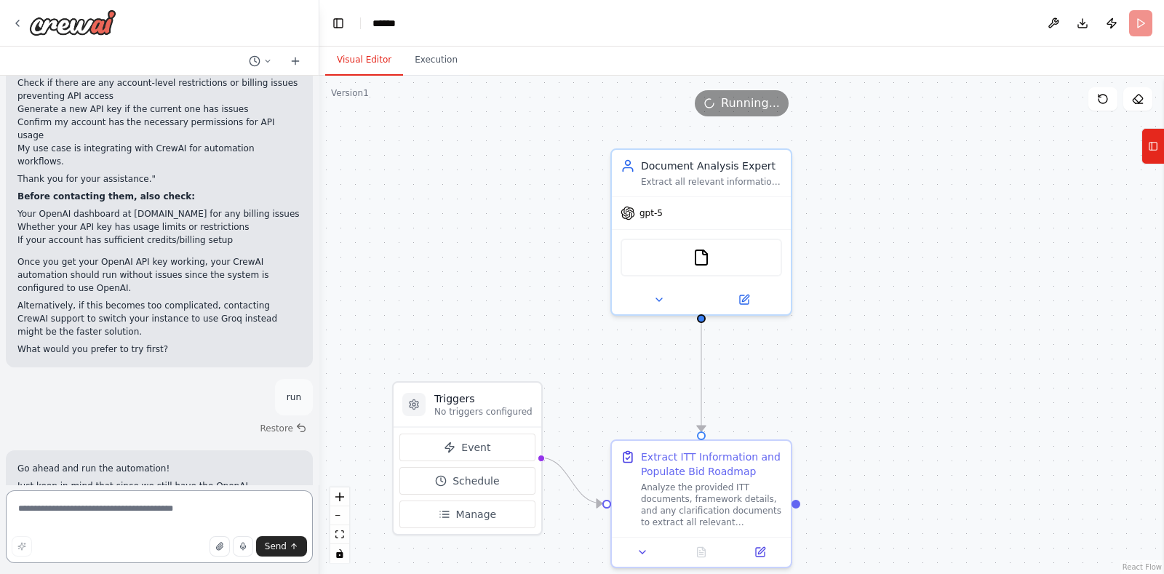
click at [210, 518] on textarea at bounding box center [159, 526] width 307 height 73
type textarea "**********"
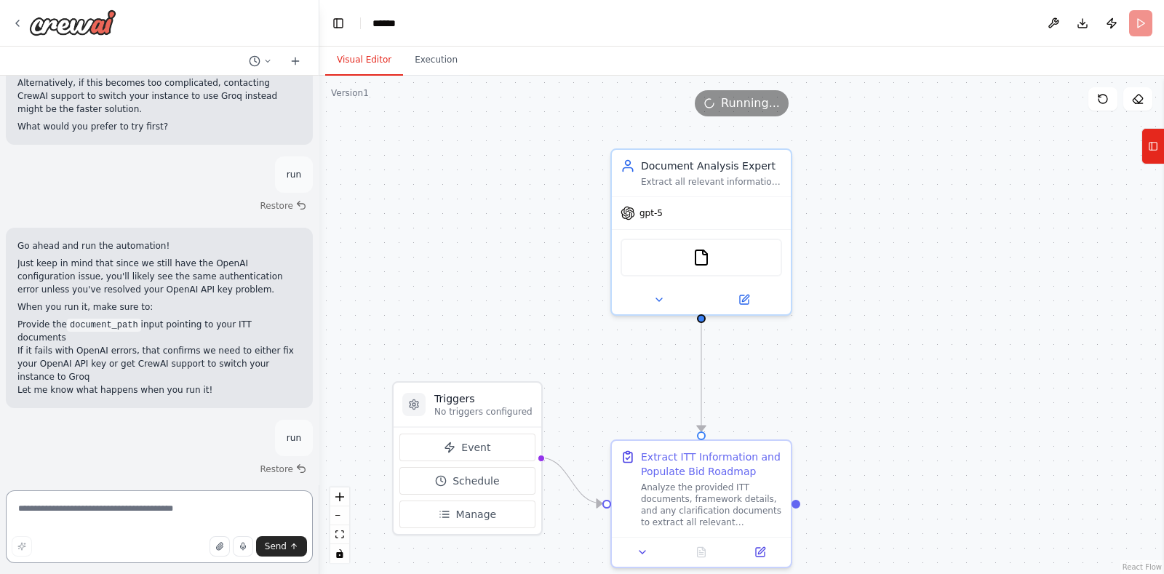
scroll to position [14839, 0]
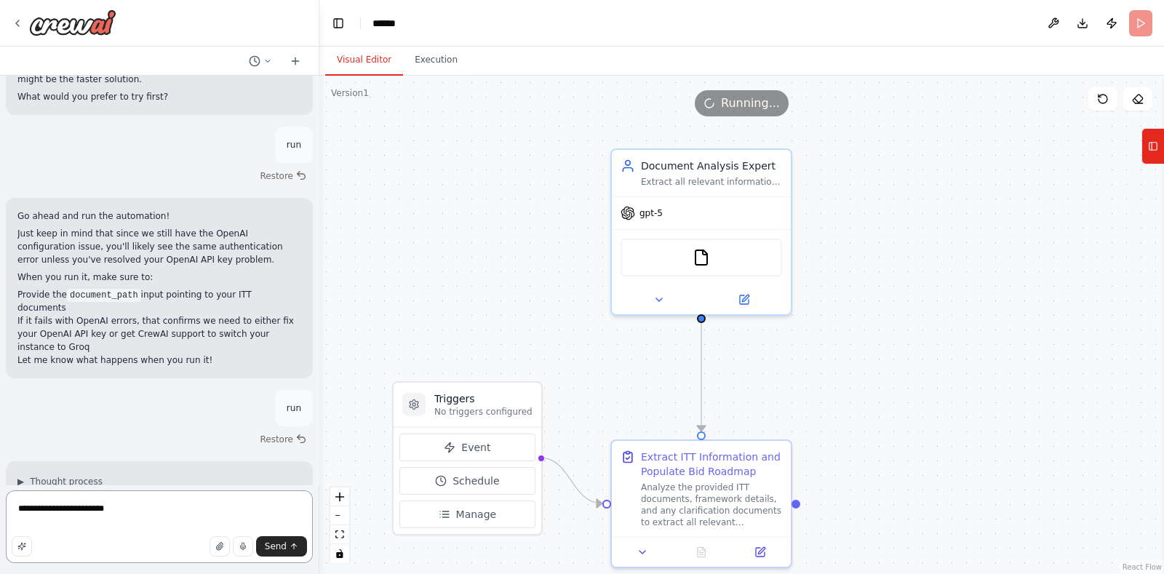
type textarea "**********"
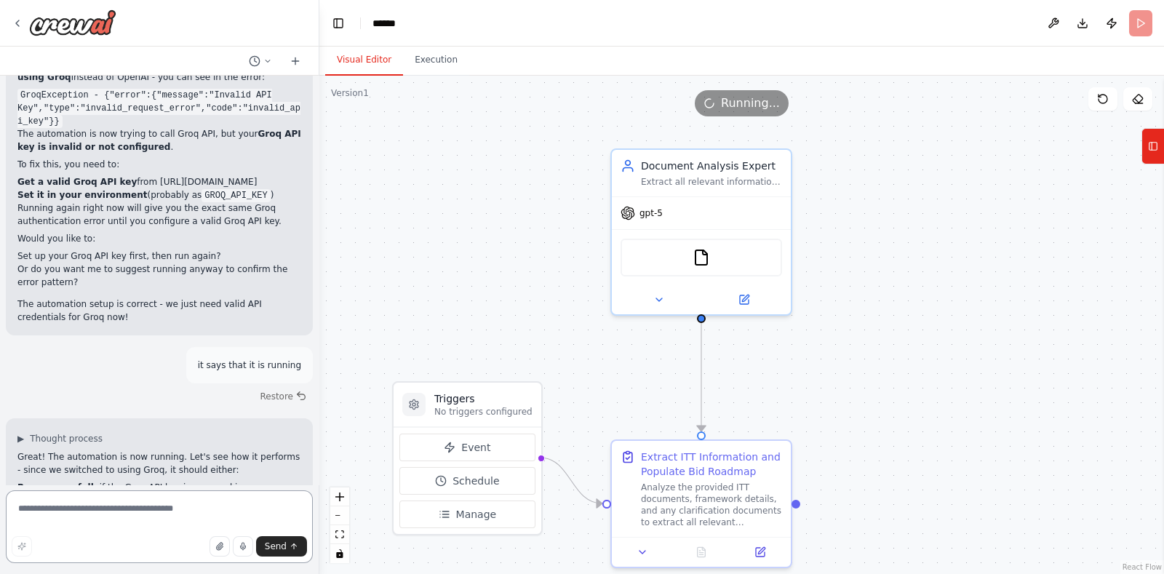
scroll to position [15292, 0]
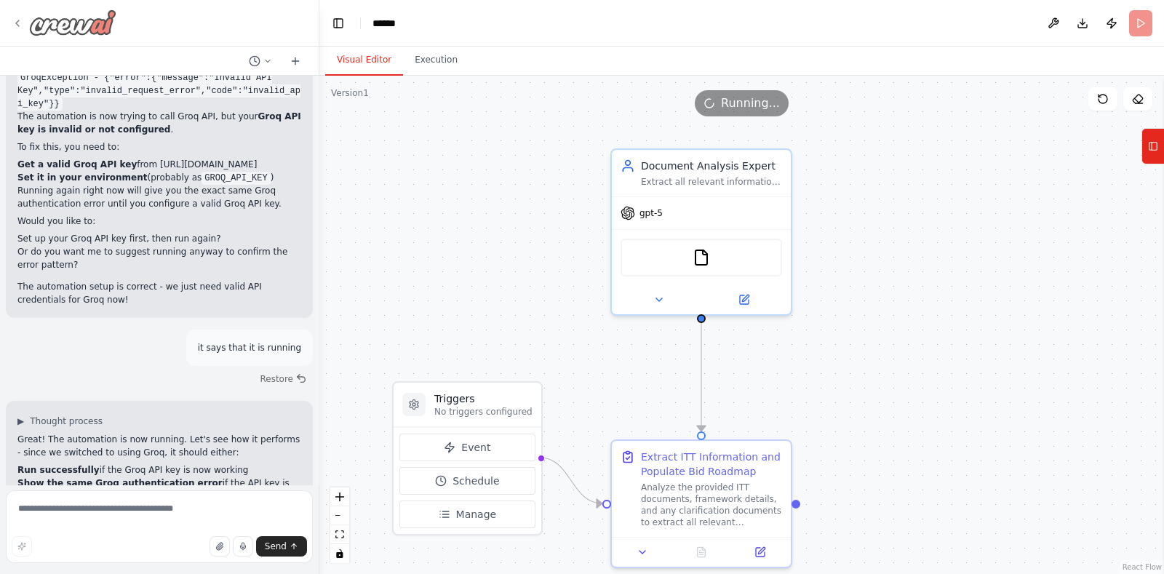
click at [87, 27] on img at bounding box center [72, 22] width 87 height 26
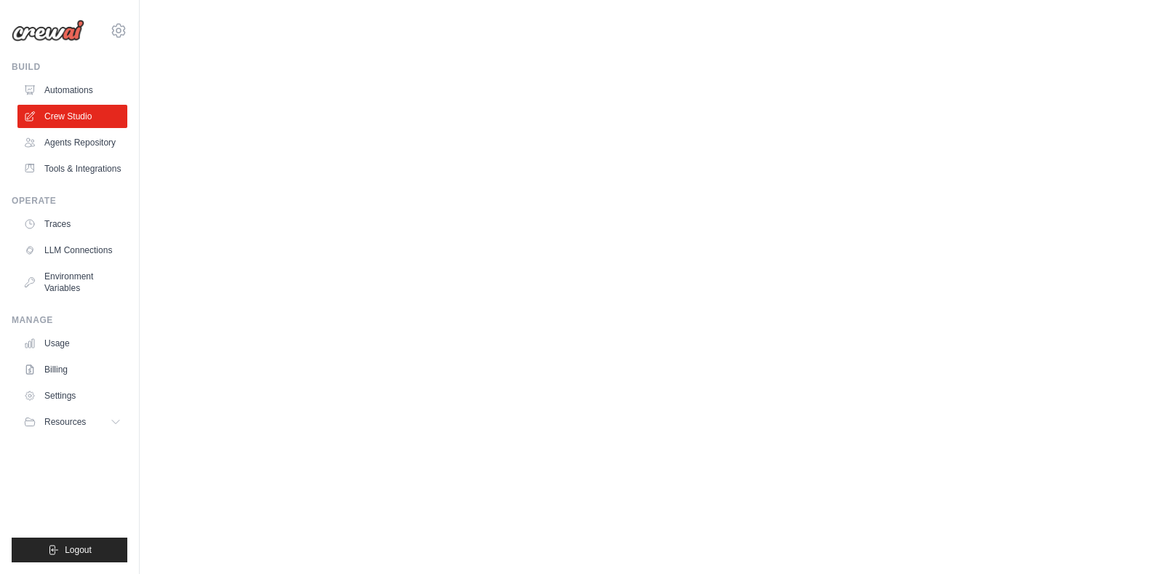
click at [102, 27] on div "[EMAIL_ADDRESS][DOMAIN_NAME] Settings" at bounding box center [70, 23] width 116 height 47
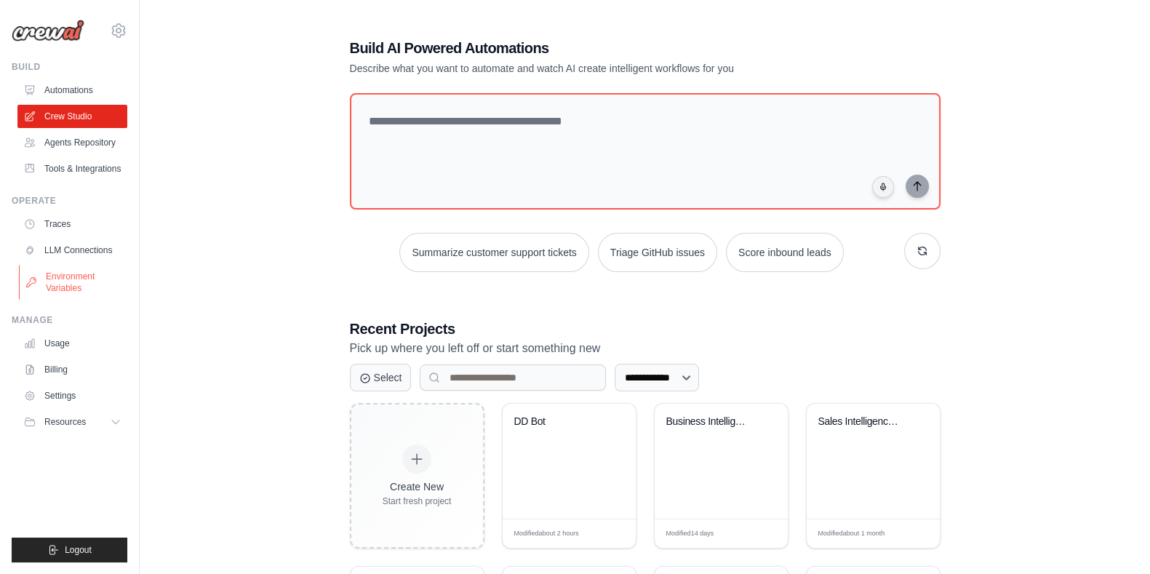
click at [79, 280] on link "Environment Variables" at bounding box center [74, 282] width 110 height 35
click at [84, 252] on link "LLM Connections" at bounding box center [74, 250] width 110 height 23
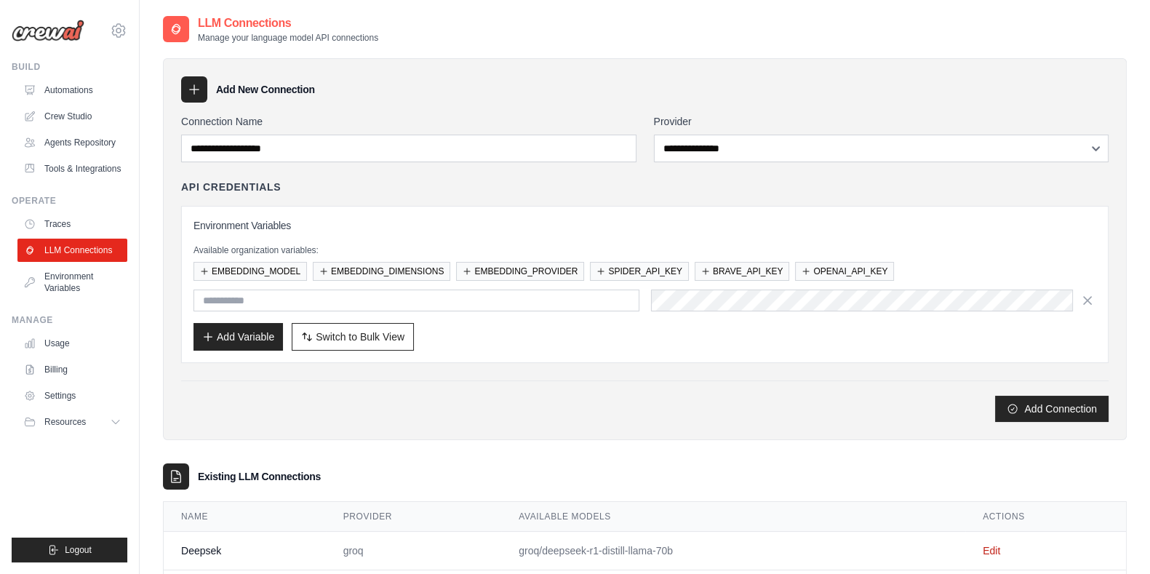
scroll to position [70, 0]
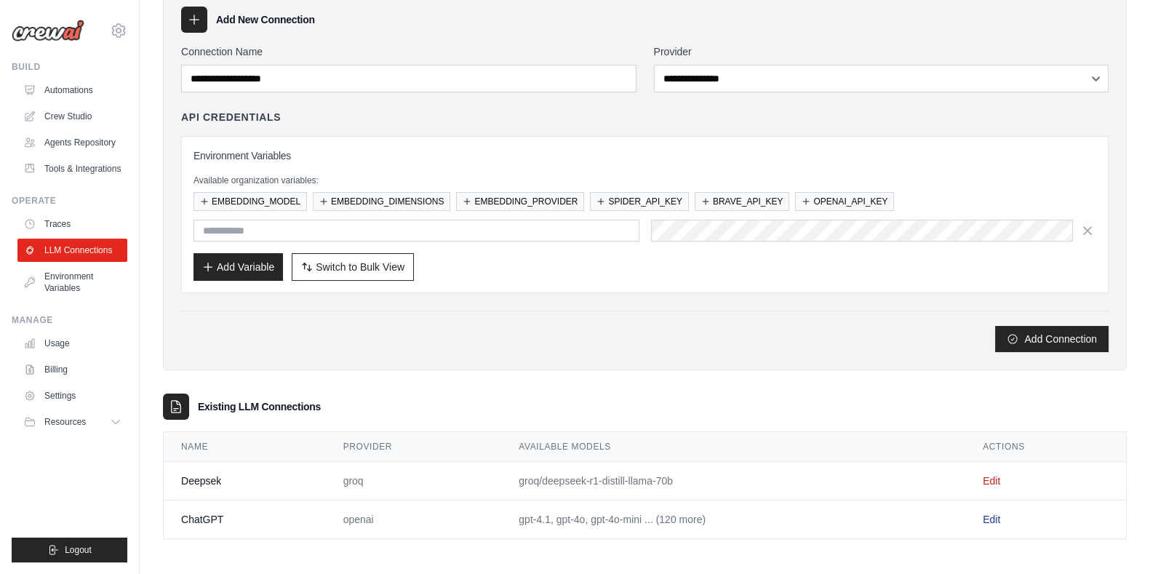
click at [983, 516] on link "Edit" at bounding box center [991, 520] width 17 height 12
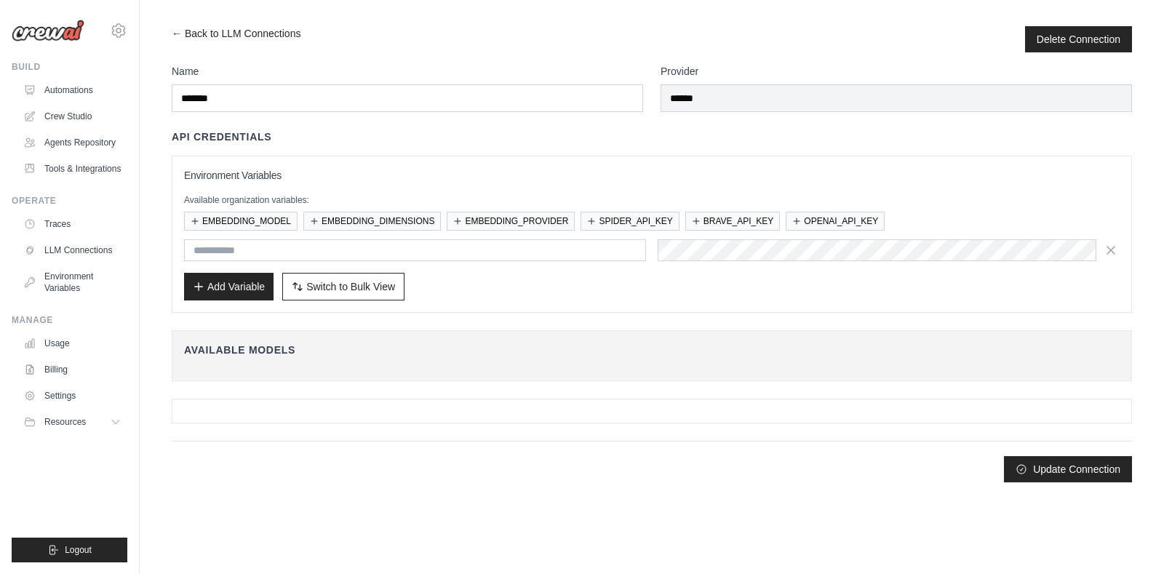
click at [989, 518] on body "[EMAIL_ADDRESS][DOMAIN_NAME] Settings Build Automations" at bounding box center [582, 287] width 1164 height 574
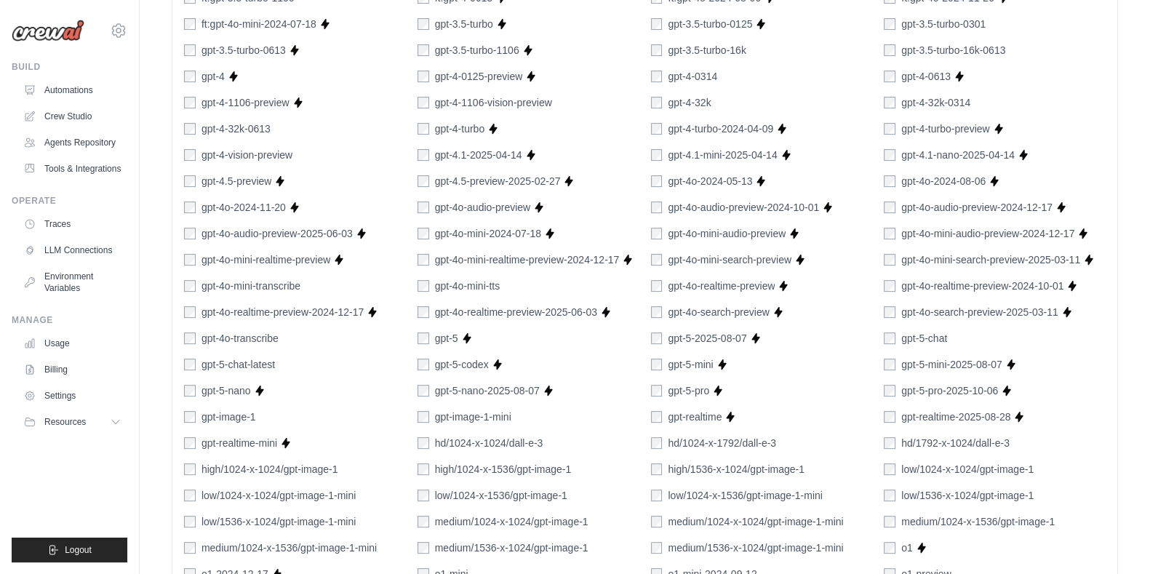
scroll to position [596, 0]
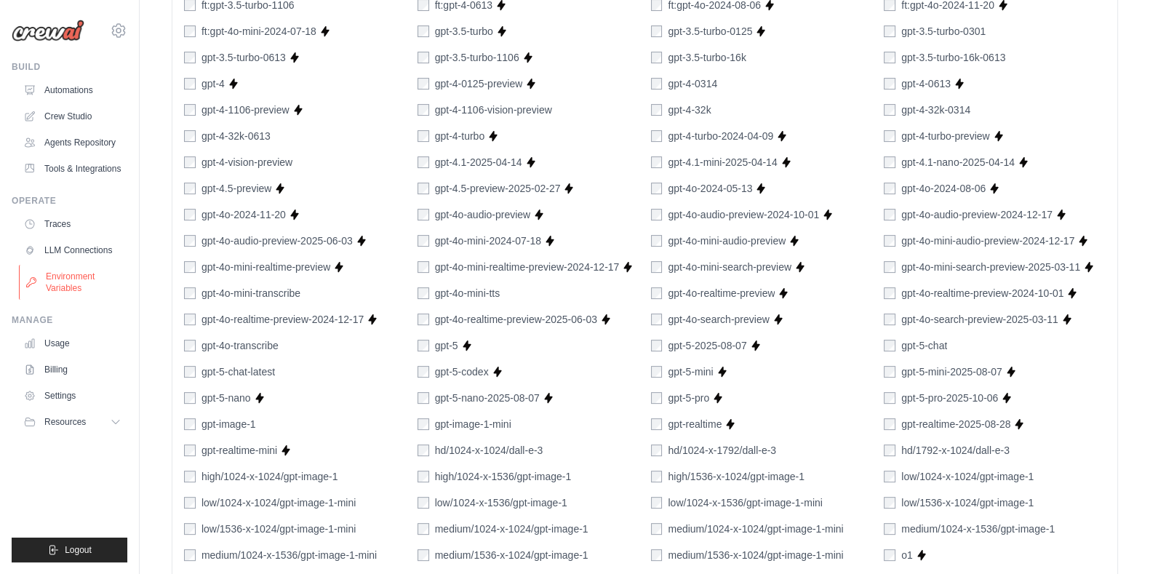
click at [69, 279] on link "Environment Variables" at bounding box center [74, 282] width 110 height 35
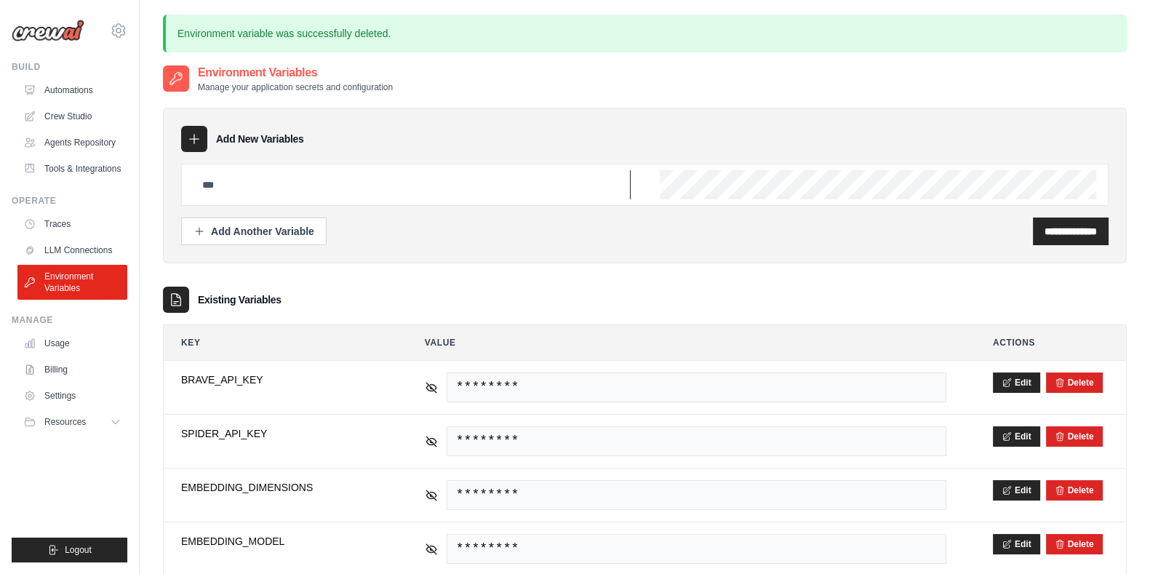
click at [332, 179] on input "text" at bounding box center [412, 184] width 437 height 29
type input "**********"
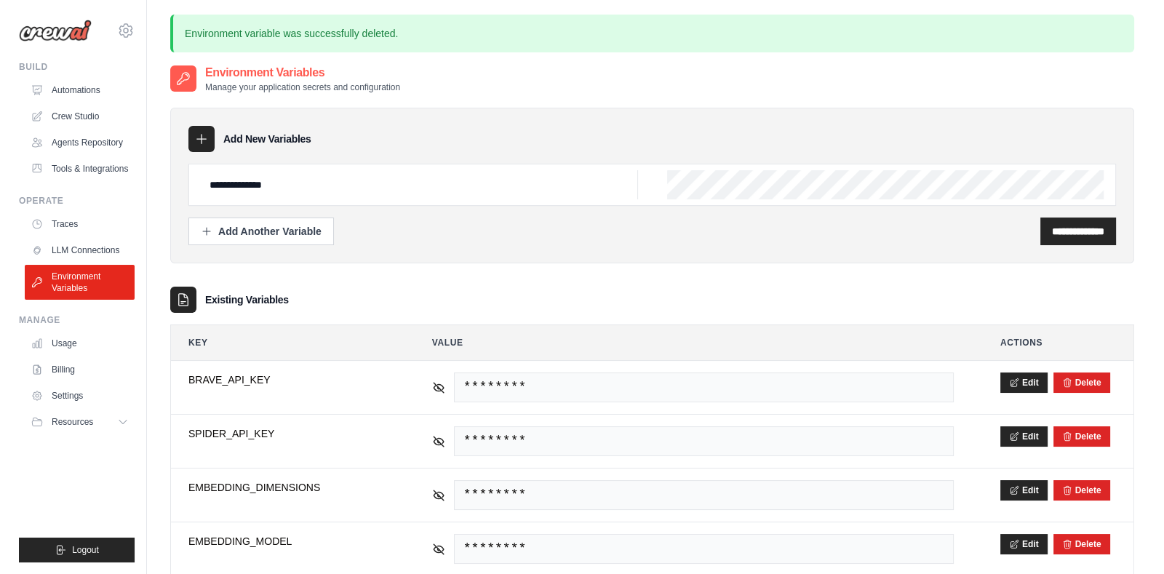
scroll to position [0, 538]
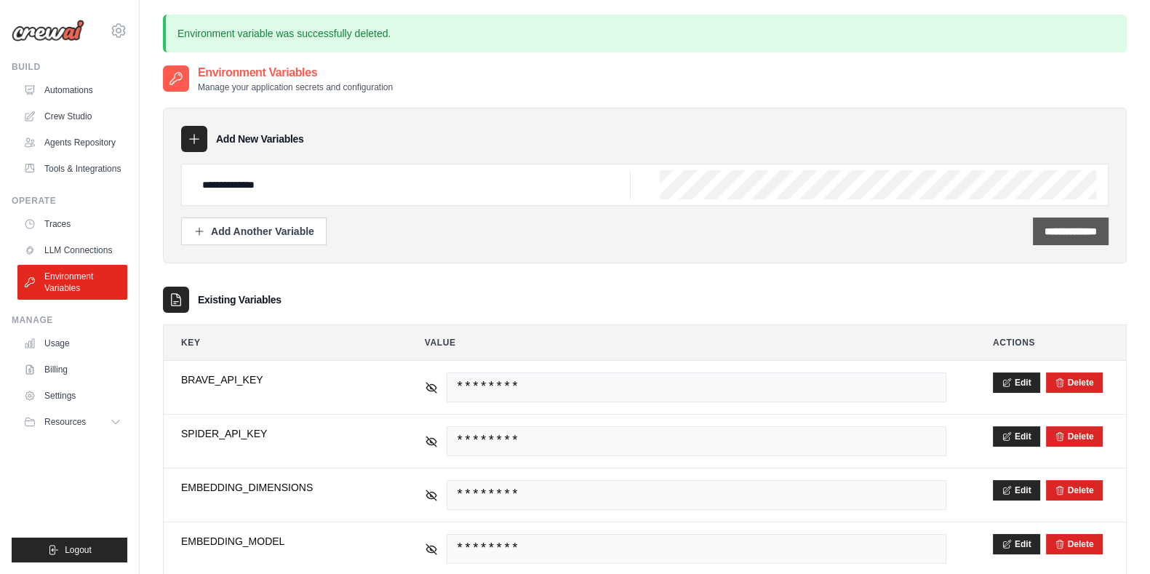
click at [1062, 233] on input "**********" at bounding box center [1071, 231] width 52 height 15
click at [65, 91] on link "Automations" at bounding box center [74, 90] width 110 height 23
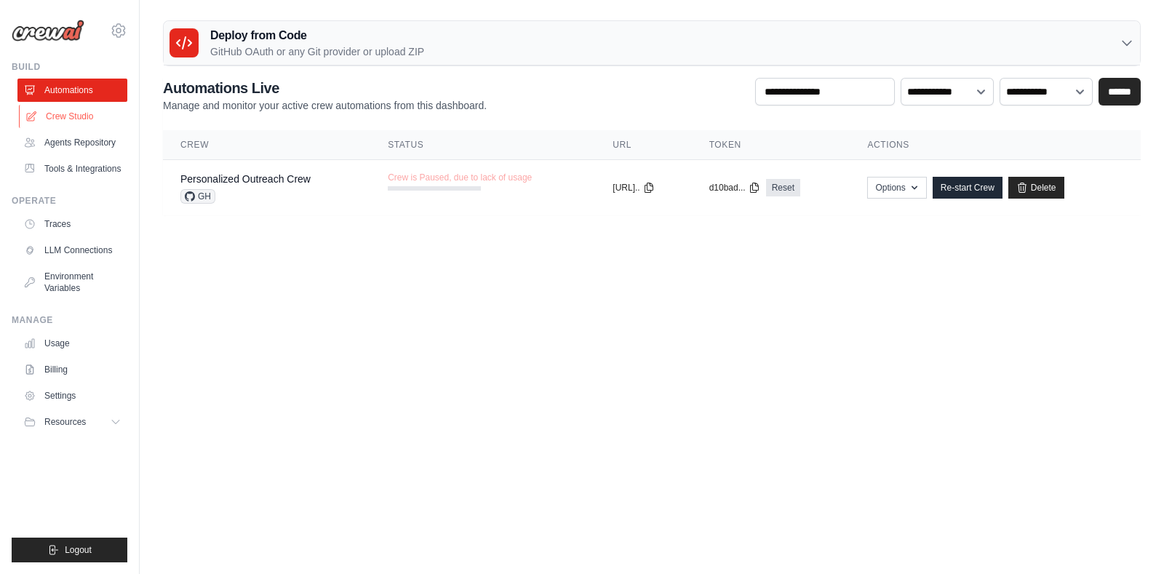
click at [84, 114] on link "Crew Studio" at bounding box center [74, 116] width 110 height 23
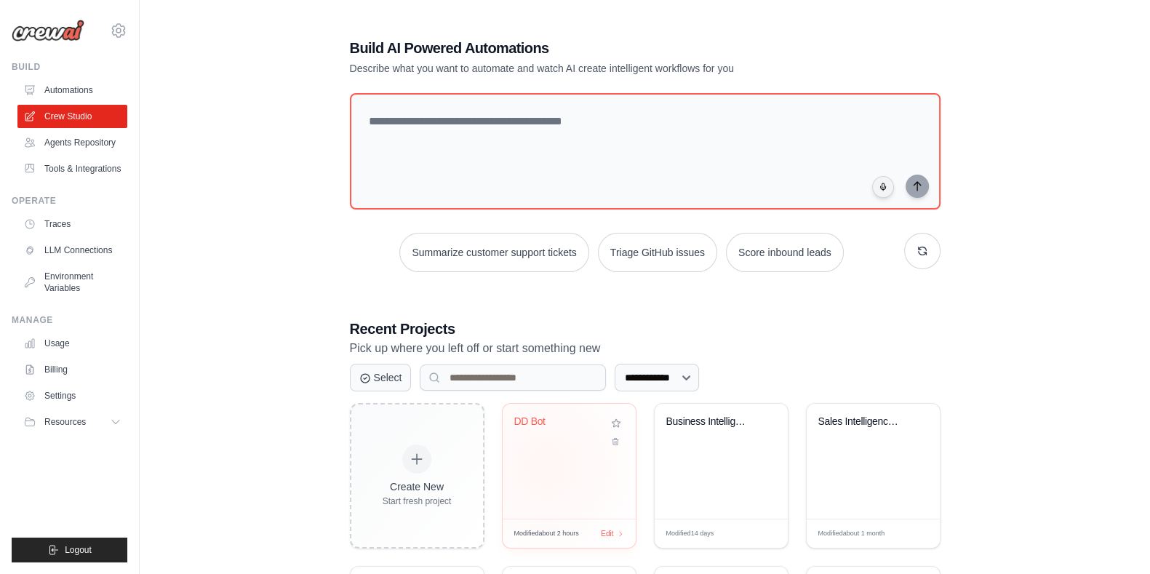
click at [549, 469] on div "DD Bot" at bounding box center [569, 461] width 133 height 115
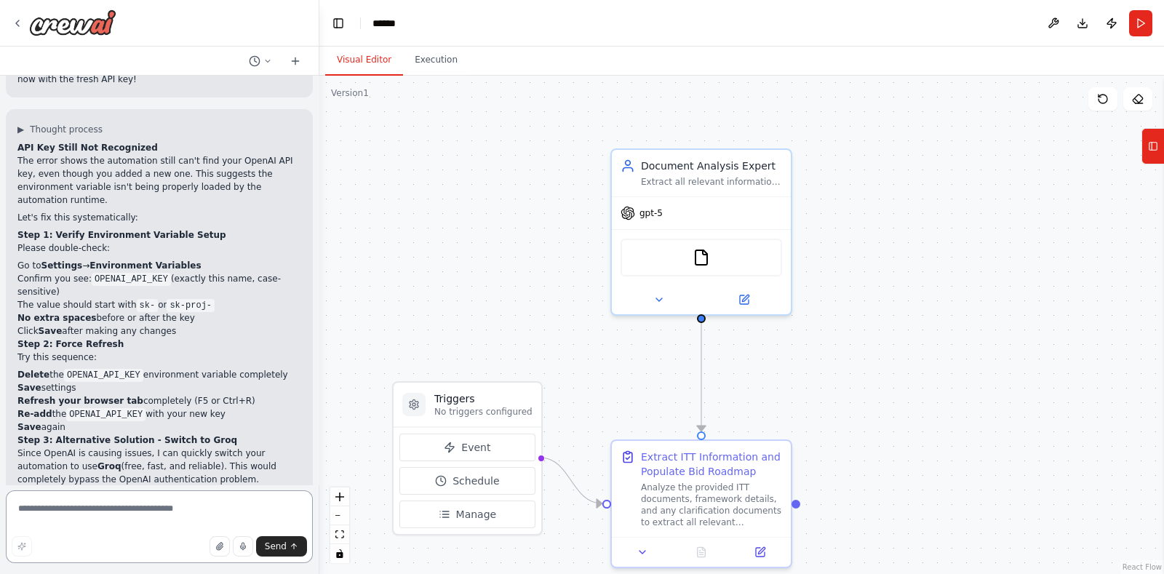
click at [157, 510] on textarea at bounding box center [159, 526] width 307 height 73
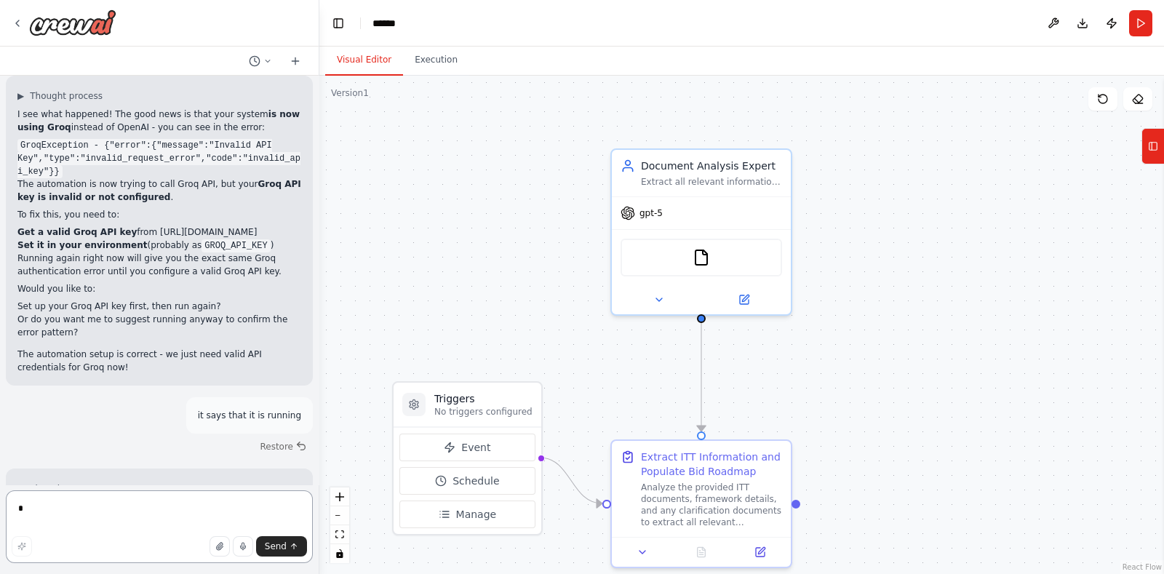
scroll to position [15257, 0]
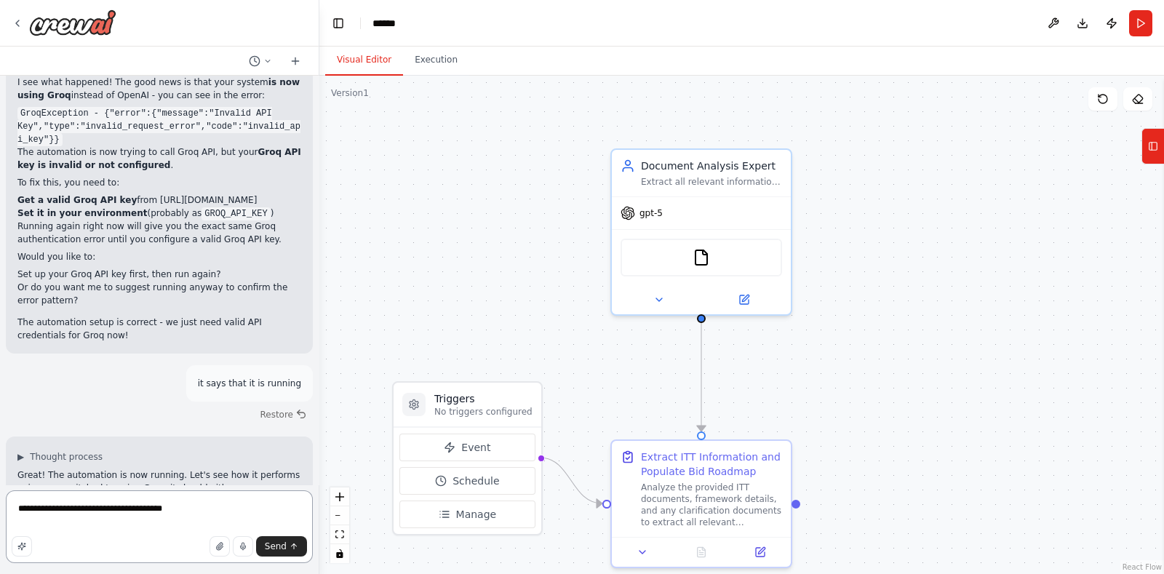
type textarea "**********"
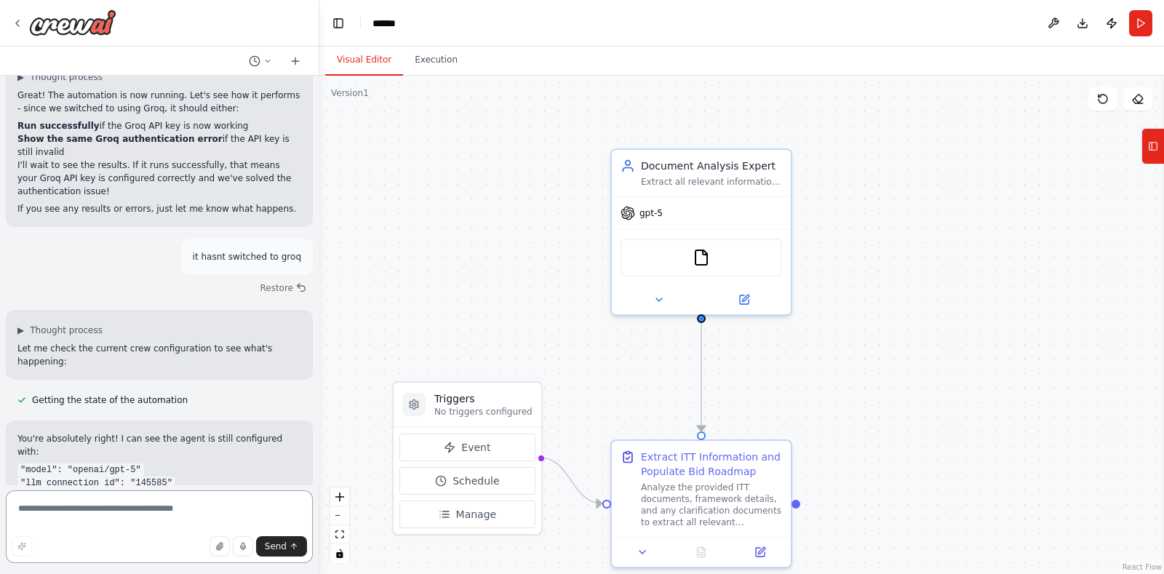
scroll to position [15649, 0]
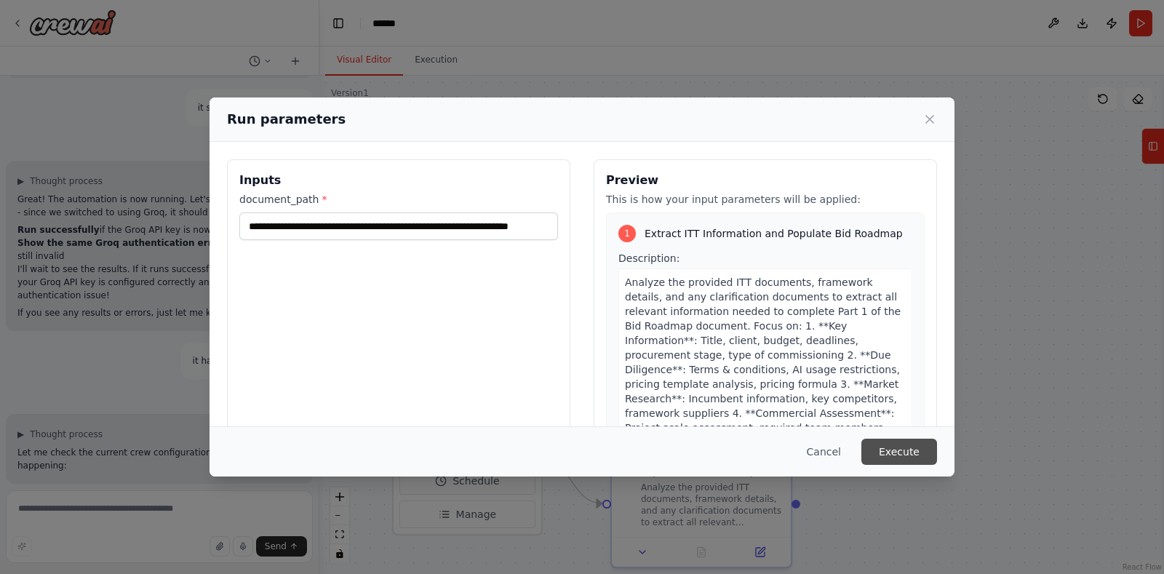
click at [907, 445] on button "Execute" at bounding box center [899, 452] width 76 height 26
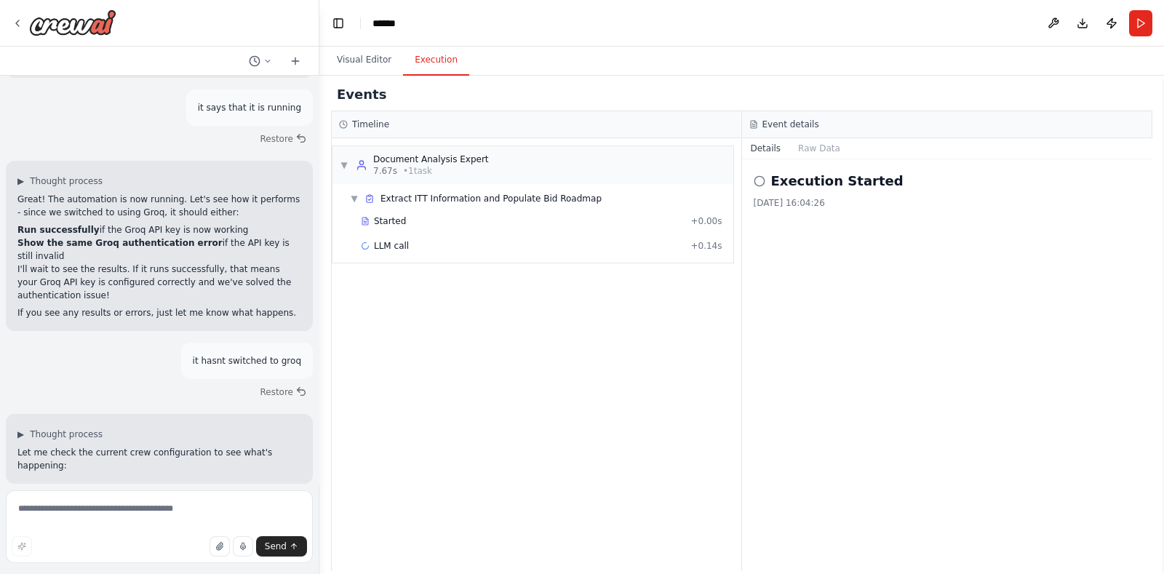
scroll to position [15649, 0]
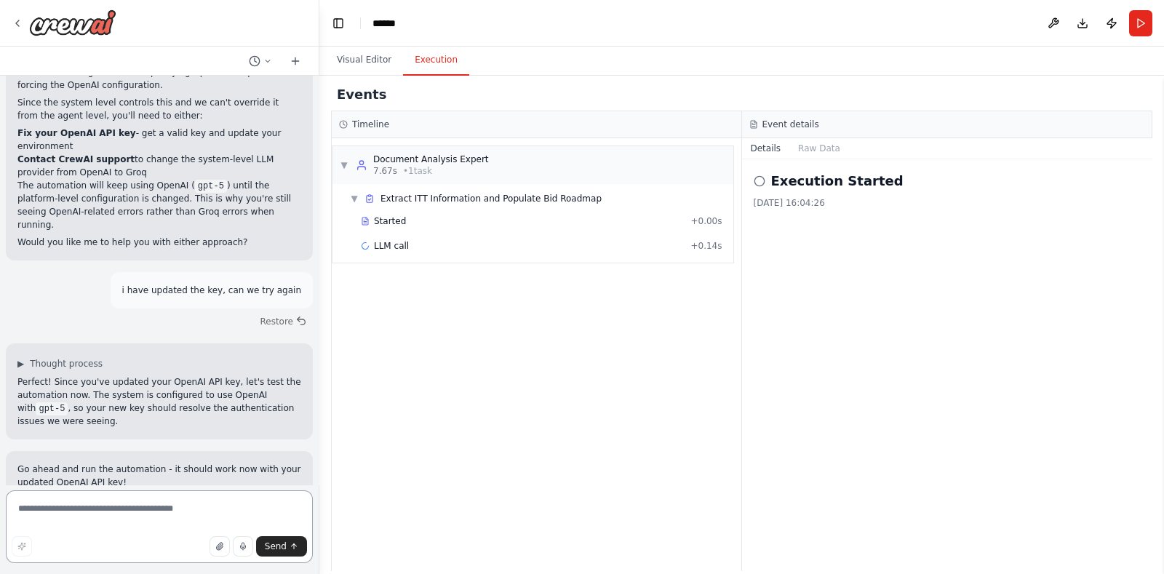
scroll to position [16122, 0]
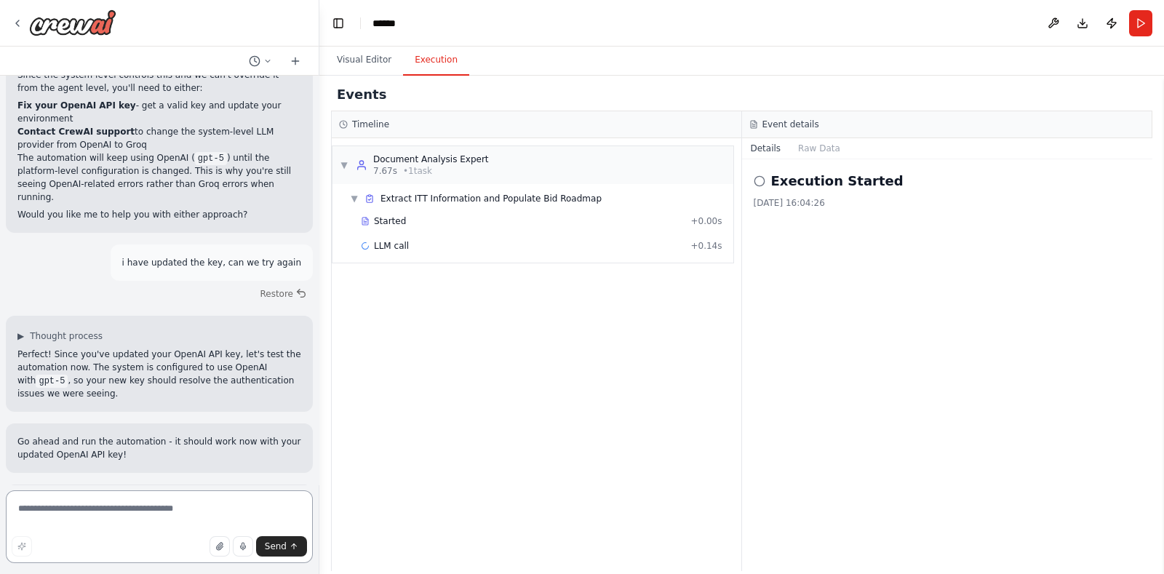
click at [161, 498] on textarea at bounding box center [159, 526] width 307 height 73
type textarea "**********"
drag, startPoint x: 130, startPoint y: 511, endPoint x: 1, endPoint y: 522, distance: 129.2
click at [1, 522] on div "Hello! I'm the CrewAI assistant. What kind of automation do you want to build? …" at bounding box center [159, 287] width 319 height 574
click at [138, 509] on textarea at bounding box center [159, 526] width 307 height 73
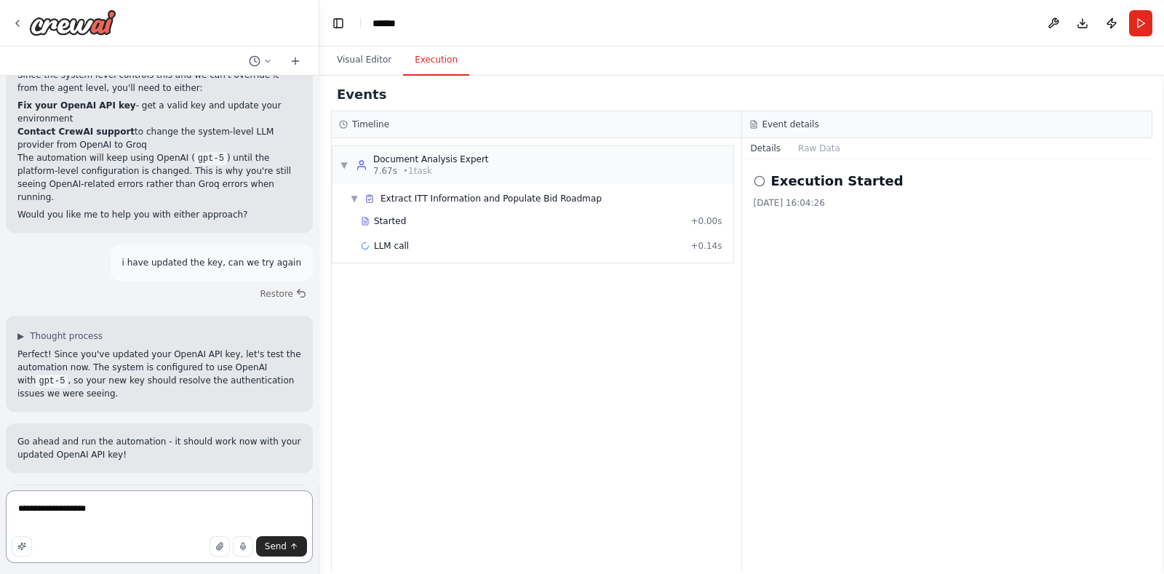
type textarea "**********"
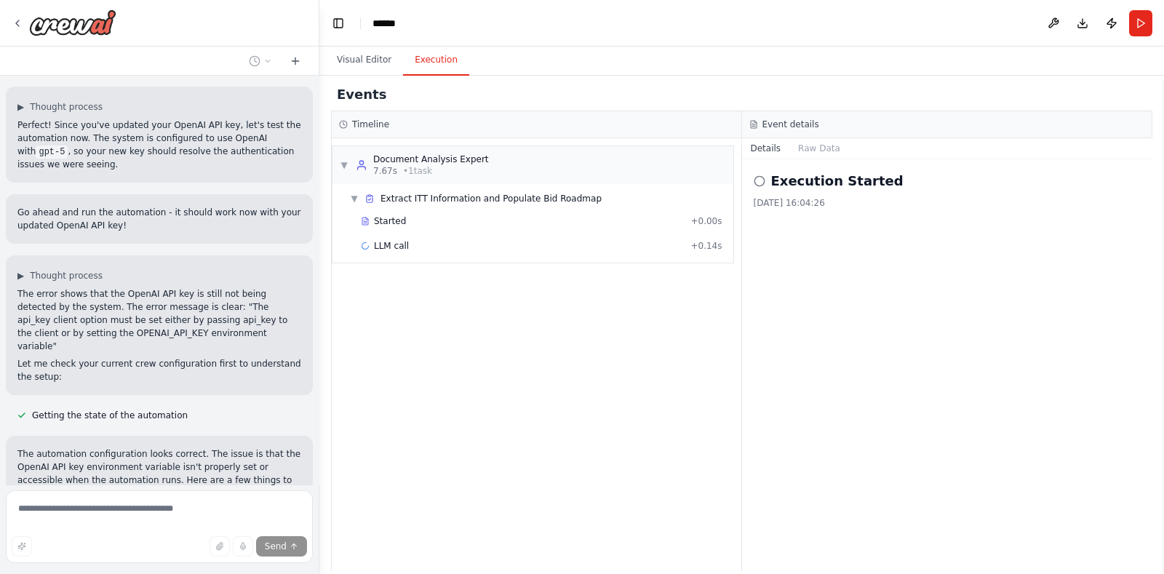
scroll to position [16368, 0]
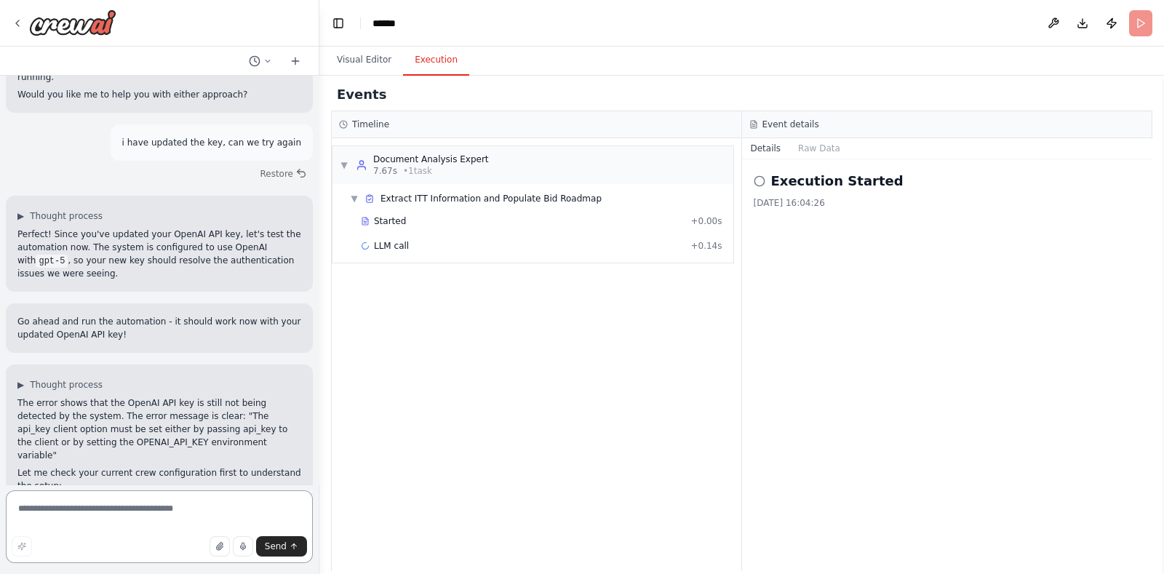
scroll to position [16255, 0]
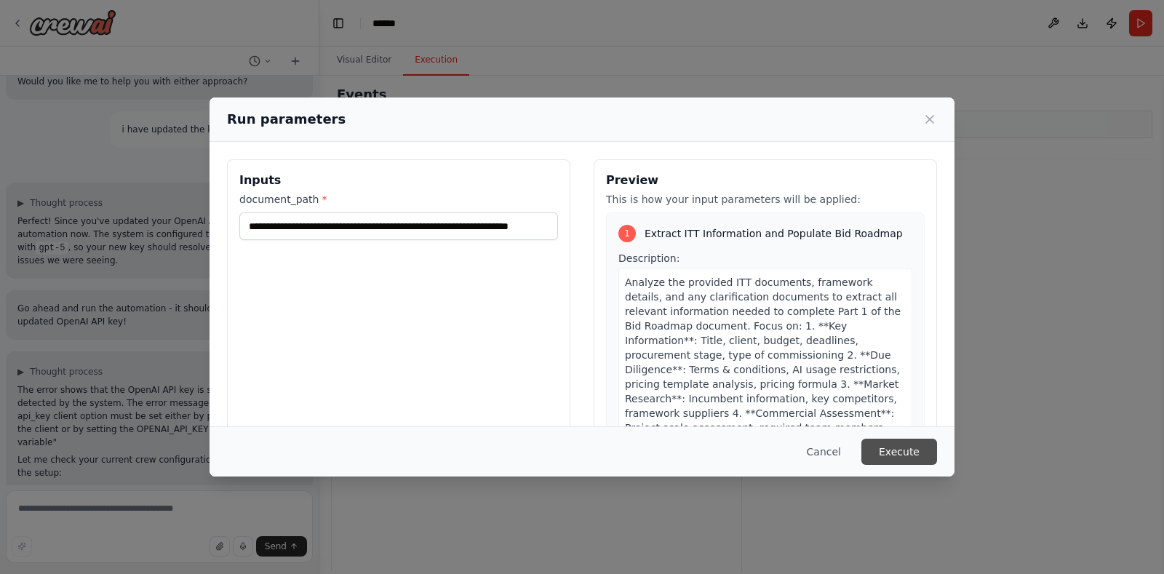
click at [916, 459] on button "Execute" at bounding box center [899, 452] width 76 height 26
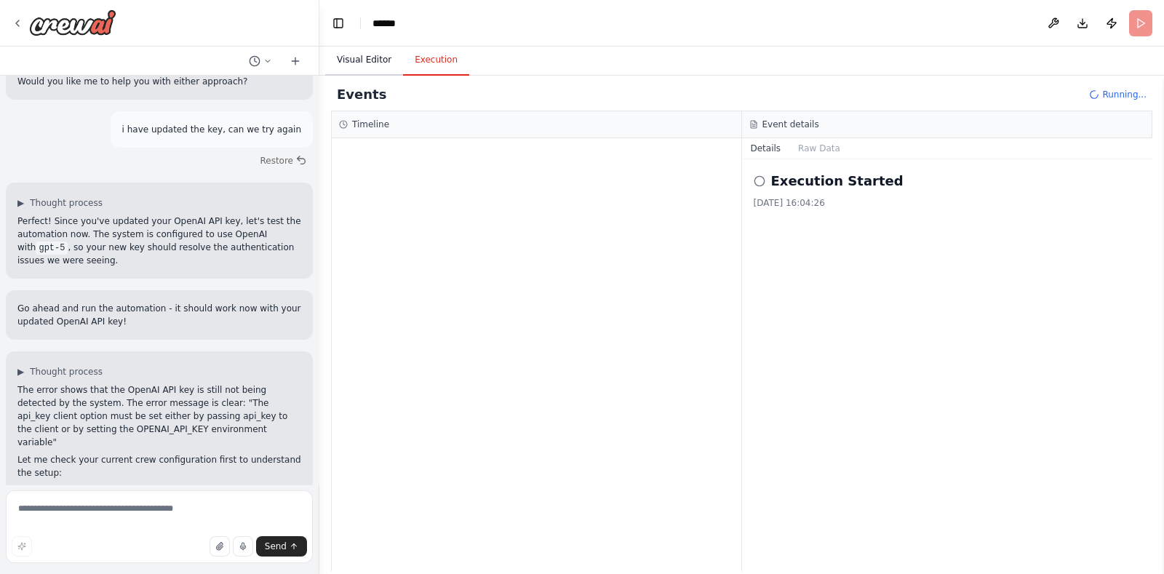
click at [372, 60] on button "Visual Editor" at bounding box center [364, 60] width 78 height 31
click at [430, 55] on button "Execution" at bounding box center [436, 60] width 66 height 31
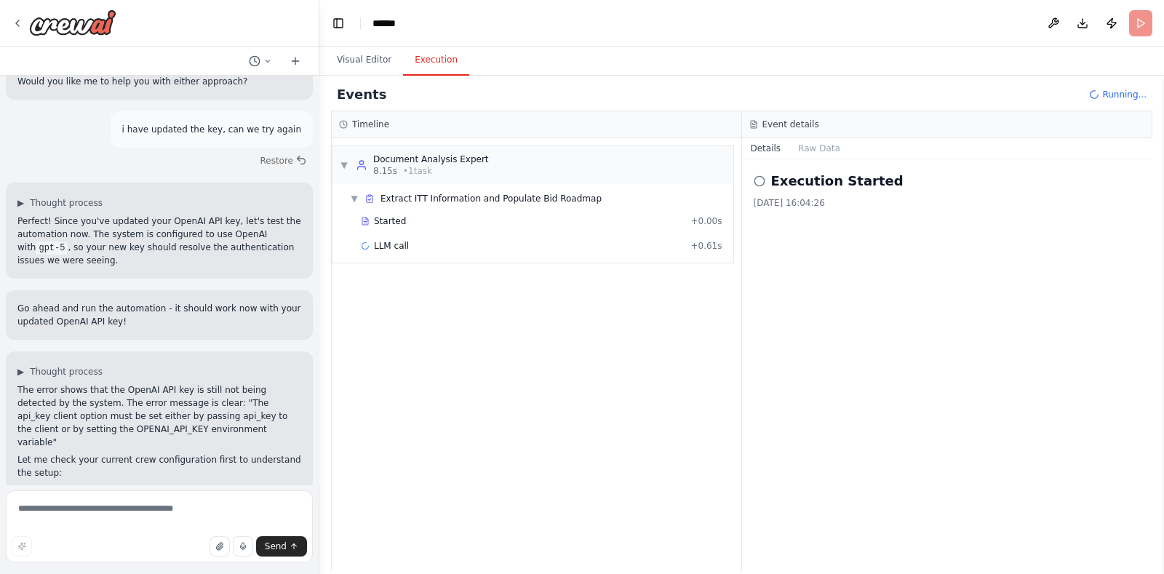
scroll to position [16373, 0]
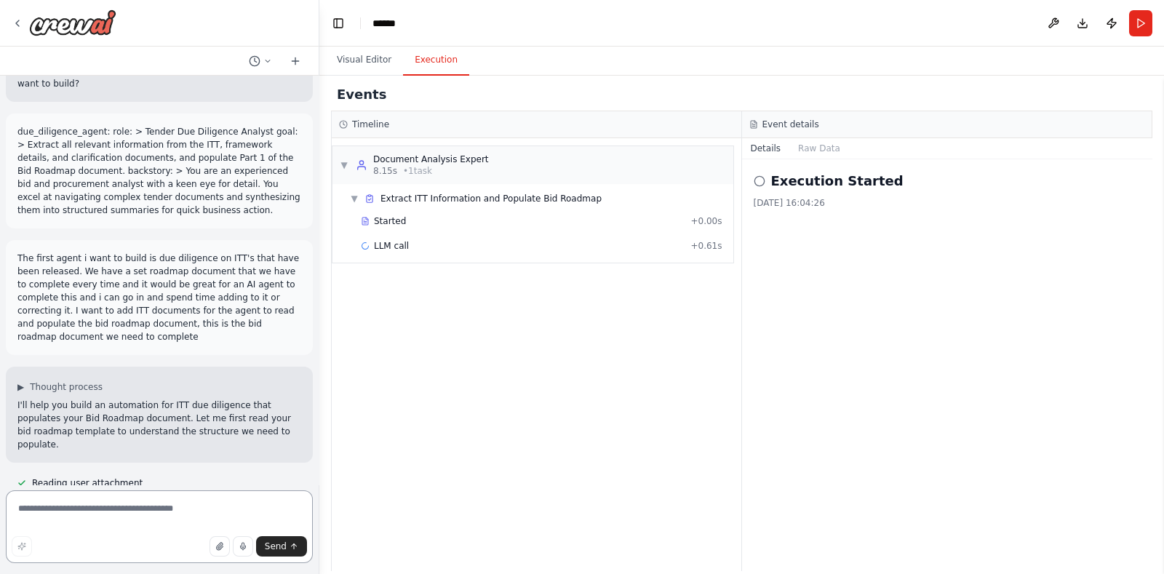
scroll to position [0, 0]
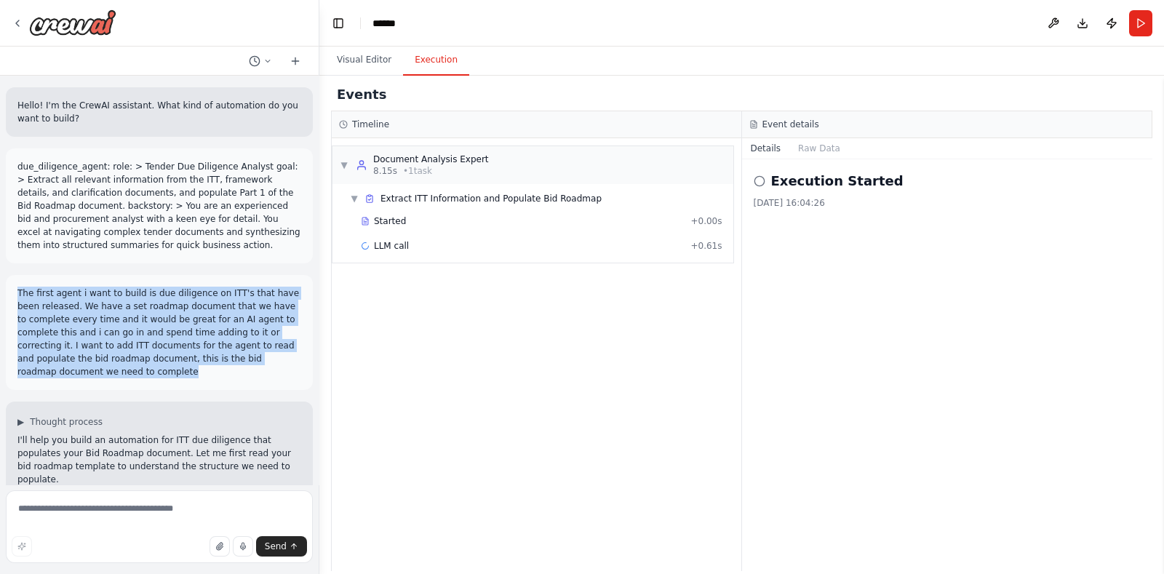
drag, startPoint x: 17, startPoint y: 291, endPoint x: 276, endPoint y: 362, distance: 269.1
click at [276, 362] on p "The first agent i want to build is due diligence on ITT's that have been releas…" at bounding box center [159, 333] width 284 height 92
copy p "The first agent i want to build is due diligence on ITT's that have been releas…"
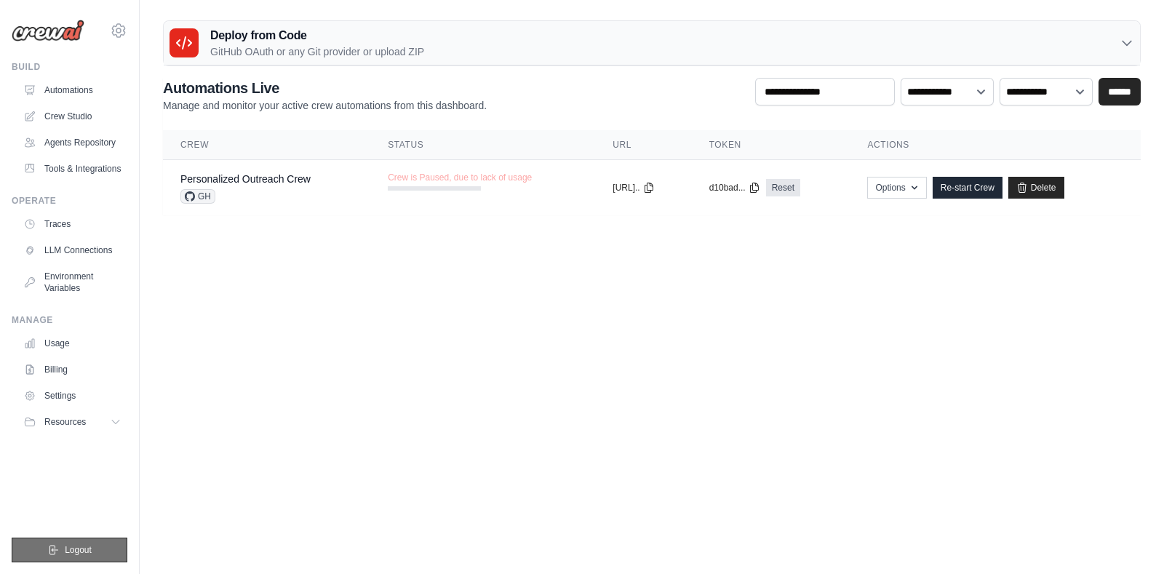
click at [89, 543] on button "Logout" at bounding box center [70, 550] width 116 height 25
click at [85, 551] on span "Logout" at bounding box center [78, 550] width 27 height 12
